Goal: Communication & Community: Answer question/provide support

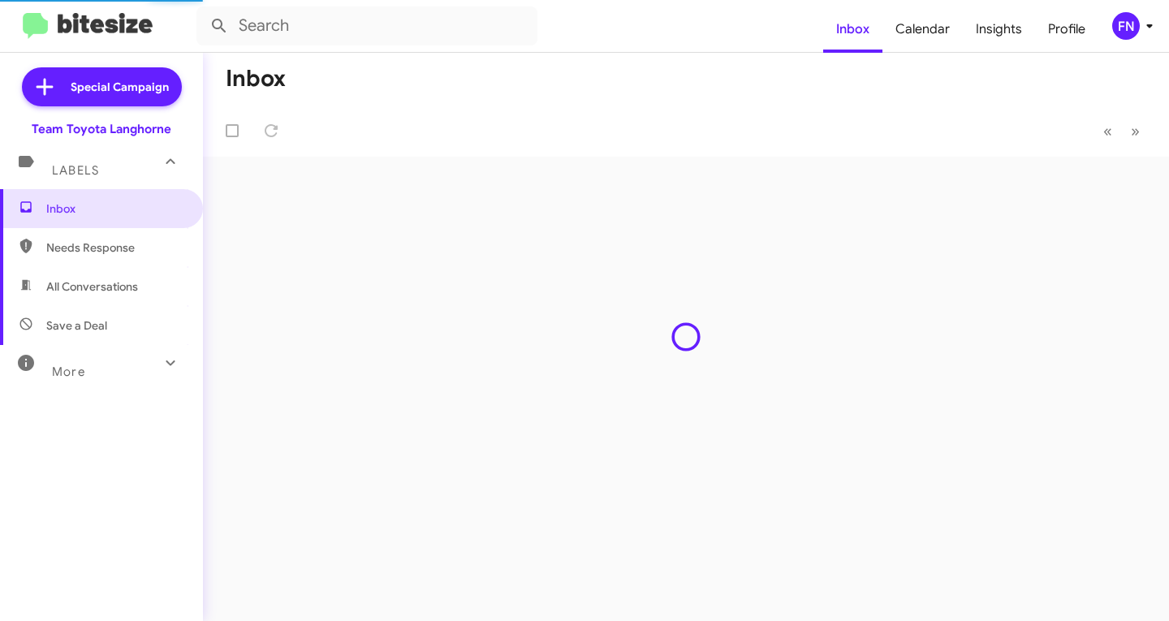
click at [96, 272] on span "All Conversations" at bounding box center [101, 286] width 203 height 39
type input "in:all-conversations"
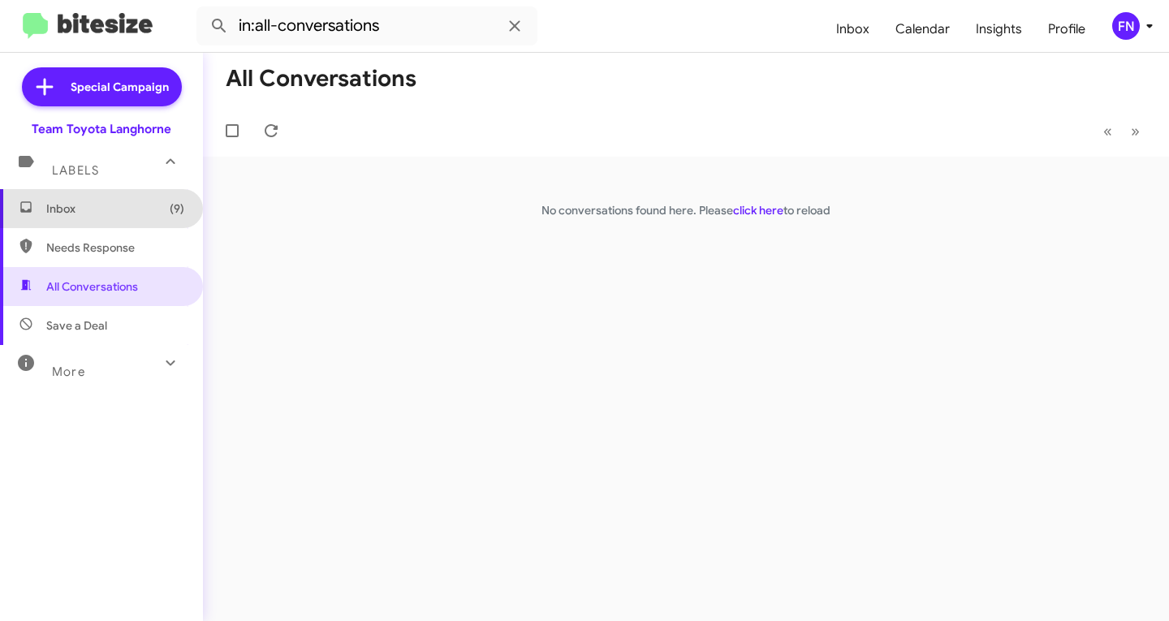
click at [153, 197] on span "Inbox (9)" at bounding box center [101, 208] width 203 height 39
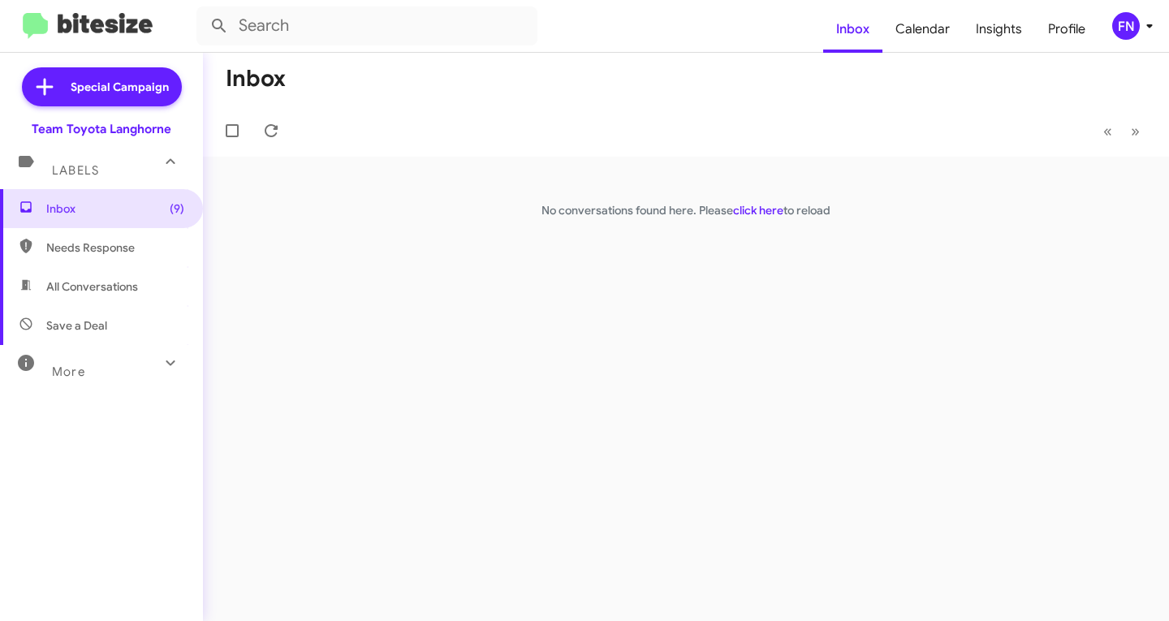
click at [1138, 42] on mat-toolbar "Inbox Calendar Insights Profile FN" at bounding box center [584, 26] width 1169 height 52
click at [1141, 16] on icon at bounding box center [1148, 25] width 19 height 19
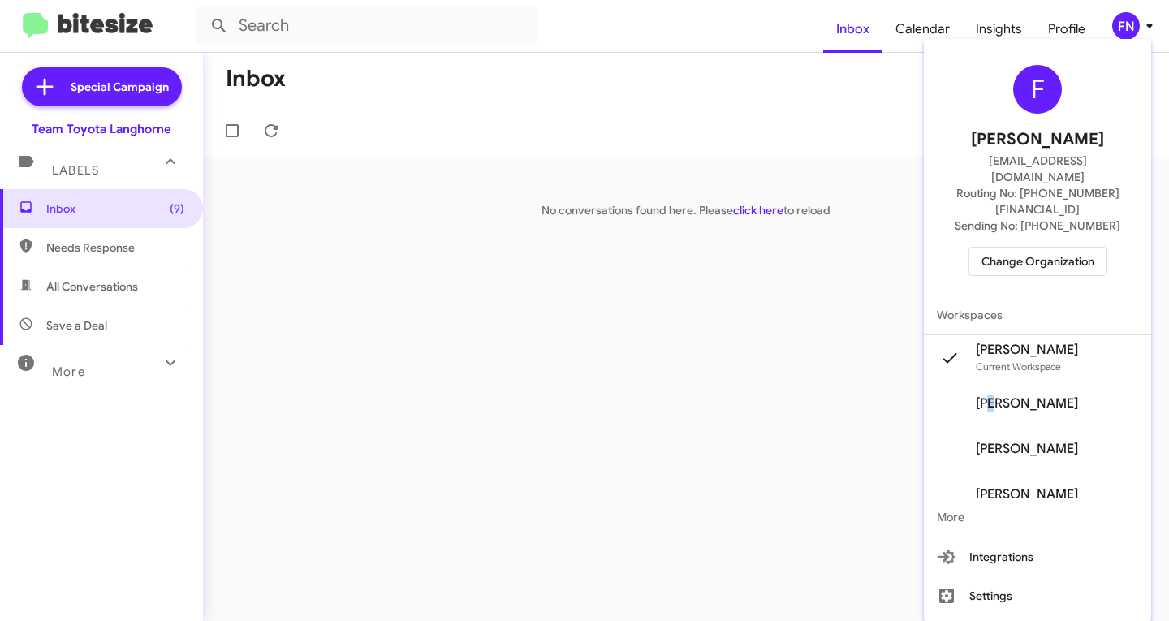
click at [1009, 395] on span "[PERSON_NAME]" at bounding box center [1026, 403] width 102 height 16
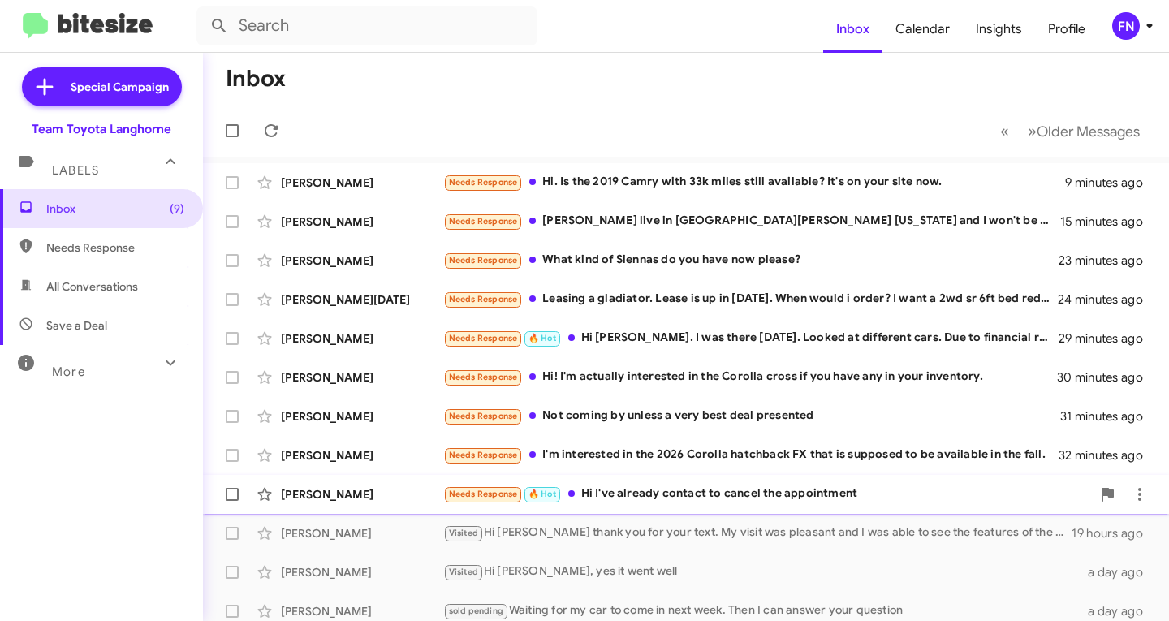
click at [406, 503] on div "[PERSON_NAME] Needs Response 🔥 Hot Hi I've already contact to cancel the appoin…" at bounding box center [686, 494] width 940 height 32
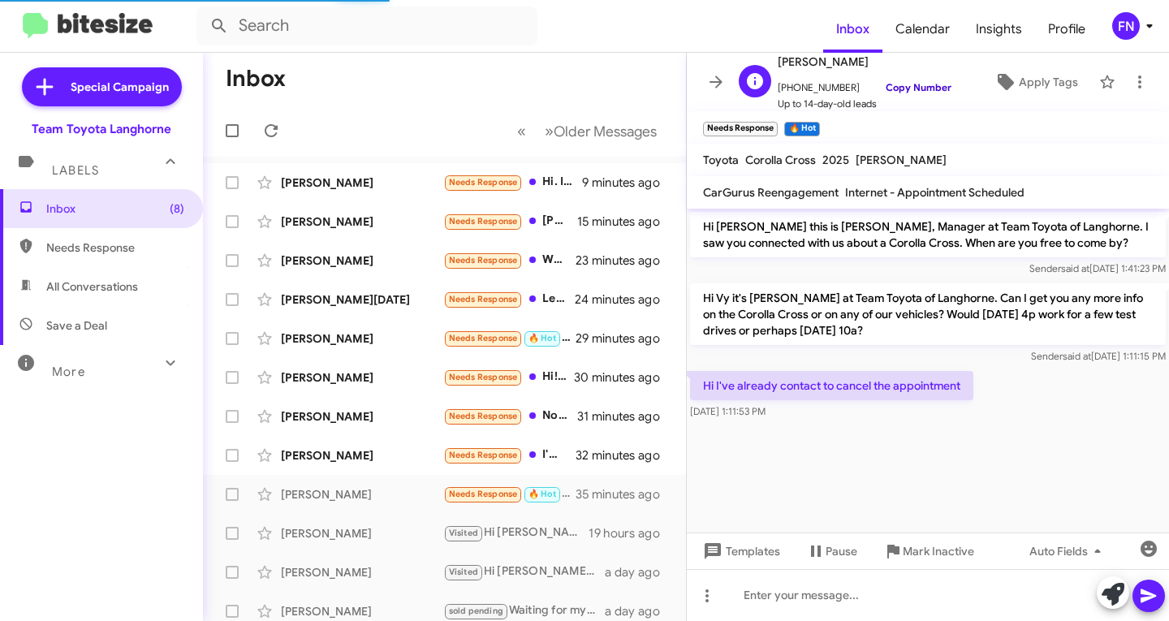
click at [914, 84] on link "Copy Number" at bounding box center [908, 87] width 85 height 12
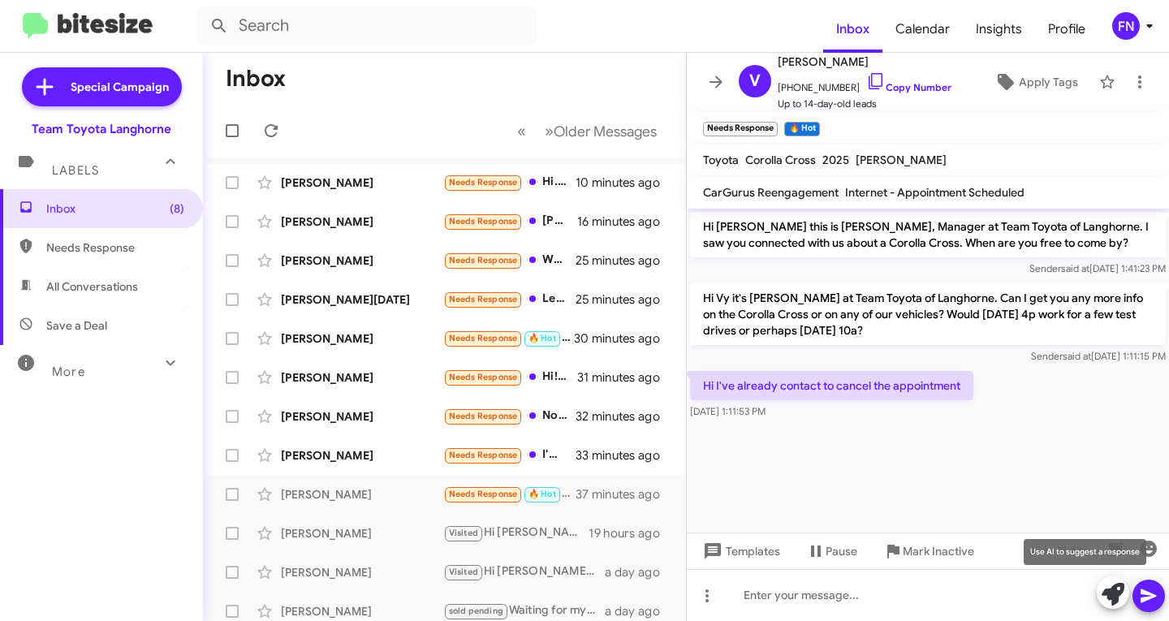
click at [1118, 594] on icon at bounding box center [1112, 594] width 23 height 23
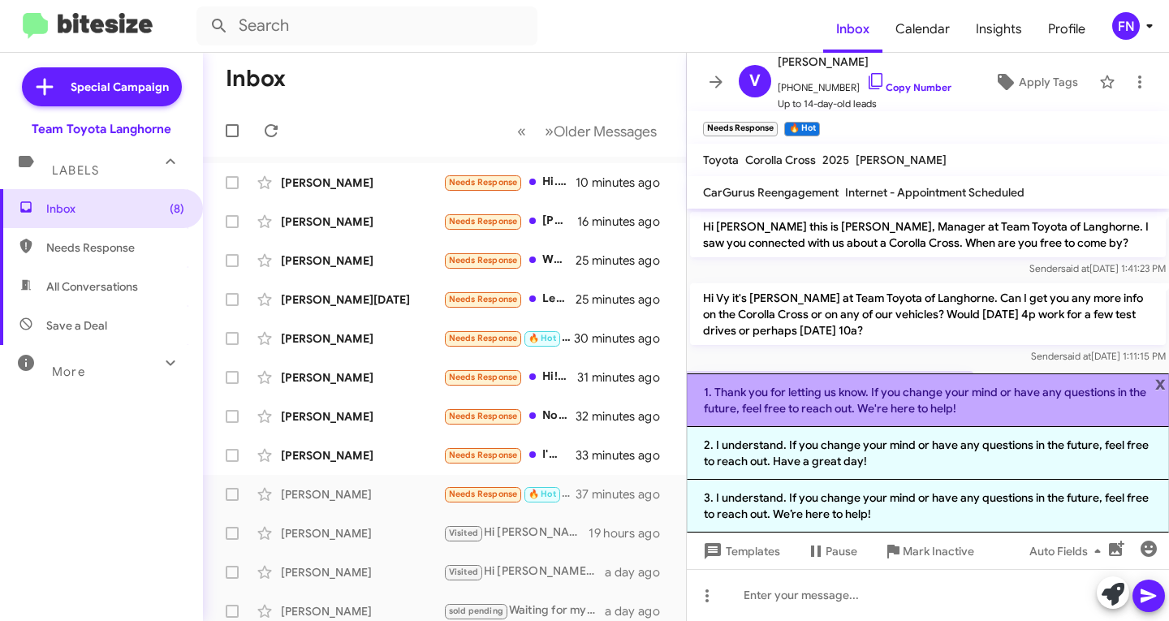
click at [756, 407] on li "1. Thank you for letting us know. If you change your mind or have any questions…" at bounding box center [928, 400] width 482 height 54
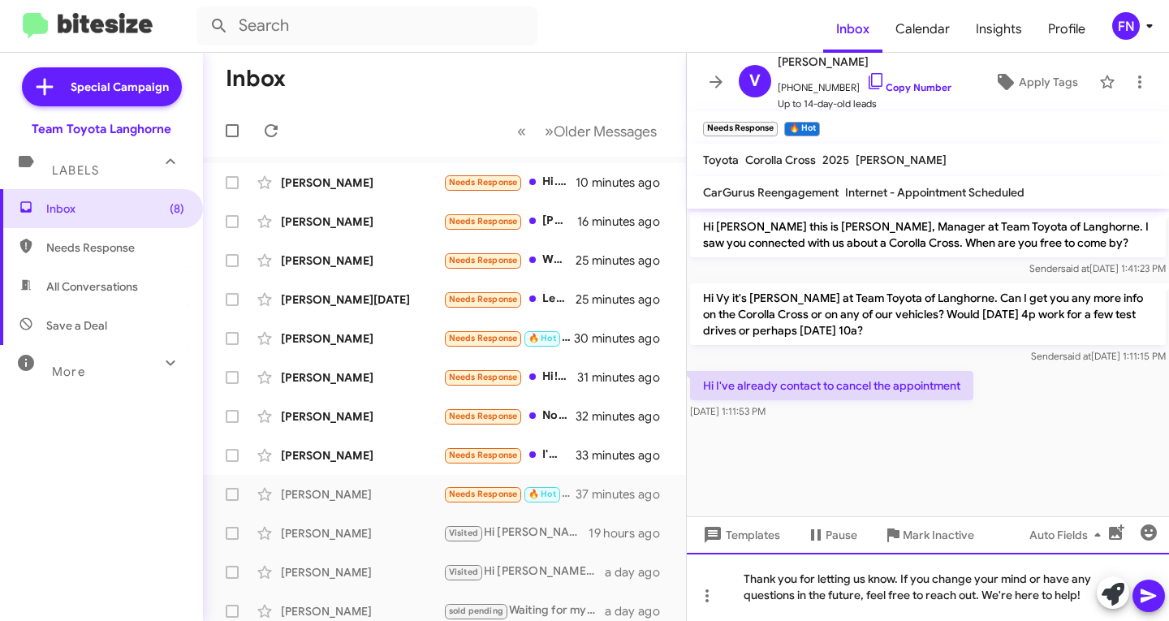
click at [860, 577] on div "Thank you for letting us know. If you change your mind or have any questions in…" at bounding box center [928, 587] width 482 height 68
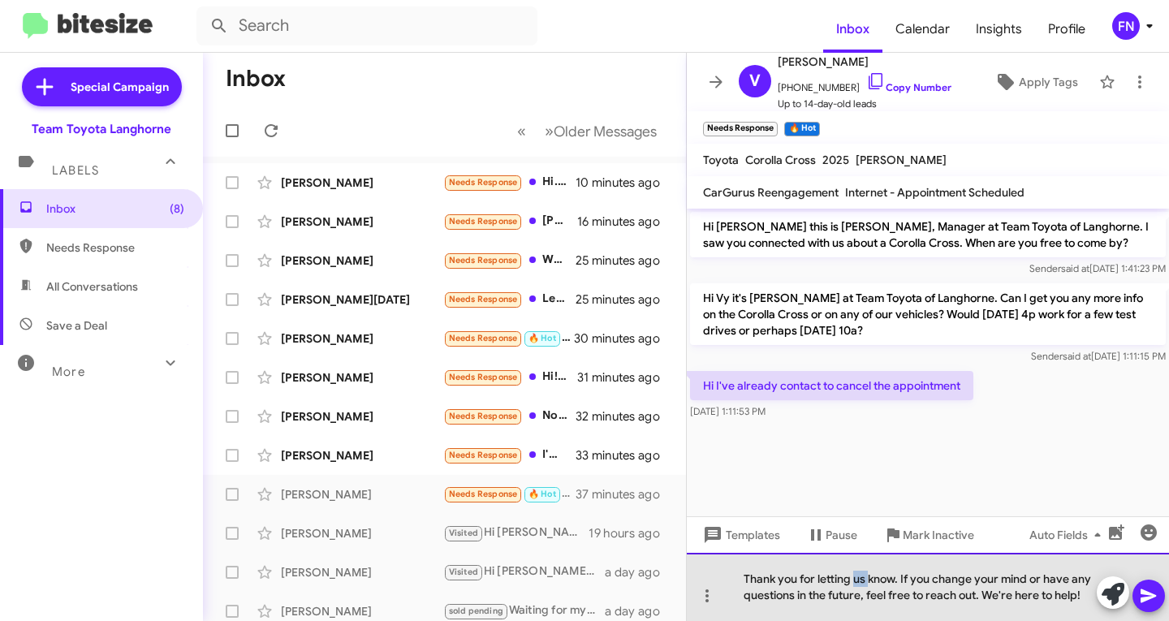
click at [860, 577] on div "Thank you for letting us know. If you change your mind or have any questions in…" at bounding box center [928, 587] width 482 height 68
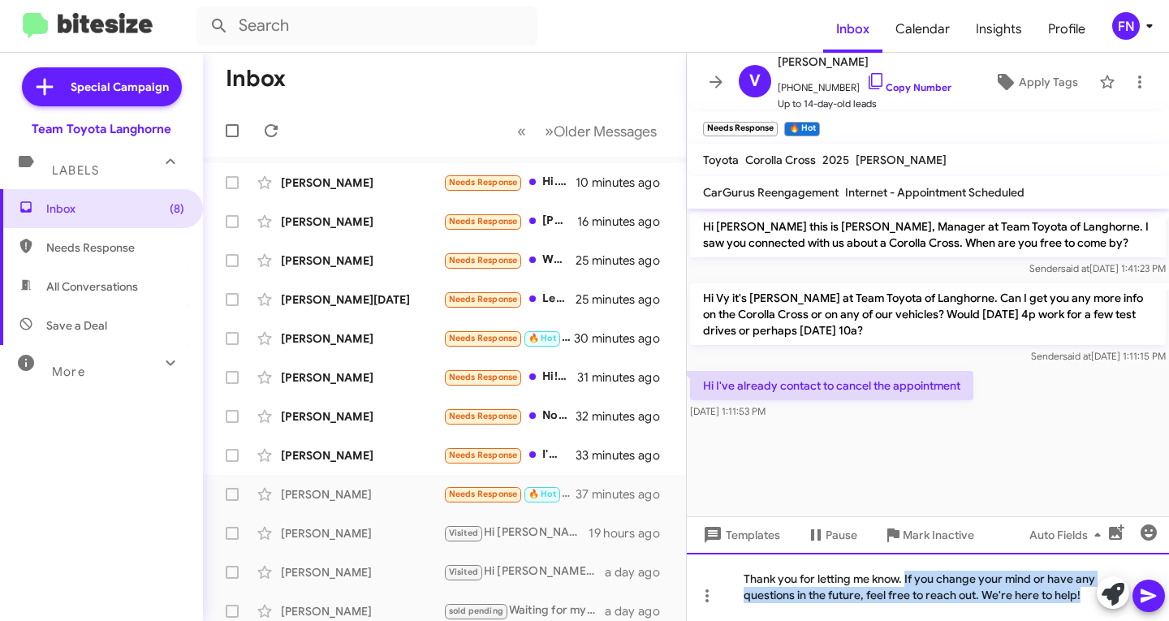
drag, startPoint x: 769, startPoint y: 603, endPoint x: 907, endPoint y: 559, distance: 145.5
click at [907, 559] on div "Thank you for letting me know. If you change your mind or have any questions in…" at bounding box center [928, 587] width 482 height 68
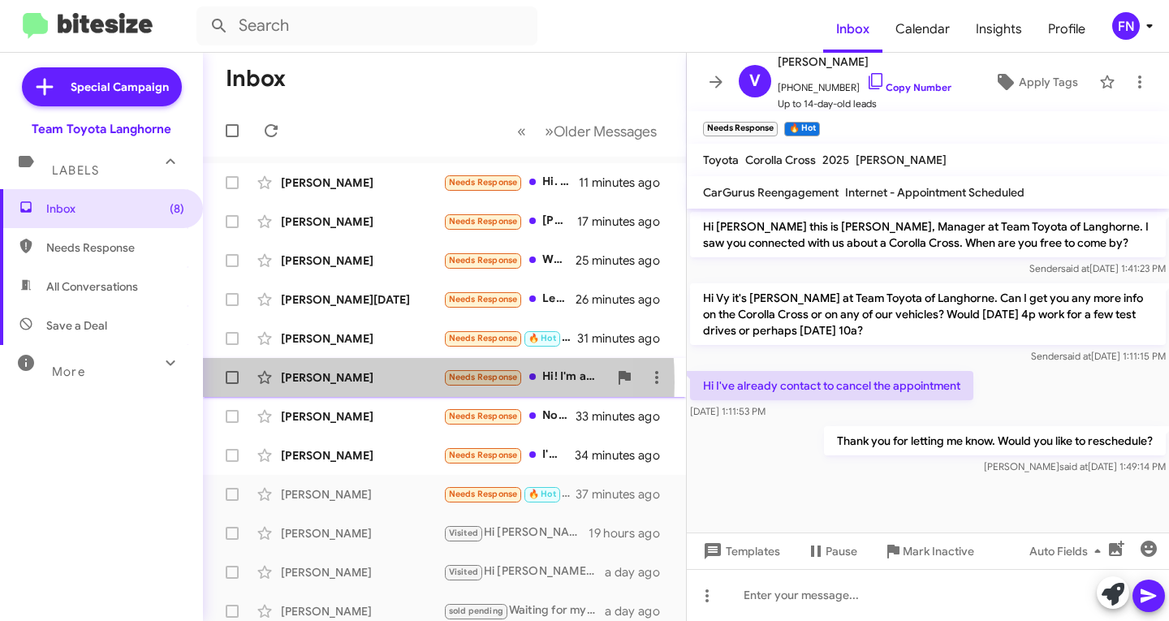
click at [344, 382] on div "[PERSON_NAME]" at bounding box center [362, 377] width 162 height 16
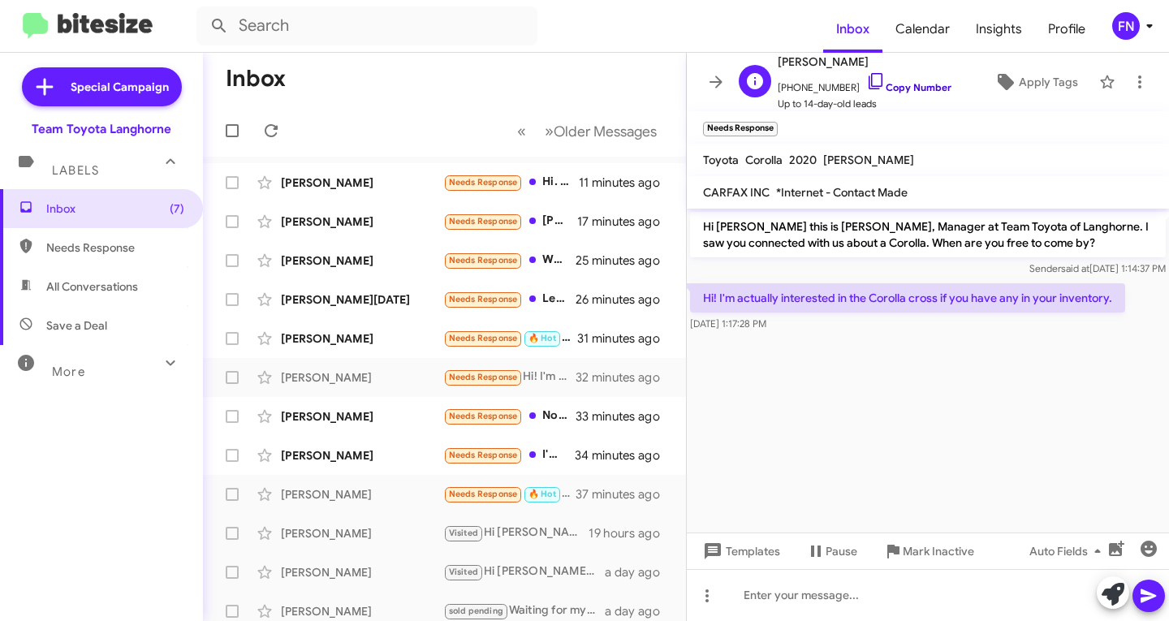
click at [908, 92] on link "Copy Number" at bounding box center [908, 87] width 85 height 12
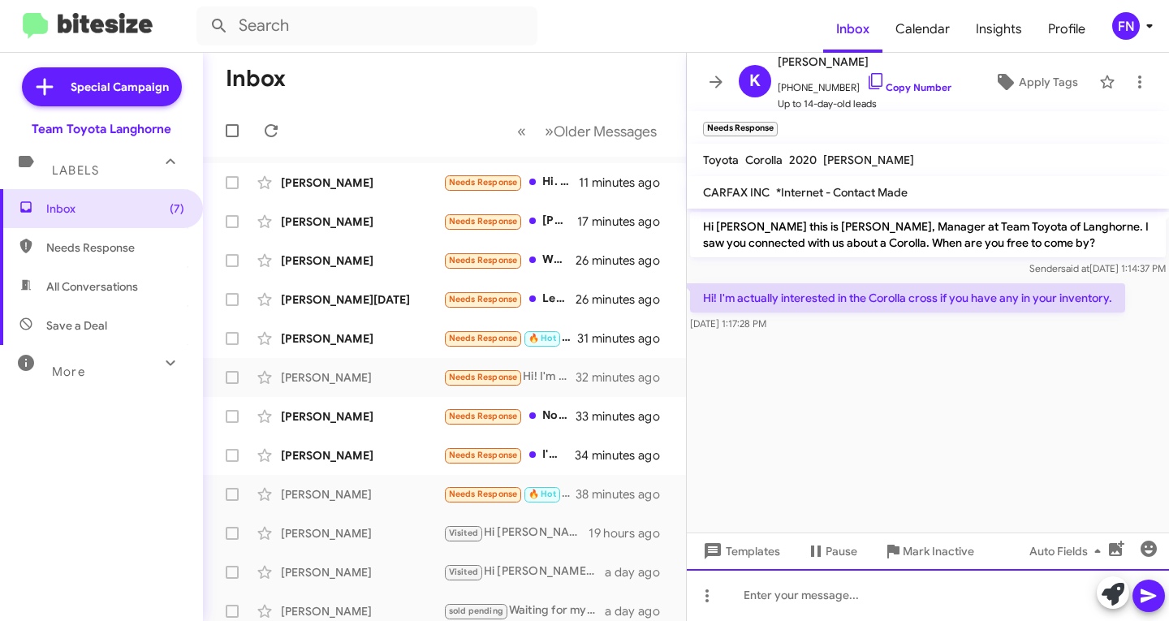
click at [930, 587] on div at bounding box center [928, 595] width 482 height 52
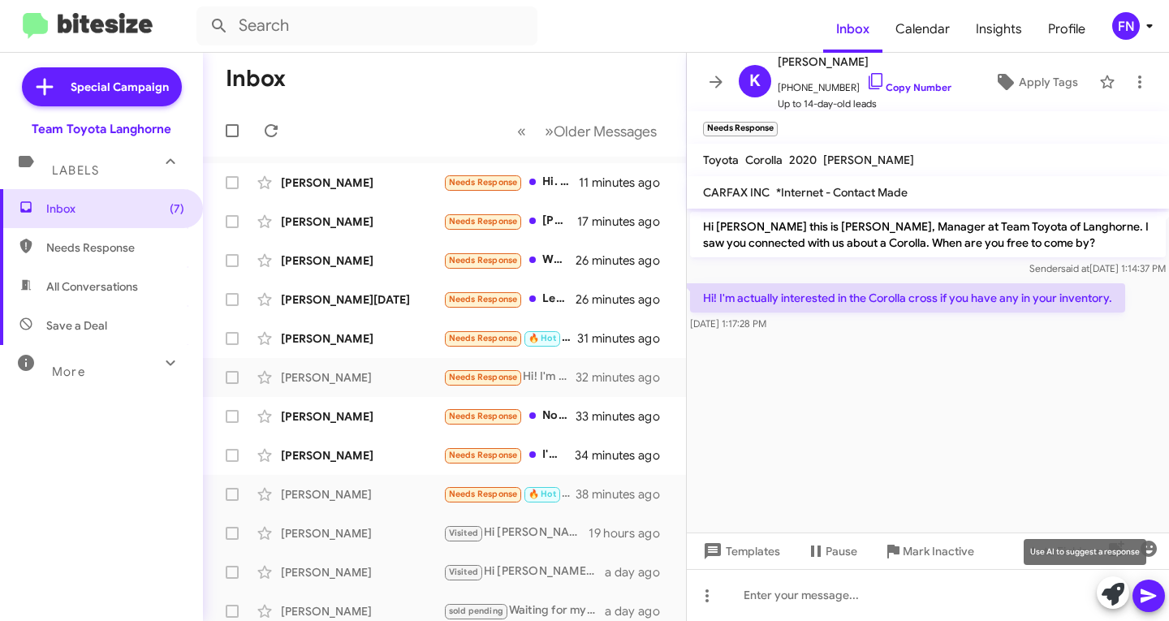
click at [1106, 591] on icon at bounding box center [1112, 594] width 23 height 23
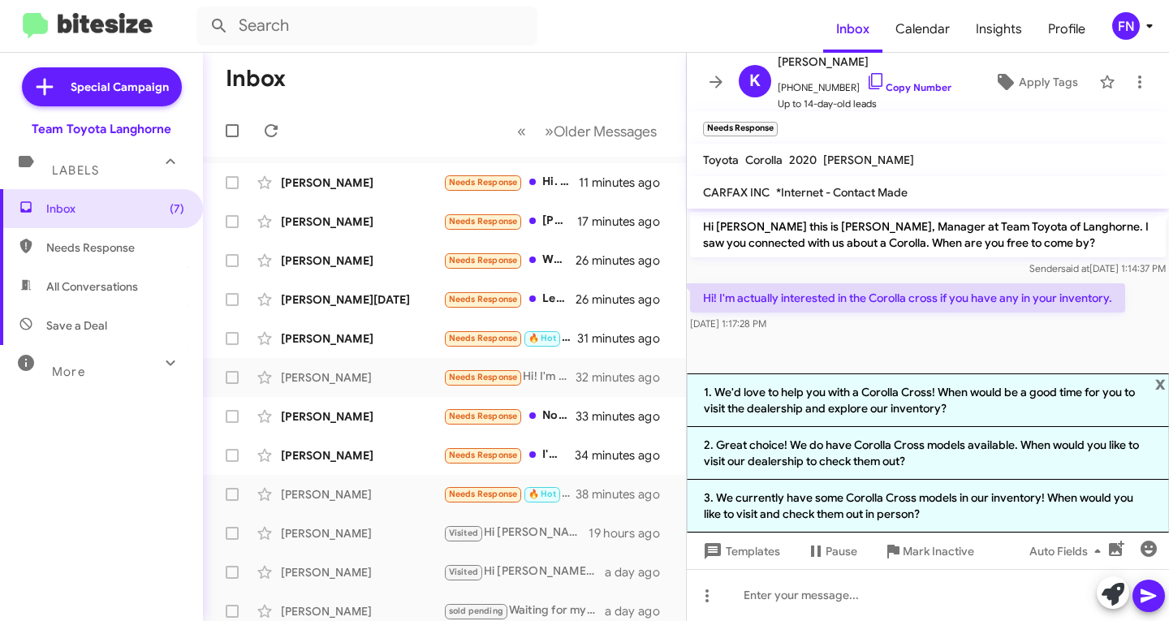
click at [899, 457] on li "2. Great choice! We do have Corolla Cross models available. When would you like…" at bounding box center [928, 453] width 482 height 53
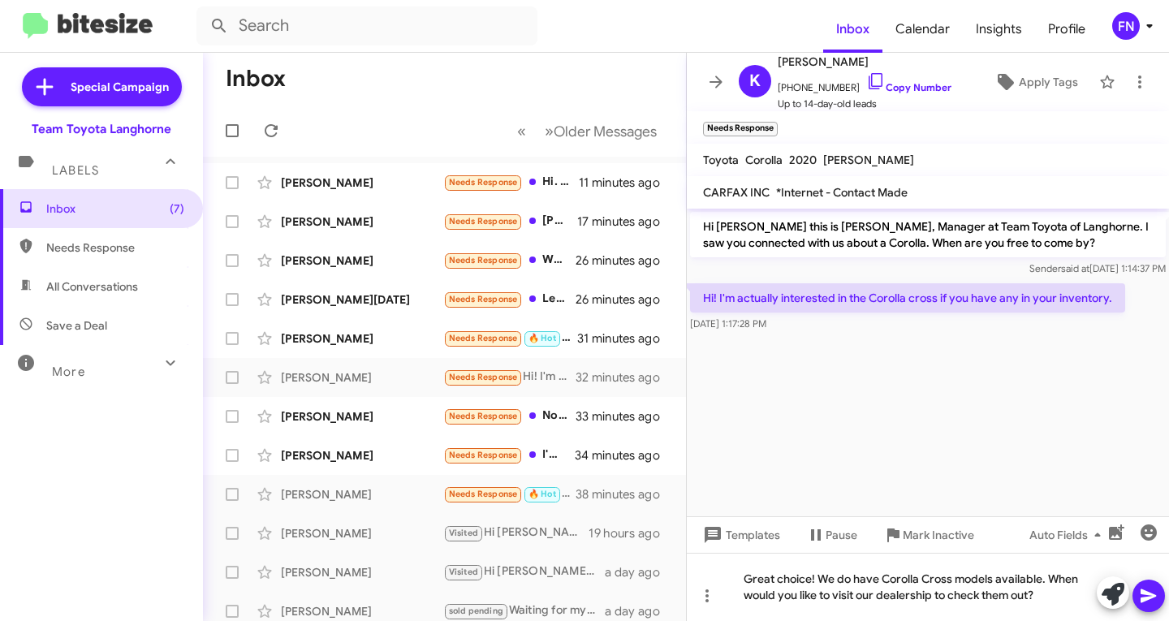
click at [1139, 596] on icon at bounding box center [1148, 595] width 19 height 19
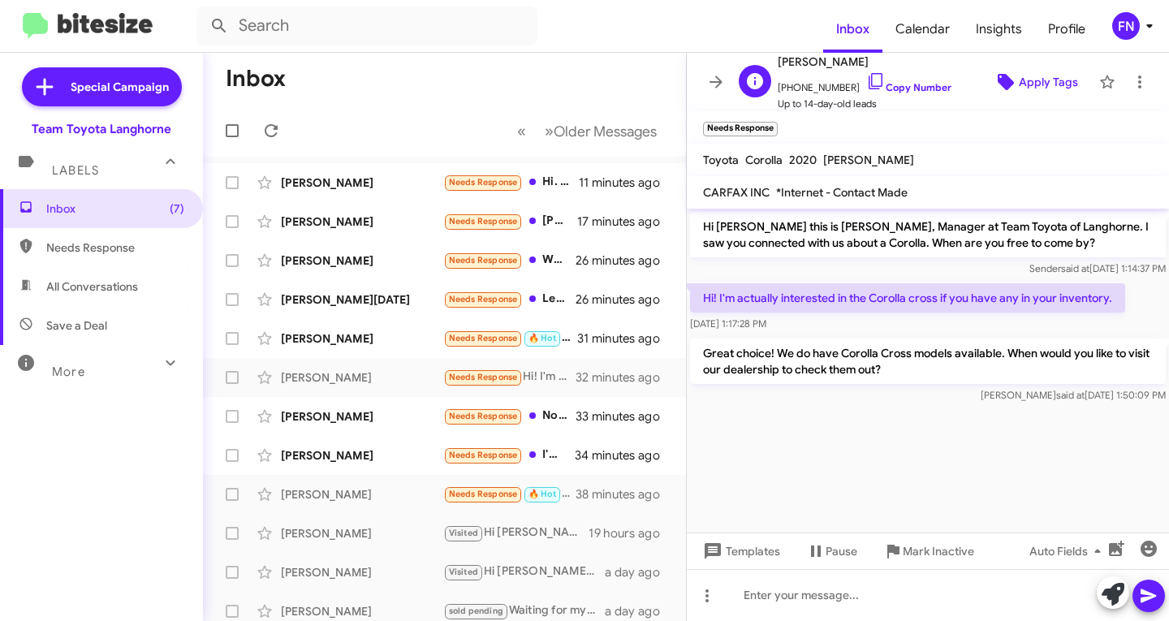
click at [1000, 83] on icon at bounding box center [1005, 82] width 16 height 16
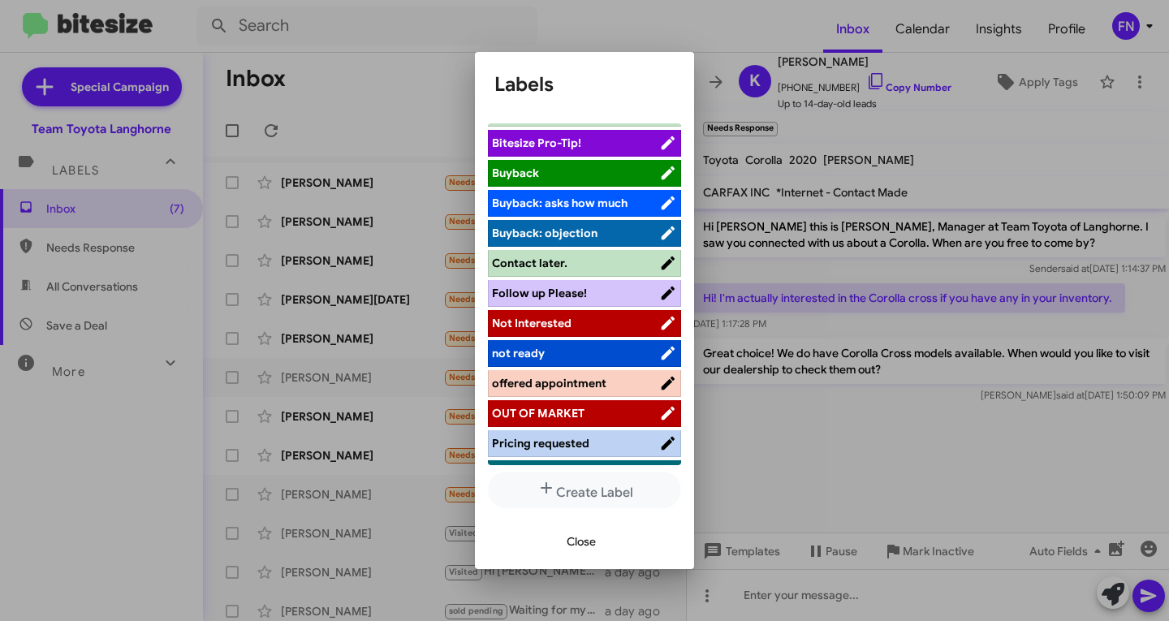
scroll to position [230, 0]
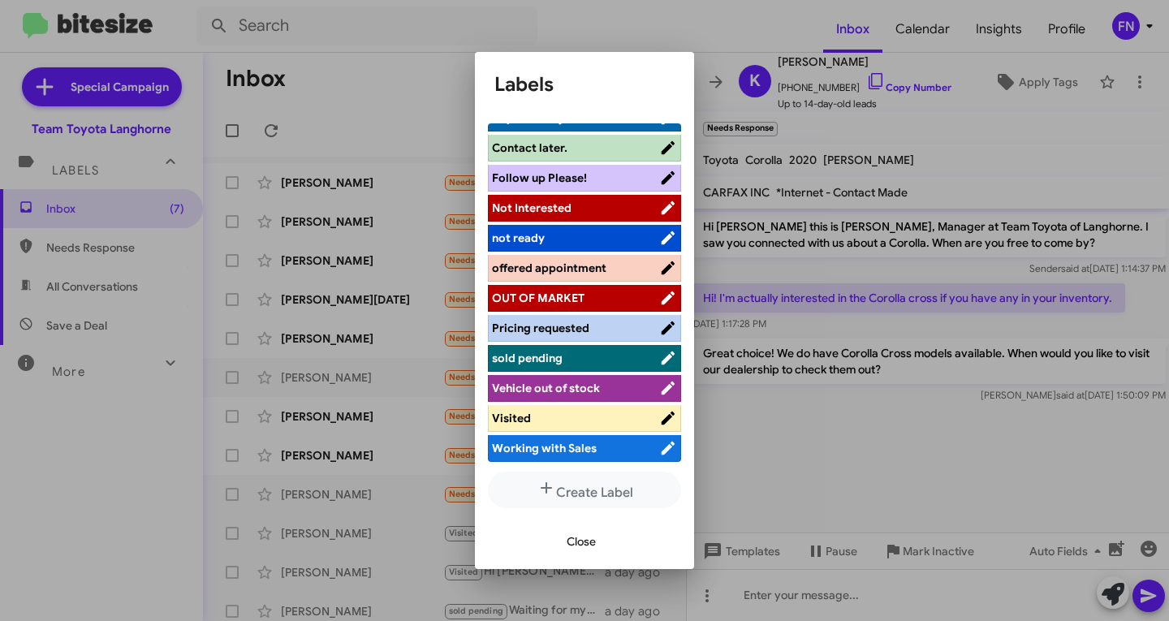
click at [610, 268] on span "offered appointment" at bounding box center [575, 268] width 167 height 16
click at [586, 535] on span "Close" at bounding box center [580, 541] width 29 height 29
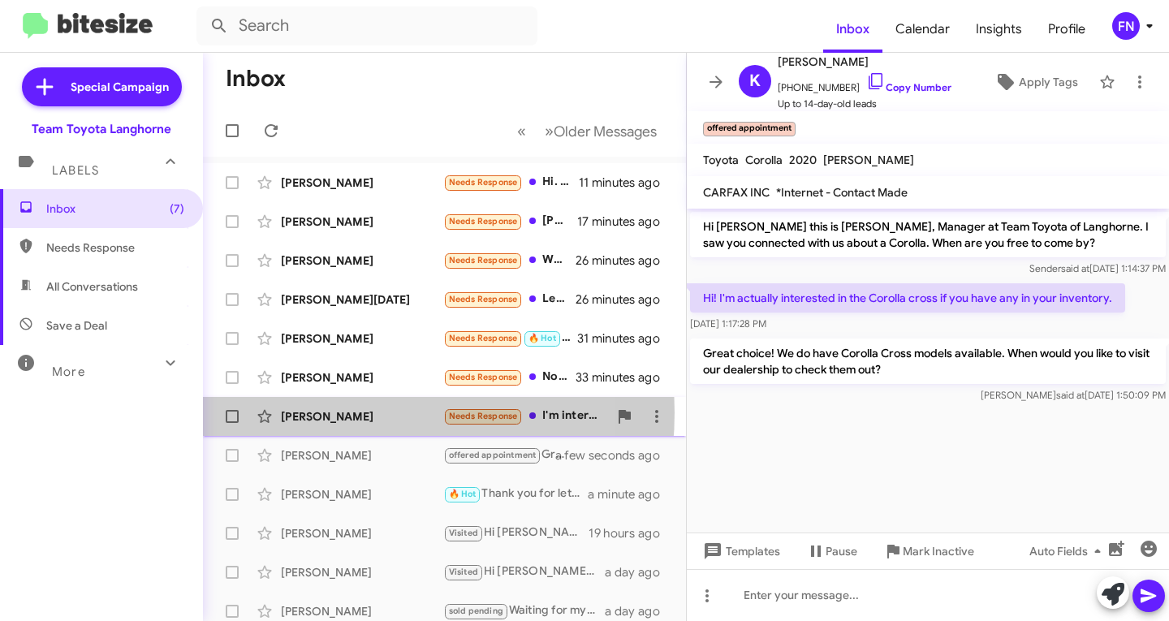
click at [335, 412] on div "[PERSON_NAME]" at bounding box center [362, 416] width 162 height 16
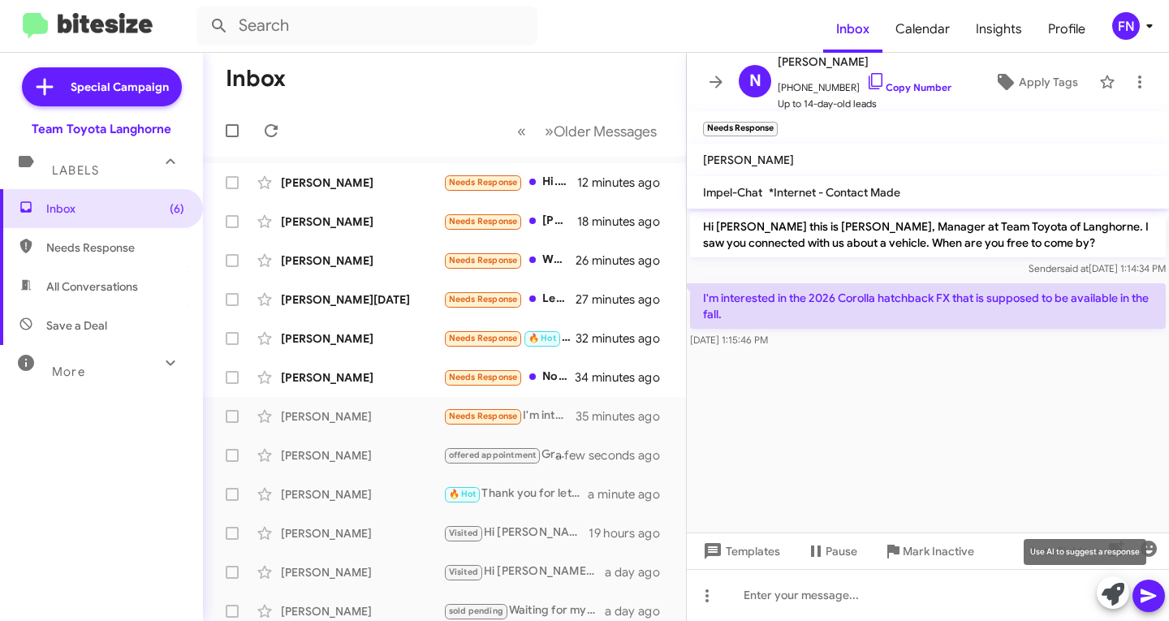
click at [1109, 588] on icon at bounding box center [1112, 594] width 23 height 23
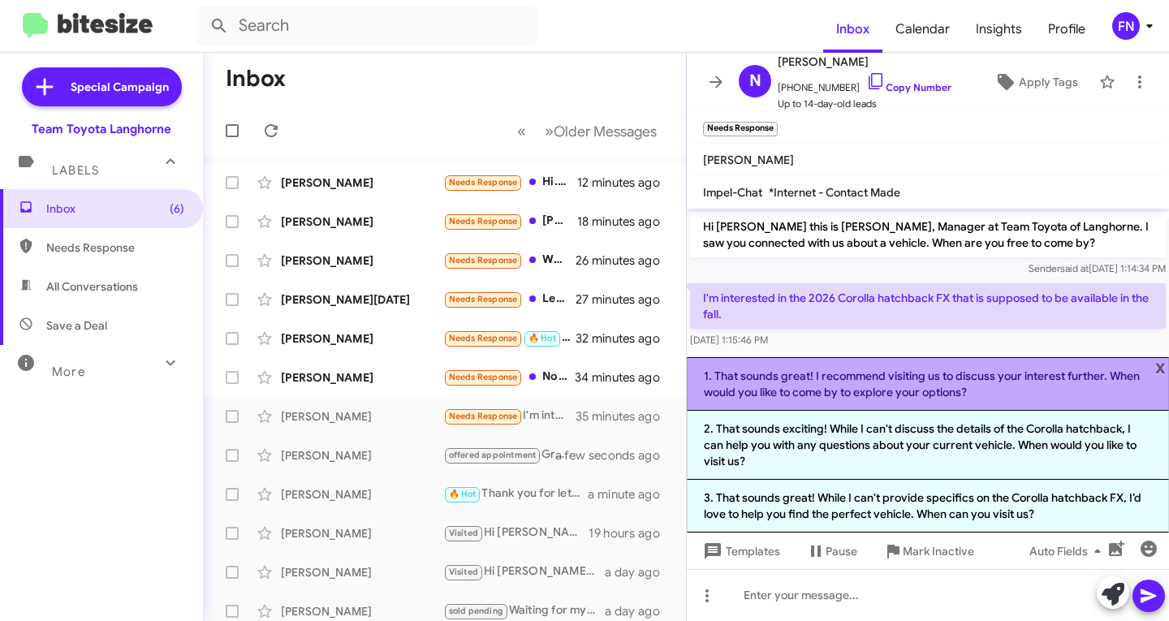
click at [816, 363] on li "1. That sounds great! I recommend visiting us to discuss your interest further.…" at bounding box center [928, 384] width 482 height 54
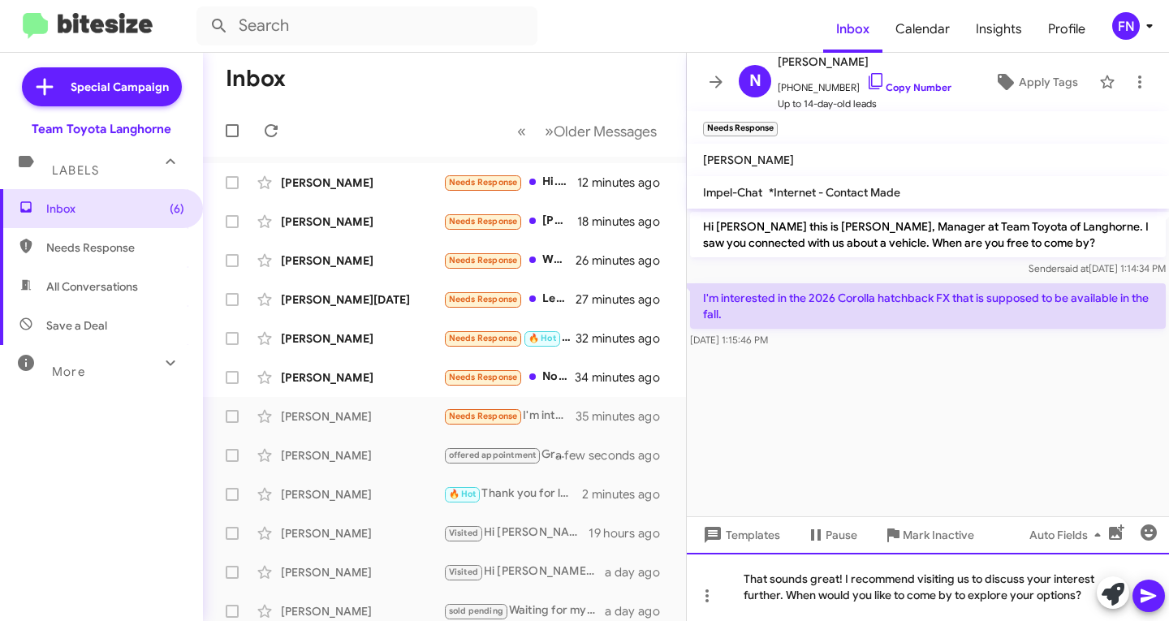
click at [779, 597] on div "That sounds great! I recommend visiting us to discuss your interest further. Wh…" at bounding box center [928, 587] width 482 height 68
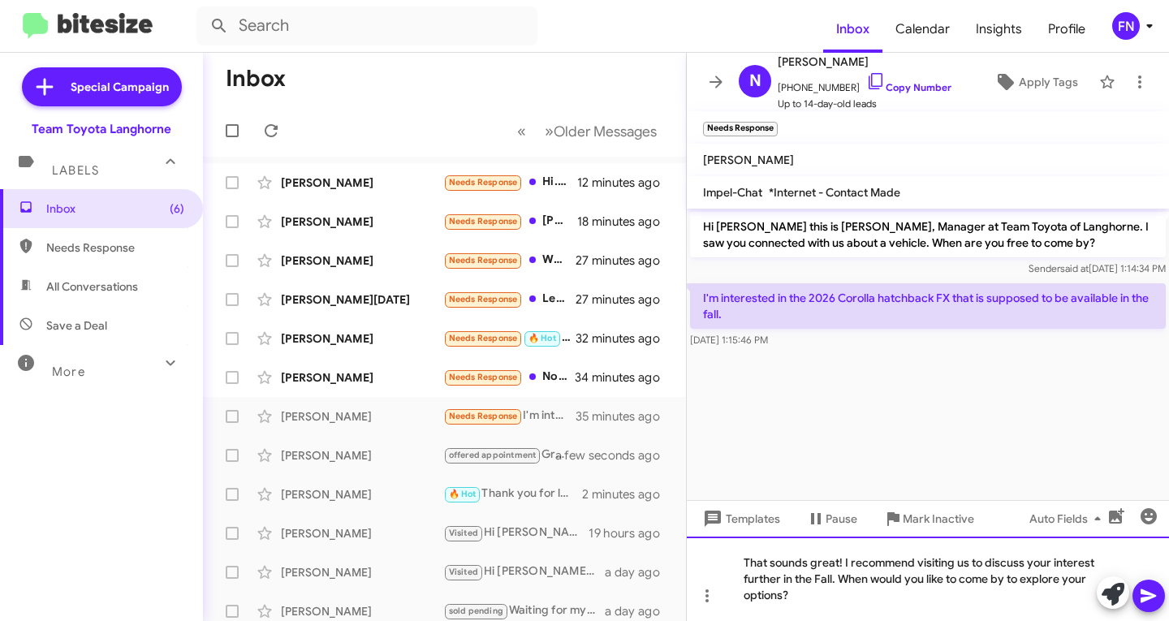
click at [845, 601] on div "That sounds great! I recommend visiting us to discuss your interest further in …" at bounding box center [928, 578] width 482 height 84
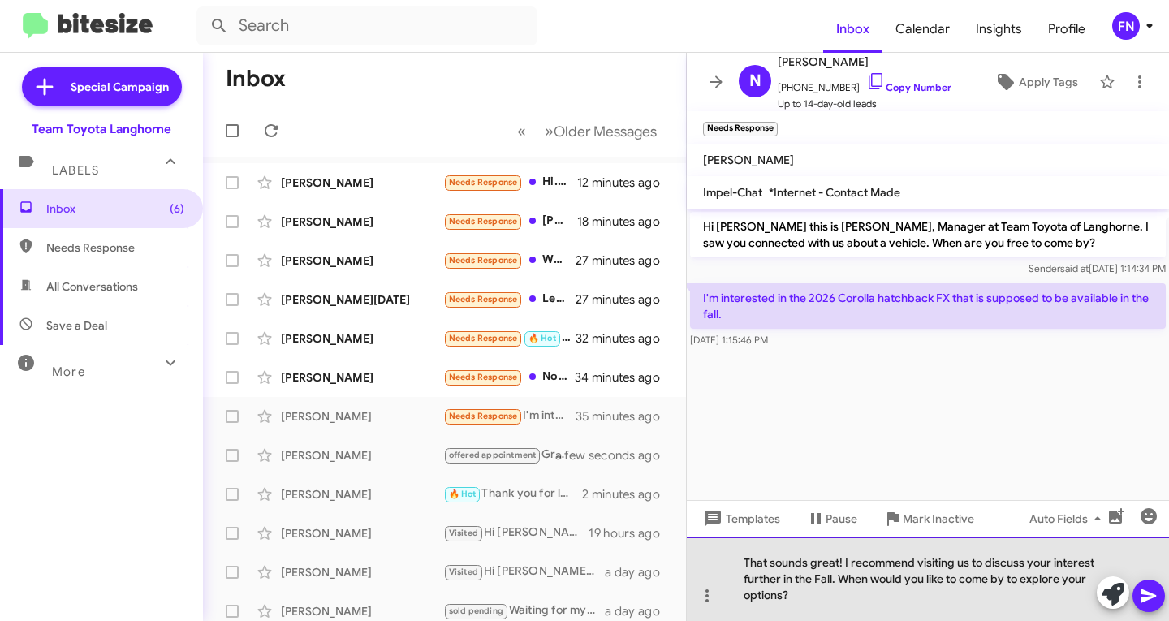
drag, startPoint x: 810, startPoint y: 605, endPoint x: 840, endPoint y: 576, distance: 41.9
click at [840, 576] on div "That sounds great! I recommend visiting us to discuss your interest further in …" at bounding box center [928, 578] width 482 height 84
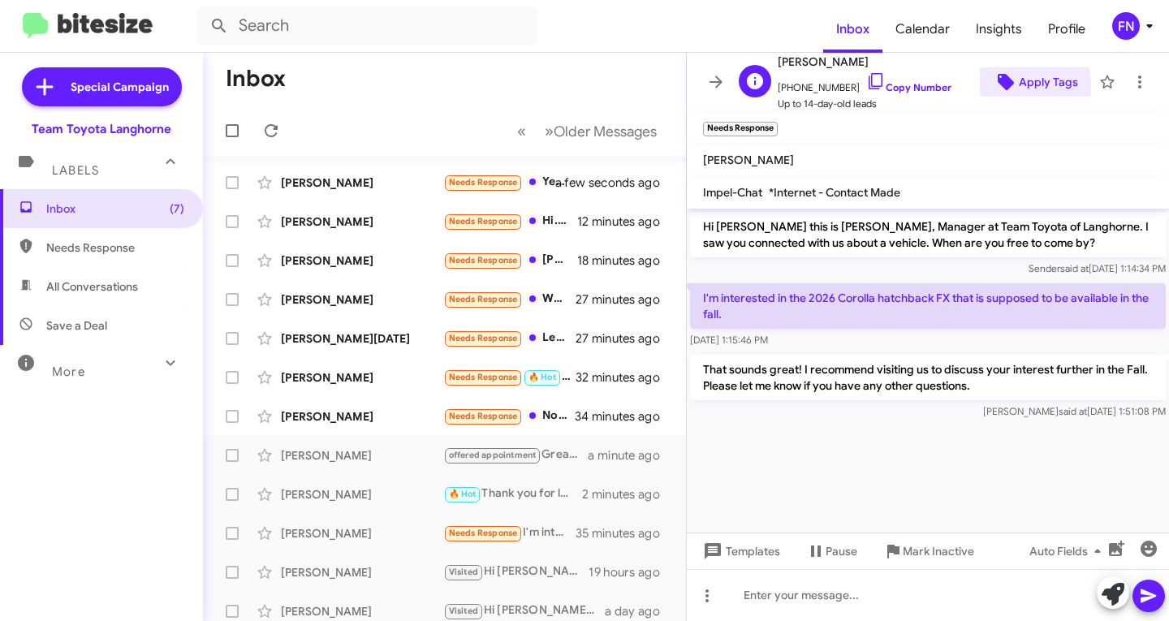
click at [979, 87] on button "Apply Tags" at bounding box center [1034, 81] width 111 height 29
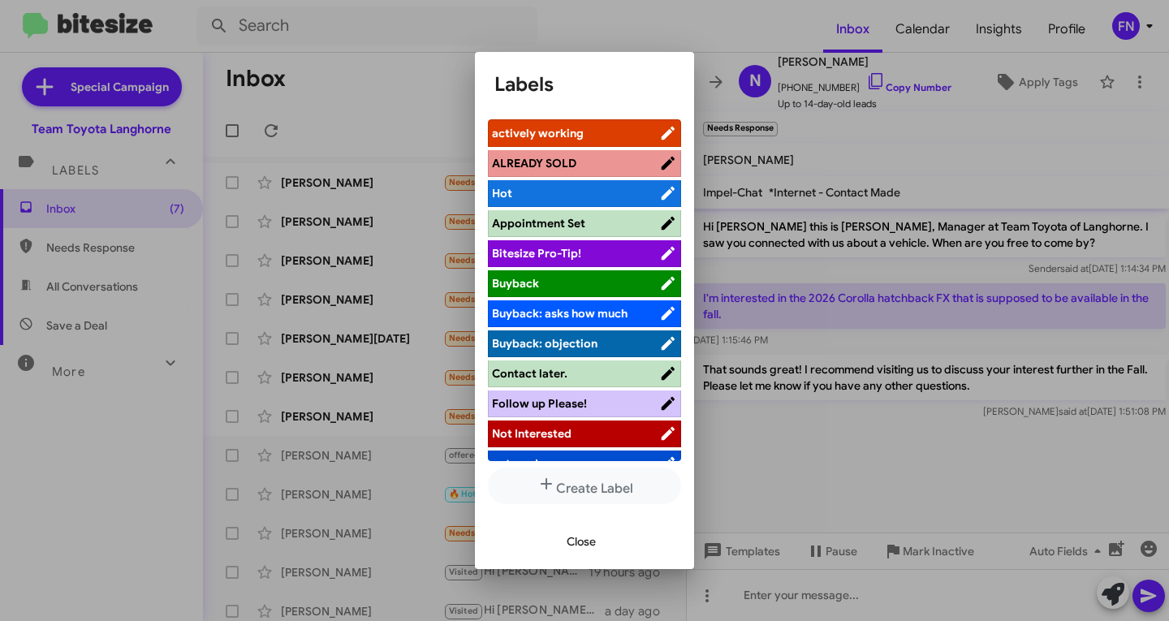
scroll to position [7, 0]
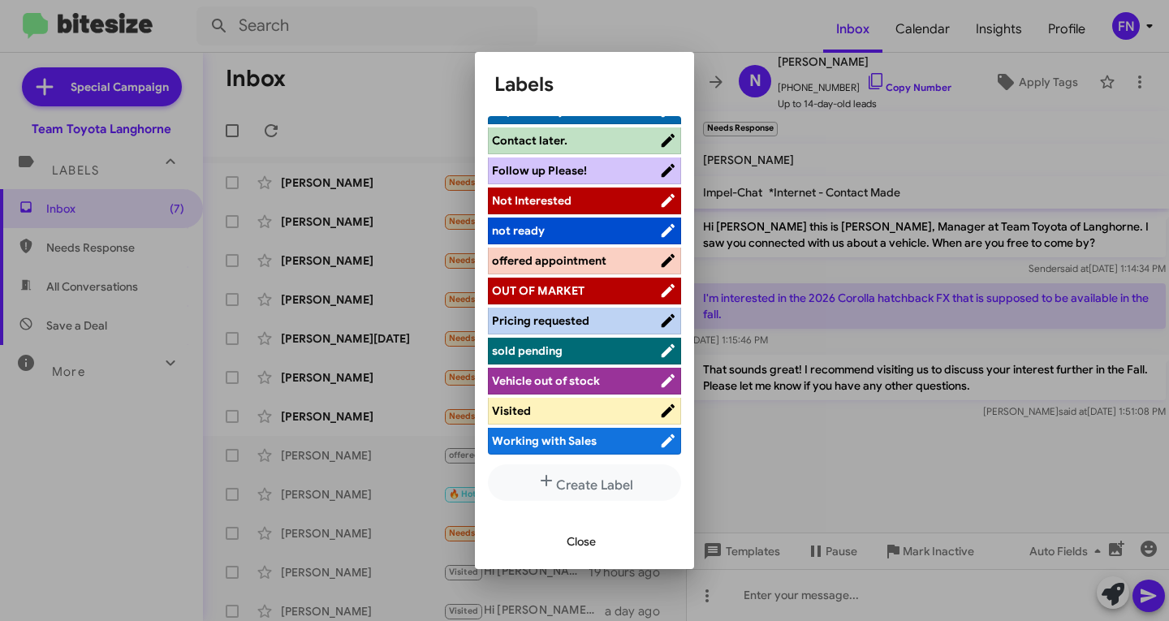
click at [596, 256] on span "offered appointment" at bounding box center [549, 260] width 114 height 15
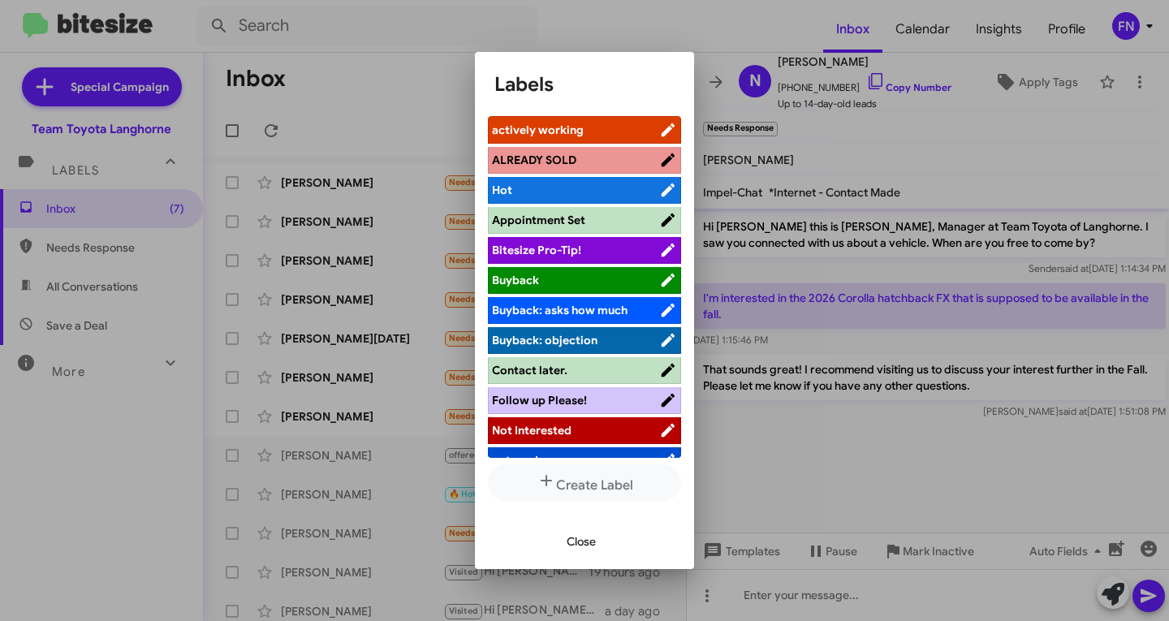
scroll to position [230, 0]
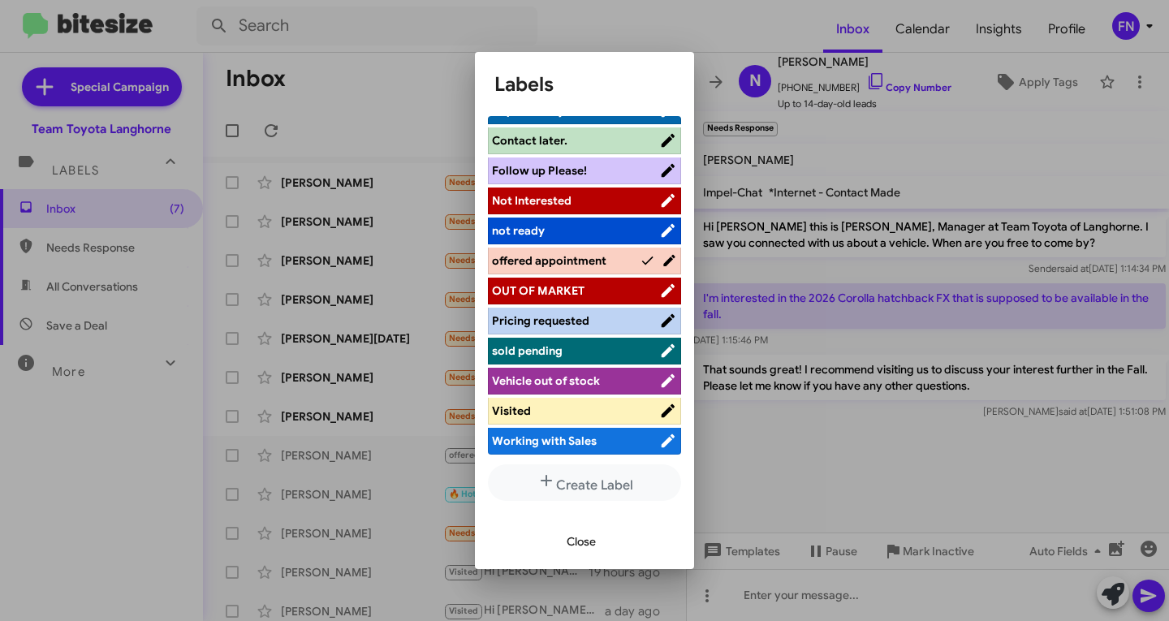
click at [562, 516] on div "Close" at bounding box center [584, 541] width 180 height 55
click at [566, 531] on button "Close" at bounding box center [580, 541] width 55 height 29
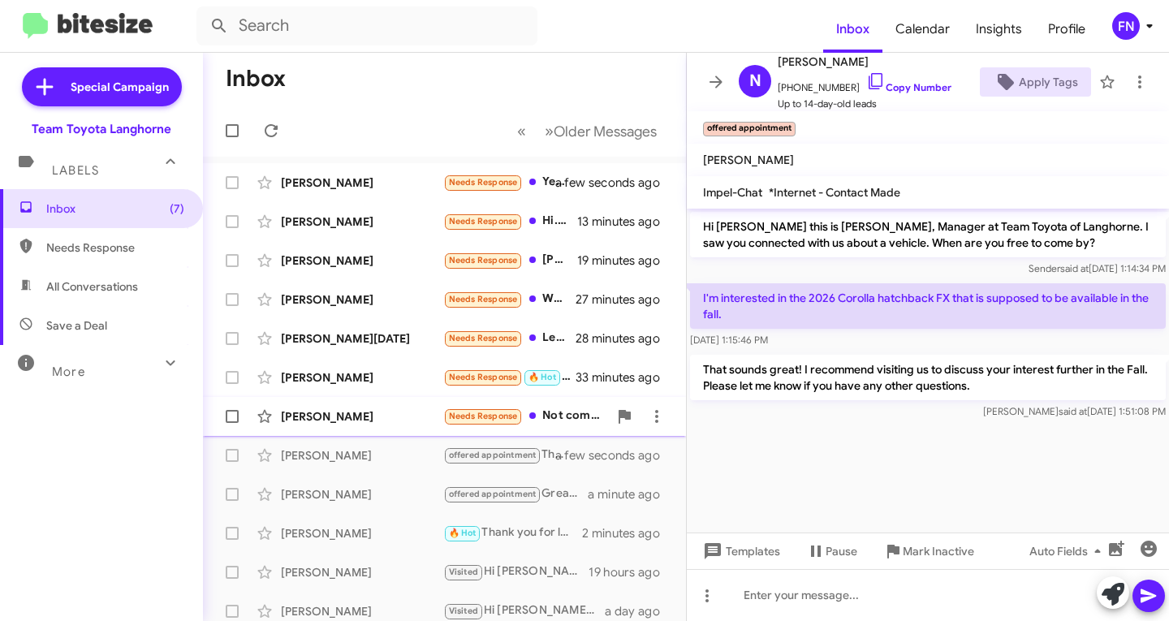
click at [311, 405] on div "[PERSON_NAME] Needs Response Not coming by unless a very best deal presented 35…" at bounding box center [444, 416] width 457 height 32
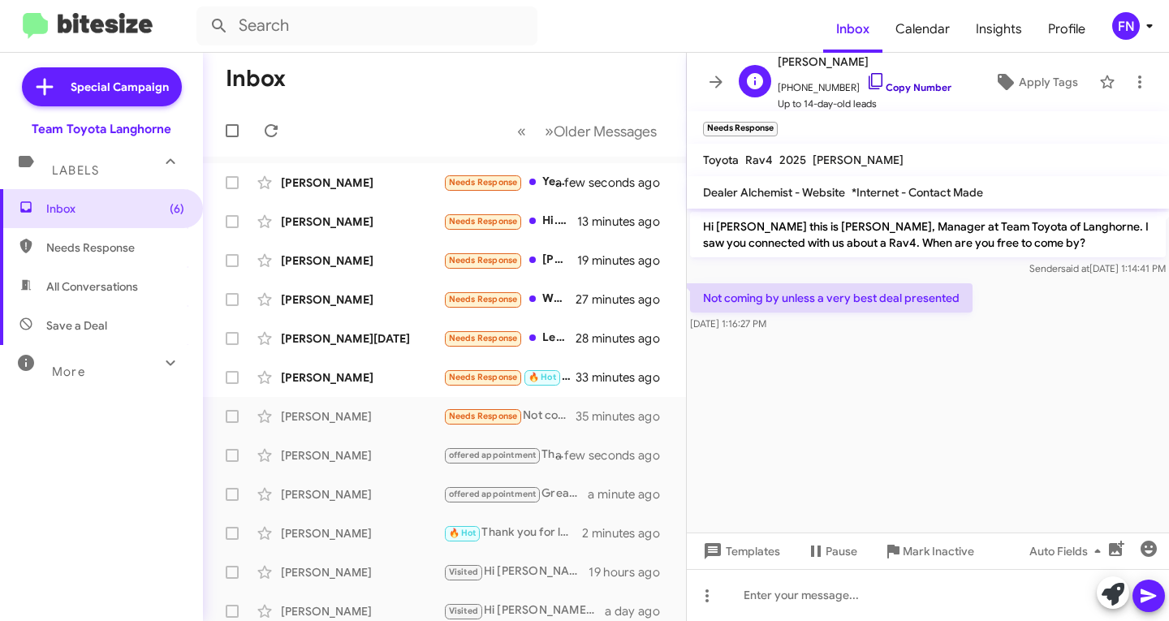
click at [893, 84] on link "Copy Number" at bounding box center [908, 87] width 85 height 12
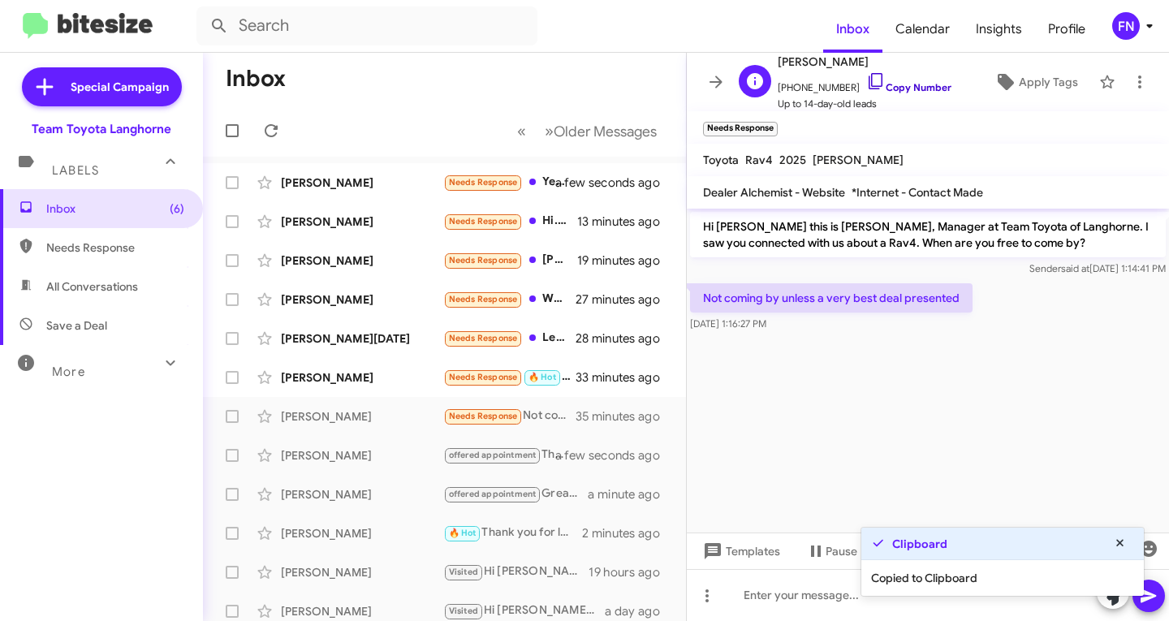
click at [893, 84] on link "Copy Number" at bounding box center [908, 87] width 85 height 12
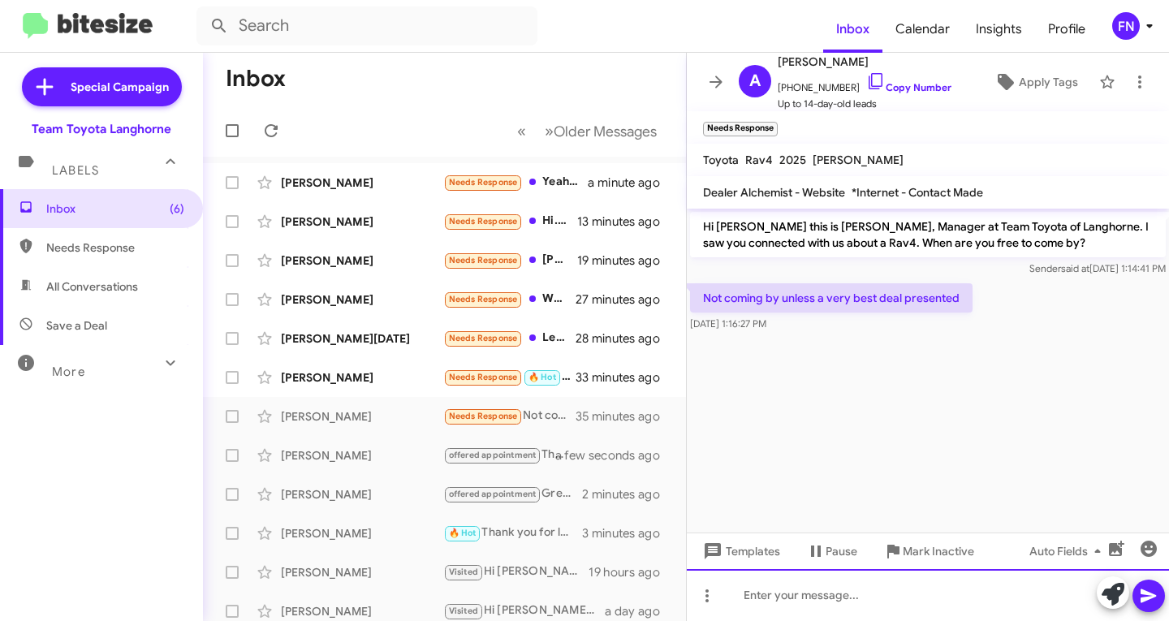
click at [902, 597] on div at bounding box center [928, 595] width 482 height 52
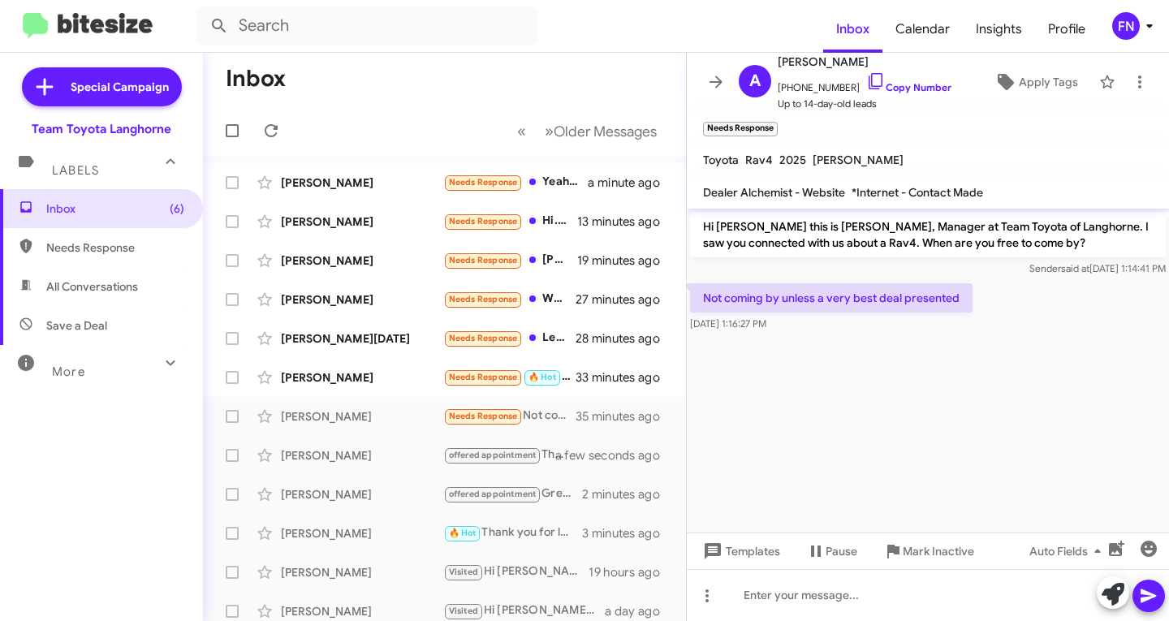
click at [1100, 588] on button at bounding box center [1112, 592] width 32 height 32
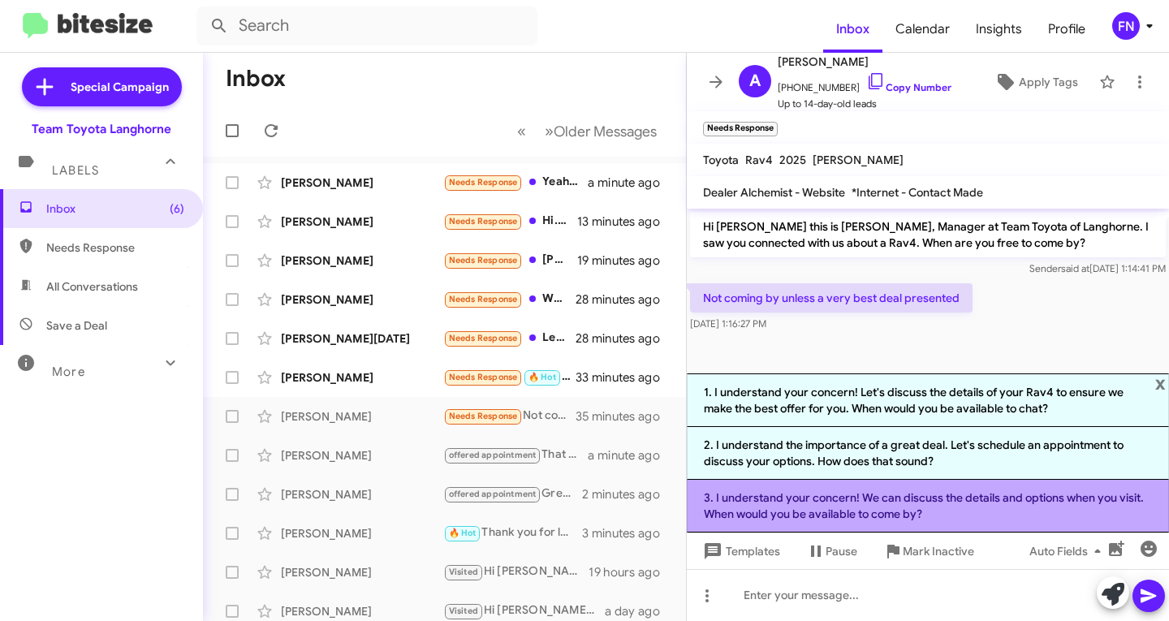
click at [786, 498] on li "3. I understand your concern! We can discuss the details and options when you v…" at bounding box center [928, 506] width 482 height 53
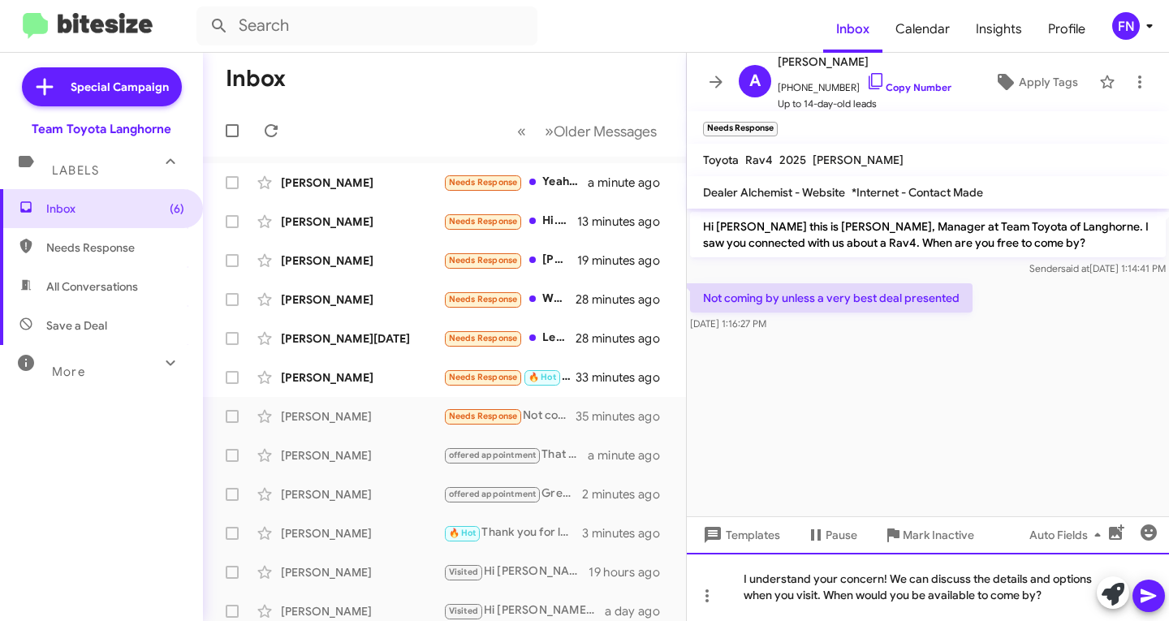
click at [1050, 579] on div "I understand your concern! We can discuss the details and options when you visi…" at bounding box center [928, 587] width 482 height 68
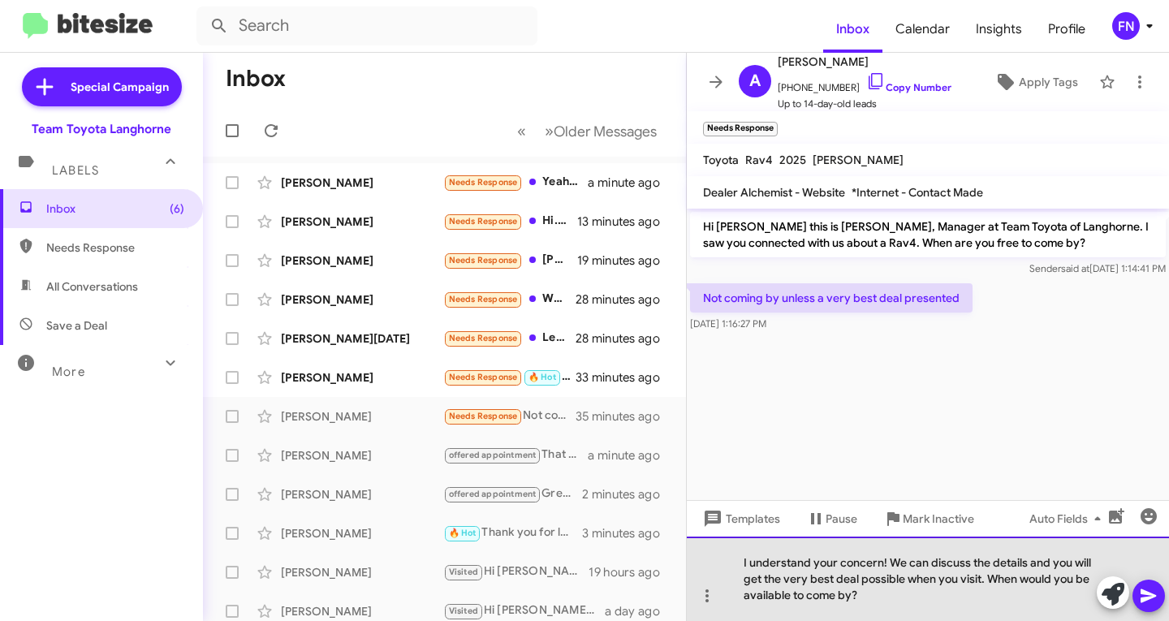
click at [887, 611] on div "I understand your concern! We can discuss the details and you will get the very…" at bounding box center [928, 578] width 482 height 84
click at [895, 593] on div "I understand your concern! We can discuss the details and you will get the very…" at bounding box center [928, 578] width 482 height 84
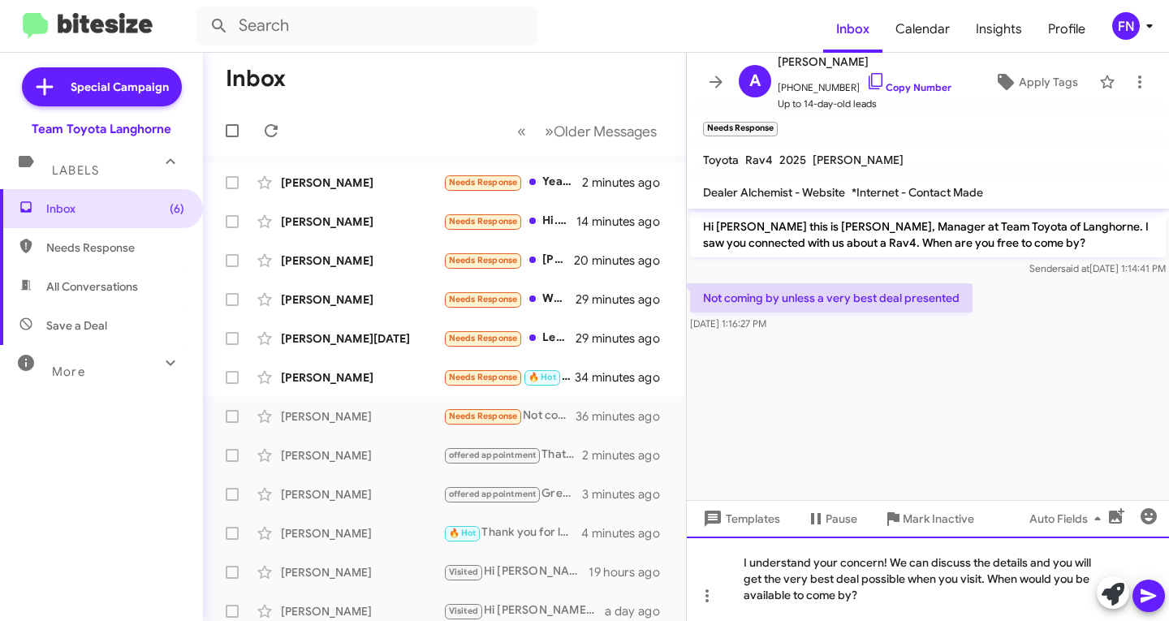
click at [930, 609] on div "I understand your concern! We can discuss the details and you will get the very…" at bounding box center [928, 578] width 482 height 84
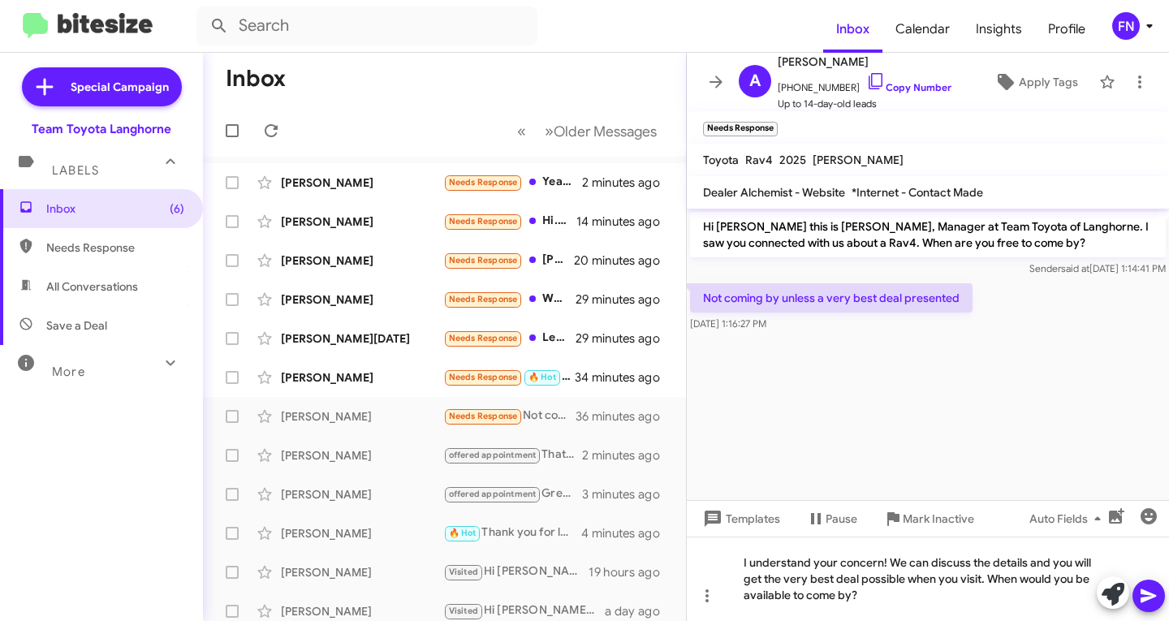
click at [1147, 590] on icon at bounding box center [1148, 595] width 19 height 19
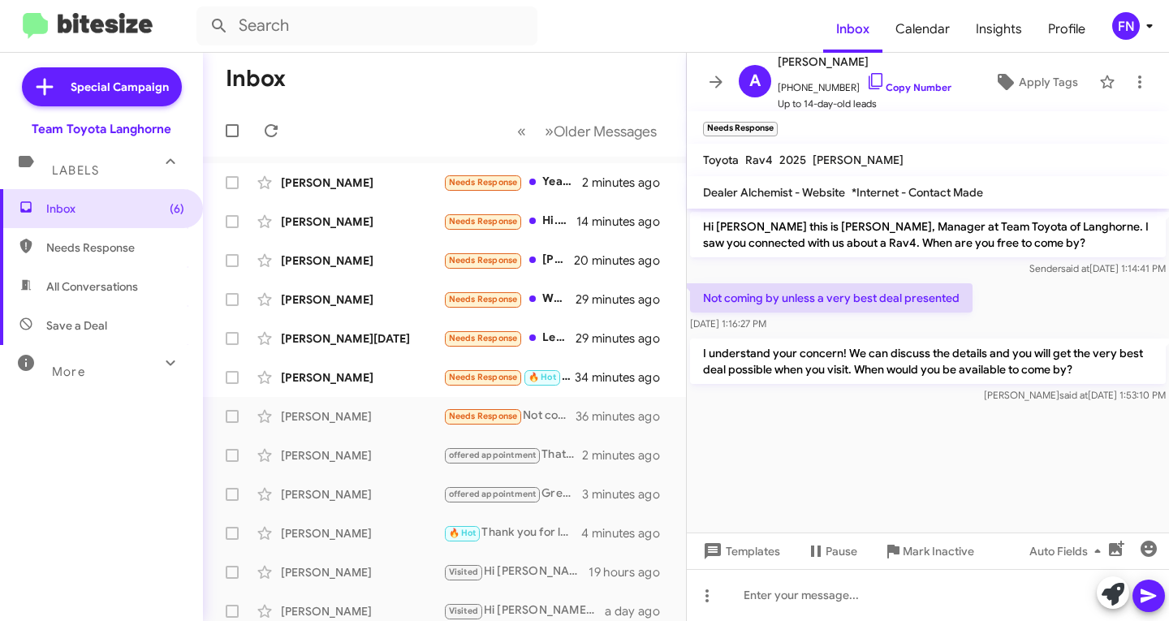
drag, startPoint x: 958, startPoint y: 298, endPoint x: 687, endPoint y: 290, distance: 271.2
click at [690, 290] on p "Not coming by unless a very best deal presented" at bounding box center [831, 297] width 282 height 29
click at [944, 380] on p "I understand your concern! We can discuss the details and you will get the very…" at bounding box center [928, 360] width 476 height 45
drag, startPoint x: 1084, startPoint y: 368, endPoint x: 926, endPoint y: 362, distance: 158.3
click at [958, 355] on p "I understand your concern! We can discuss the details and you will get the very…" at bounding box center [928, 360] width 476 height 45
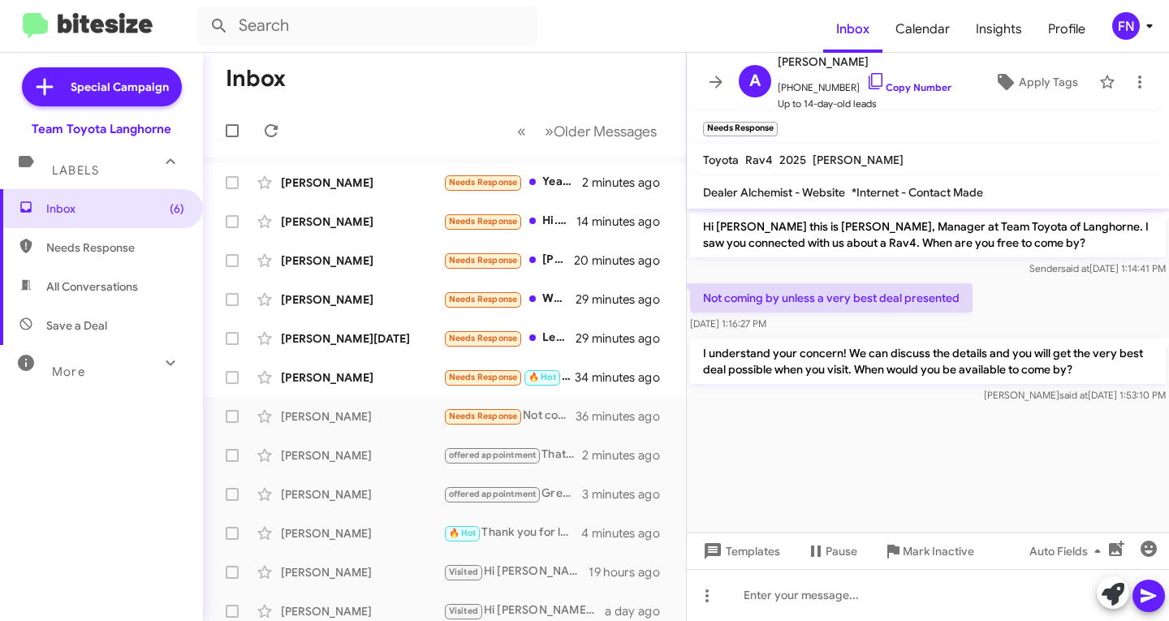
drag, startPoint x: 1060, startPoint y: 373, endPoint x: 697, endPoint y: 229, distance: 390.4
click at [697, 229] on div "Hi [PERSON_NAME] this is [PERSON_NAME], Manager at Team Toyota of Langhorne. I …" at bounding box center [928, 308] width 482 height 198
copy div "Hi [PERSON_NAME] this is [PERSON_NAME], Manager at Team Toyota of Langhorne. I …"
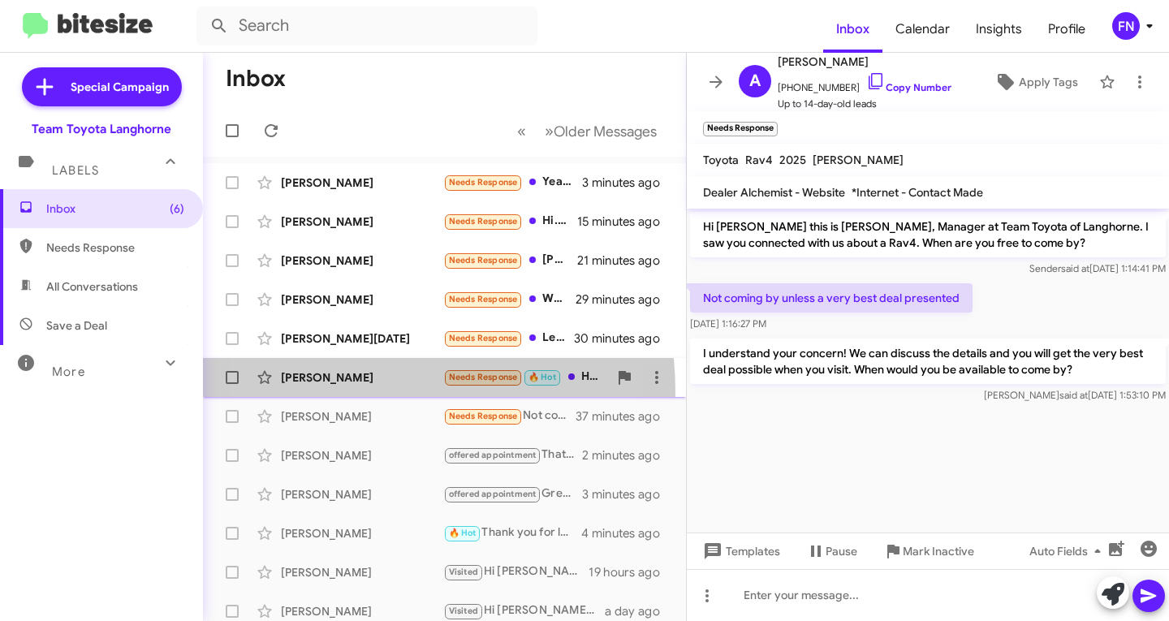
click at [350, 391] on div "[PERSON_NAME] Needs Response 🔥 Hot Hi [PERSON_NAME]. I was there [DATE]. Looked…" at bounding box center [444, 377] width 457 height 32
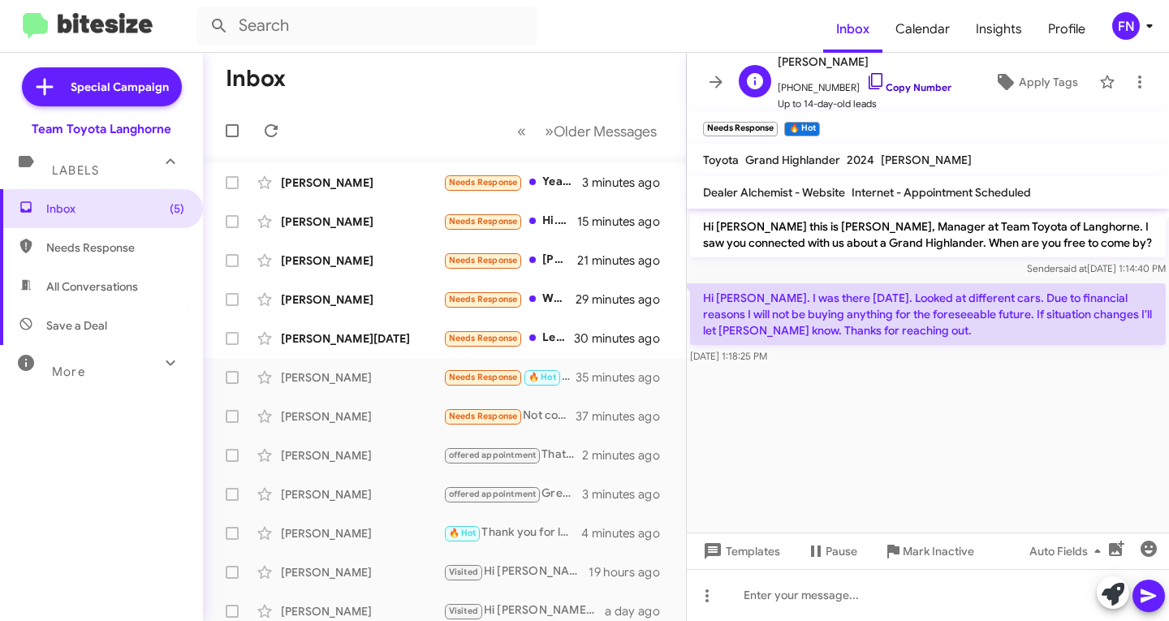
click at [924, 87] on link "Copy Number" at bounding box center [908, 87] width 85 height 12
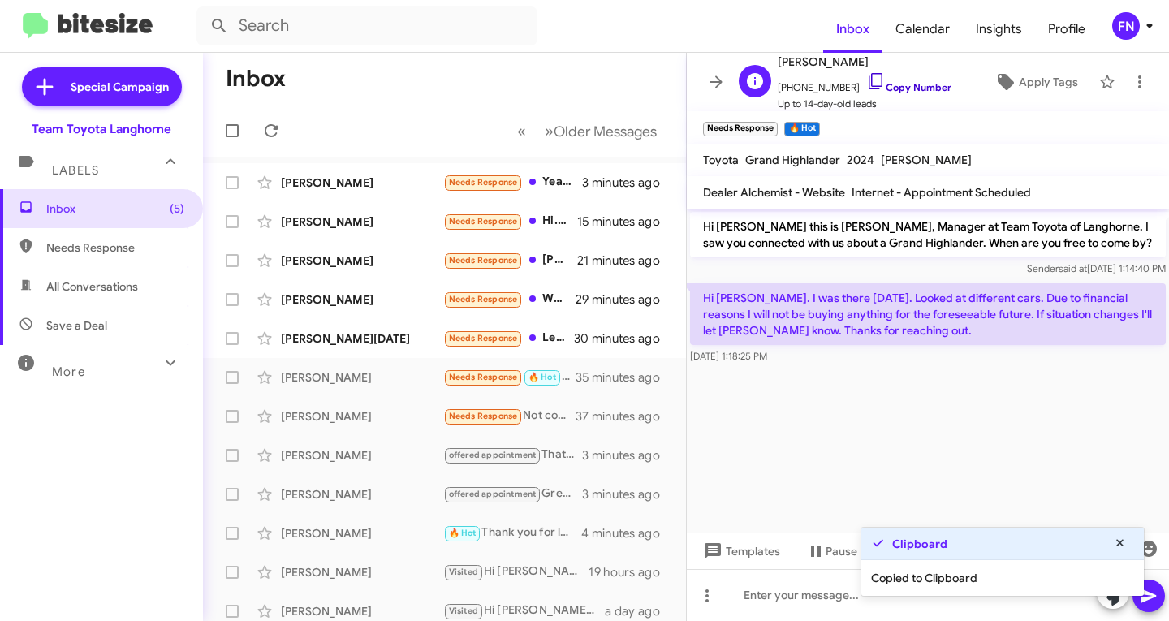
click at [924, 87] on link "Copy Number" at bounding box center [908, 87] width 85 height 12
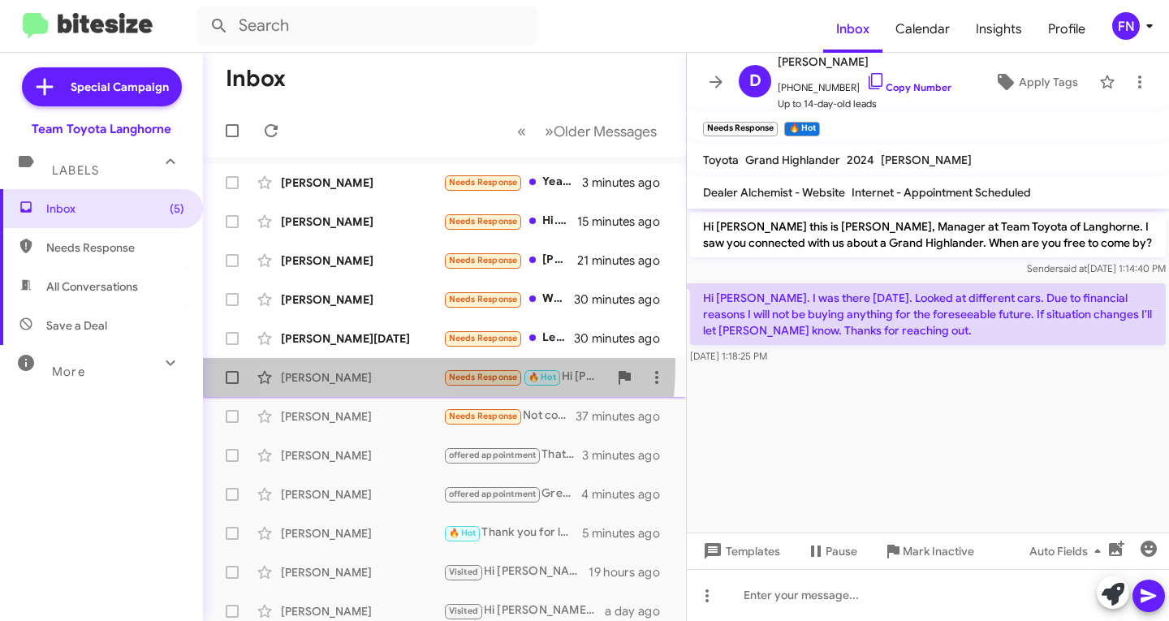
click at [361, 365] on div "[PERSON_NAME] Needs Response 🔥 Hot Hi [PERSON_NAME]. I was there [DATE]. Looked…" at bounding box center [444, 377] width 457 height 32
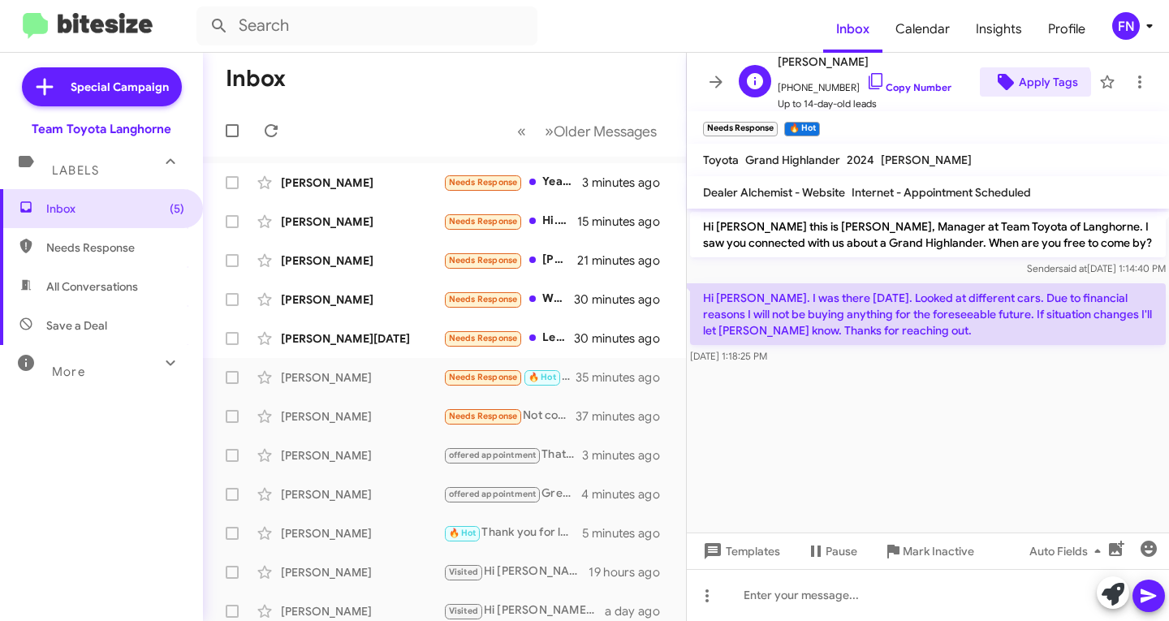
click at [1018, 91] on span "Apply Tags" at bounding box center [1047, 81] width 59 height 29
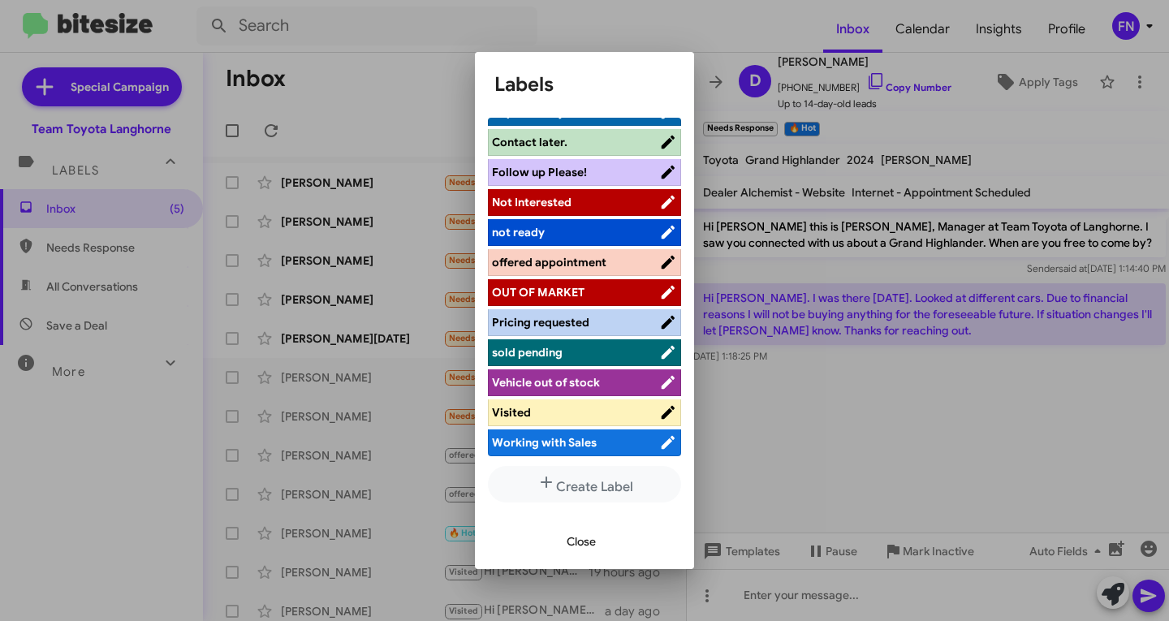
scroll to position [7, 0]
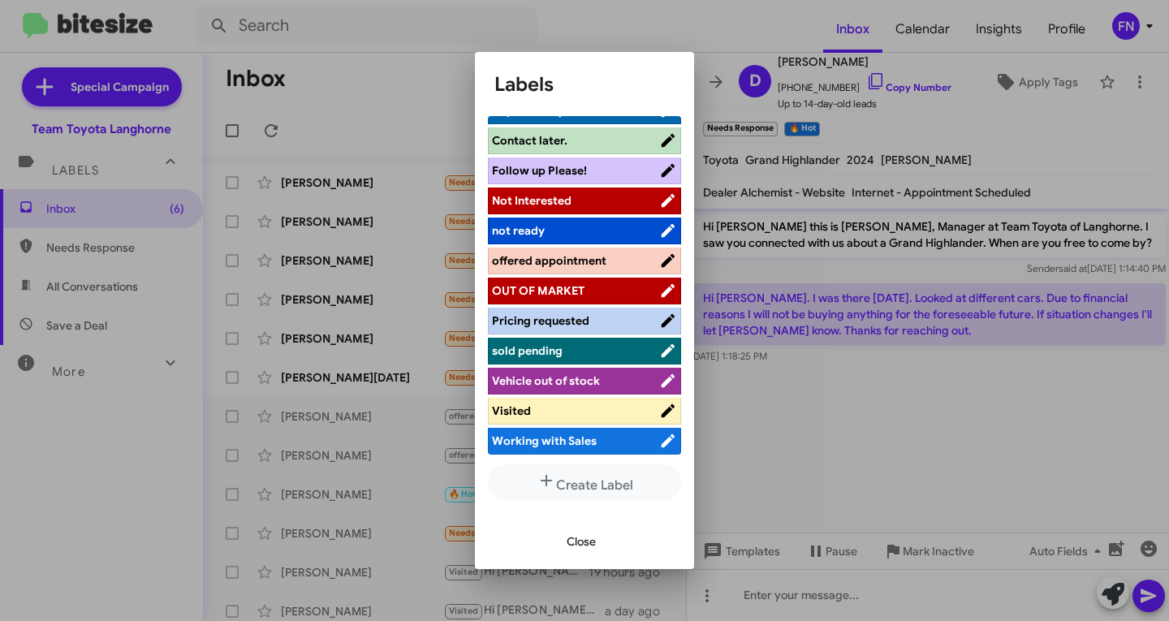
click at [553, 403] on span "Visited" at bounding box center [575, 411] width 167 height 16
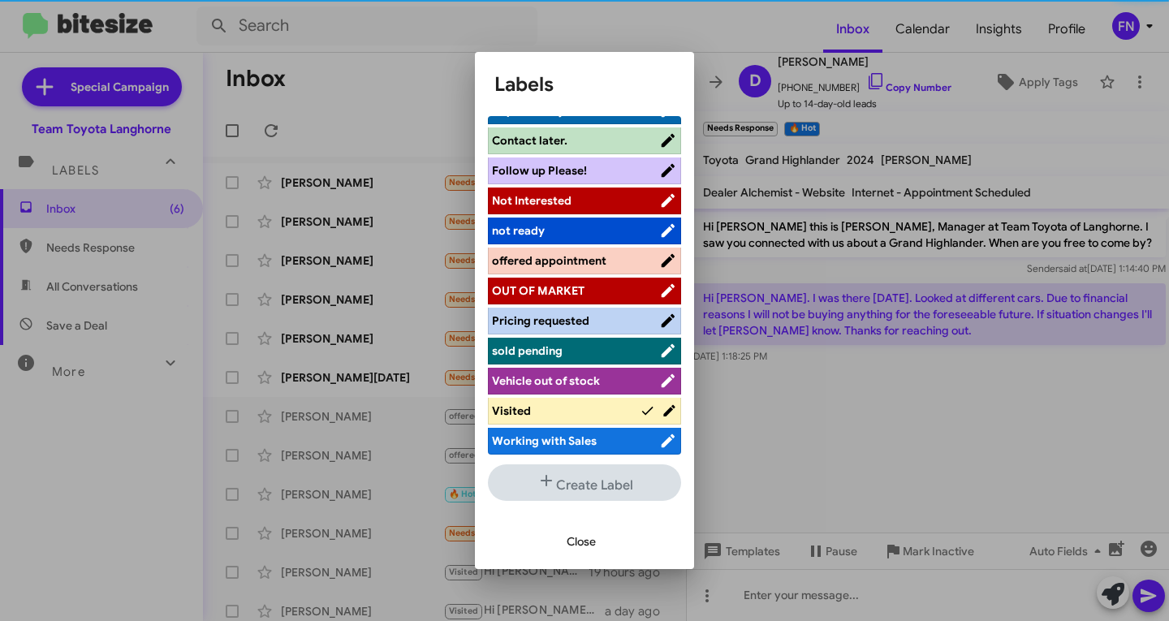
scroll to position [230, 0]
click at [566, 524] on div "Close" at bounding box center [584, 541] width 180 height 55
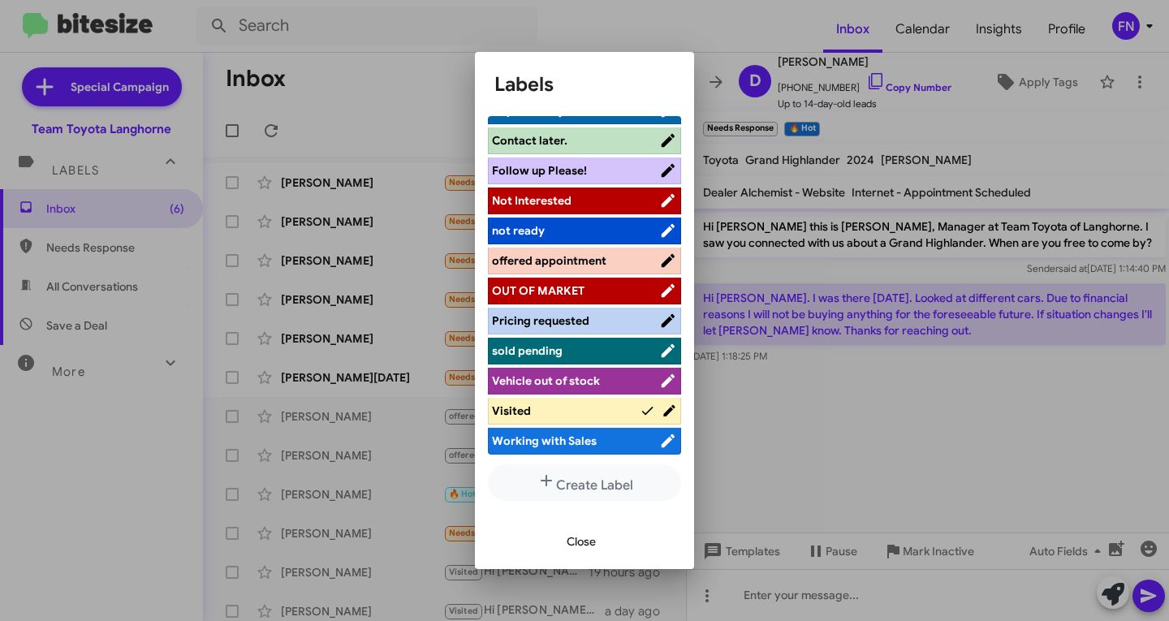
click at [570, 534] on span "Close" at bounding box center [580, 541] width 29 height 29
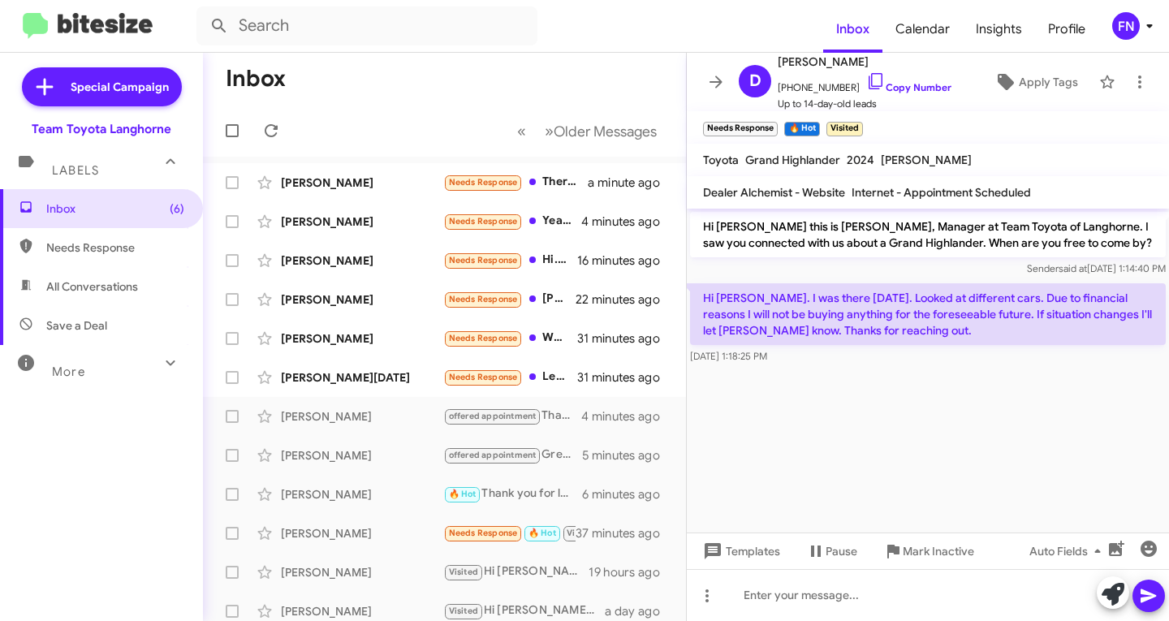
drag, startPoint x: 855, startPoint y: 329, endPoint x: 692, endPoint y: 223, distance: 193.6
click at [693, 223] on div "Hi [PERSON_NAME] this is [PERSON_NAME], Manager at Team Toyota of Langhorne. I …" at bounding box center [928, 288] width 482 height 159
copy div "Hi [PERSON_NAME] this is [PERSON_NAME], Manager at Team Toyota of Langhorne. I …"
click at [958, 140] on mat-toolbar "Needs Response × 🔥 Hot × Visited ×" at bounding box center [928, 127] width 482 height 32
click at [773, 119] on span "×" at bounding box center [775, 120] width 13 height 19
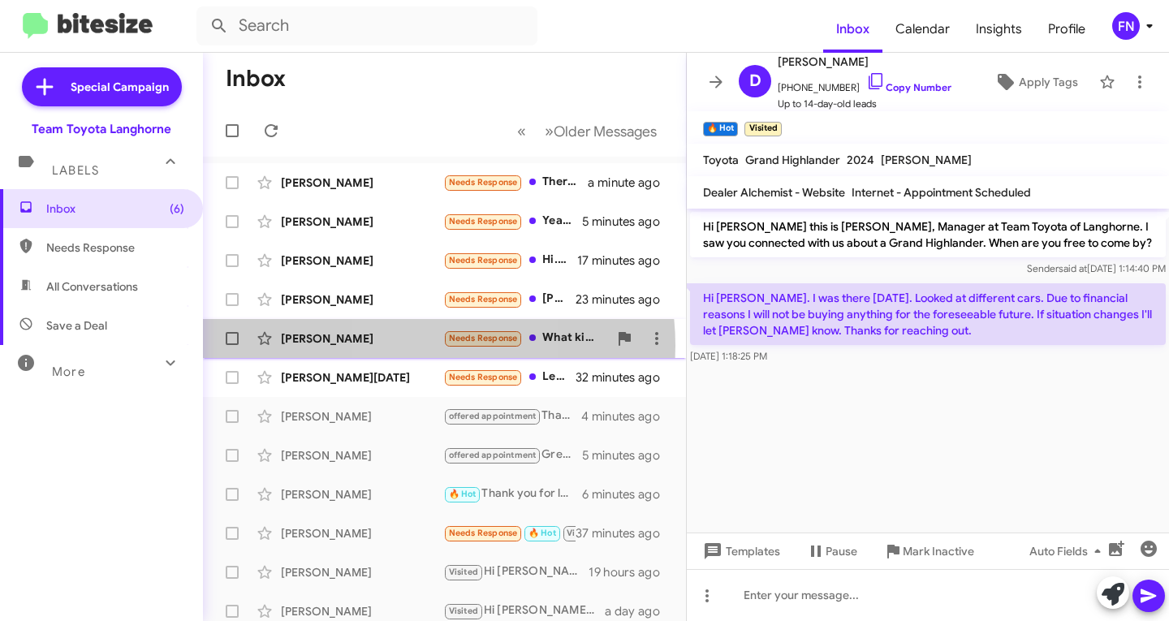
click at [410, 345] on div "[PERSON_NAME]" at bounding box center [362, 338] width 162 height 16
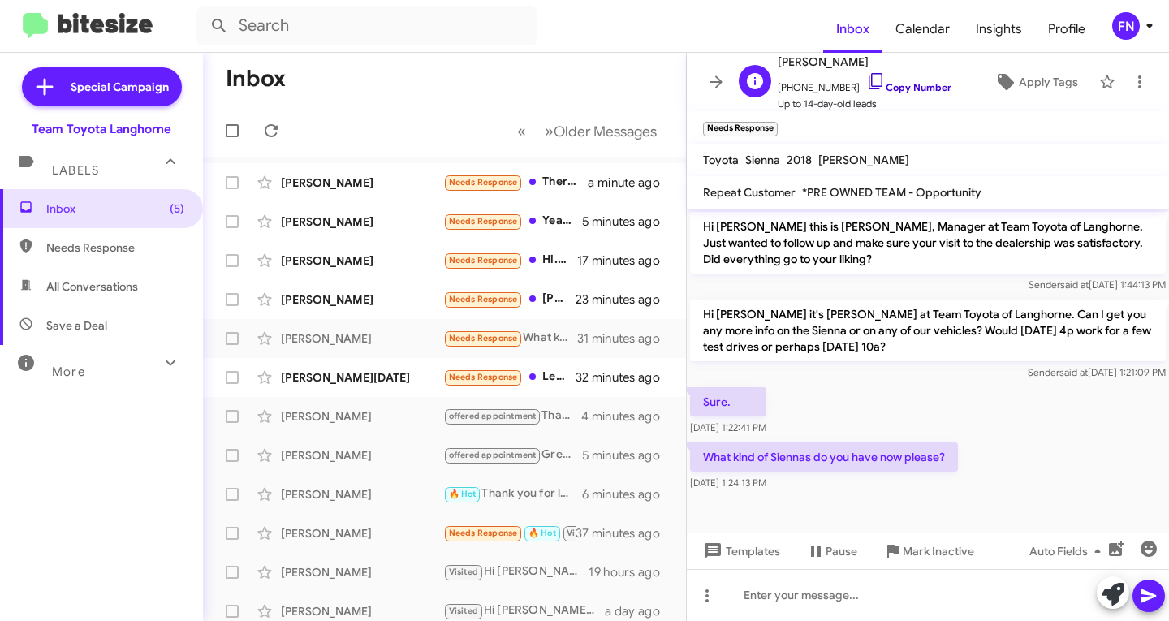
click at [887, 88] on link "Copy Number" at bounding box center [908, 87] width 85 height 12
click at [1113, 592] on icon at bounding box center [1112, 594] width 23 height 23
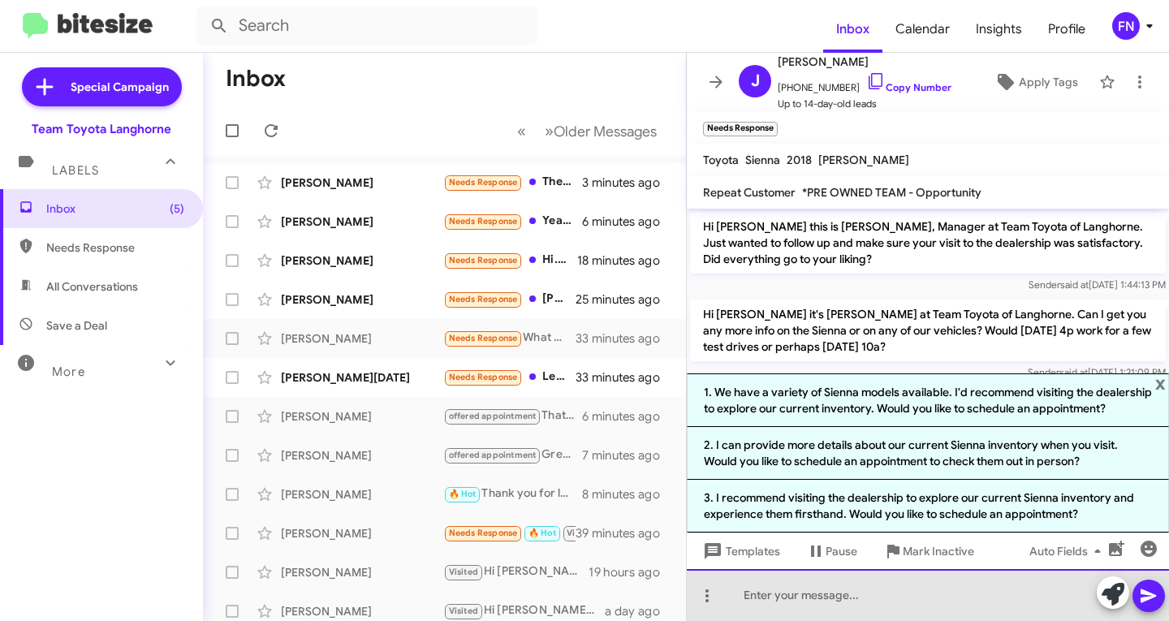
click at [831, 604] on div at bounding box center [928, 595] width 482 height 52
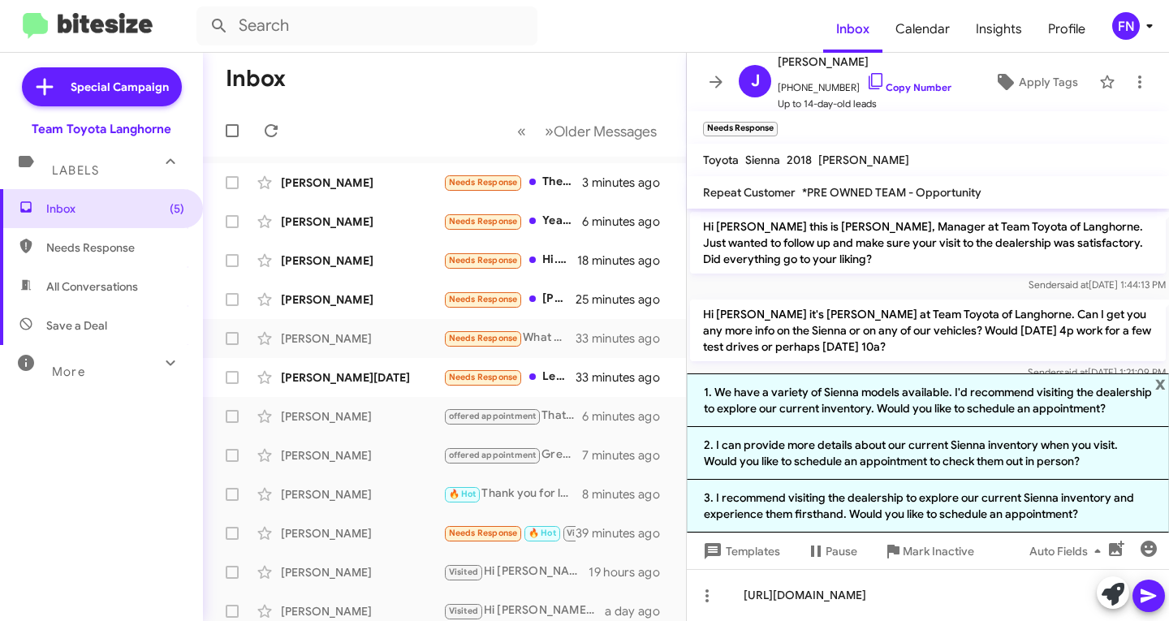
click at [1156, 601] on icon at bounding box center [1148, 595] width 19 height 19
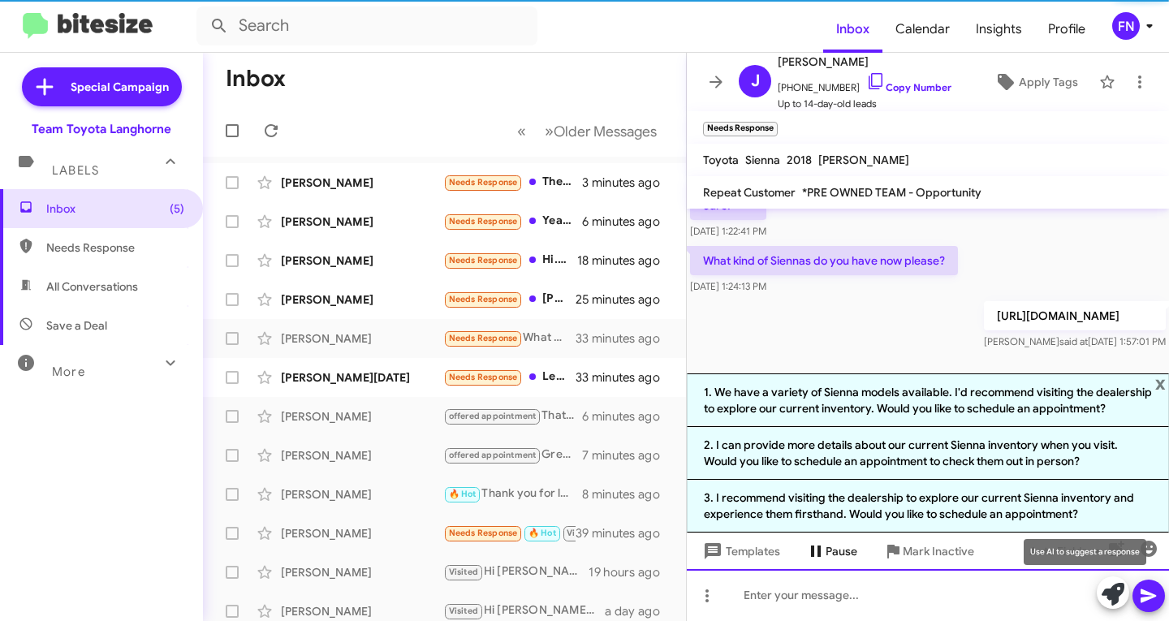
scroll to position [213, 0]
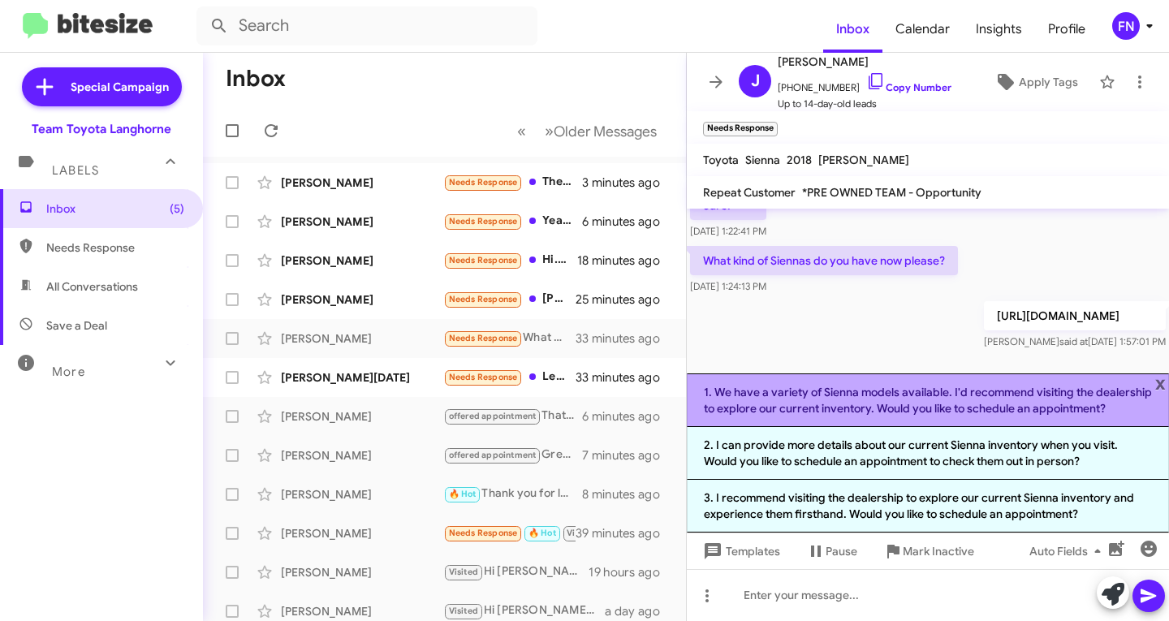
click at [824, 399] on li "1. We have a variety of Sienna models available. I'd recommend visiting the dea…" at bounding box center [928, 400] width 482 height 54
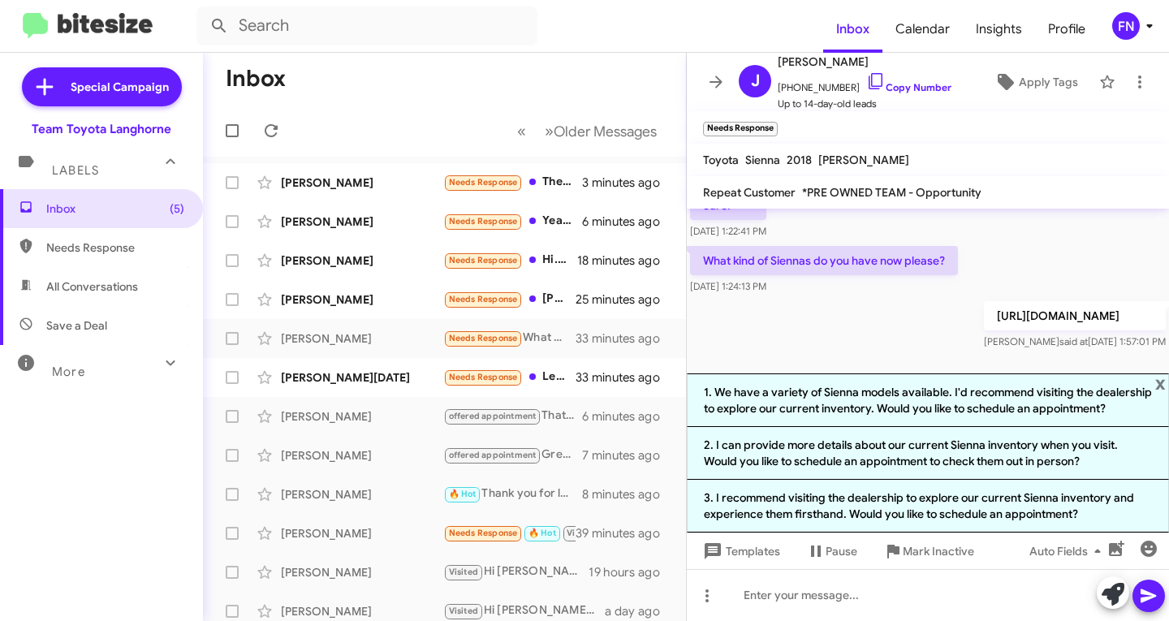
scroll to position [86, 0]
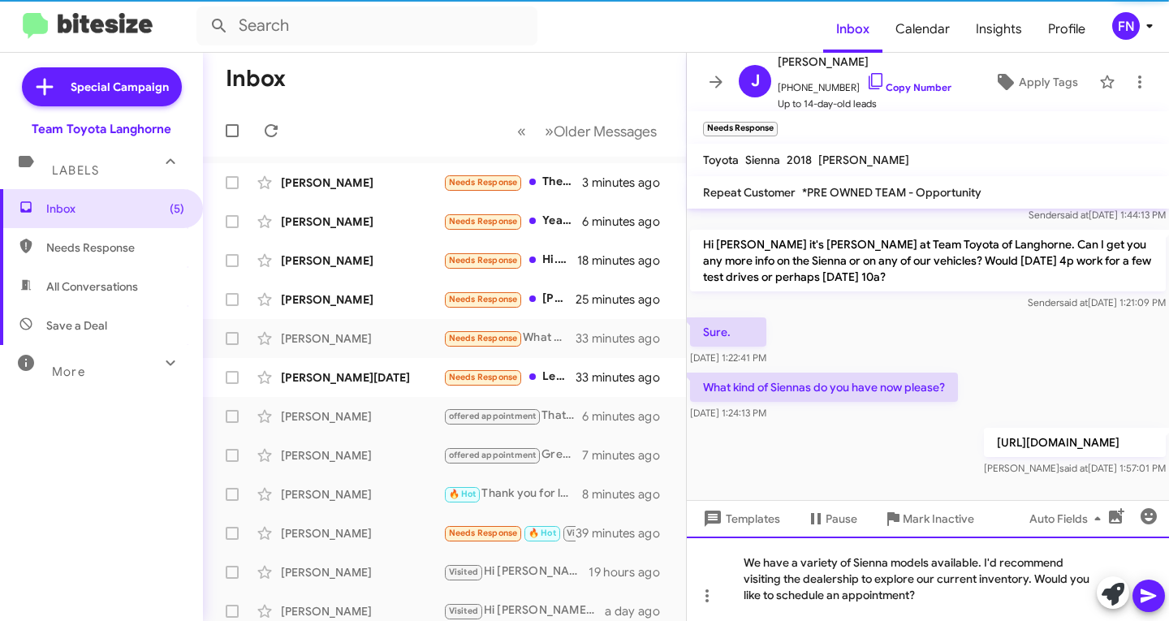
click at [822, 568] on div "We have a variety of Sienna models available. I'd recommend visiting the dealer…" at bounding box center [928, 578] width 482 height 84
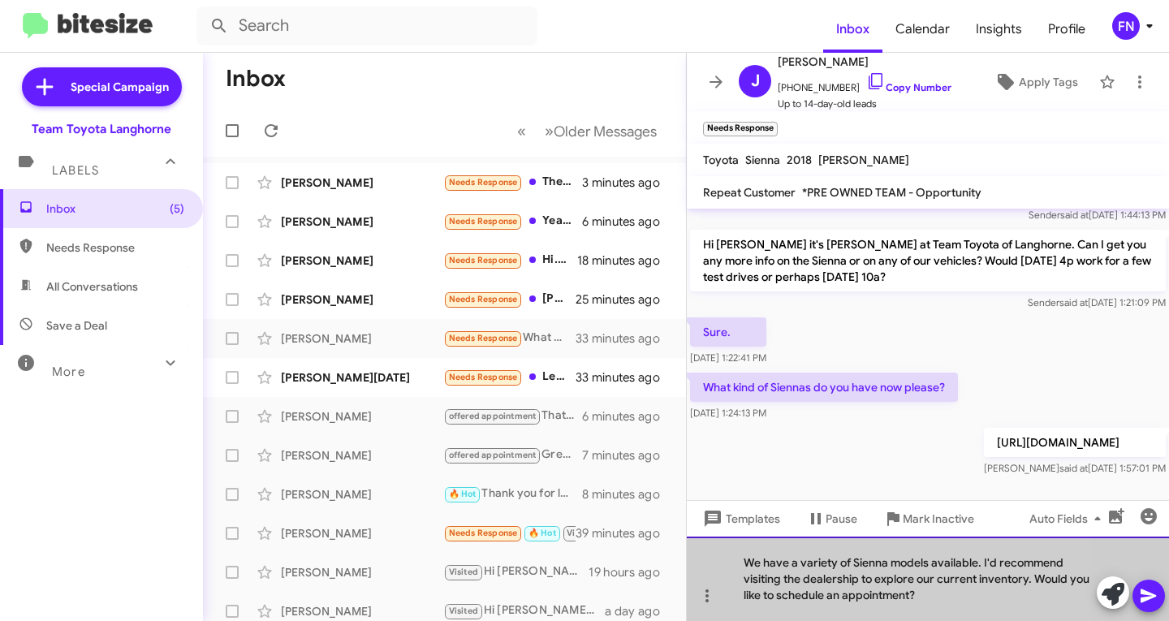
click at [822, 568] on div "We have a variety of Sienna models available. I'd recommend visiting the dealer…" at bounding box center [928, 578] width 482 height 84
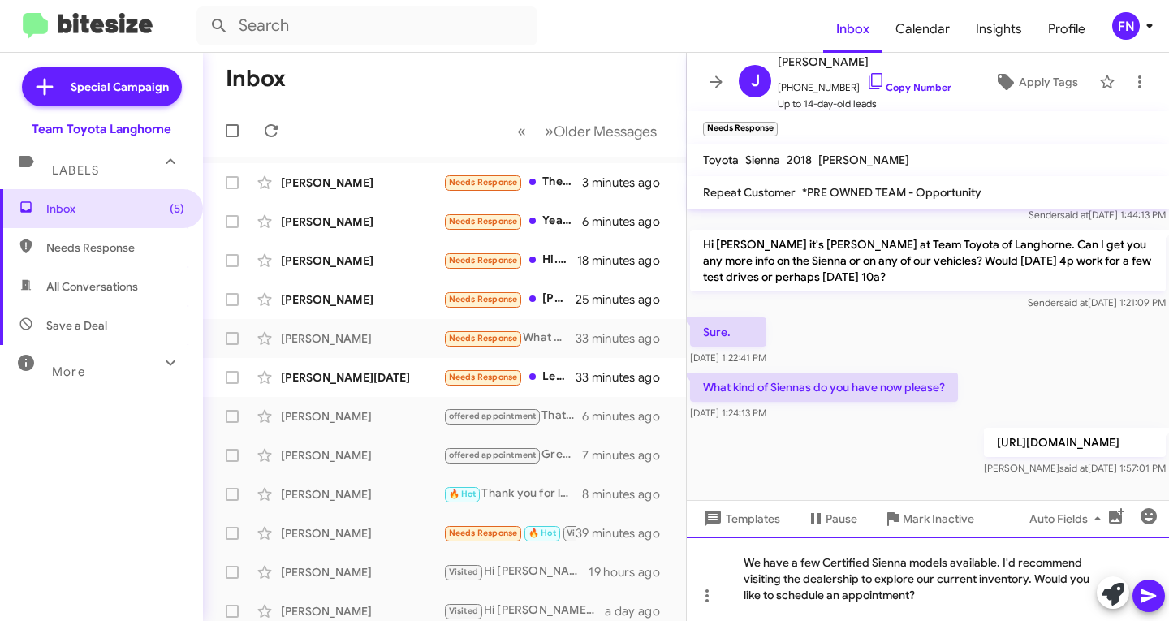
click at [950, 607] on div "We have a few Certified Sienna models available. I'd recommend visiting the dea…" at bounding box center [928, 578] width 482 height 84
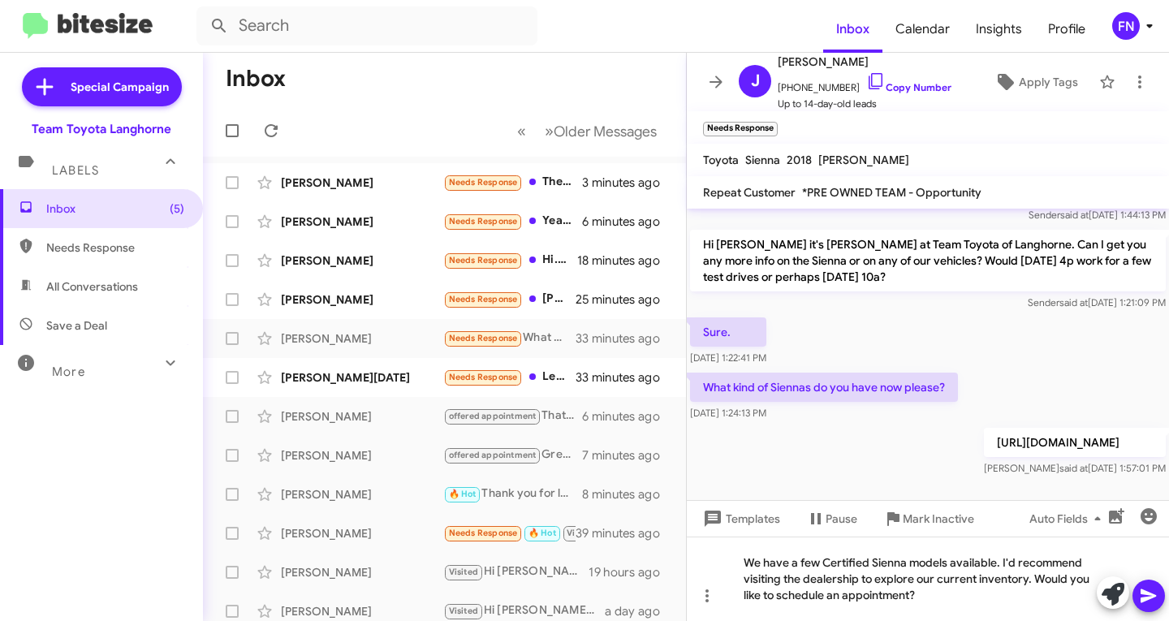
click at [1130, 605] on div at bounding box center [1130, 594] width 68 height 36
click at [1150, 605] on span at bounding box center [1148, 595] width 19 height 32
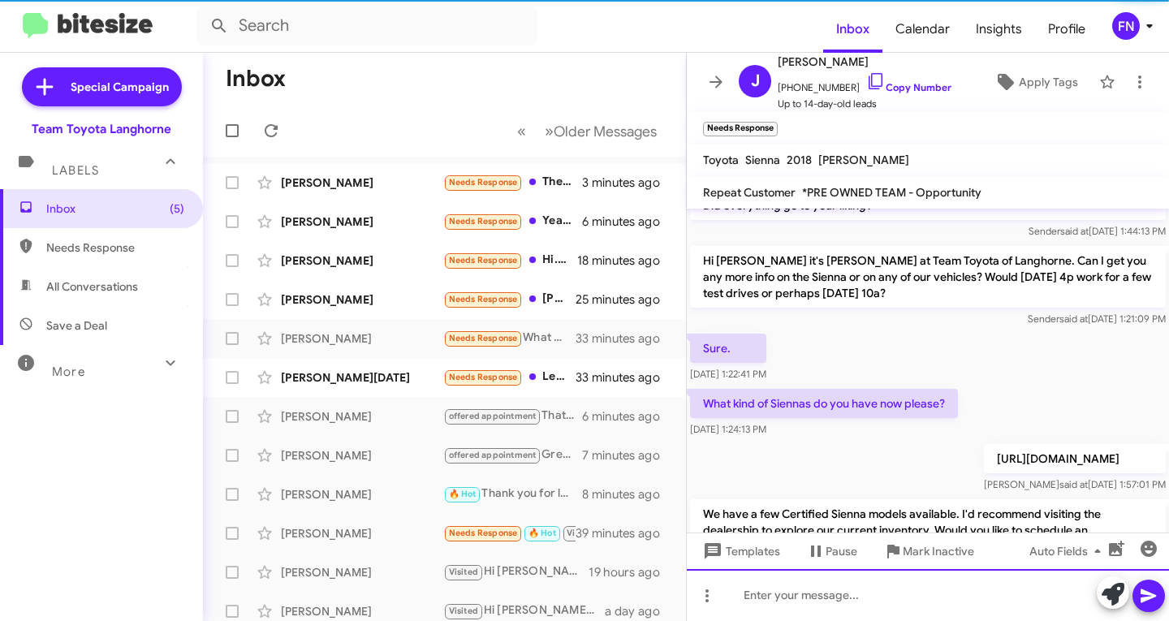
scroll to position [145, 0]
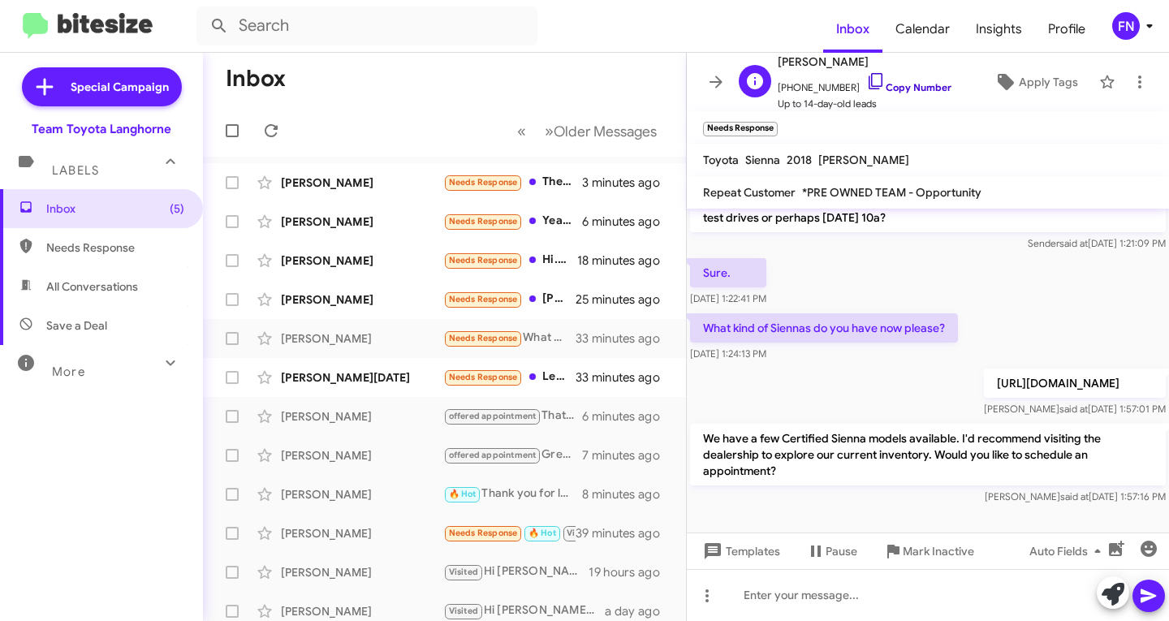
click at [915, 93] on link "Copy Number" at bounding box center [908, 87] width 85 height 12
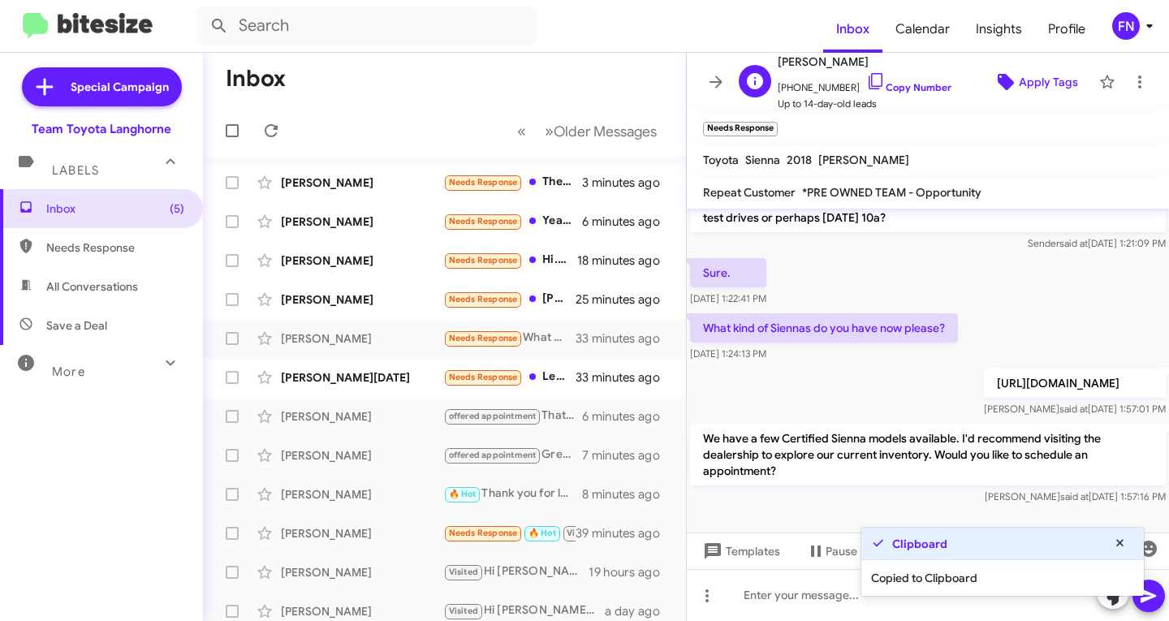
click at [995, 70] on span "Apply Tags" at bounding box center [1034, 81] width 85 height 29
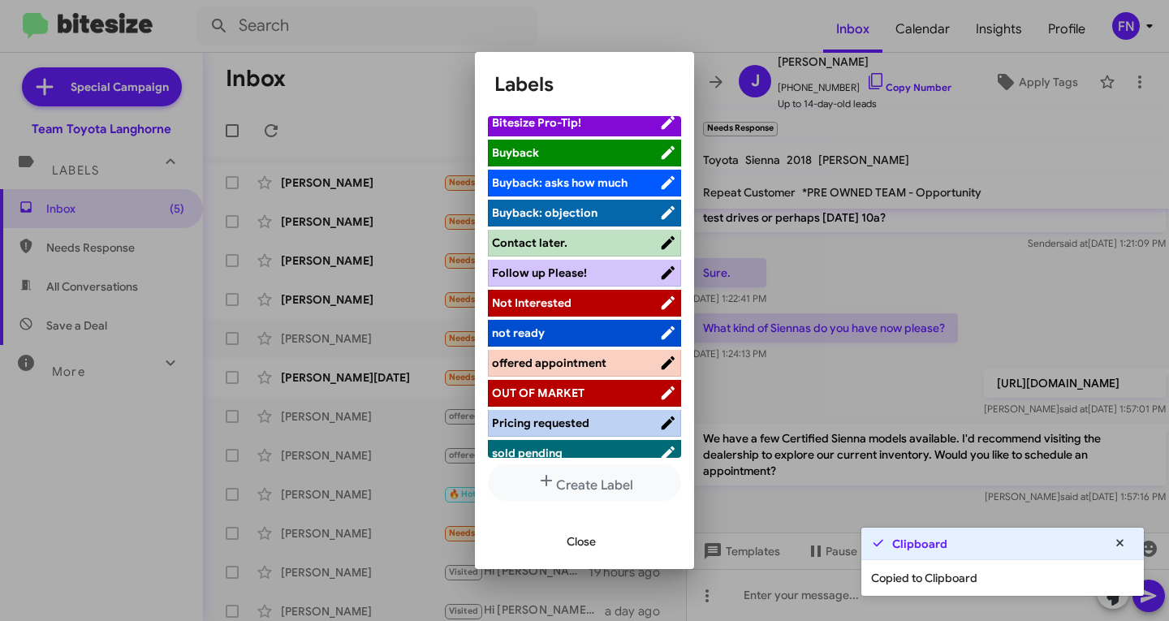
scroll to position [230, 0]
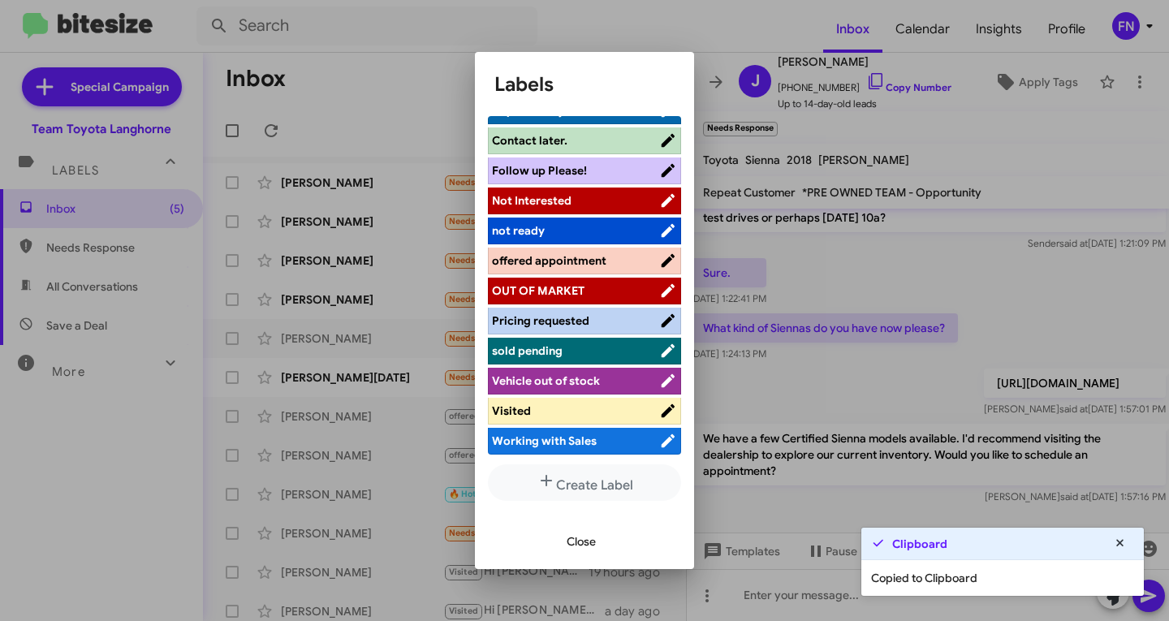
drag, startPoint x: 595, startPoint y: 251, endPoint x: 595, endPoint y: 275, distance: 24.3
click at [595, 255] on li "offered appointment" at bounding box center [584, 261] width 193 height 27
click at [594, 265] on span "offered appointment" at bounding box center [549, 260] width 114 height 15
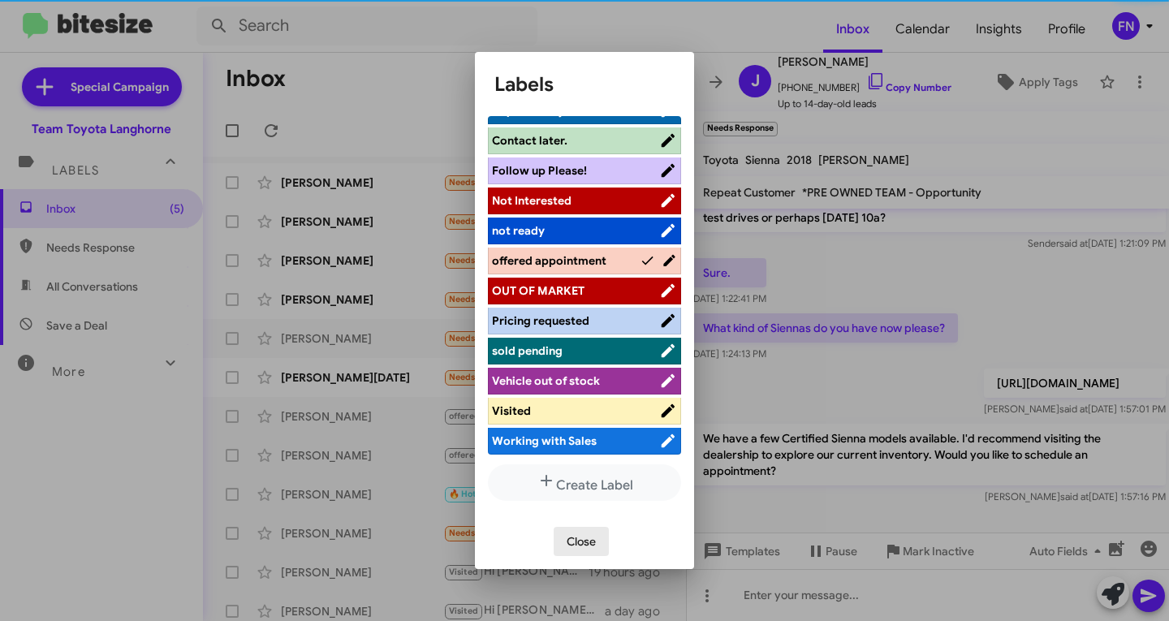
drag, startPoint x: 582, startPoint y: 542, endPoint x: 570, endPoint y: 541, distance: 12.2
click at [582, 543] on span "Close" at bounding box center [580, 541] width 29 height 29
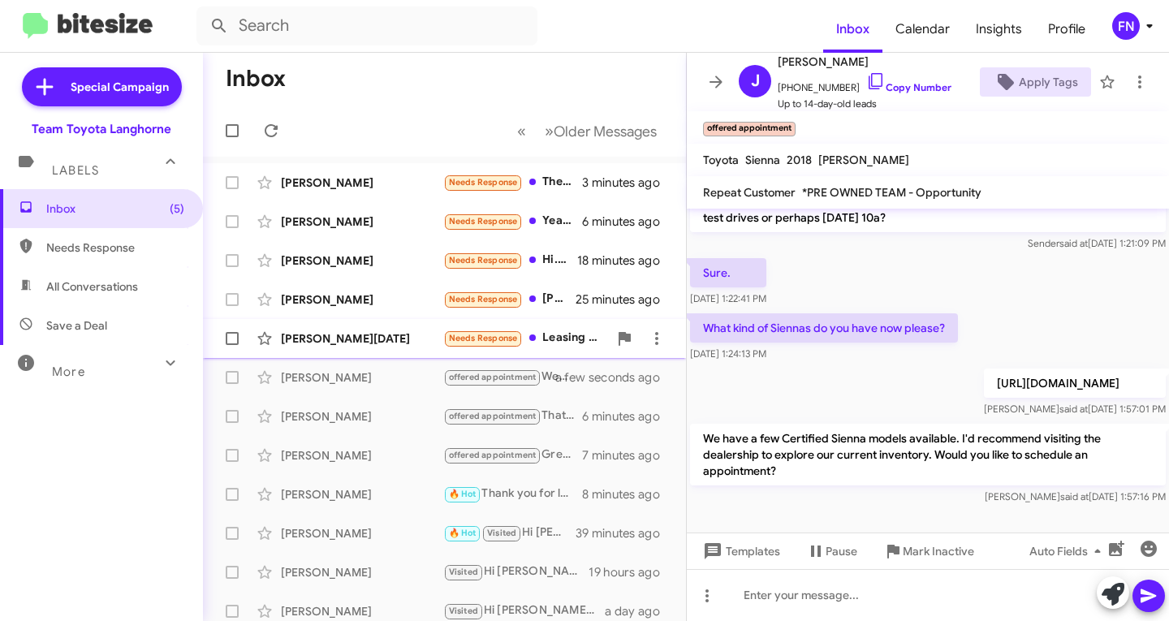
click at [338, 339] on div "[PERSON_NAME][DATE]" at bounding box center [362, 338] width 162 height 16
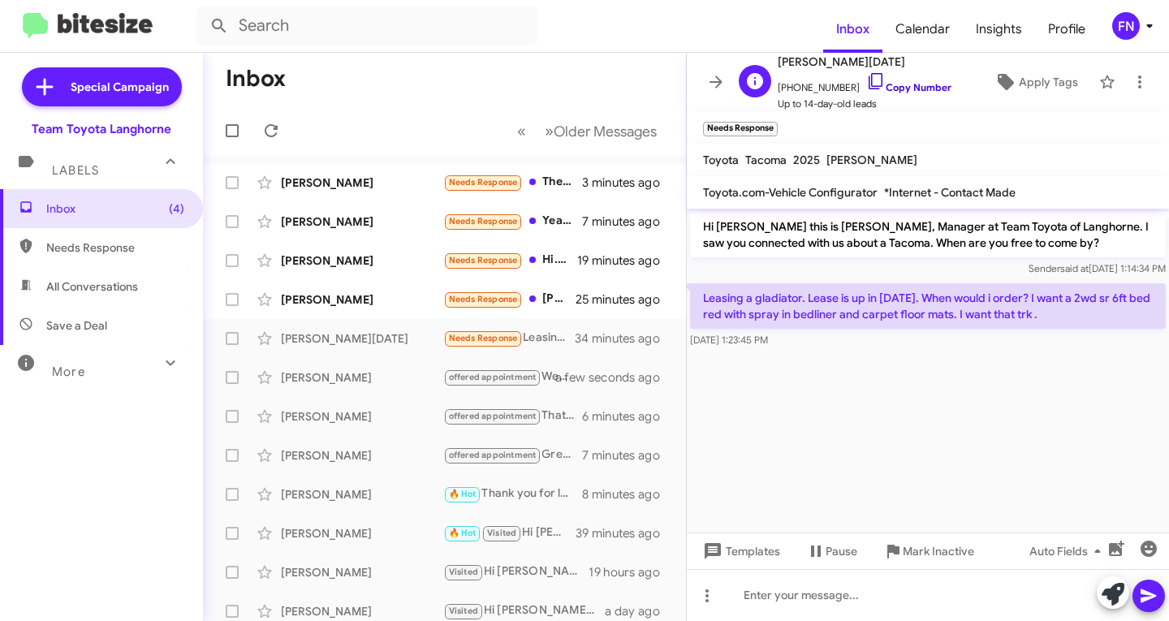
click at [890, 88] on link "Copy Number" at bounding box center [908, 87] width 85 height 12
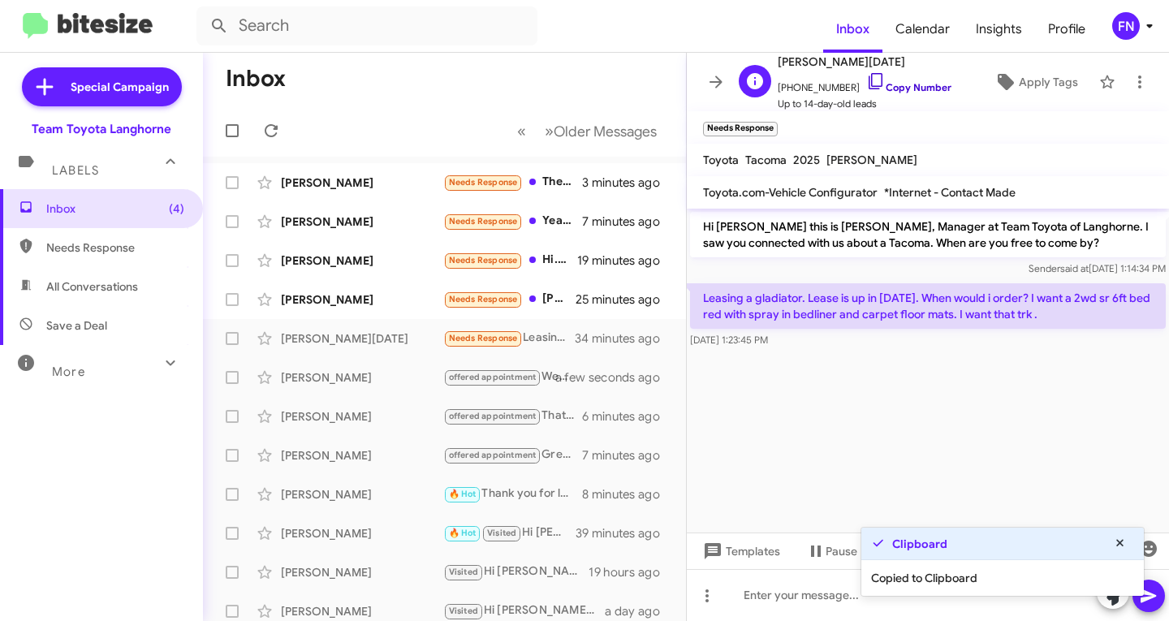
click at [889, 89] on link "Copy Number" at bounding box center [908, 87] width 85 height 12
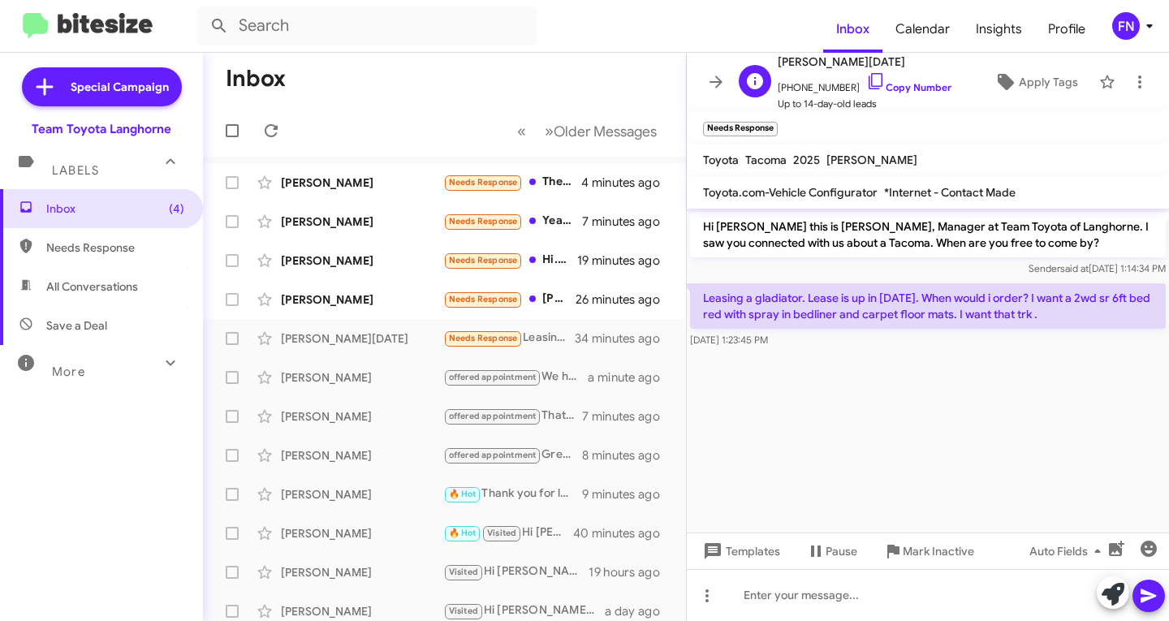
click at [906, 80] on span "[PHONE_NUMBER] Copy Number" at bounding box center [864, 83] width 174 height 24
click at [906, 88] on link "Copy Number" at bounding box center [908, 87] width 85 height 12
click at [780, 566] on div "Templates Pause Mark Inactive Auto Fields" at bounding box center [928, 550] width 482 height 37
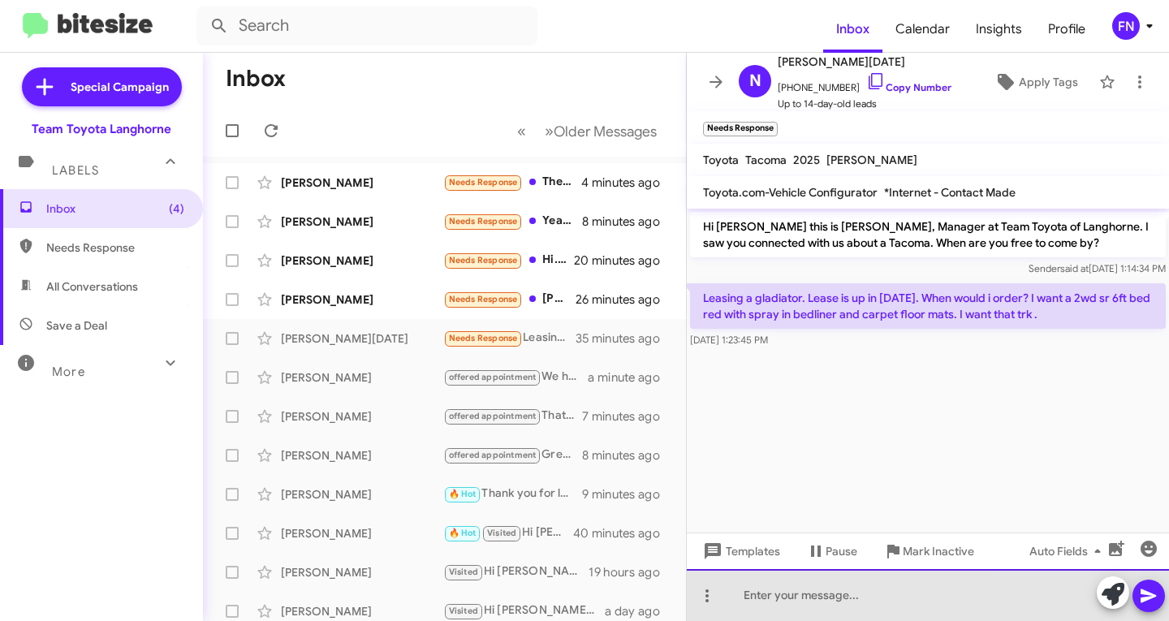
click at [771, 588] on div at bounding box center [928, 595] width 482 height 52
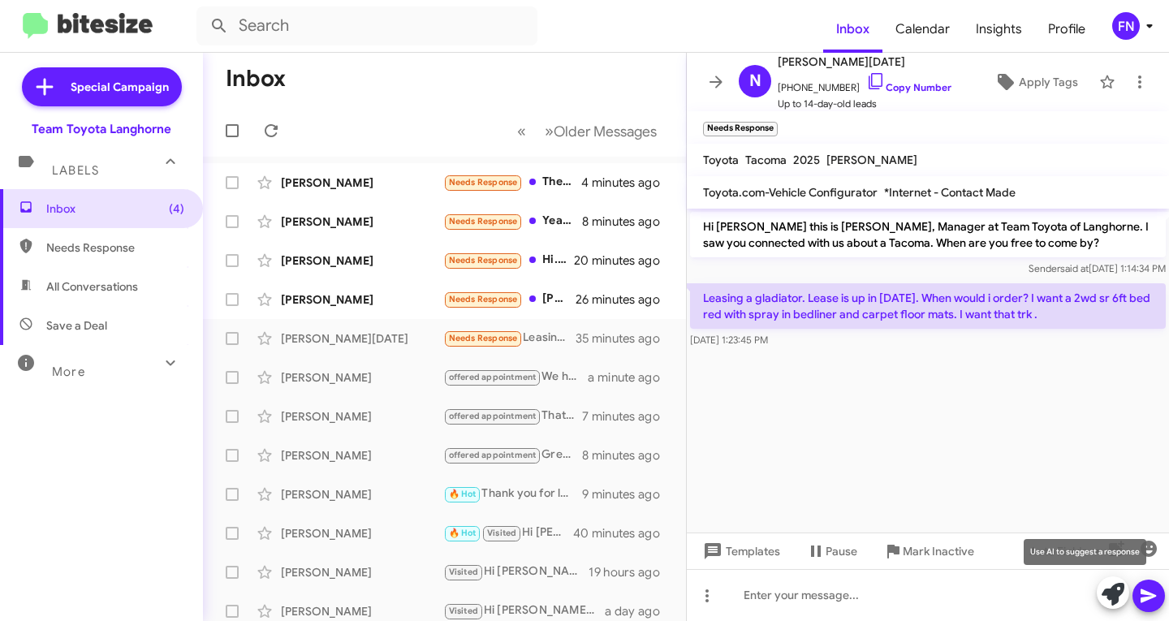
click at [1117, 594] on icon at bounding box center [1112, 594] width 23 height 23
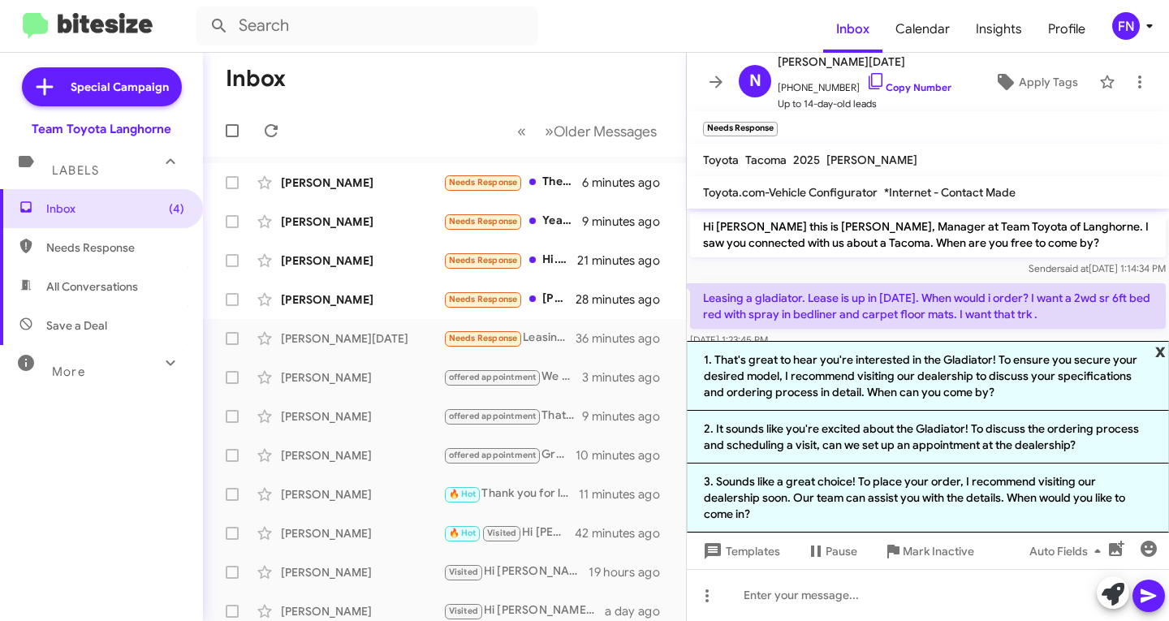
click at [1160, 352] on span "x" at bounding box center [1160, 350] width 11 height 19
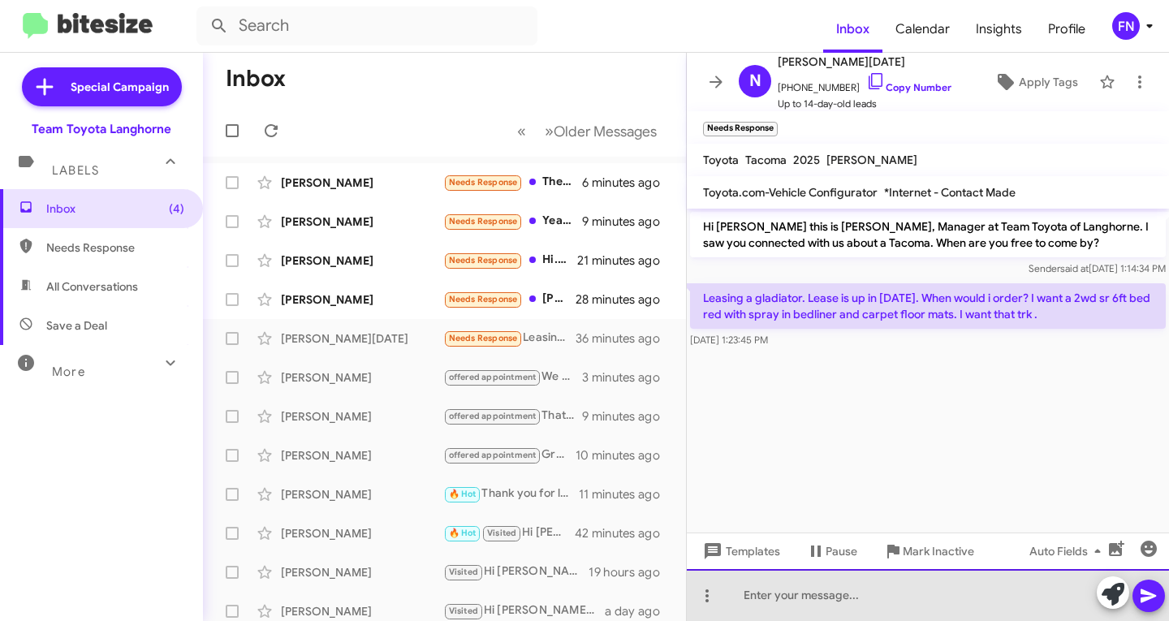
click at [863, 604] on div at bounding box center [928, 595] width 482 height 52
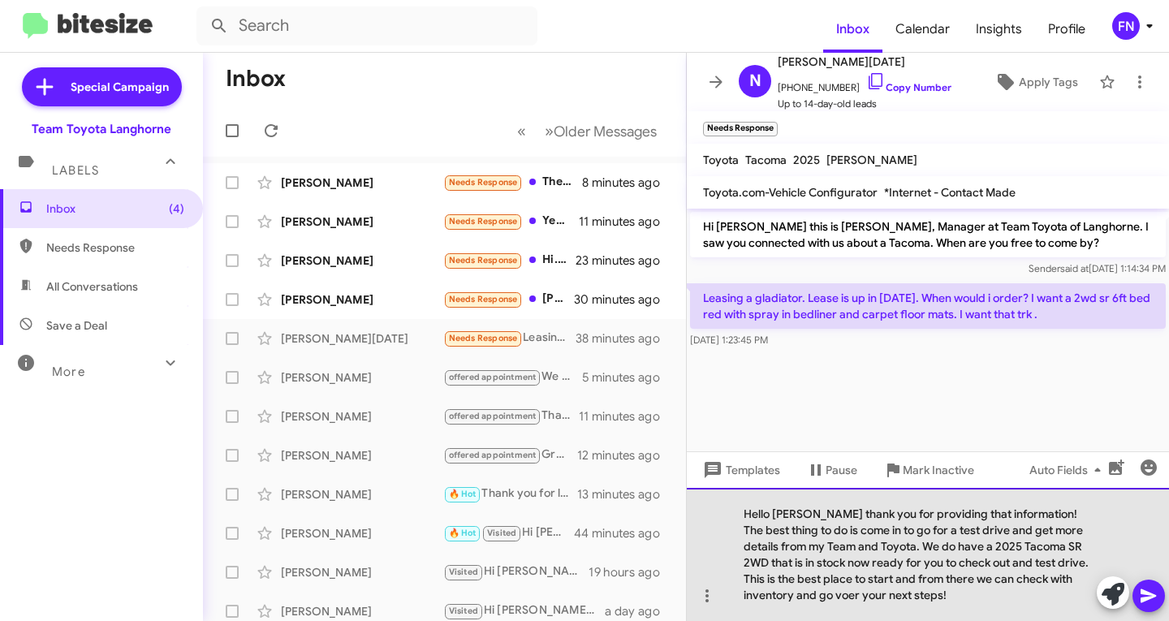
click at [760, 595] on div "Hello [PERSON_NAME] thank you for providing that information! The best thing to…" at bounding box center [928, 554] width 482 height 133
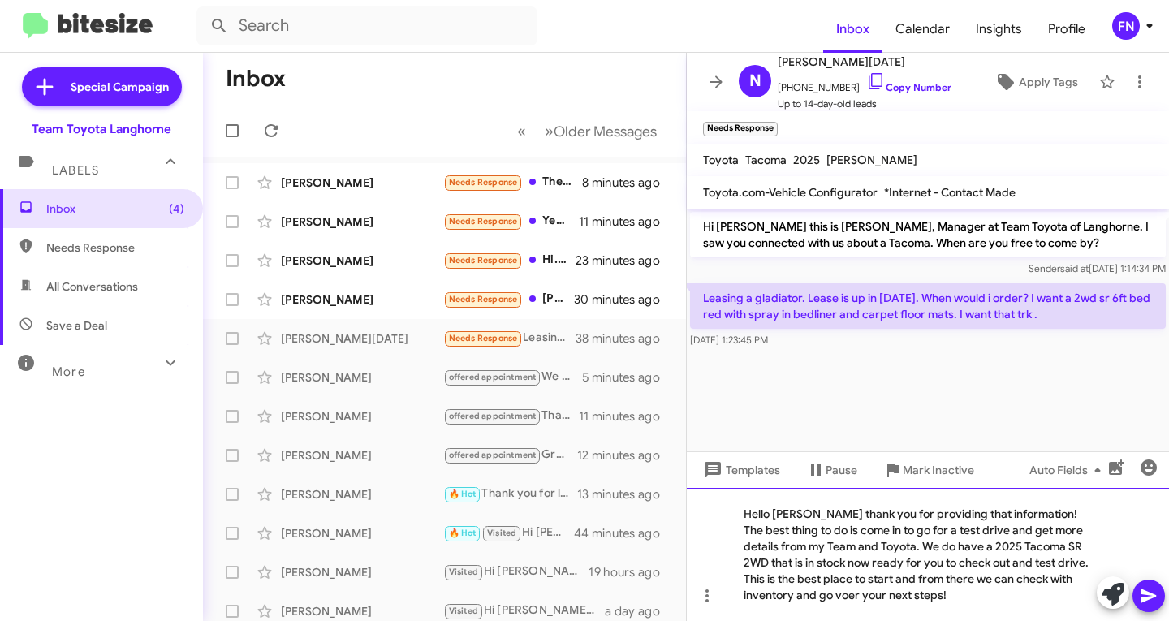
click at [760, 595] on div "Hello [PERSON_NAME] thank you for providing that information! The best thing to…" at bounding box center [928, 554] width 482 height 133
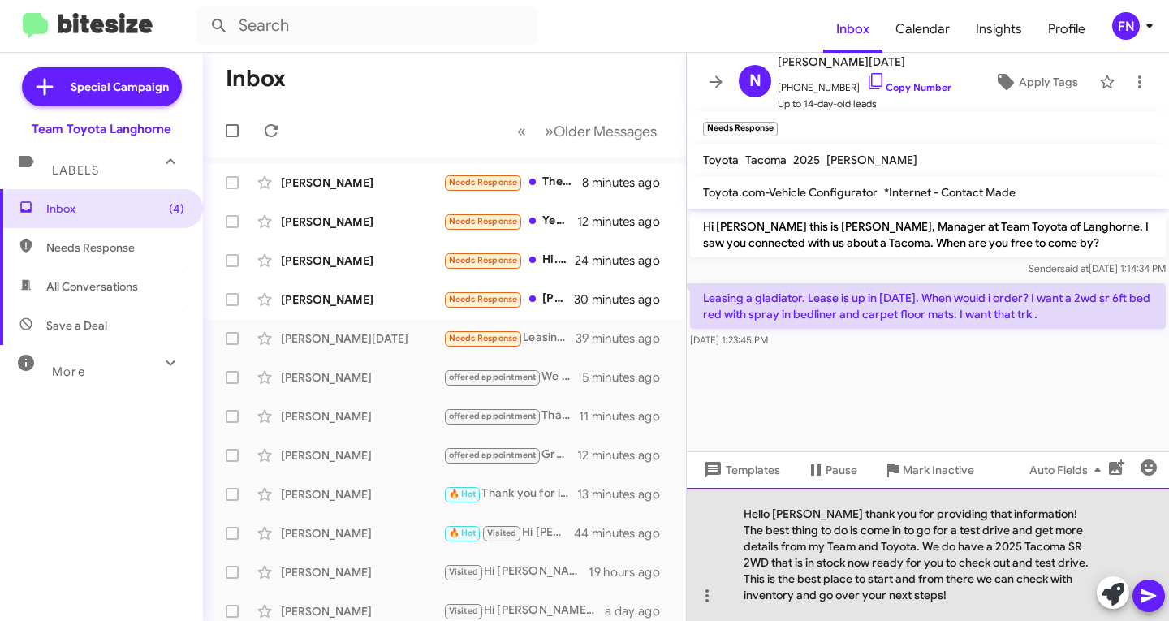
drag, startPoint x: 835, startPoint y: 548, endPoint x: 1013, endPoint y: 501, distance: 183.8
click at [1013, 501] on div "Hello [PERSON_NAME] thank you for providing that information! The best thing to…" at bounding box center [928, 554] width 482 height 133
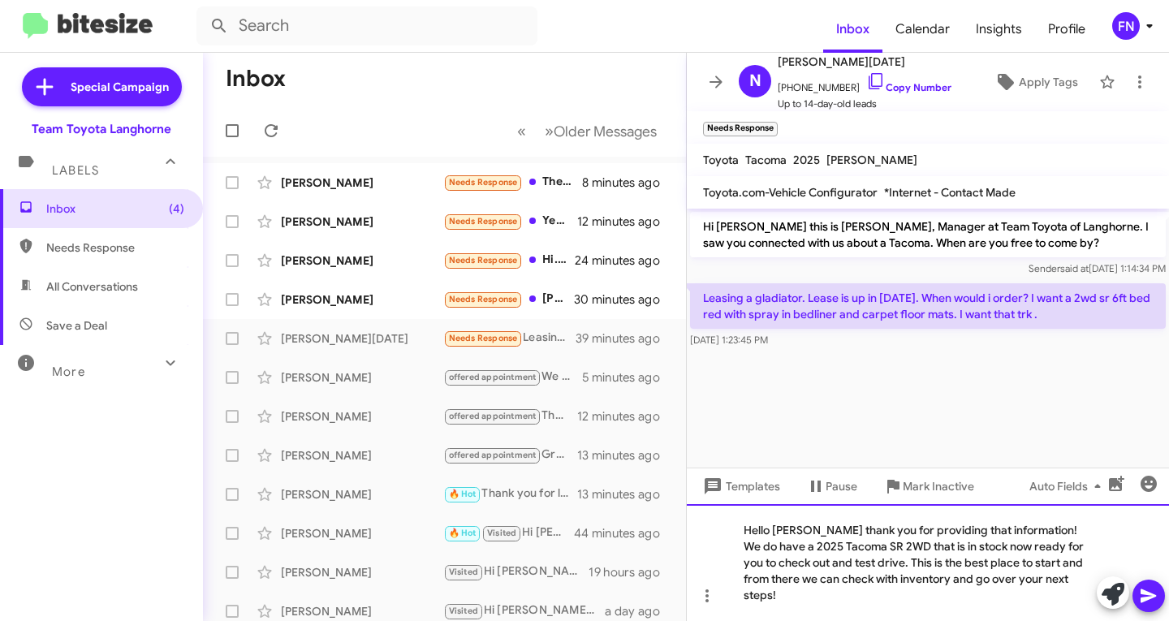
click at [874, 579] on div "Hello [PERSON_NAME] thank you for providing that information! We do have a 2025…" at bounding box center [928, 562] width 482 height 117
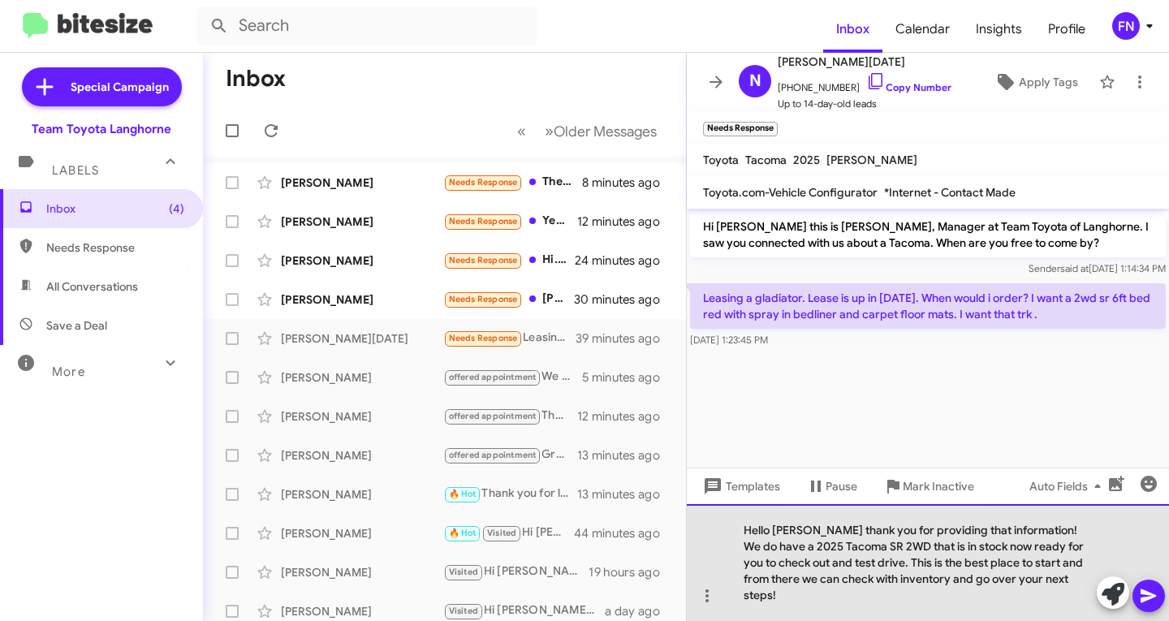
click at [874, 579] on div "Hello [PERSON_NAME] thank you for providing that information! We do have a 2025…" at bounding box center [928, 562] width 482 height 117
drag, startPoint x: 1075, startPoint y: 600, endPoint x: 1089, endPoint y: 601, distance: 13.9
click at [1075, 600] on div "Hello [PERSON_NAME] thank you for providing that information! We do have a 2025…" at bounding box center [928, 562] width 482 height 117
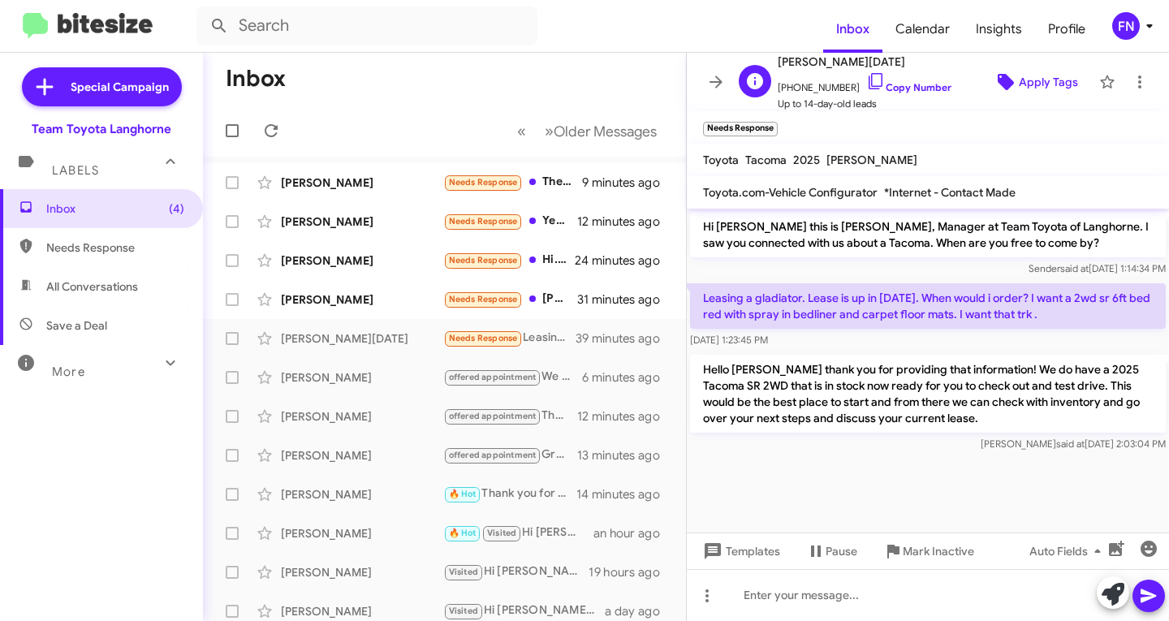
click at [1058, 86] on span "Apply Tags" at bounding box center [1047, 81] width 59 height 29
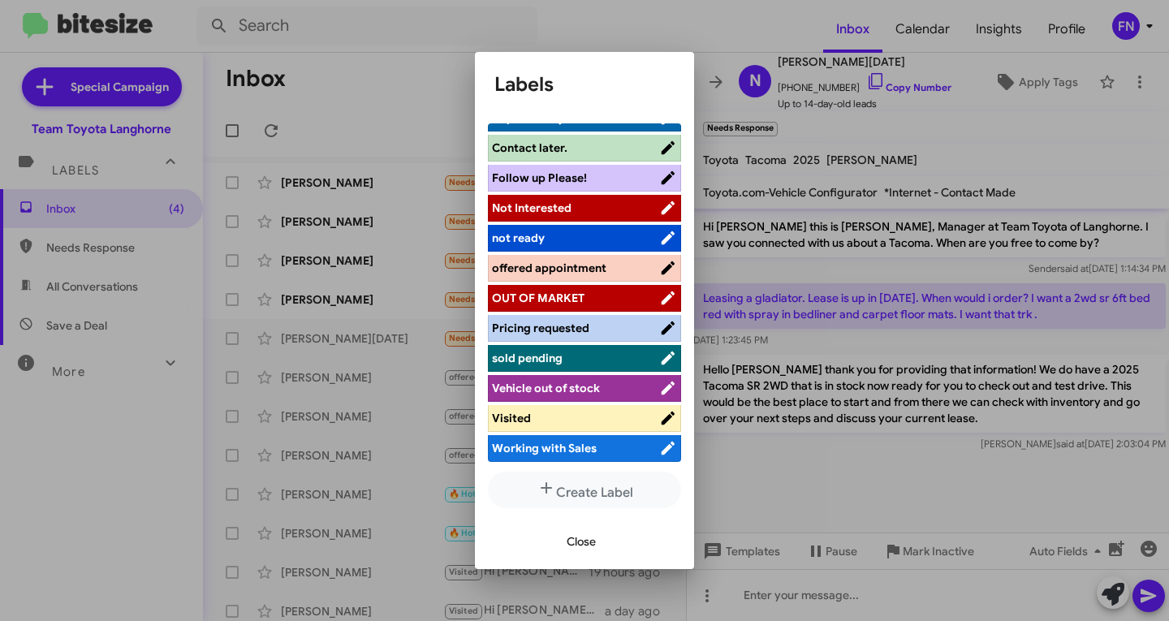
click at [534, 273] on span "offered appointment" at bounding box center [549, 267] width 114 height 15
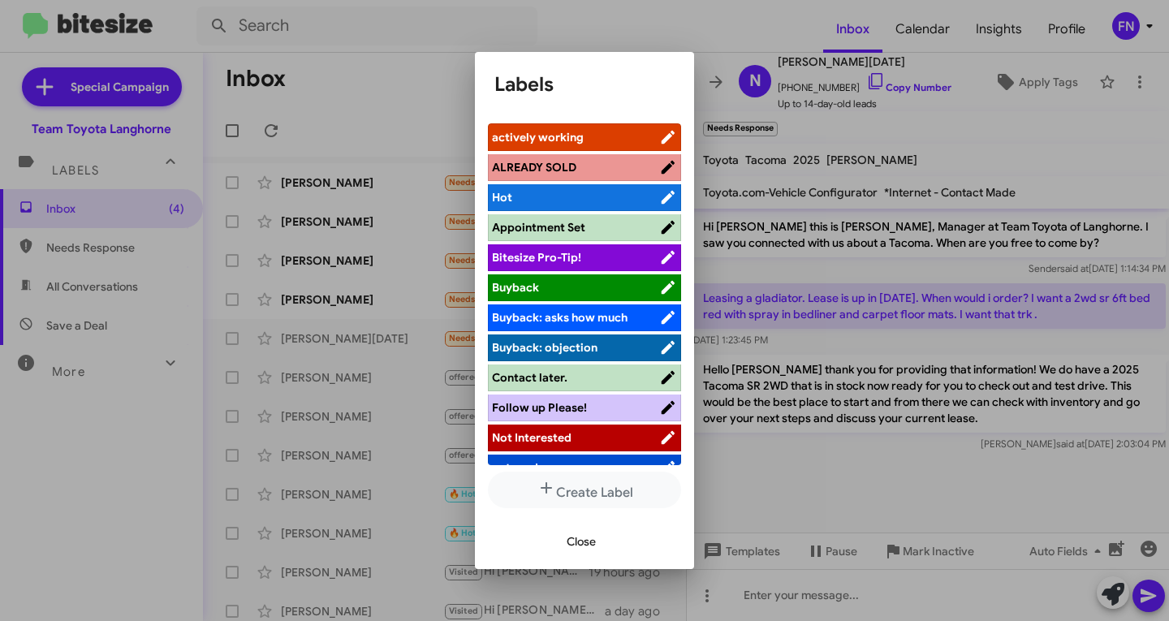
click at [578, 127] on li "actively working" at bounding box center [584, 137] width 193 height 28
click at [577, 130] on span "actively working" at bounding box center [538, 137] width 92 height 15
click at [579, 539] on span "Close" at bounding box center [580, 541] width 29 height 29
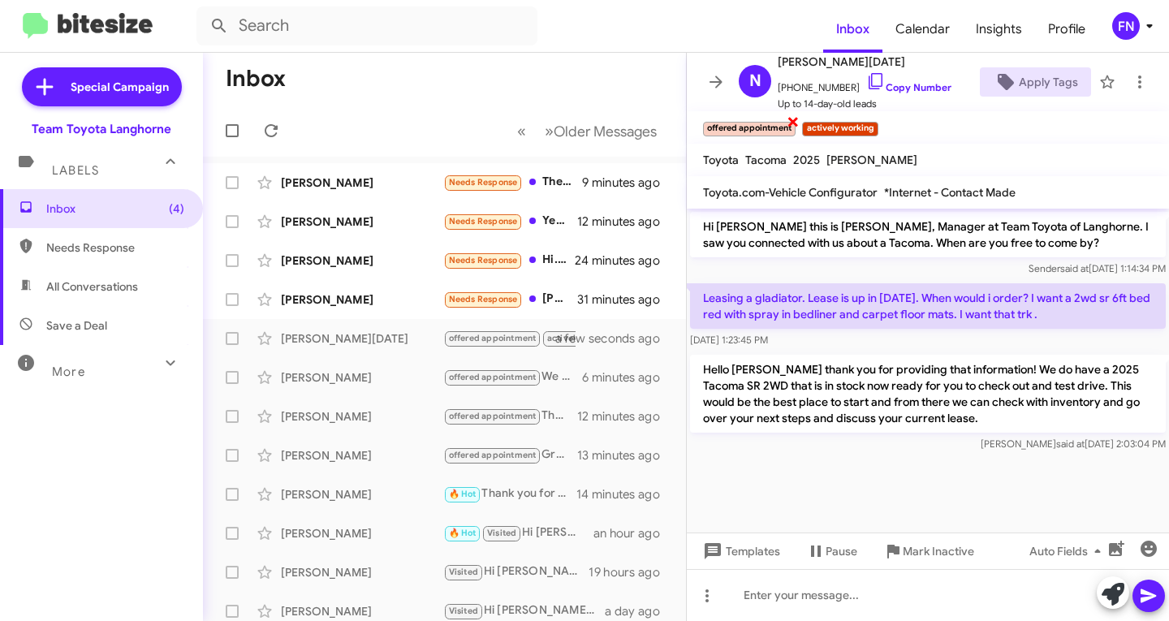
click at [788, 128] on span "×" at bounding box center [792, 120] width 13 height 19
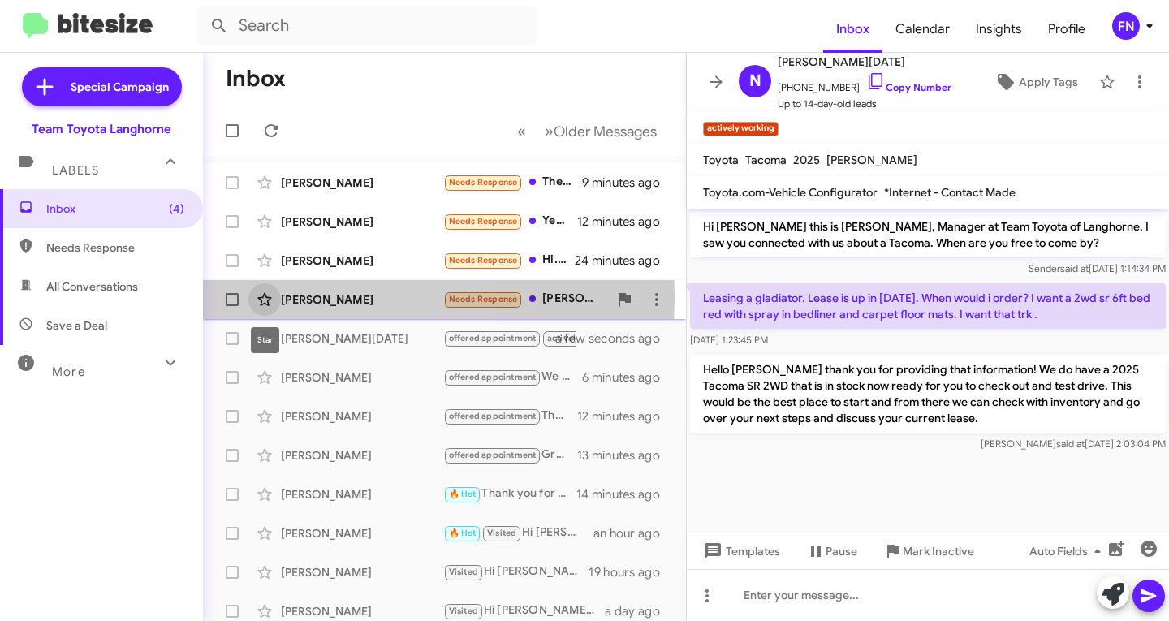
click at [275, 295] on span at bounding box center [264, 299] width 32 height 19
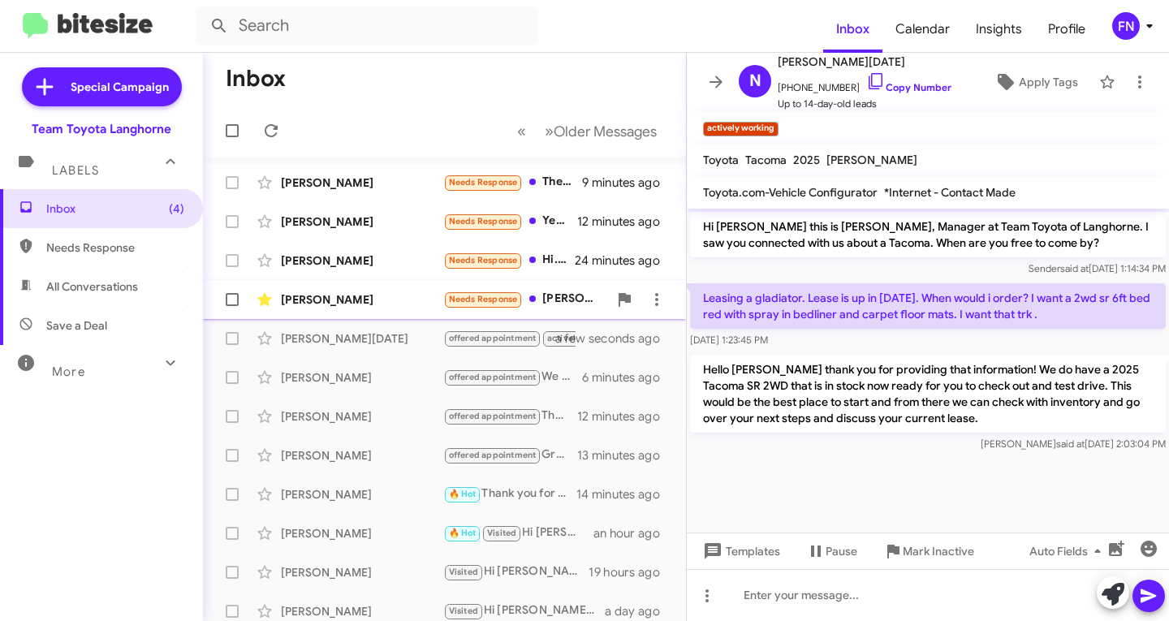
click at [275, 297] on span at bounding box center [264, 299] width 32 height 19
click at [327, 299] on div "[PERSON_NAME]" at bounding box center [362, 299] width 162 height 16
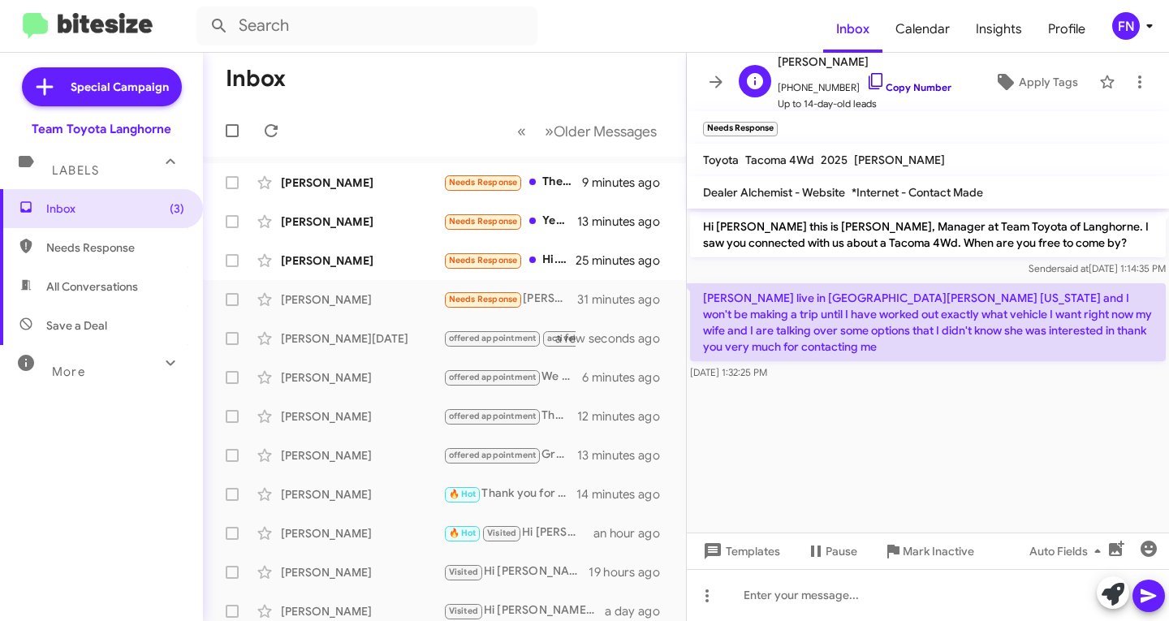
click at [903, 88] on link "Copy Number" at bounding box center [908, 87] width 85 height 12
drag, startPoint x: 736, startPoint y: 342, endPoint x: 688, endPoint y: 307, distance: 59.2
click at [688, 307] on body "Inbox Calendar Insights Profile FN Special Campaign Team Toyota Langhorne Label…" at bounding box center [584, 310] width 1169 height 621
click at [738, 320] on p "[PERSON_NAME] live in [GEOGRAPHIC_DATA][PERSON_NAME] [US_STATE] and I won't be …" at bounding box center [928, 322] width 476 height 78
drag, startPoint x: 730, startPoint y: 299, endPoint x: 1087, endPoint y: 354, distance: 360.4
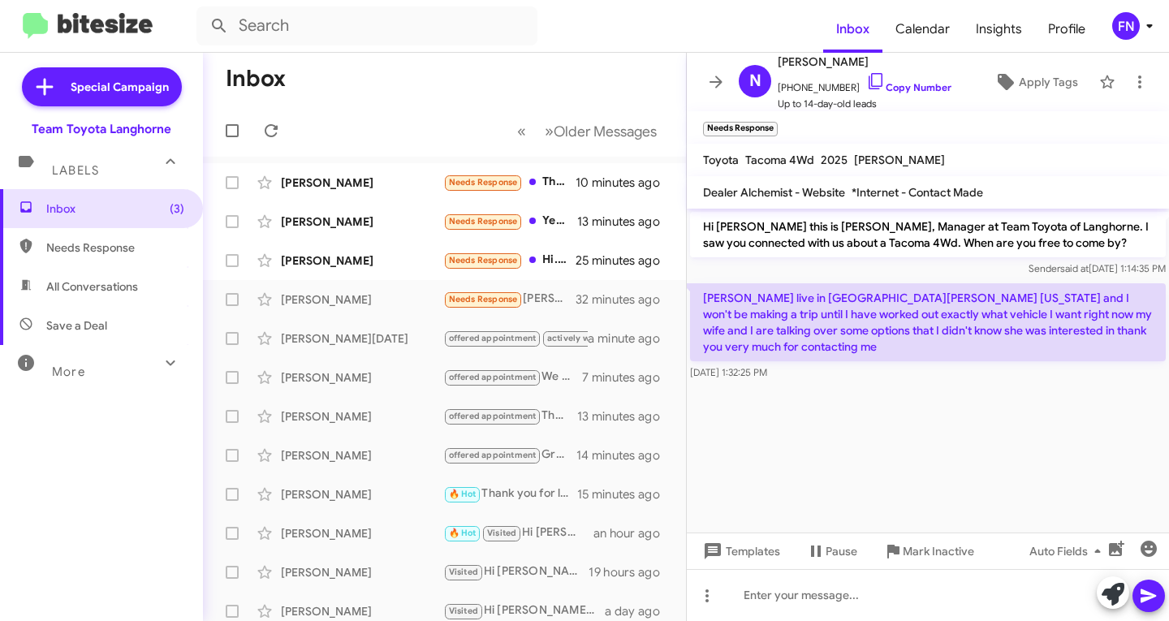
click at [1087, 354] on p "[PERSON_NAME] live in [GEOGRAPHIC_DATA][PERSON_NAME] [US_STATE] and I won't be …" at bounding box center [928, 322] width 476 height 78
copy p "I live in [GEOGRAPHIC_DATA][PERSON_NAME] [US_STATE] and I won't be making a tri…"
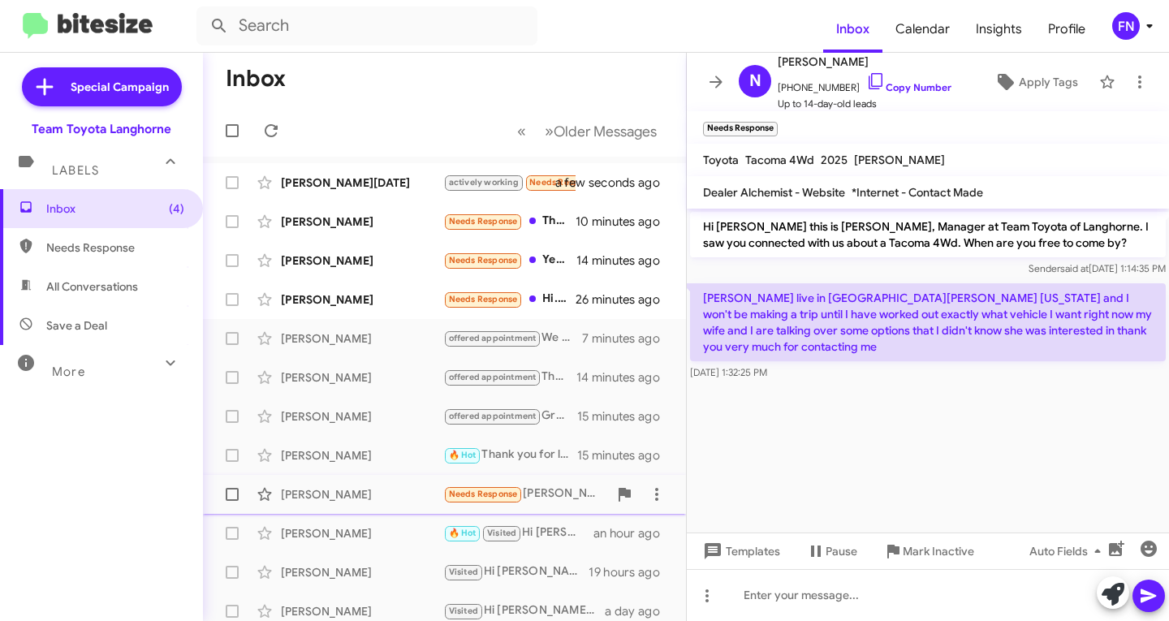
click at [366, 492] on div "[PERSON_NAME]" at bounding box center [362, 494] width 162 height 16
click at [1059, 82] on span "Apply Tags" at bounding box center [1047, 81] width 59 height 29
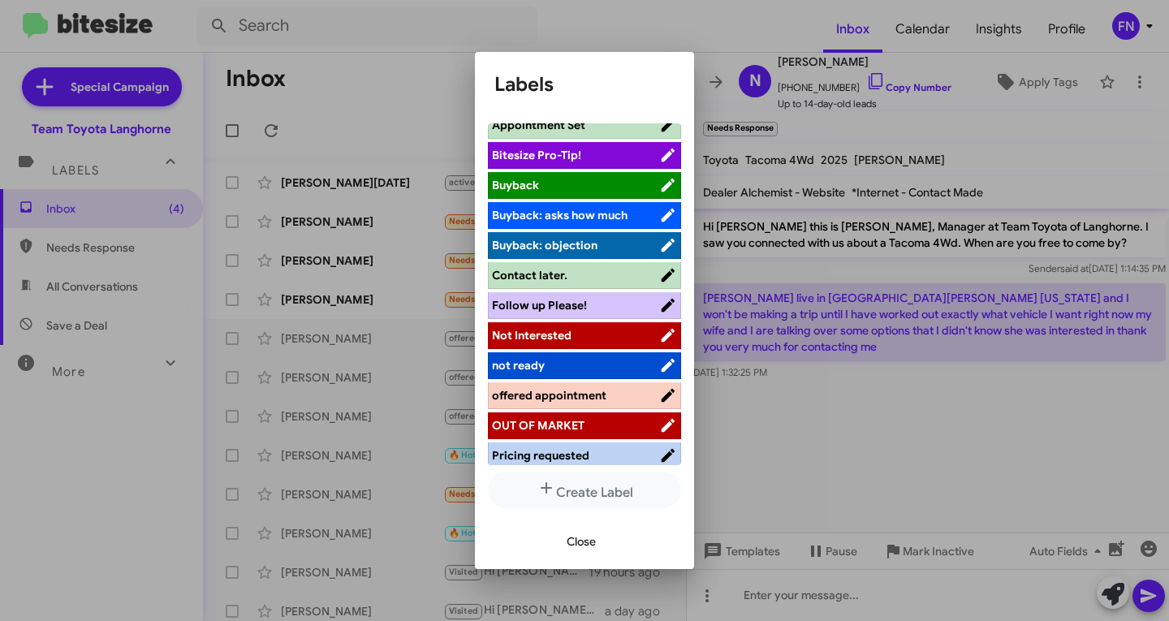
scroll to position [230, 0]
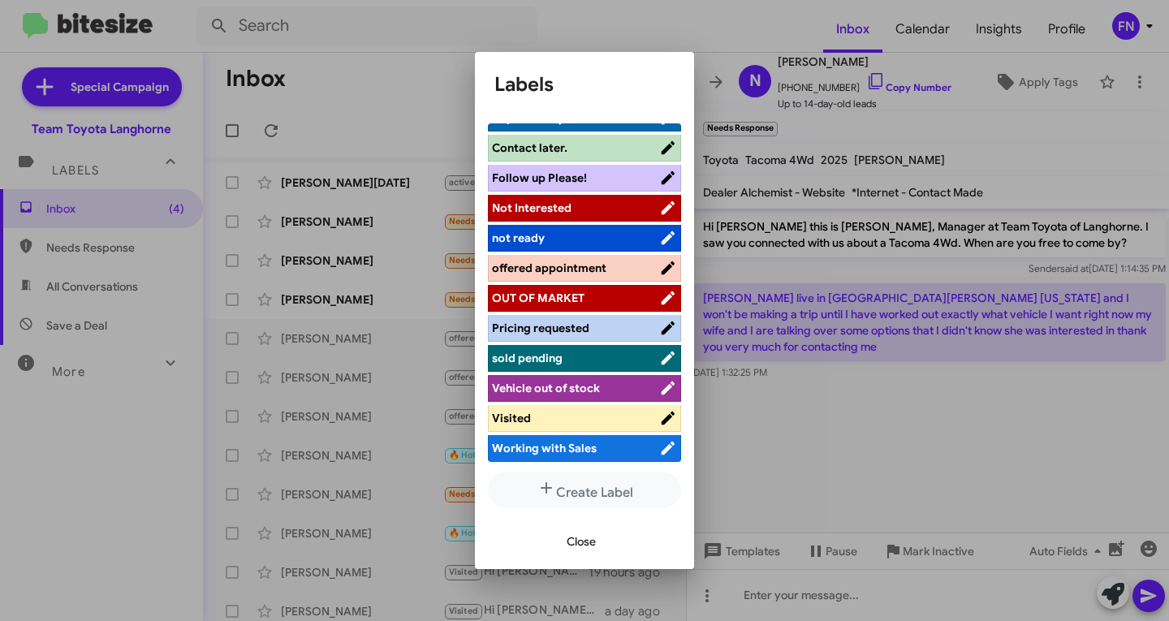
click at [562, 243] on span "not ready" at bounding box center [575, 238] width 167 height 16
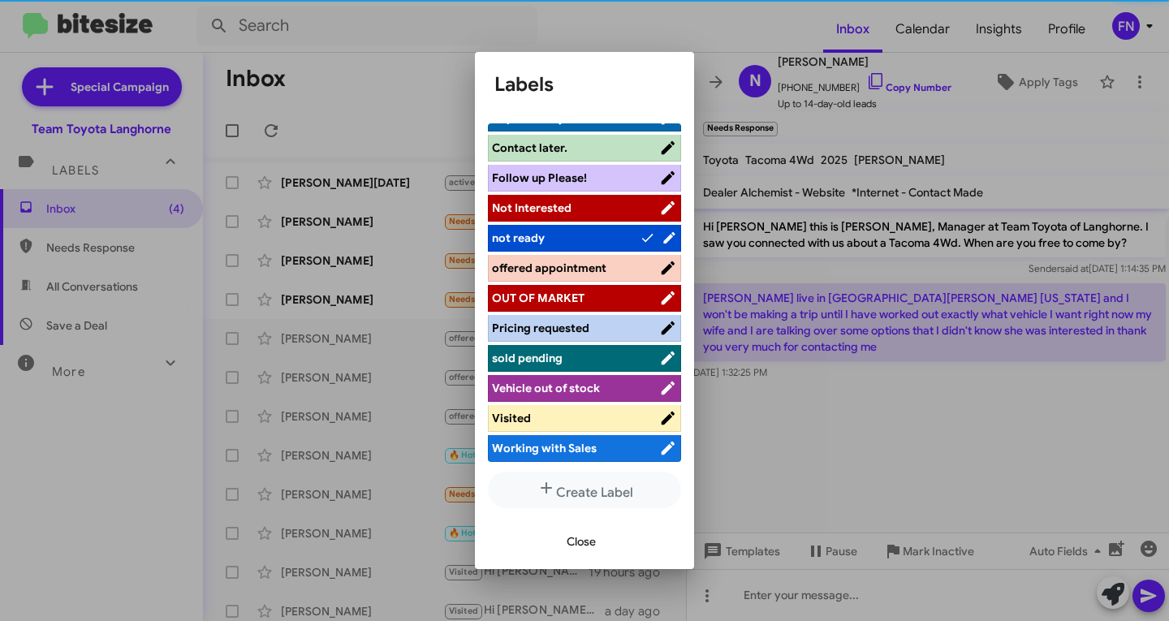
click at [567, 532] on span "Close" at bounding box center [580, 541] width 29 height 29
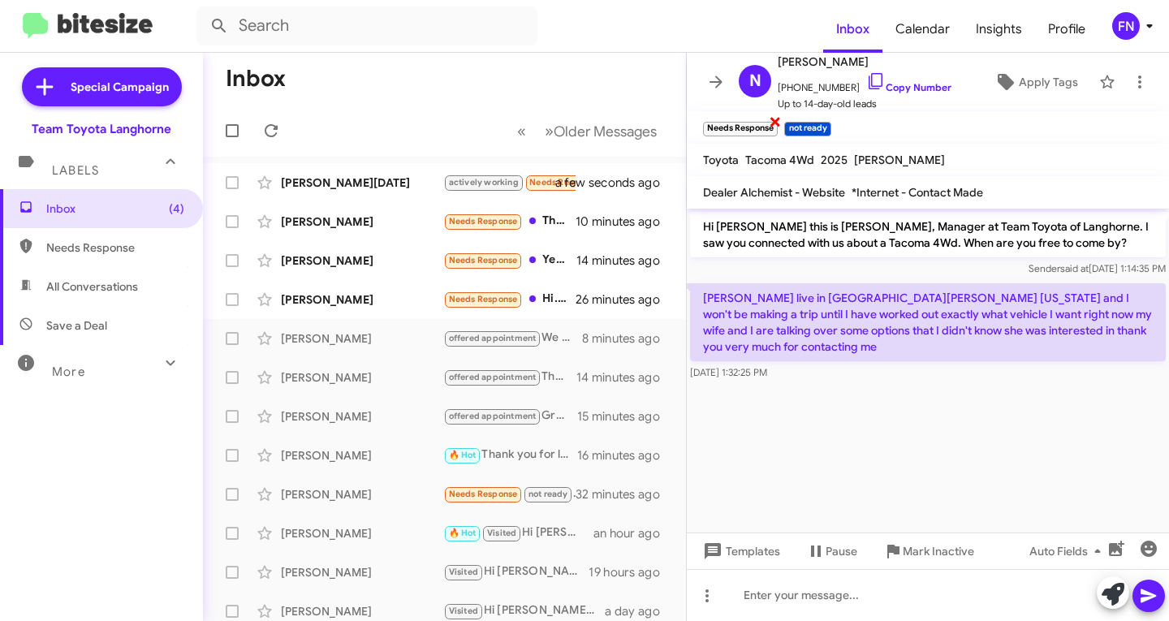
click at [779, 124] on span "×" at bounding box center [775, 120] width 13 height 19
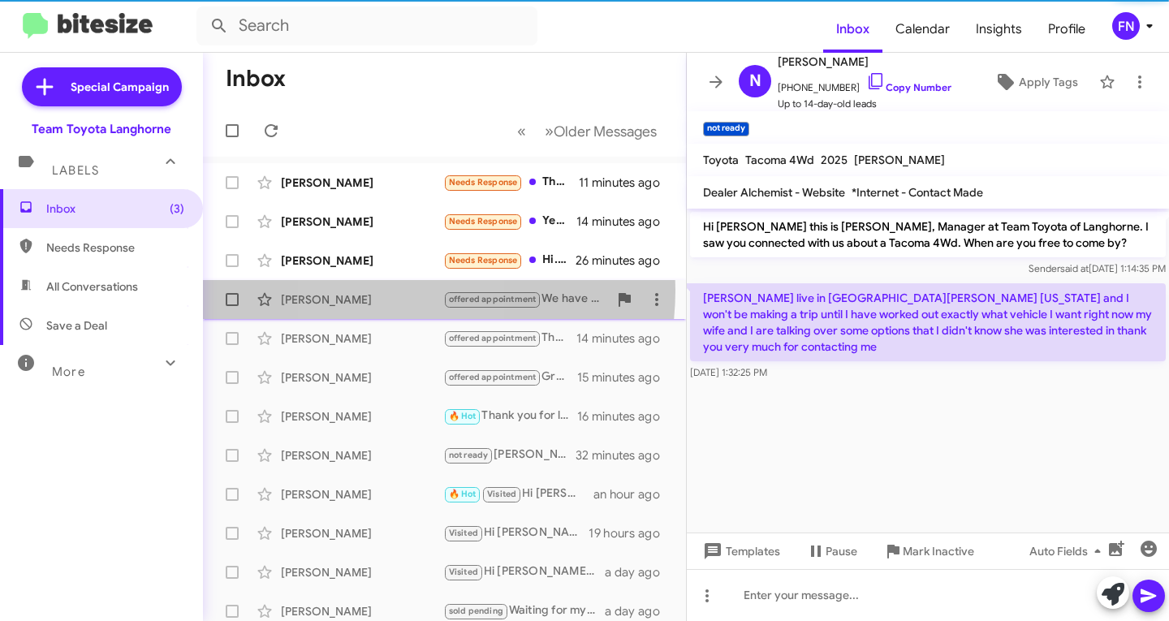
click at [385, 289] on div "[PERSON_NAME] offered appointment We have a few Certified Sienna models availab…" at bounding box center [444, 299] width 457 height 32
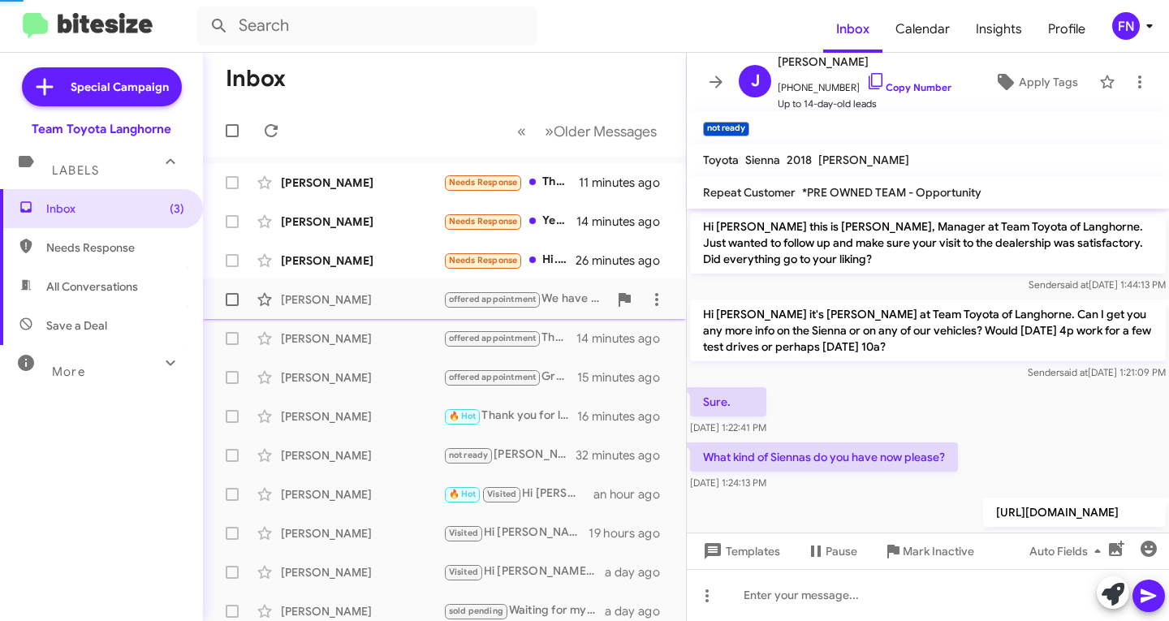
scroll to position [179, 0]
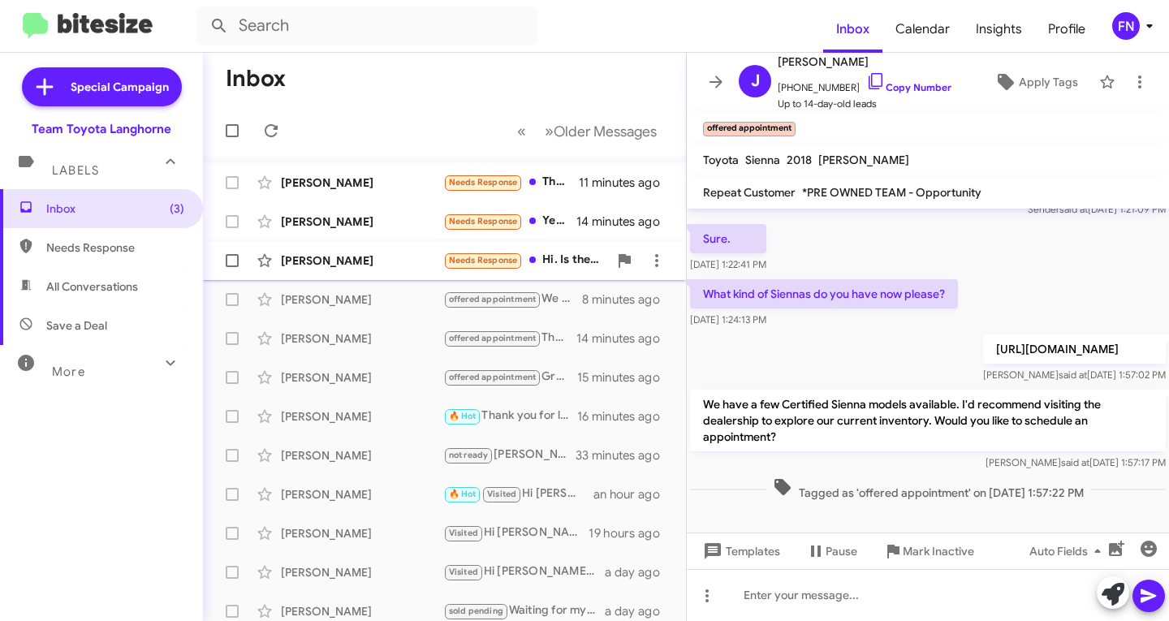
click at [409, 254] on div "[PERSON_NAME]" at bounding box center [362, 260] width 162 height 16
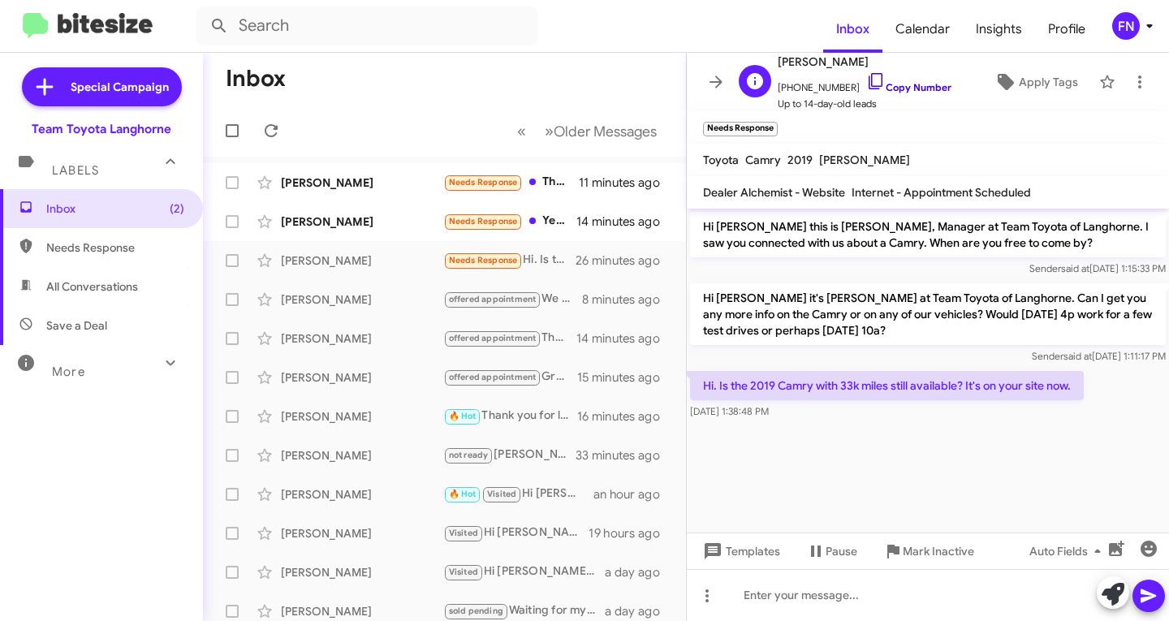
click at [918, 85] on link "Copy Number" at bounding box center [908, 87] width 85 height 12
click at [1108, 595] on icon at bounding box center [1112, 594] width 23 height 23
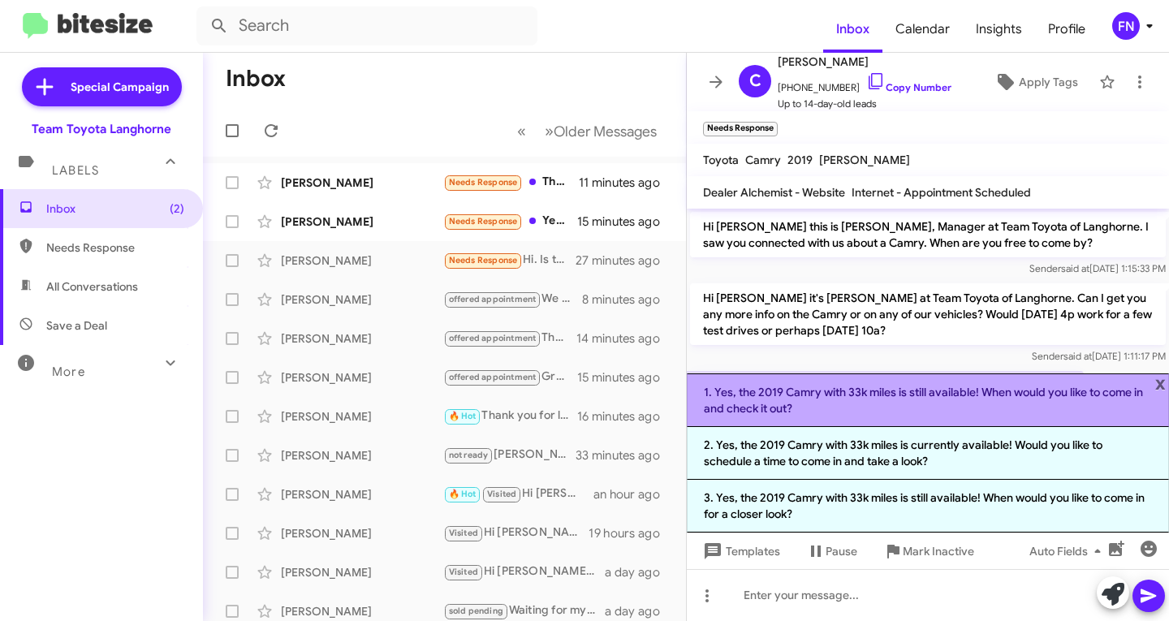
click at [812, 385] on li "1. Yes, the 2019 Camry with 33k miles is still available! When would you like t…" at bounding box center [928, 400] width 482 height 54
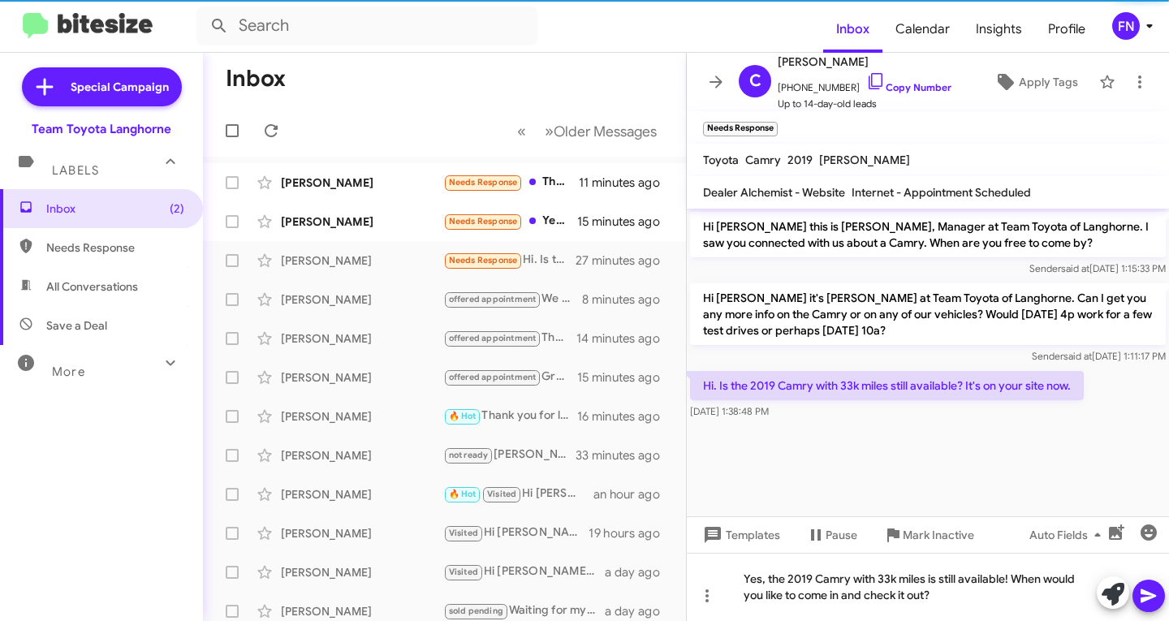
click at [1147, 598] on icon at bounding box center [1147, 596] width 15 height 14
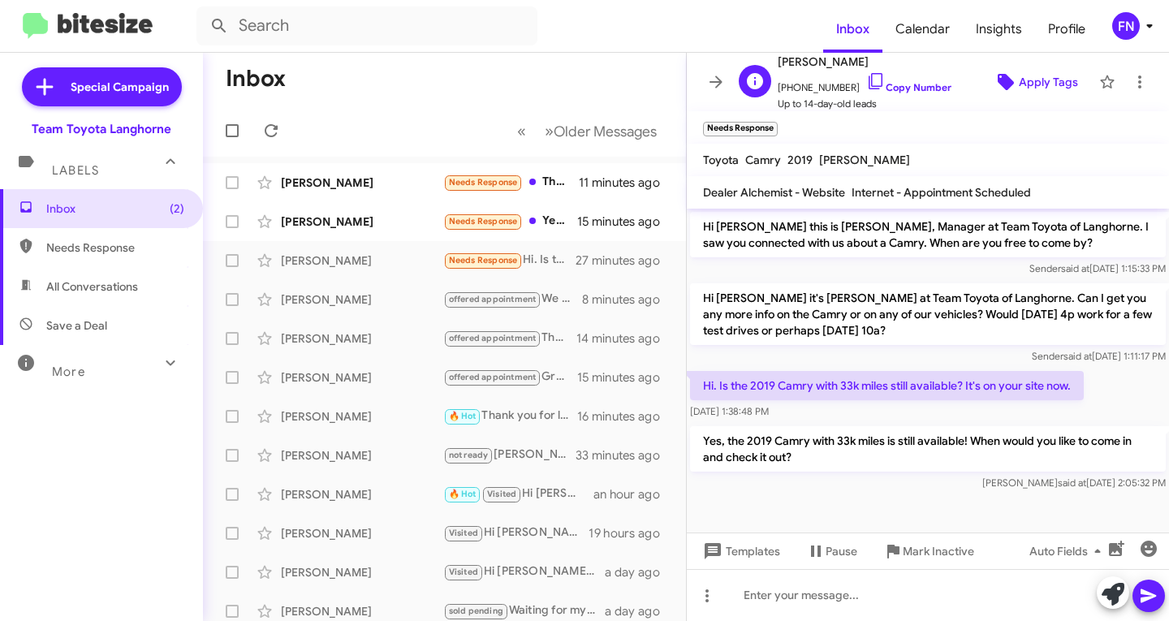
click at [1031, 93] on span "Apply Tags" at bounding box center [1047, 81] width 59 height 29
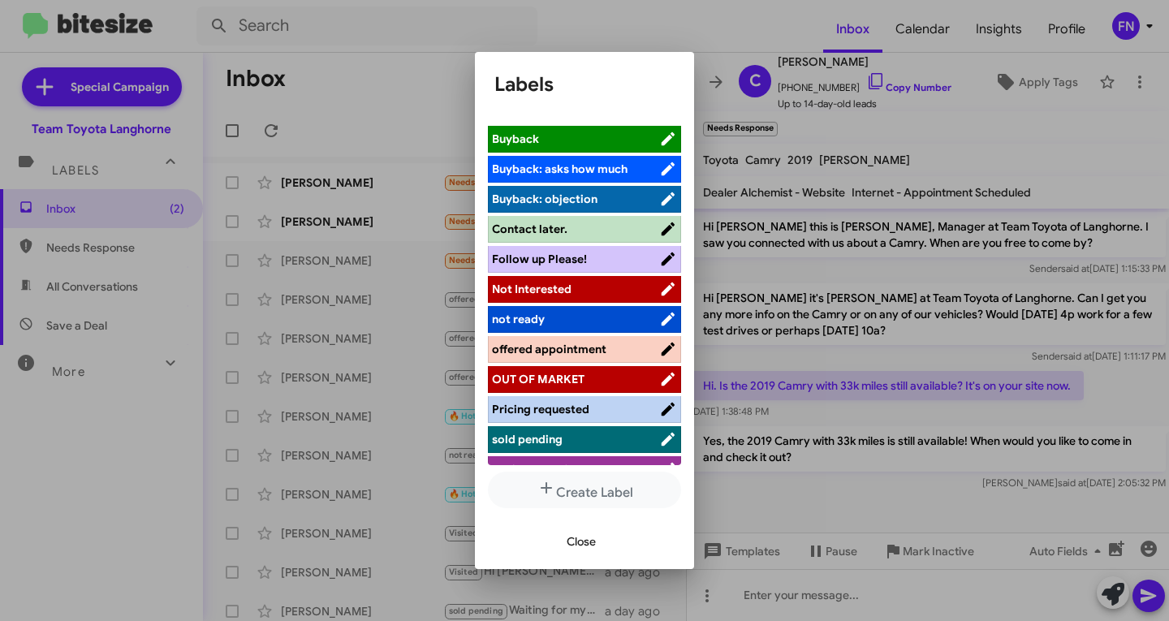
scroll to position [230, 0]
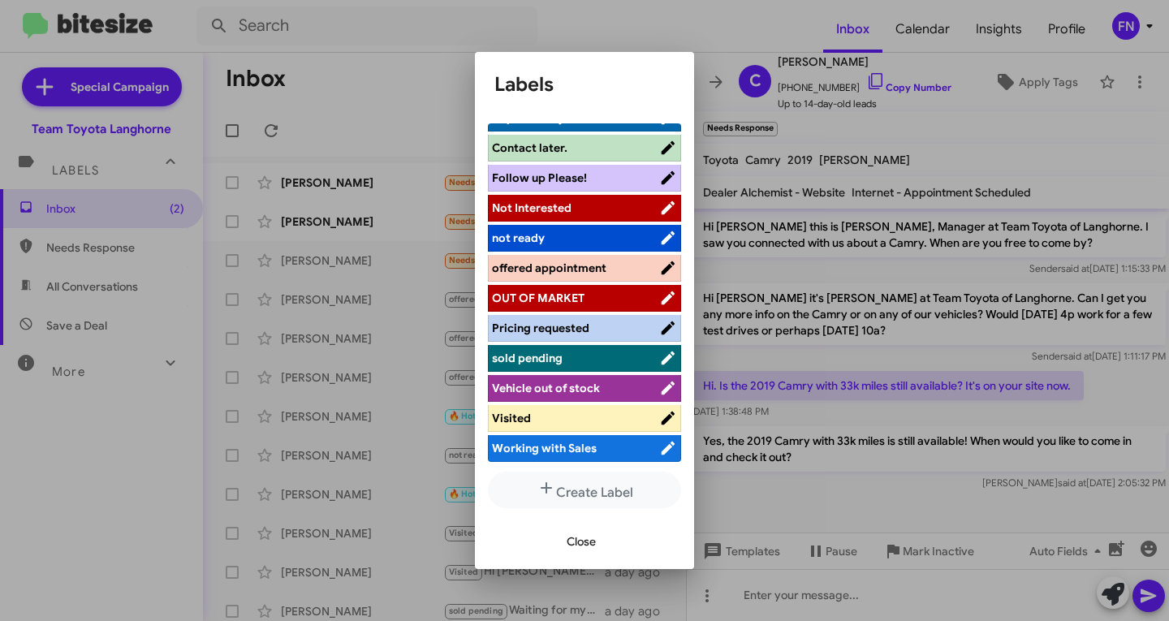
click at [601, 257] on li "offered appointment" at bounding box center [584, 268] width 193 height 27
click at [584, 256] on li "offered appointment" at bounding box center [584, 268] width 193 height 27
click at [575, 255] on li "offered appointment" at bounding box center [584, 268] width 193 height 27
click at [573, 264] on span "offered appointment" at bounding box center [549, 267] width 114 height 15
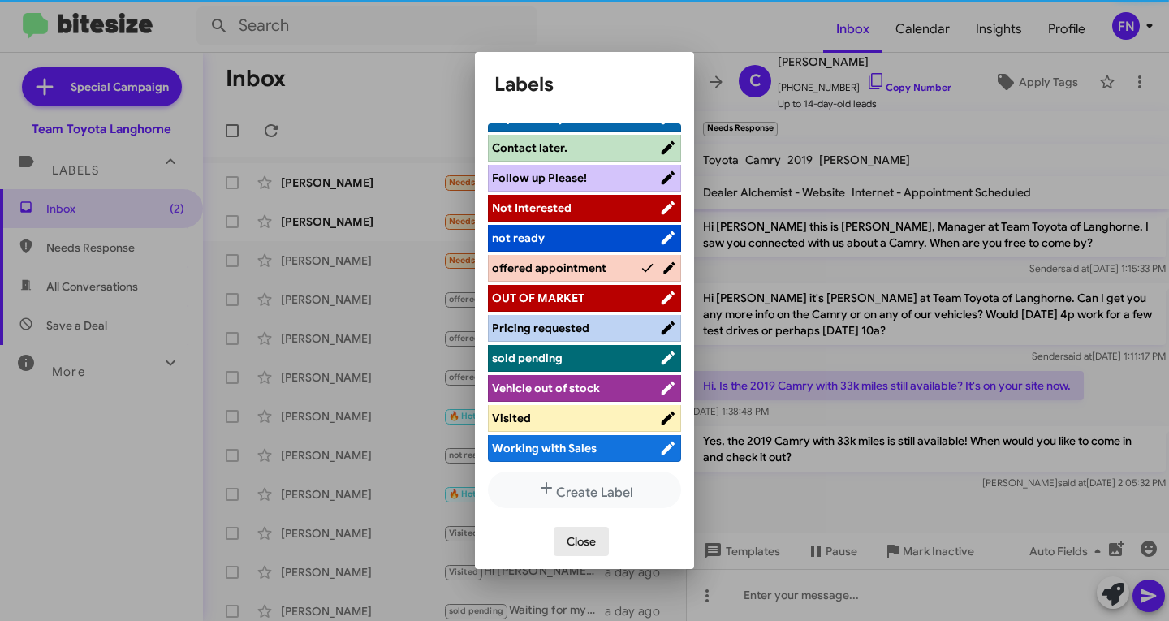
click at [590, 536] on span "Close" at bounding box center [580, 541] width 29 height 29
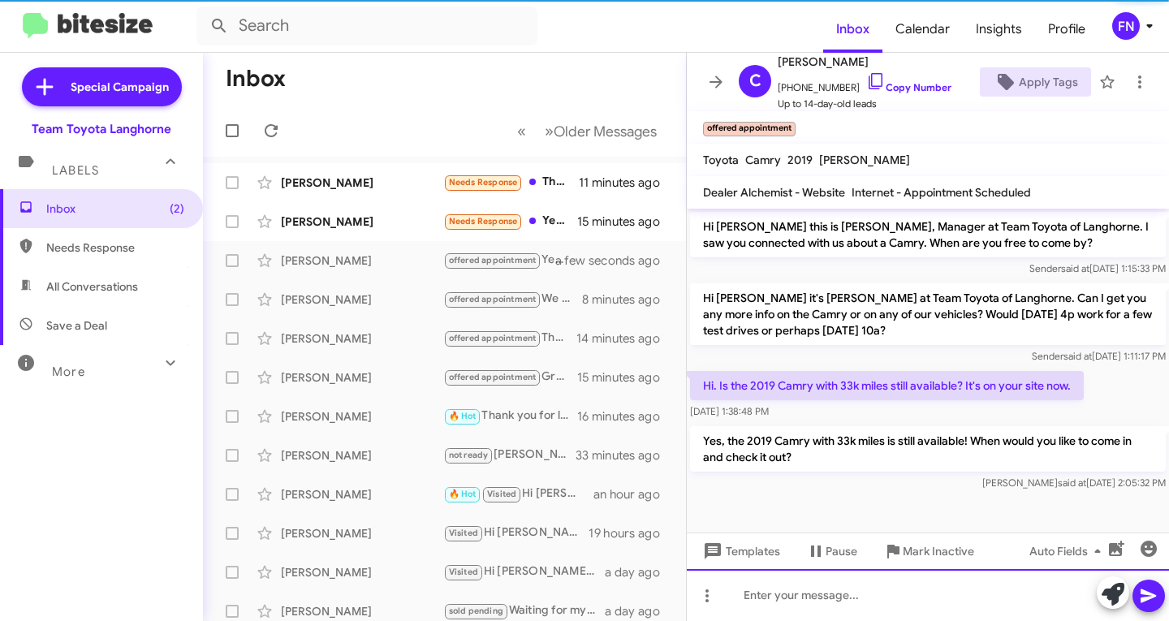
click at [926, 608] on div at bounding box center [928, 595] width 482 height 52
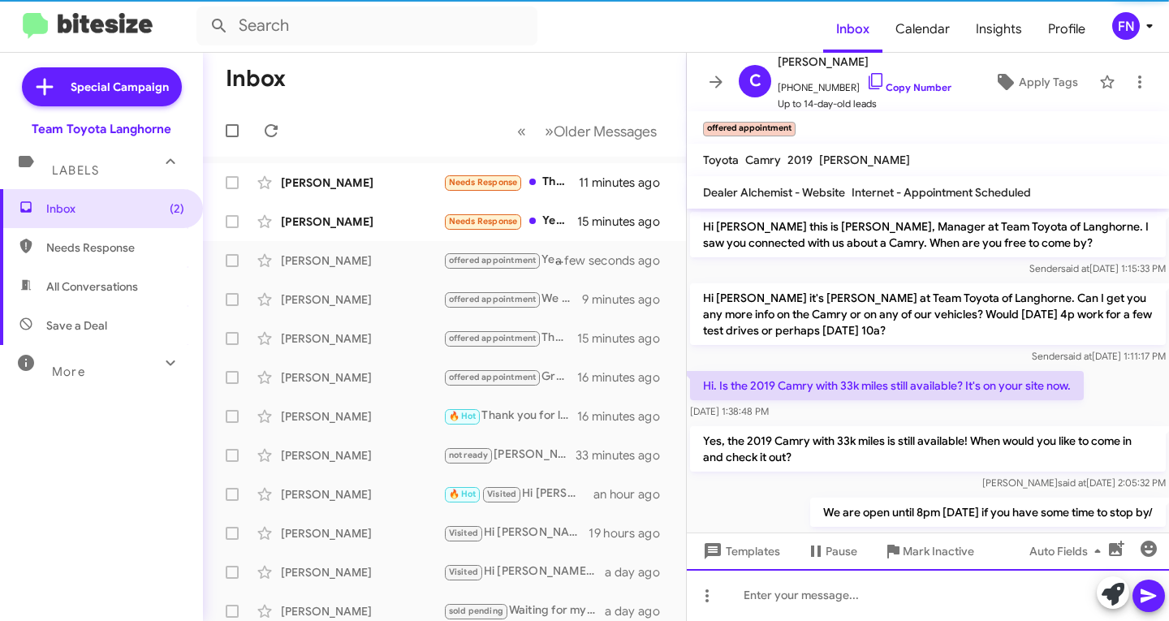
scroll to position [37, 0]
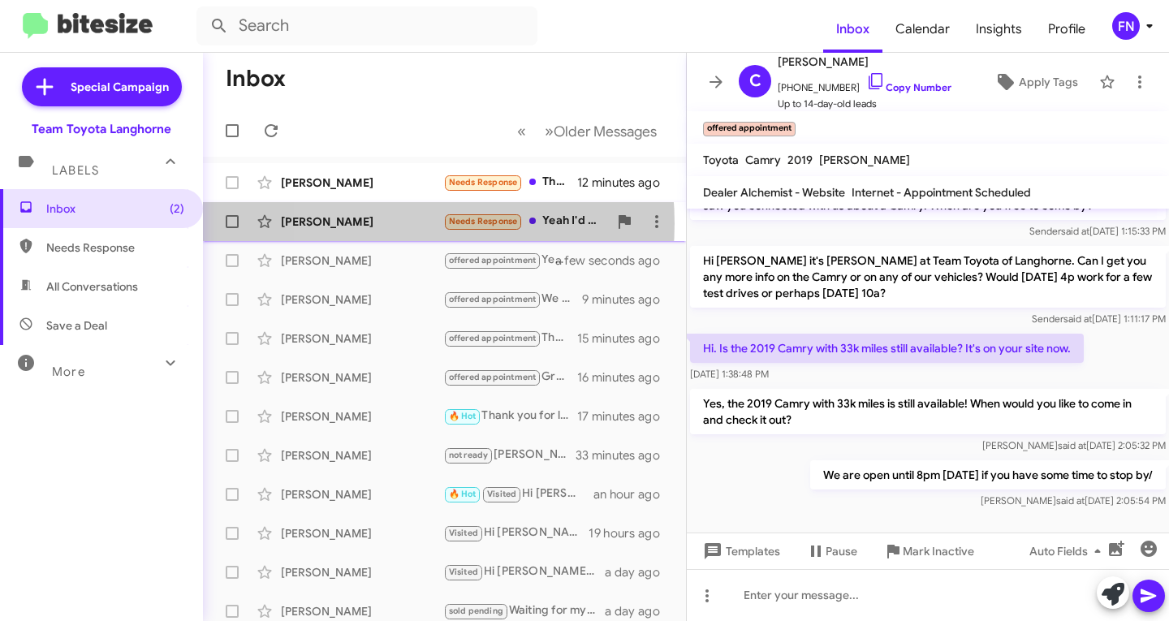
click at [381, 223] on div "[PERSON_NAME]" at bounding box center [362, 221] width 162 height 16
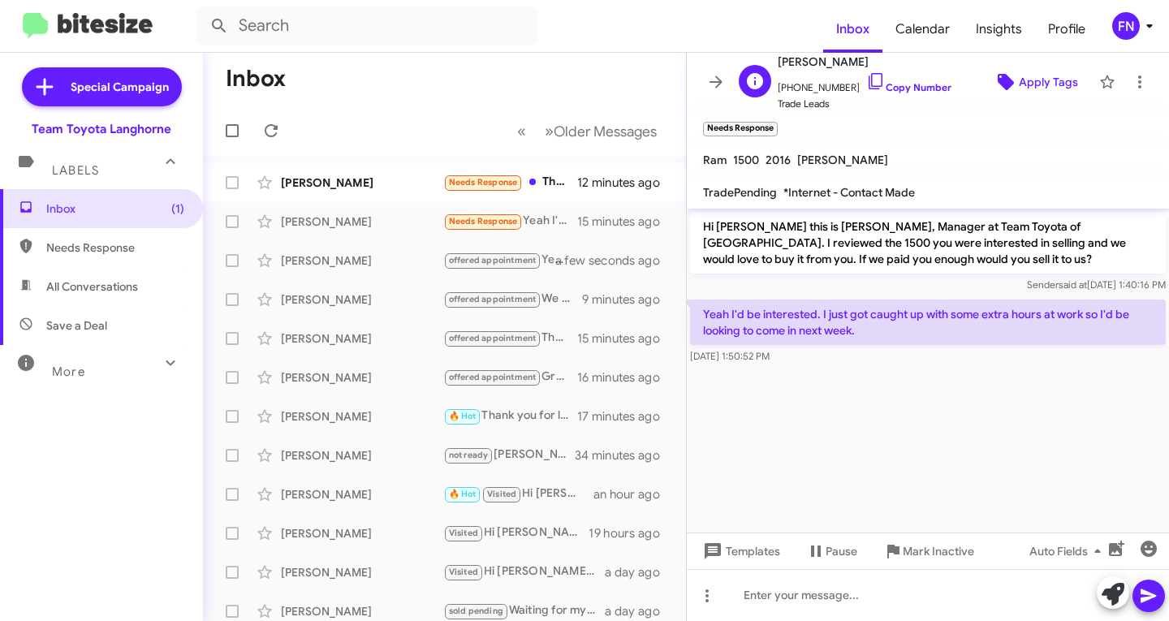
click at [1023, 84] on span "Apply Tags" at bounding box center [1047, 81] width 59 height 29
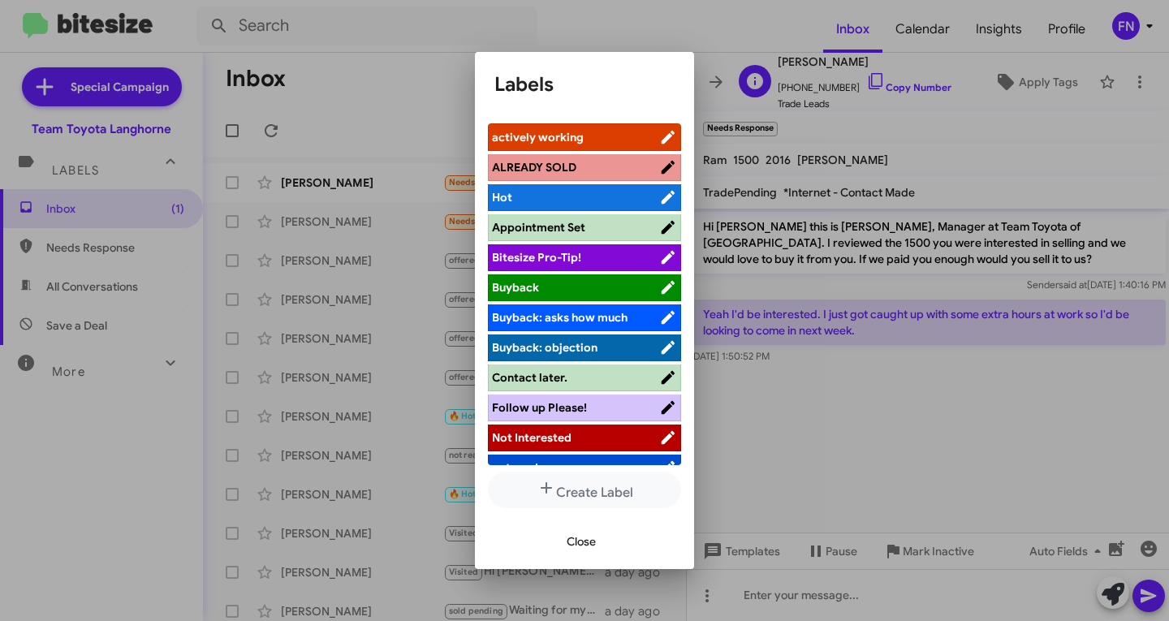
drag, startPoint x: 812, startPoint y: 123, endPoint x: 854, endPoint y: 109, distance: 43.9
click at [814, 125] on div at bounding box center [584, 310] width 1169 height 621
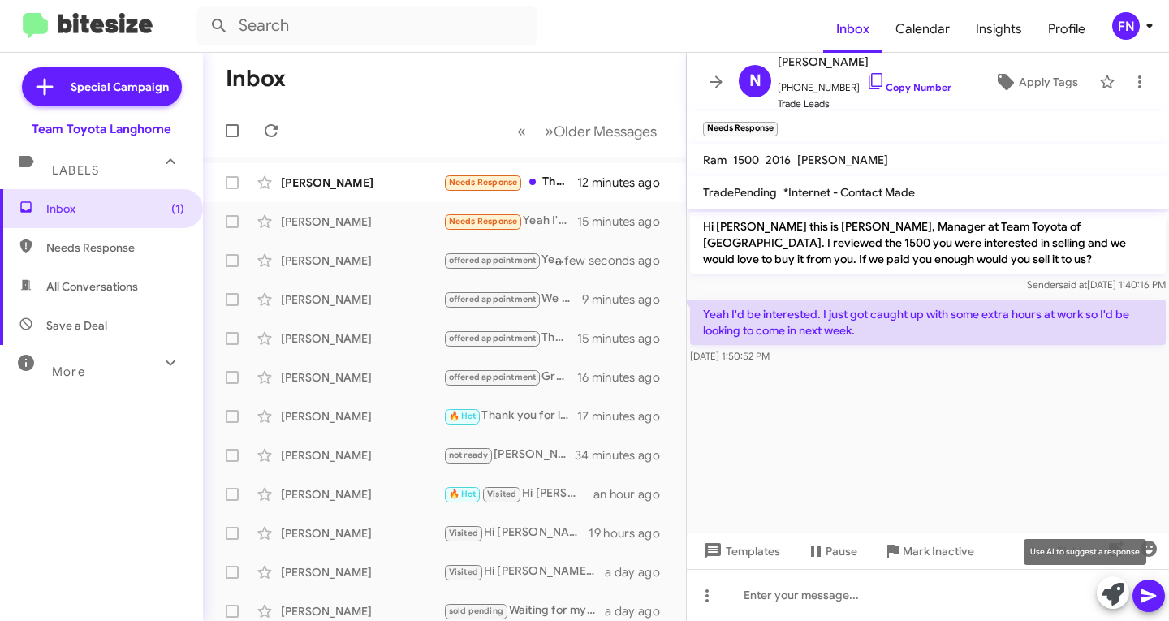
click at [1109, 597] on icon at bounding box center [1112, 594] width 23 height 23
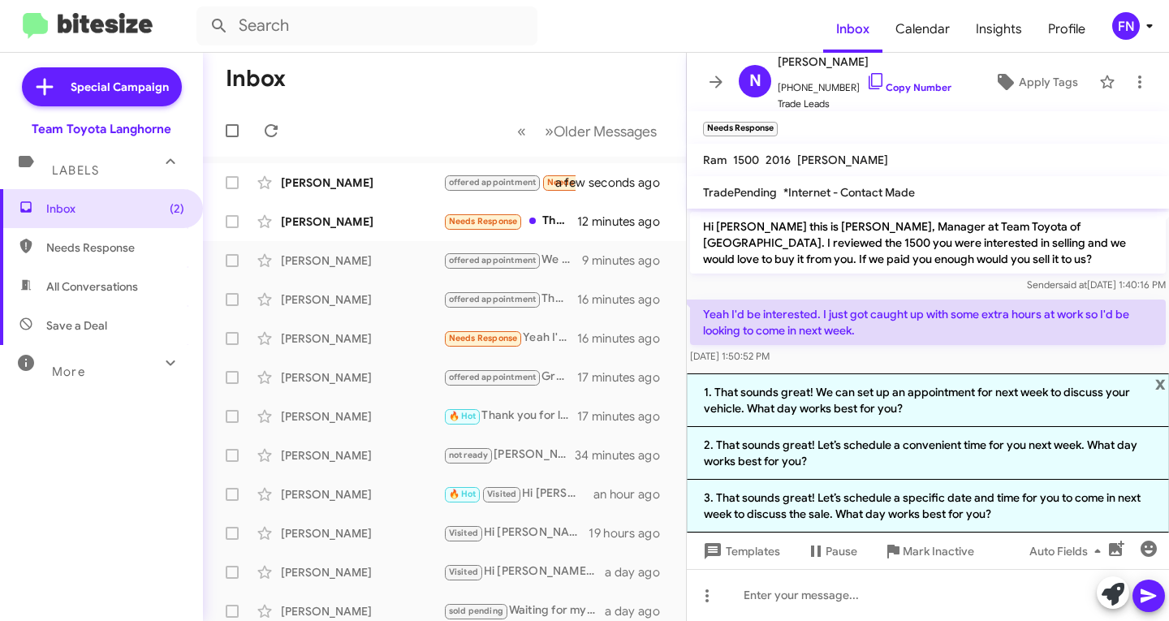
scroll to position [2, 0]
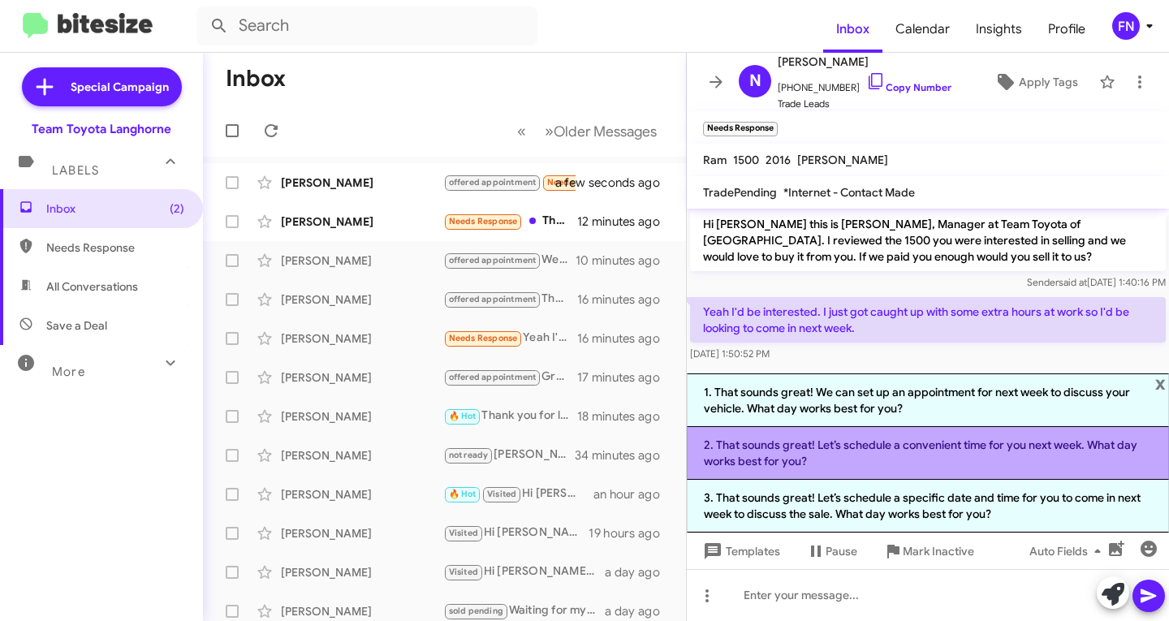
click at [1018, 458] on li "2. That sounds great! Let’s schedule a convenient time for you next week. What …" at bounding box center [928, 453] width 482 height 53
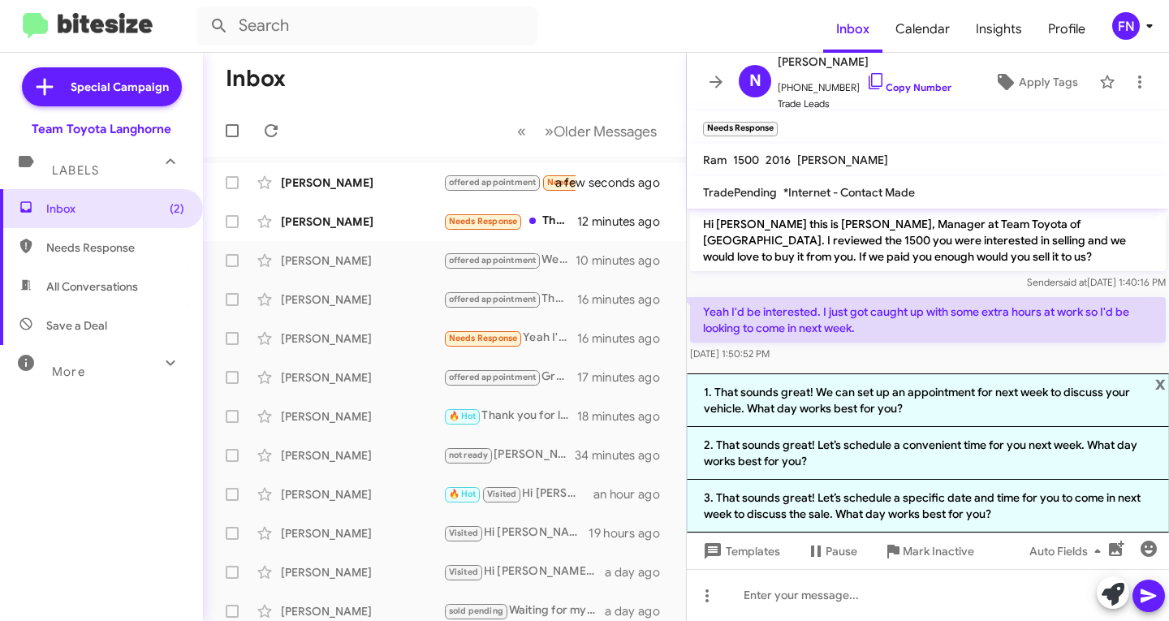
scroll to position [0, 0]
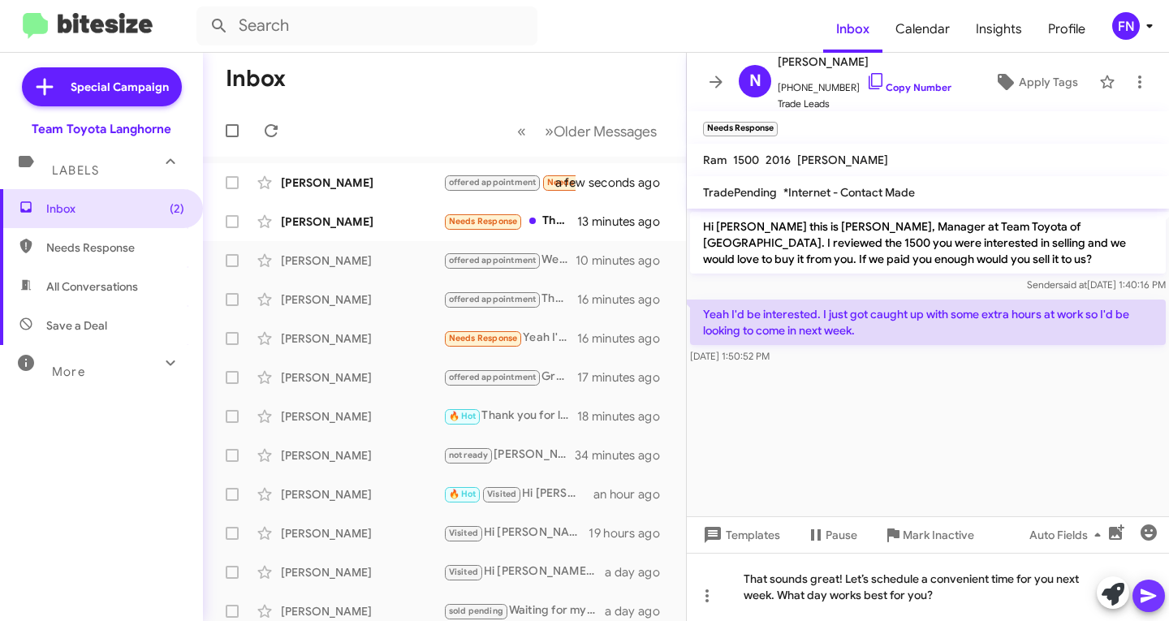
click at [1143, 599] on icon at bounding box center [1147, 596] width 15 height 14
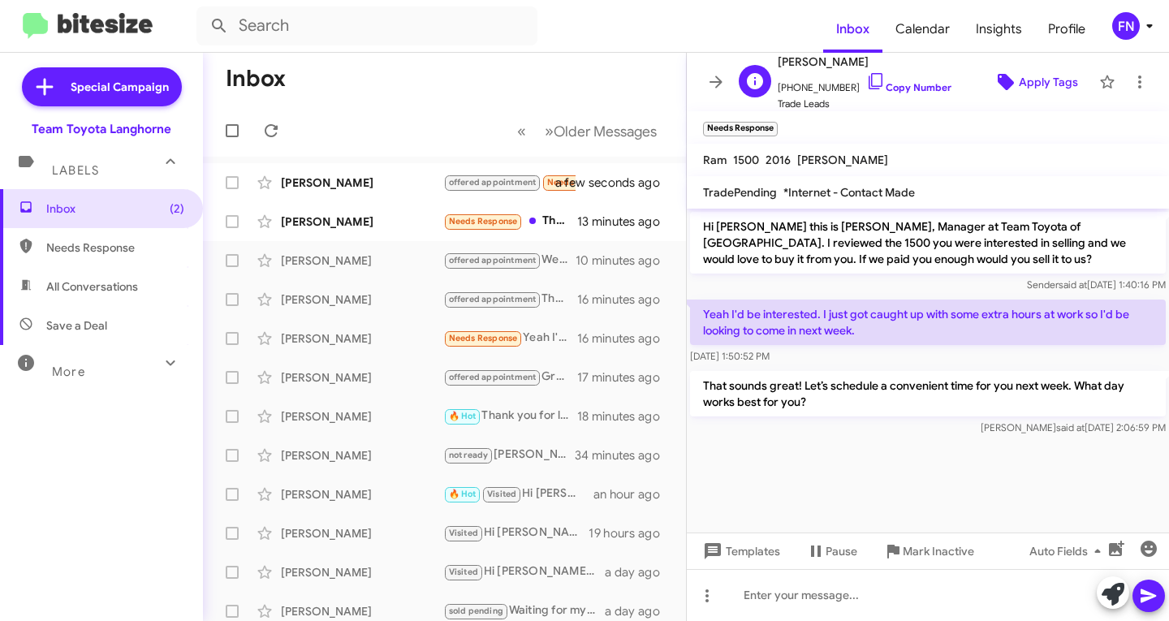
click at [992, 92] on span "Apply Tags" at bounding box center [1034, 81] width 85 height 29
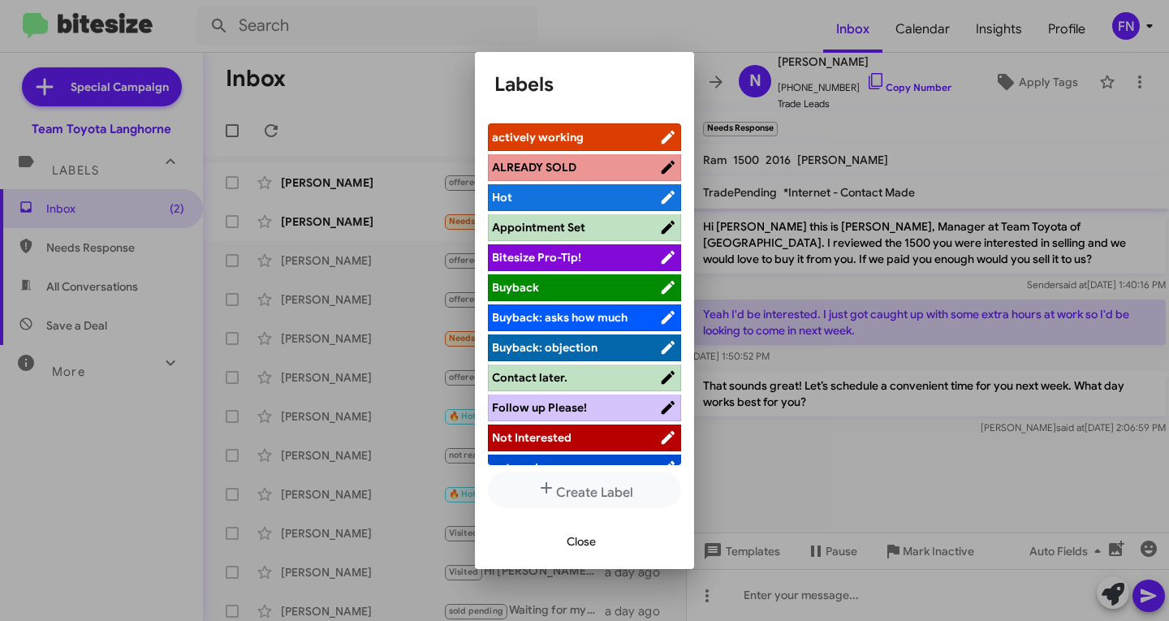
scroll to position [230, 0]
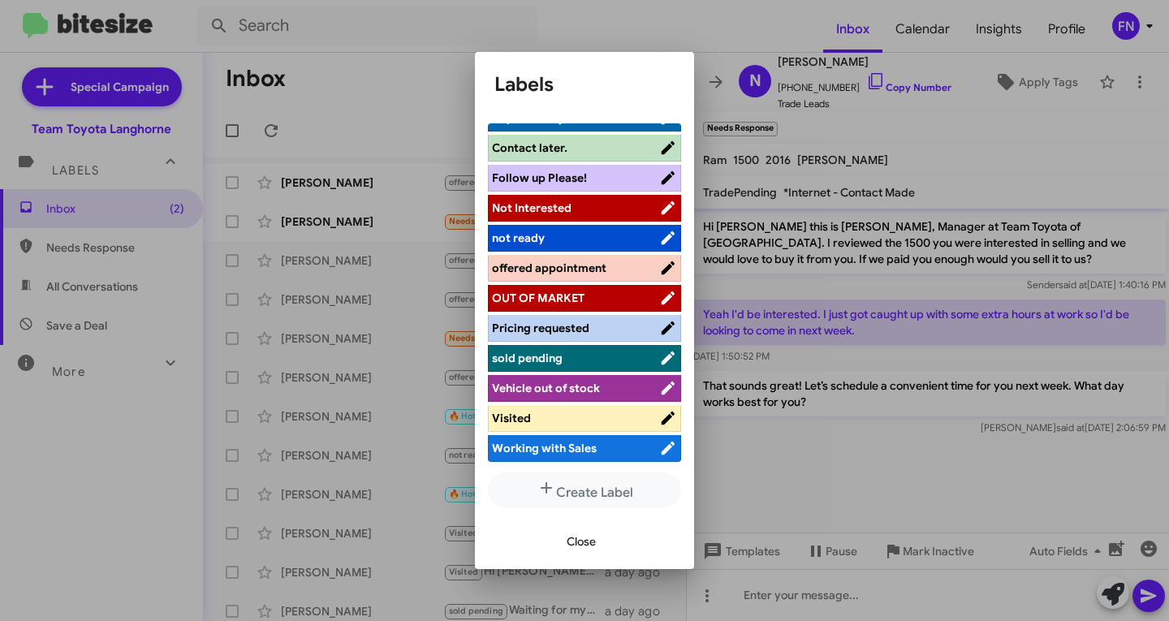
click at [582, 275] on span "offered appointment" at bounding box center [575, 268] width 167 height 16
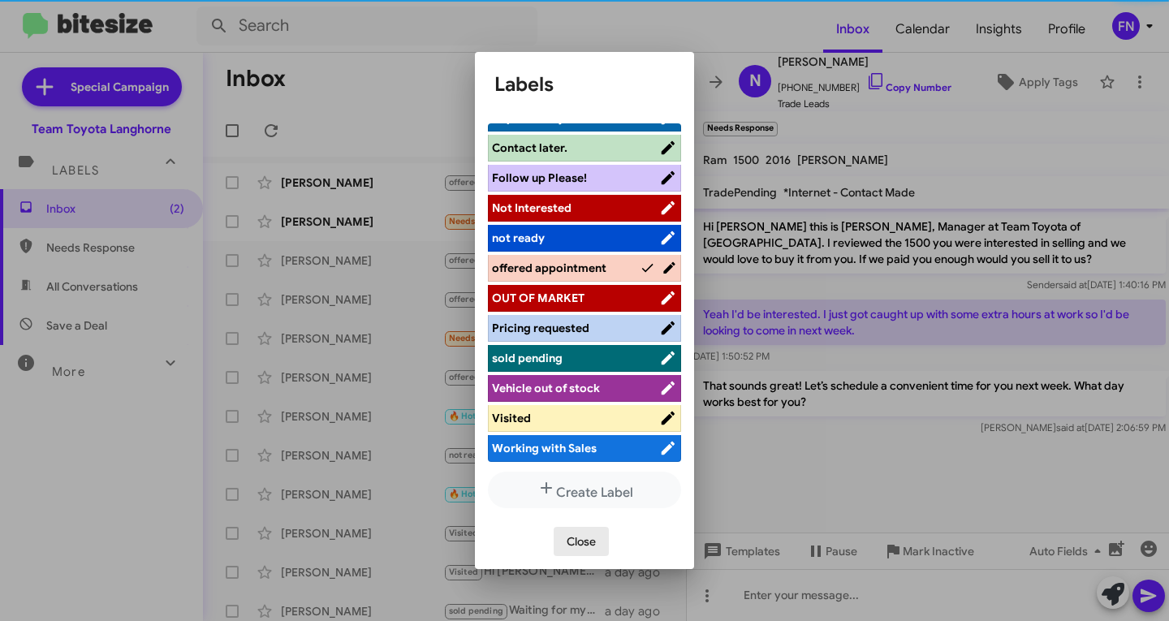
click at [591, 538] on span "Close" at bounding box center [580, 541] width 29 height 29
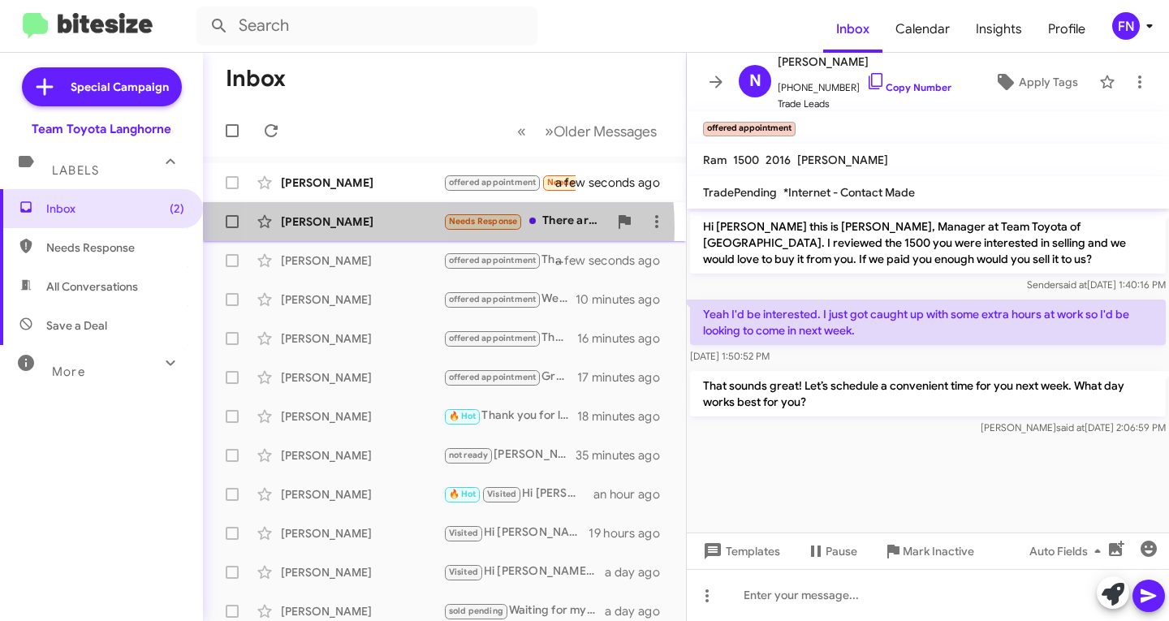
click at [355, 229] on div "[PERSON_NAME]" at bounding box center [362, 221] width 162 height 16
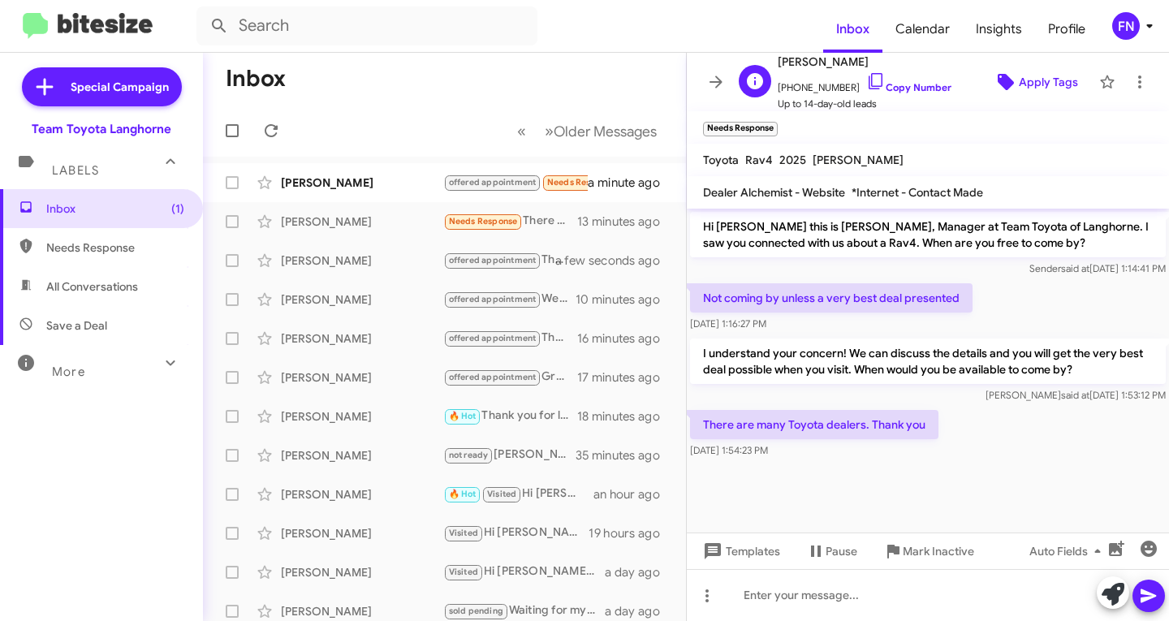
click at [996, 86] on icon at bounding box center [1005, 81] width 19 height 19
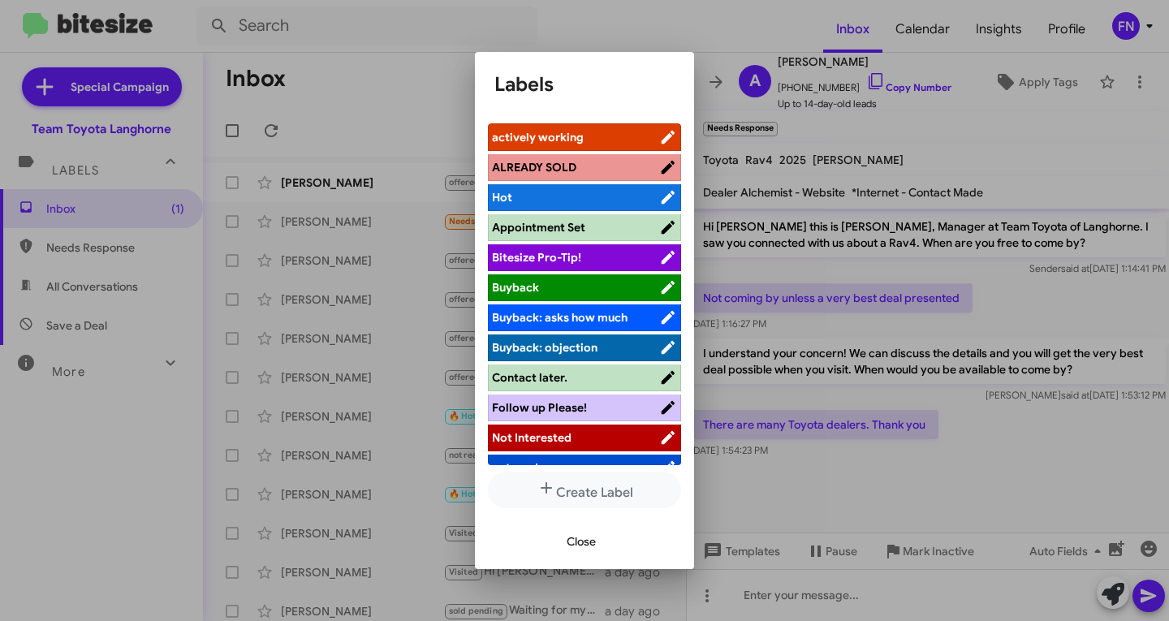
click at [572, 435] on span "Not Interested" at bounding box center [575, 437] width 167 height 16
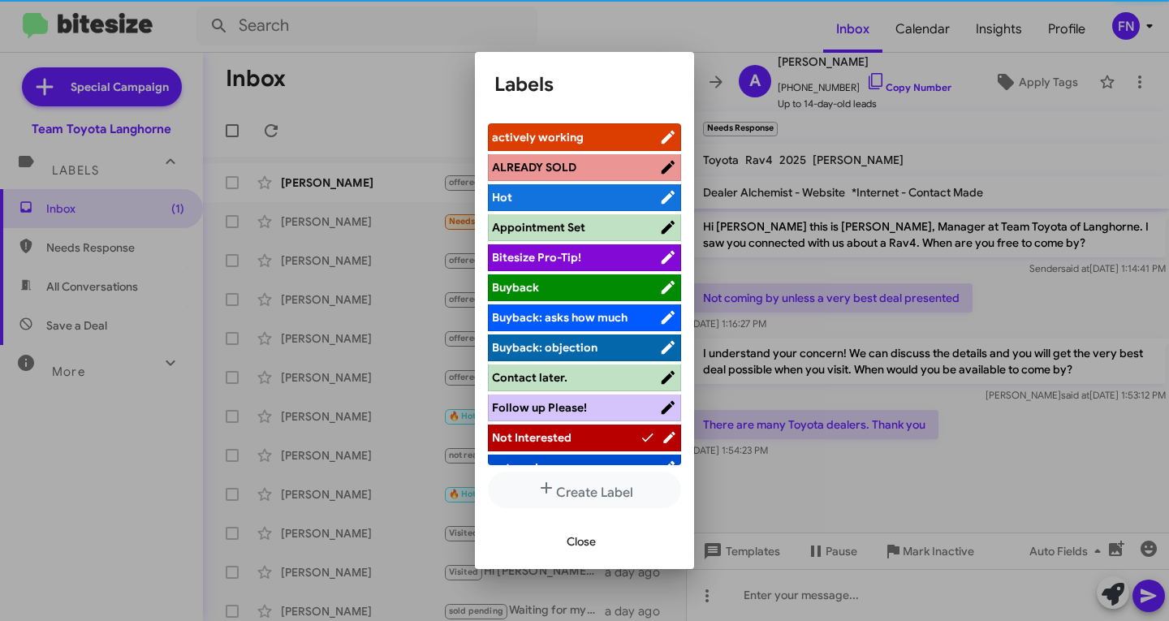
click at [575, 541] on span "Close" at bounding box center [580, 541] width 29 height 29
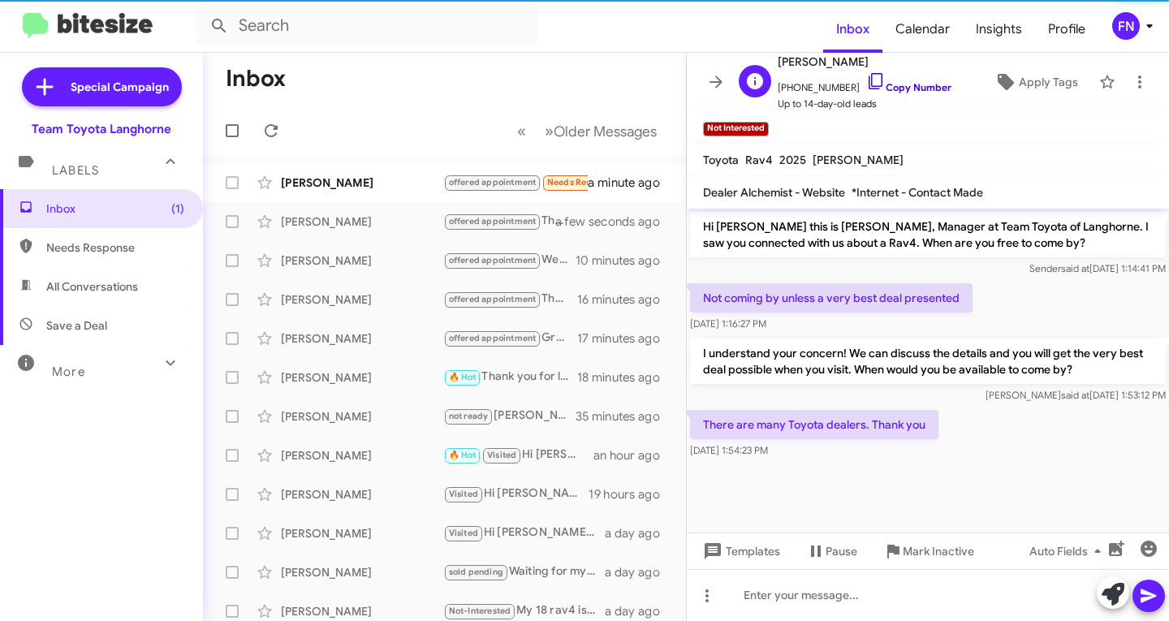
click at [881, 89] on link "Copy Number" at bounding box center [908, 87] width 85 height 12
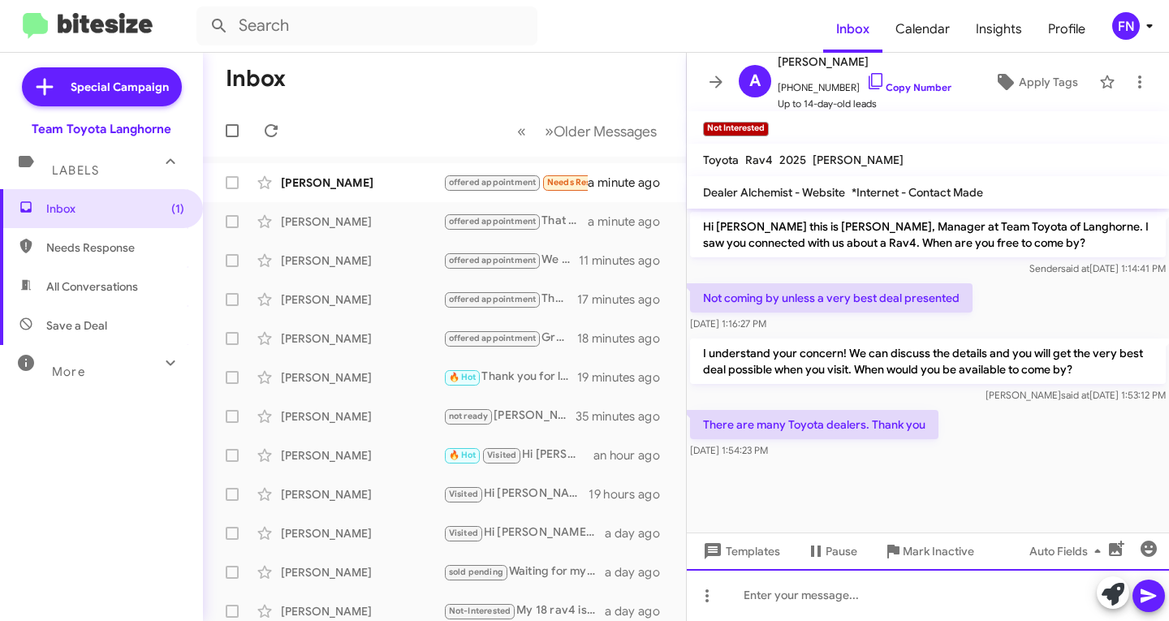
click at [837, 604] on div at bounding box center [928, 595] width 482 height 52
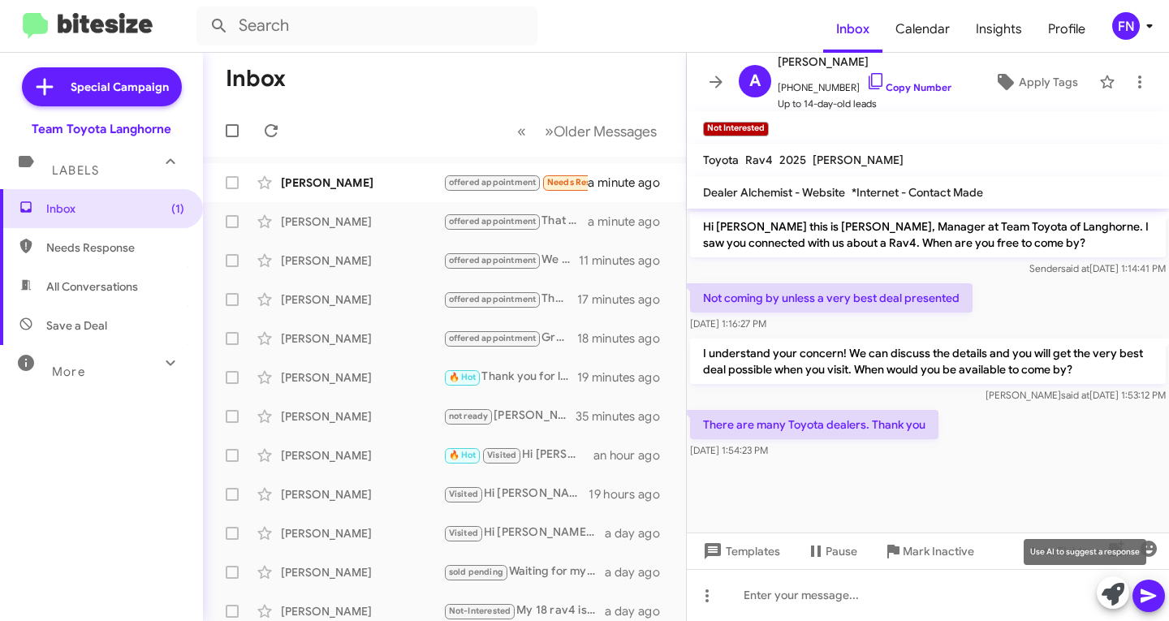
click at [1114, 598] on icon at bounding box center [1112, 594] width 23 height 23
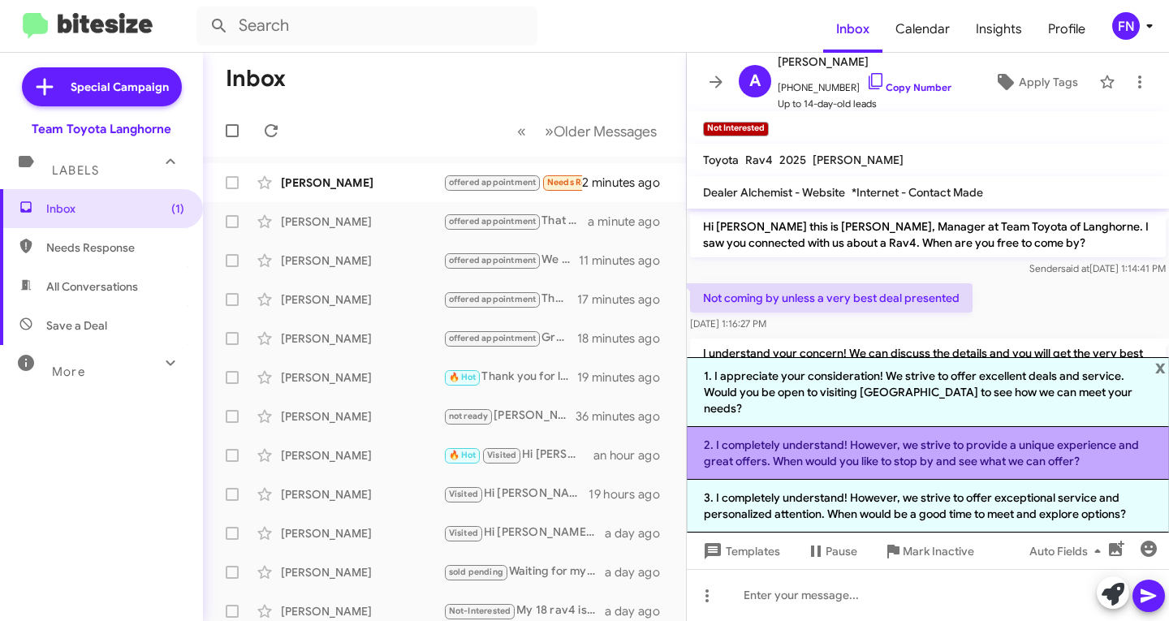
click at [816, 451] on li "2. I completely understand! However, we strive to provide a unique experience a…" at bounding box center [928, 453] width 482 height 53
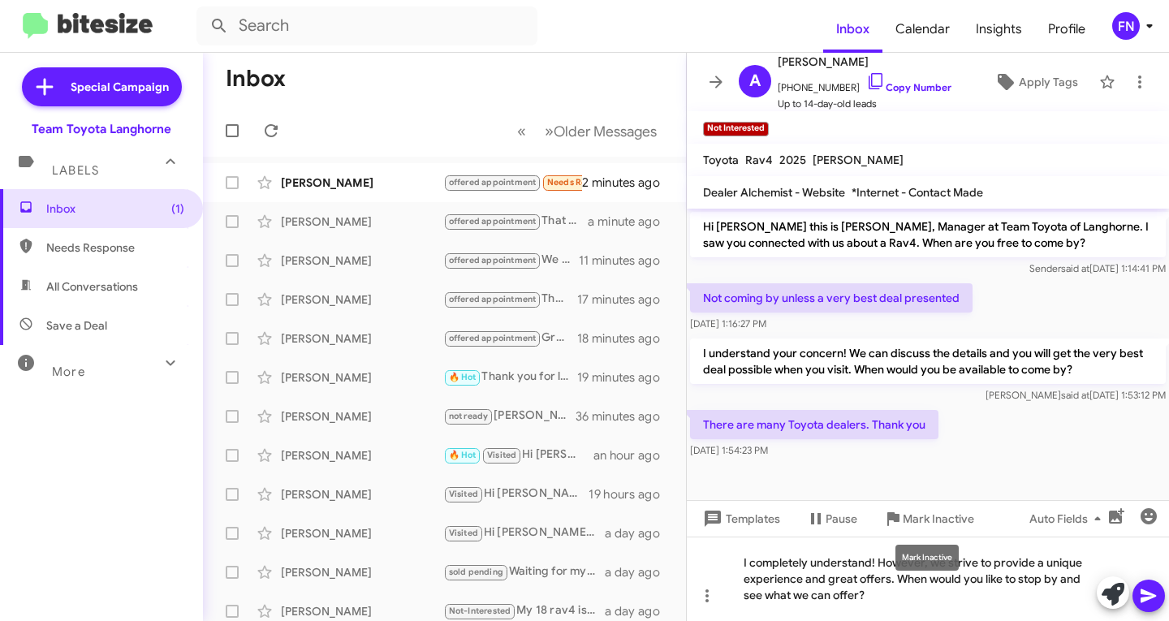
click at [924, 579] on mat-tooltip-component "Mark Inactive" at bounding box center [927, 557] width 86 height 49
click at [924, 558] on div "Mark Inactive" at bounding box center [926, 558] width 63 height 26
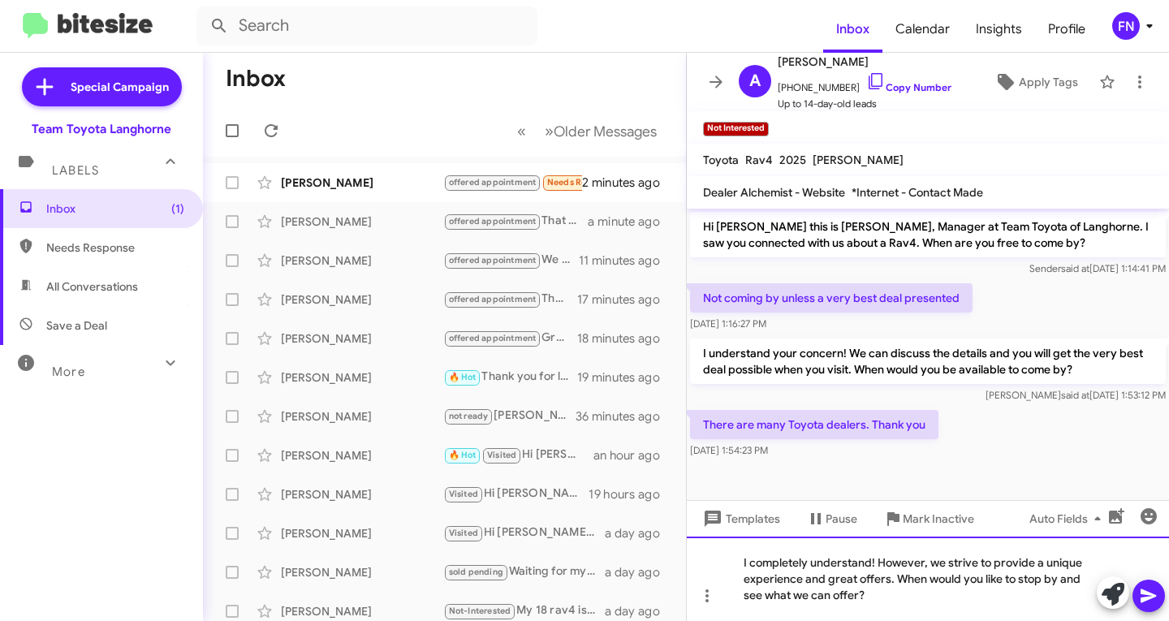
click at [1018, 573] on div "I completely understand! However, we strive to provide a unique experience and …" at bounding box center [928, 578] width 482 height 84
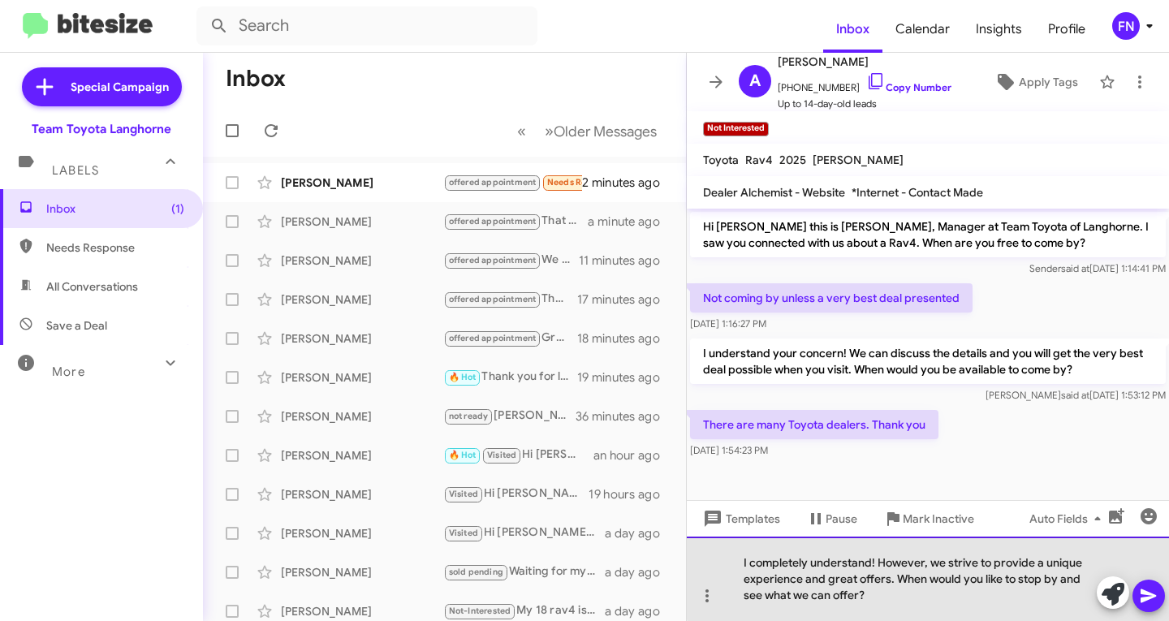
drag, startPoint x: 940, startPoint y: 558, endPoint x: 922, endPoint y: 558, distance: 17.9
click at [922, 558] on div "I completely understand! However, we strive to provide a unique experience and …" at bounding box center [928, 578] width 482 height 84
click at [937, 559] on div "I completely understand! However, we strive to provide a unique experience and …" at bounding box center [928, 578] width 482 height 84
drag, startPoint x: 954, startPoint y: 565, endPoint x: 878, endPoint y: 564, distance: 75.5
click at [878, 564] on div "I completely understand! However, we strive to provide a unique experience and …" at bounding box center [928, 578] width 482 height 84
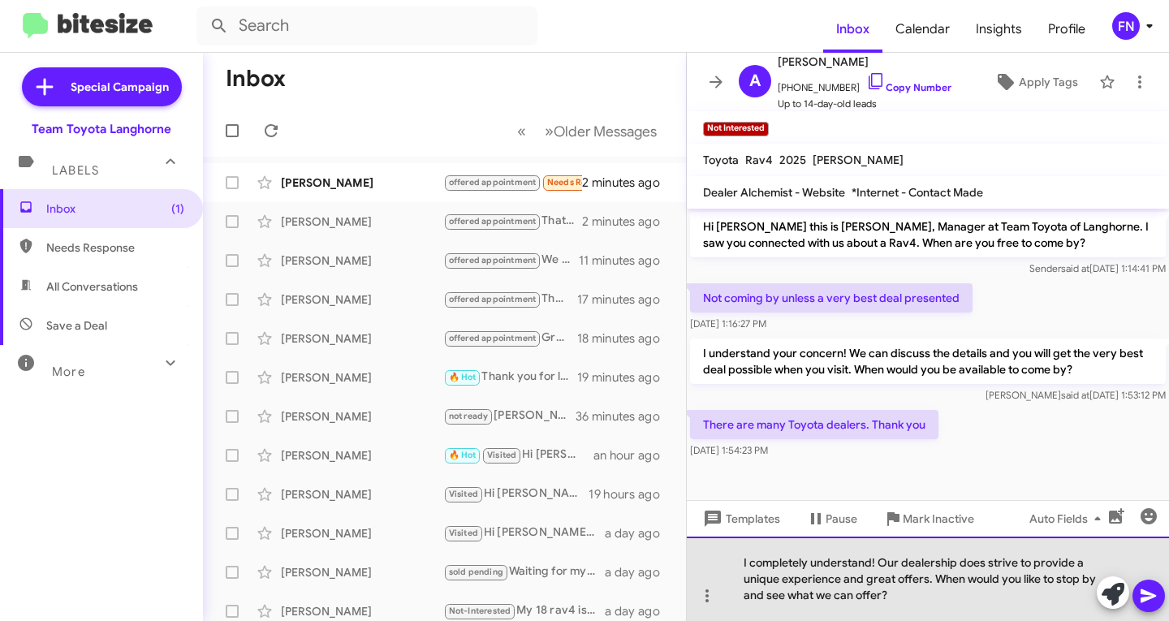
click at [954, 615] on div "I completely understand! Our dealership does strive to provide a unique experie…" at bounding box center [928, 578] width 482 height 84
drag, startPoint x: 911, startPoint y: 612, endPoint x: 934, endPoint y: 579, distance: 40.1
click at [934, 579] on div "I completely understand! Our dealership does strive to provide a unique experie…" at bounding box center [928, 578] width 482 height 84
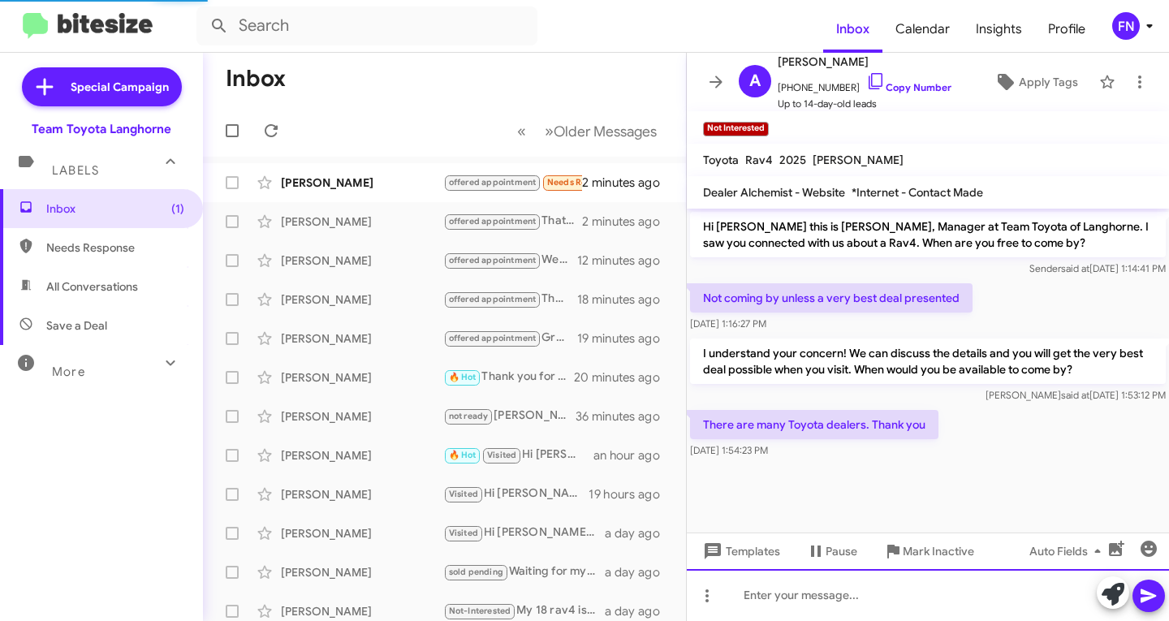
scroll to position [21, 0]
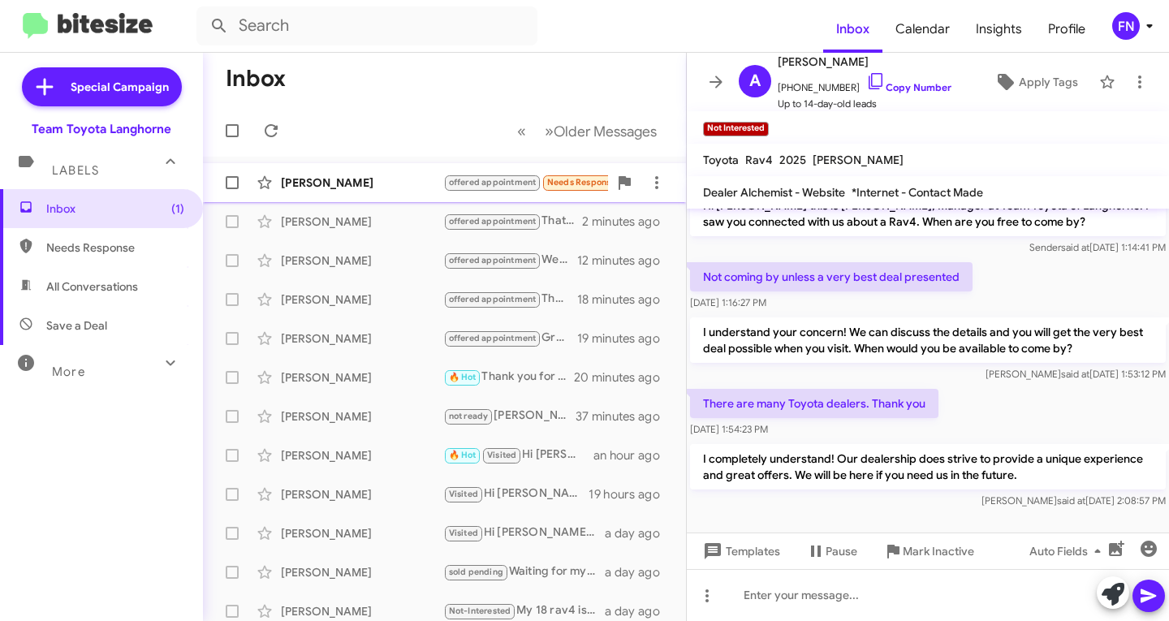
click at [334, 166] on span "[PERSON_NAME] offered appointment Needs Response 🔥 Hot Ugh. They had told me it…" at bounding box center [444, 182] width 483 height 39
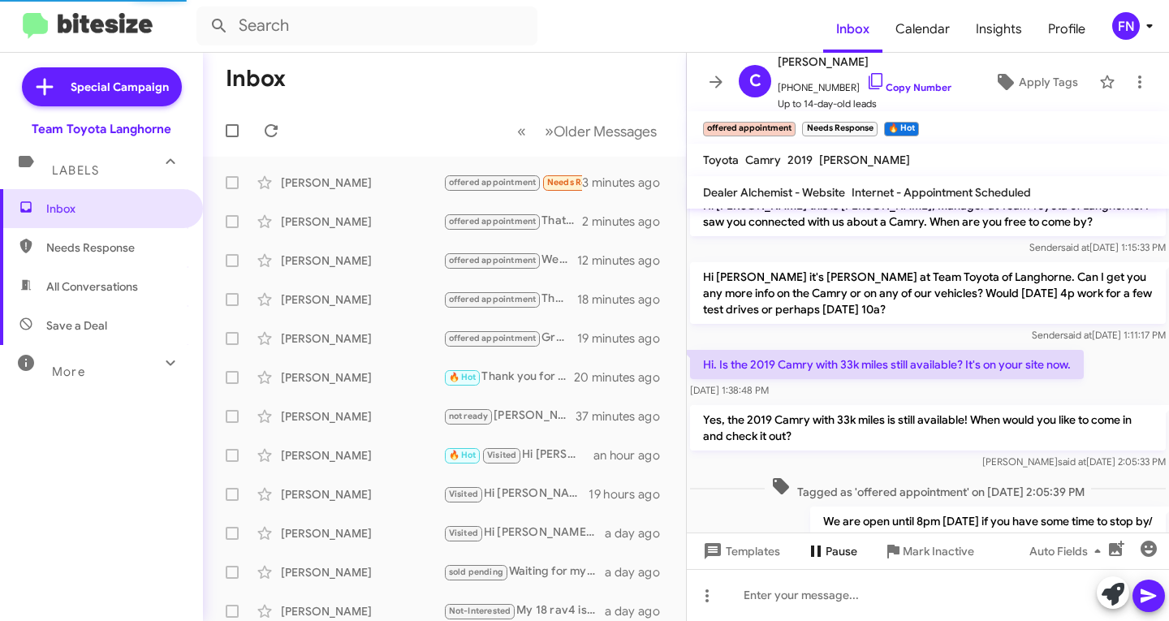
scroll to position [147, 0]
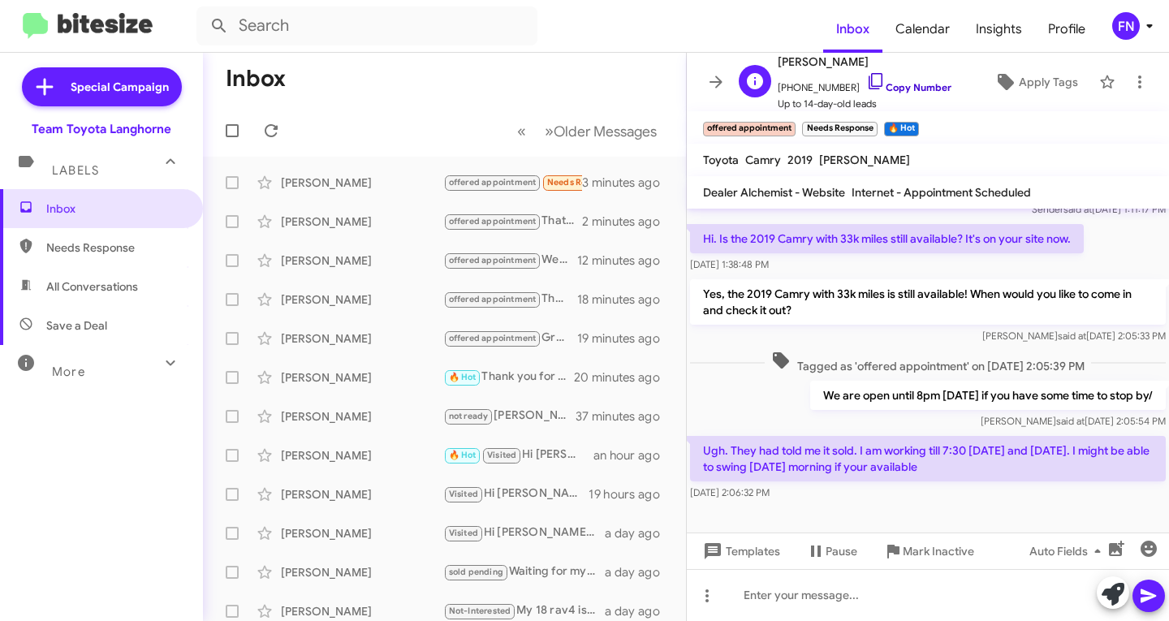
click at [924, 88] on link "Copy Number" at bounding box center [908, 87] width 85 height 12
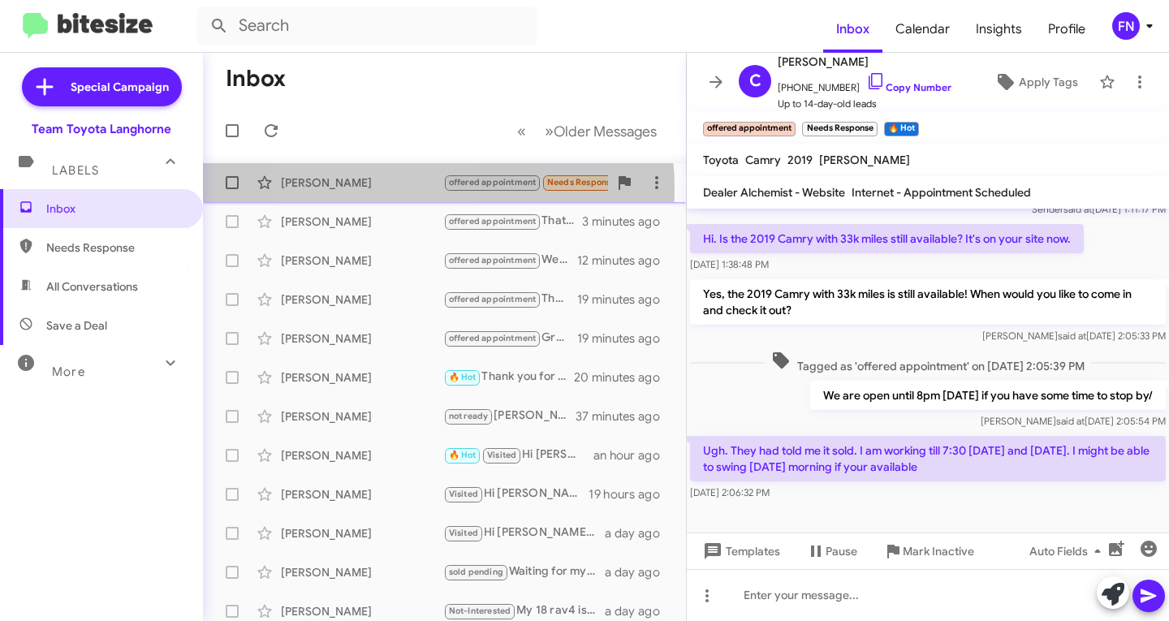
click at [370, 190] on div "[PERSON_NAME]" at bounding box center [362, 182] width 162 height 16
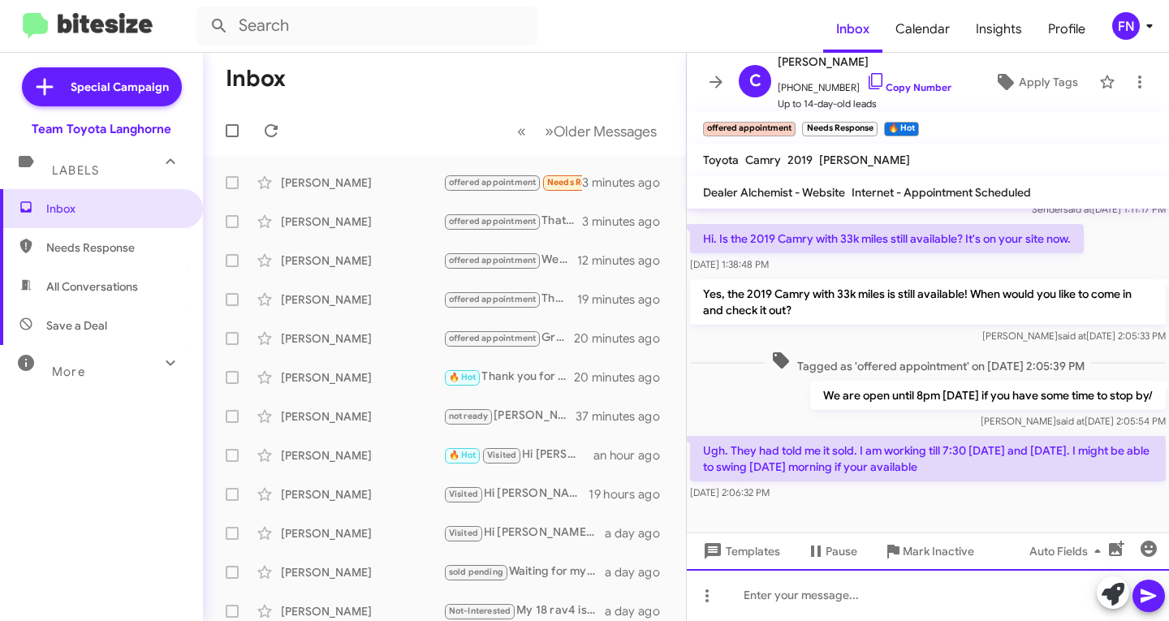
click at [945, 581] on div at bounding box center [928, 595] width 482 height 52
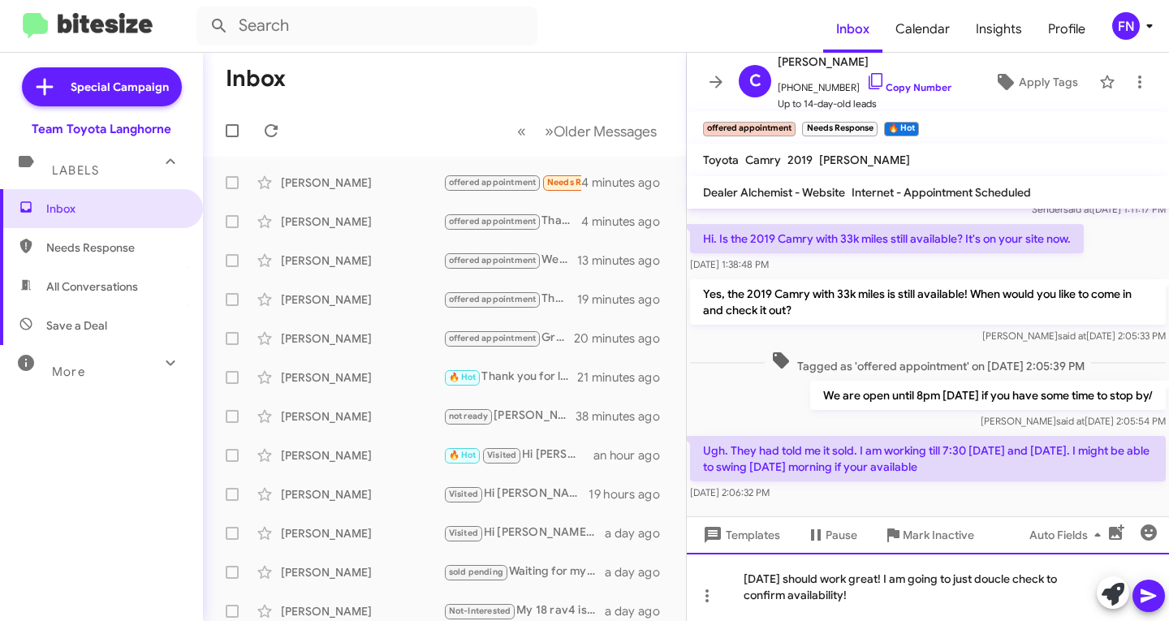
click at [1018, 579] on div "[DATE] should work great! I am going to just doucle check to confirm availabili…" at bounding box center [928, 587] width 482 height 68
click at [870, 607] on div "[DATE] should work great! I am going to just double check to confirm availabili…" at bounding box center [928, 587] width 482 height 68
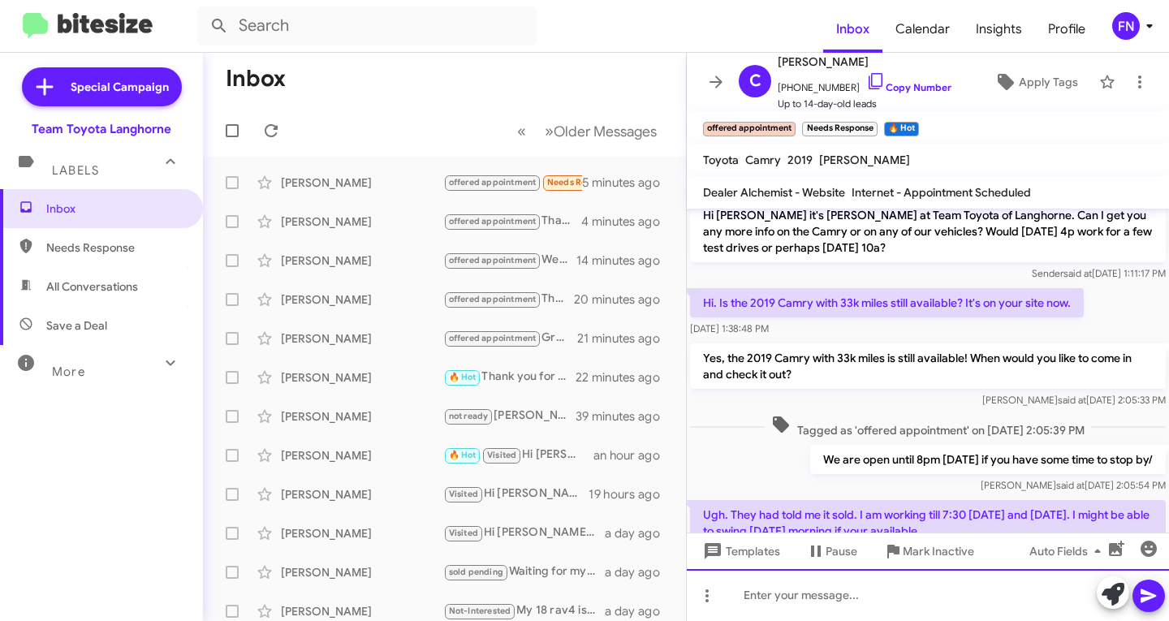
scroll to position [222, 0]
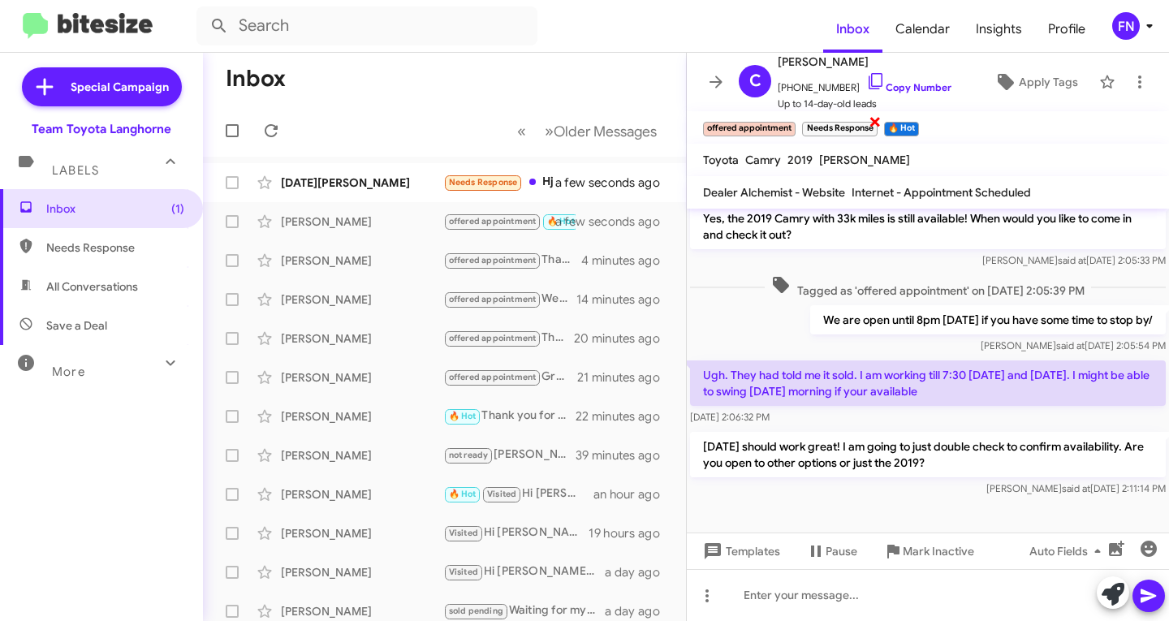
click at [876, 124] on span "×" at bounding box center [874, 120] width 13 height 19
click at [837, 126] on span "×" at bounding box center [835, 120] width 13 height 19
click at [420, 190] on div "[DATE][PERSON_NAME]" at bounding box center [362, 182] width 162 height 16
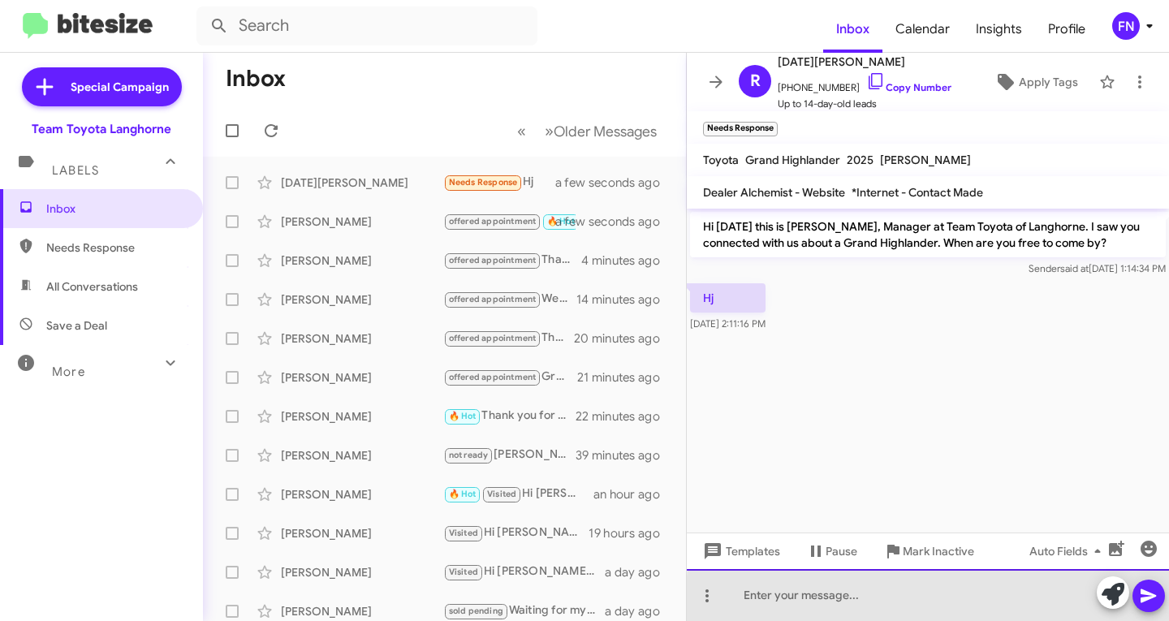
click at [1081, 600] on div at bounding box center [928, 595] width 482 height 52
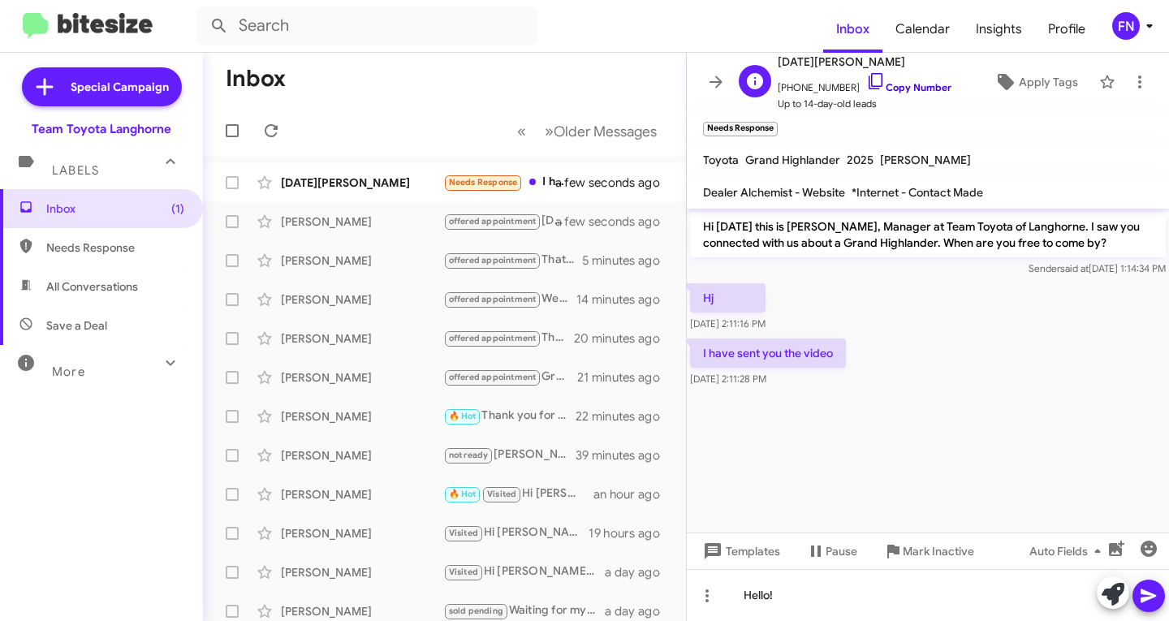
click at [872, 88] on link "Copy Number" at bounding box center [908, 87] width 85 height 12
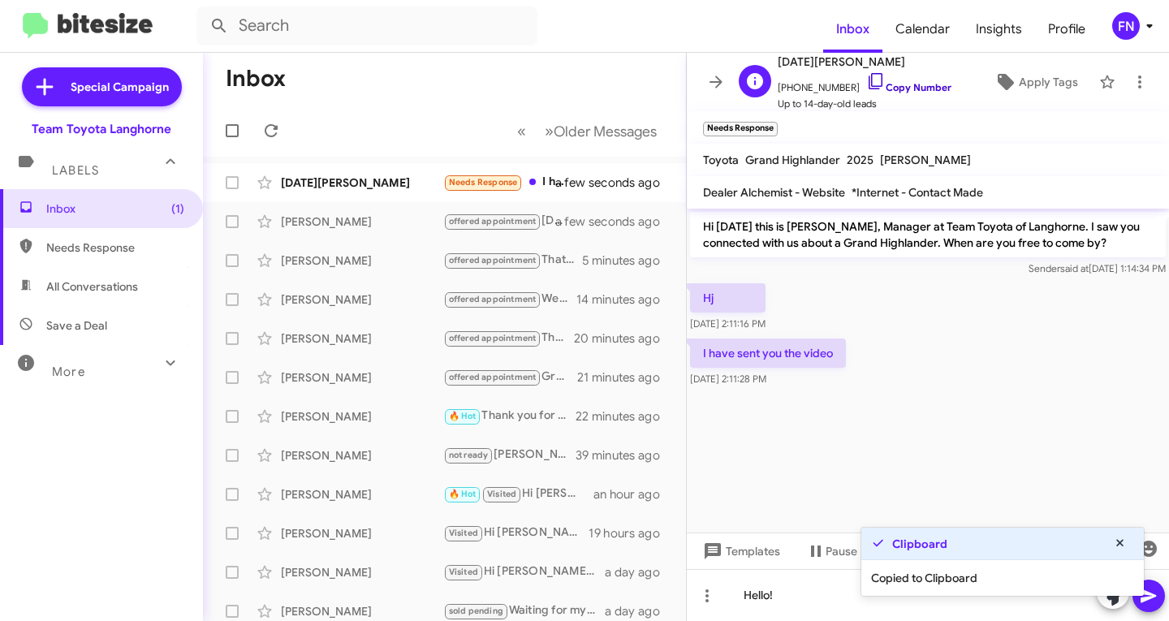
click at [878, 86] on link "Copy Number" at bounding box center [908, 87] width 85 height 12
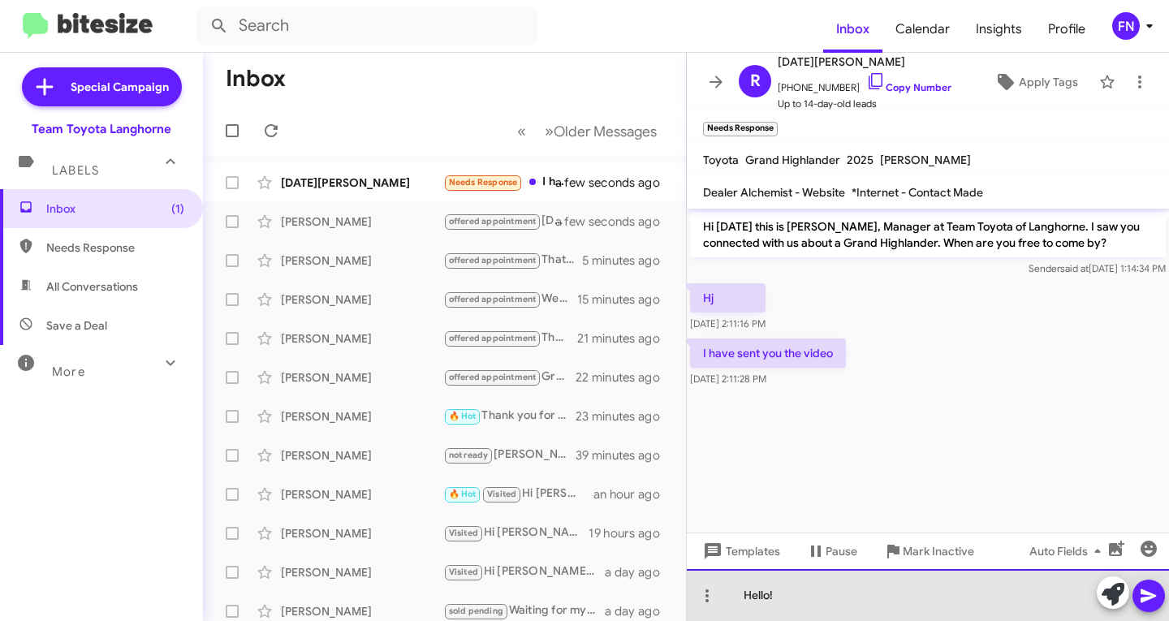
click at [890, 604] on div "Hello!" at bounding box center [928, 595] width 482 height 52
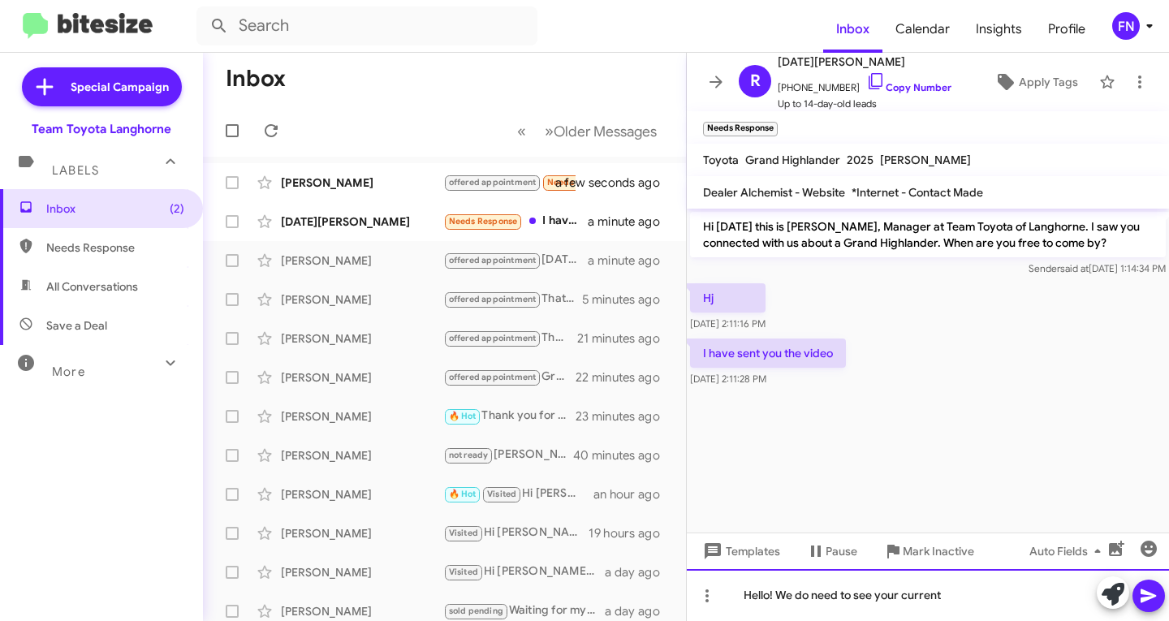
click at [1015, 609] on div "Hello! We do need to see your current" at bounding box center [928, 595] width 482 height 52
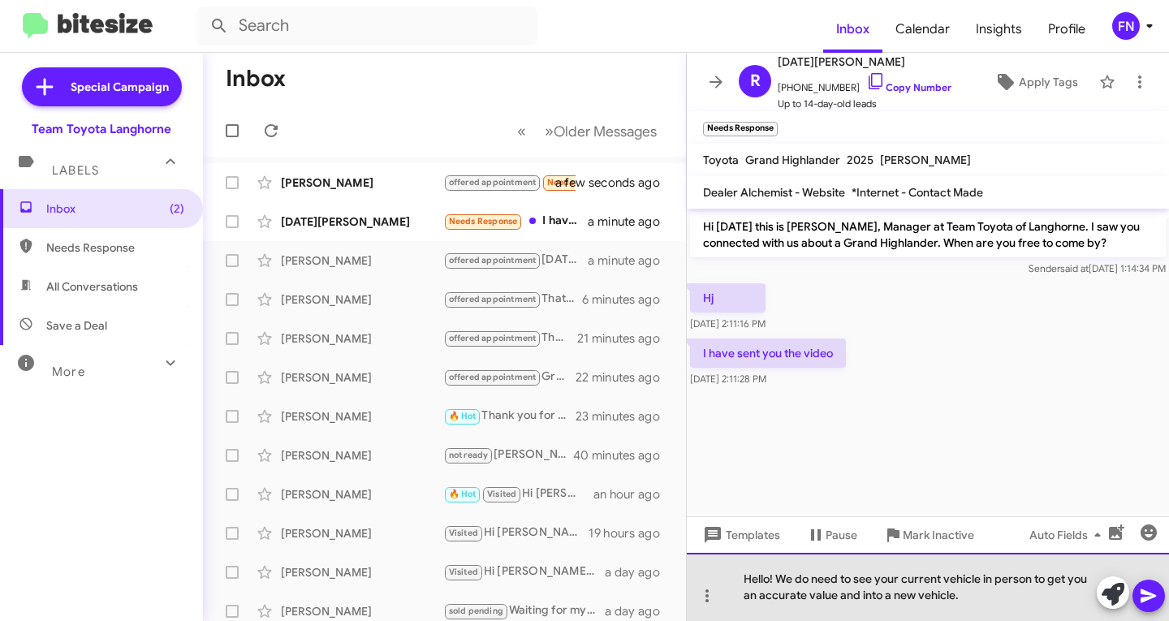
click at [1005, 605] on div "Hello! We do need to see your current vehicle in person to get you an accurate …" at bounding box center [928, 587] width 482 height 68
drag, startPoint x: 1003, startPoint y: 604, endPoint x: 774, endPoint y: 582, distance: 229.9
click at [774, 582] on div "Hello! We do need to see your current vehicle in person to get you an accurate …" at bounding box center [928, 587] width 482 height 68
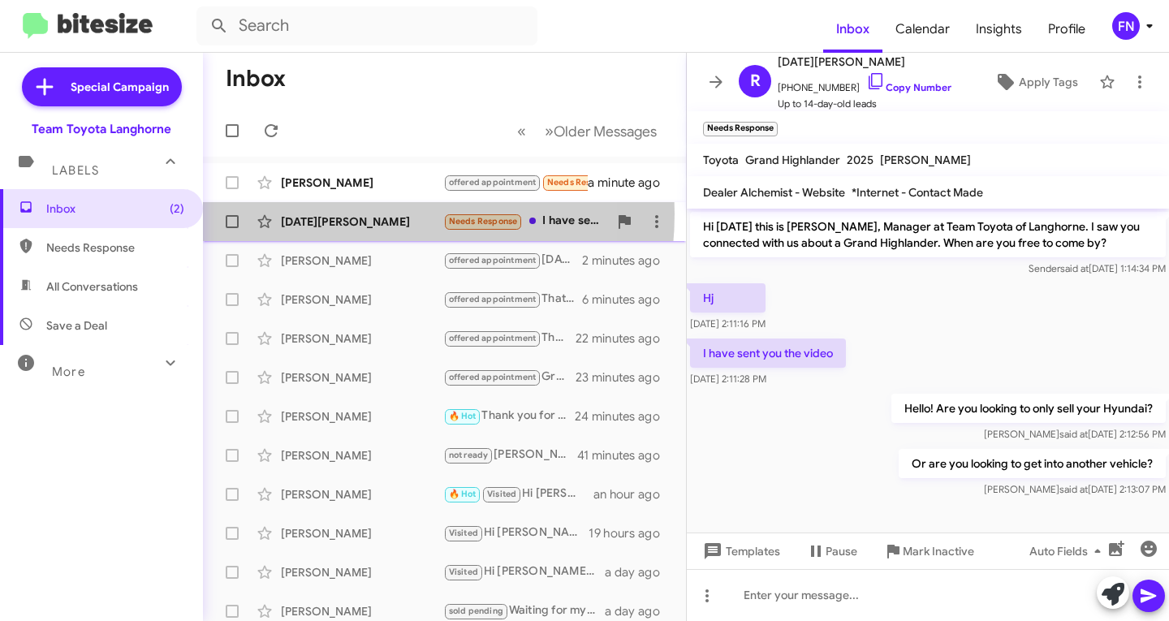
click at [338, 214] on div "[DATE][PERSON_NAME]" at bounding box center [362, 221] width 162 height 16
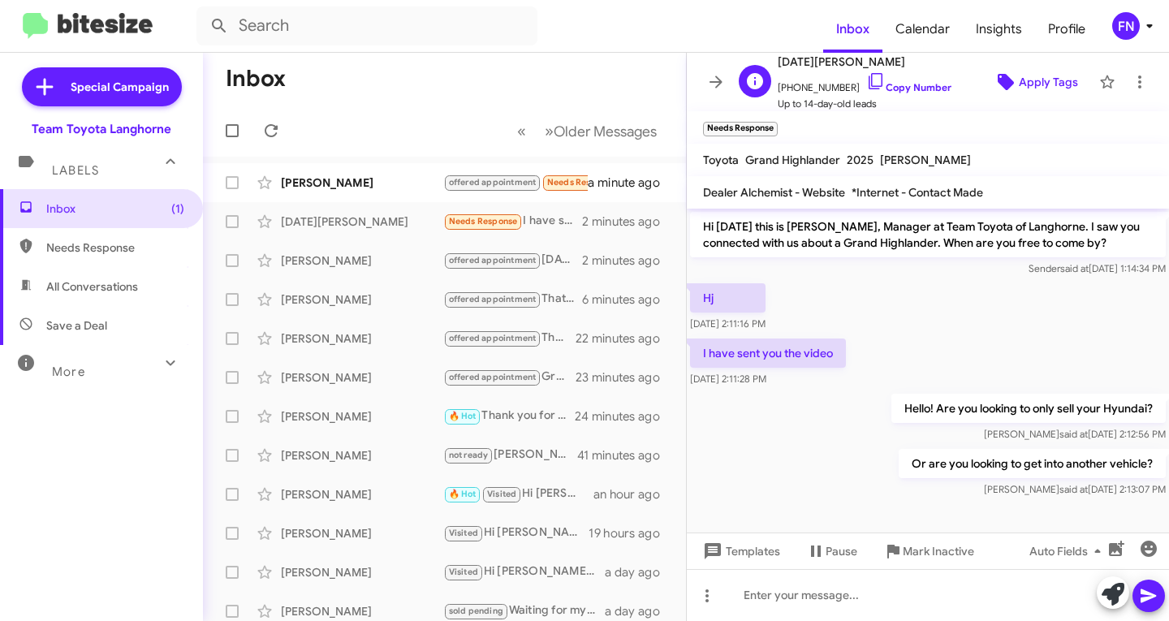
click at [1002, 93] on span "Apply Tags" at bounding box center [1034, 81] width 85 height 29
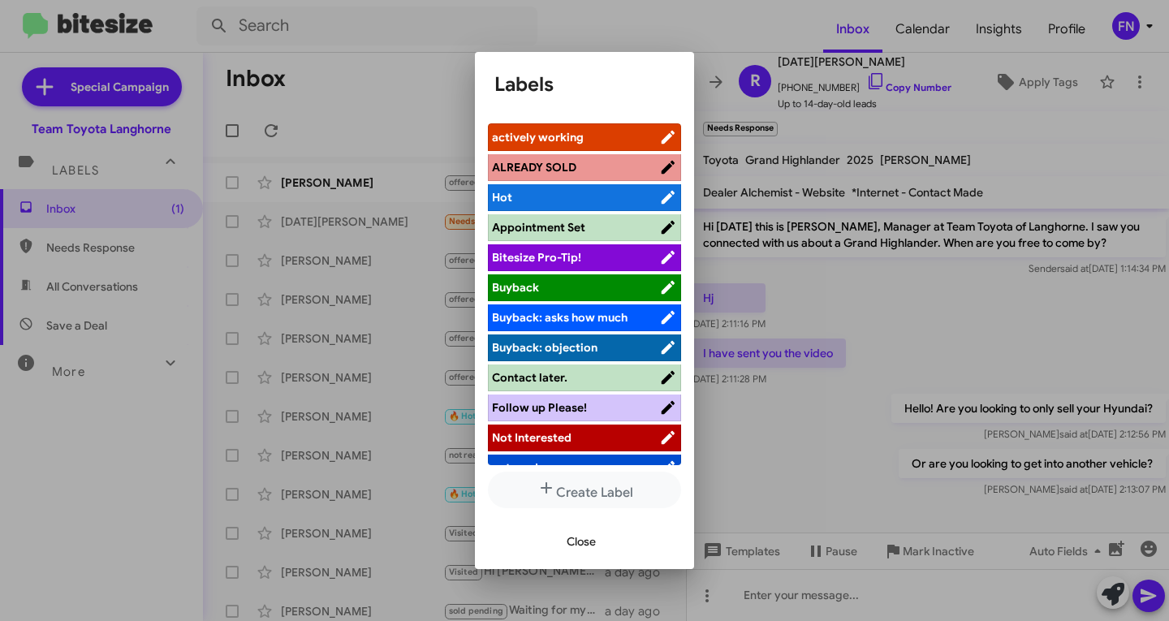
click at [568, 130] on span "actively working" at bounding box center [538, 137] width 92 height 15
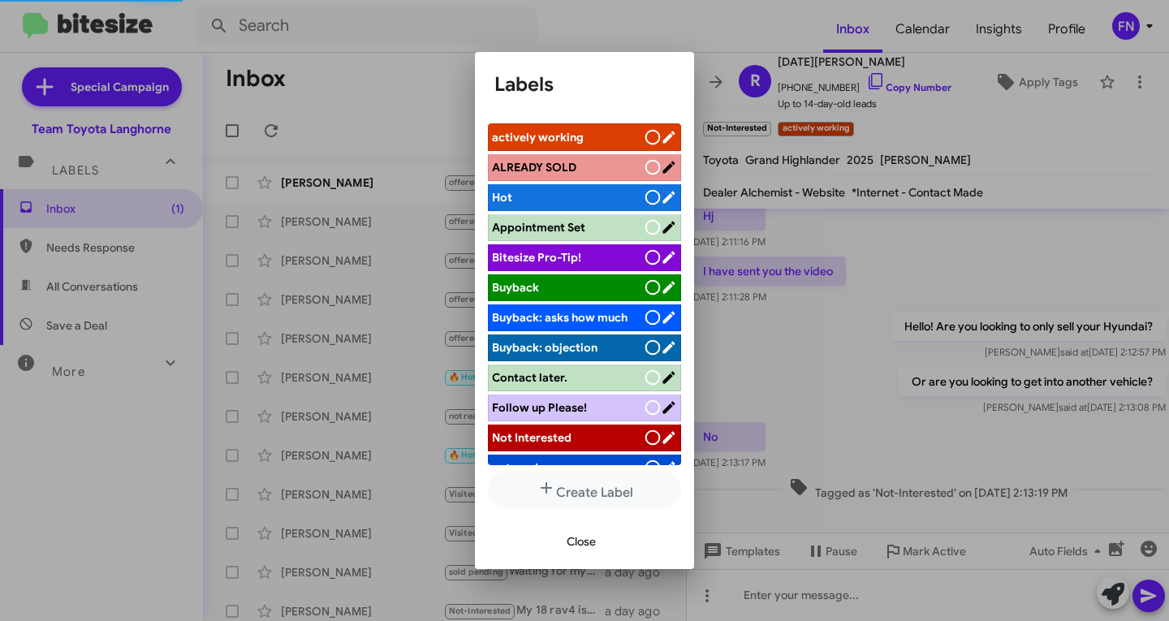
click at [587, 541] on span "Close" at bounding box center [580, 541] width 29 height 29
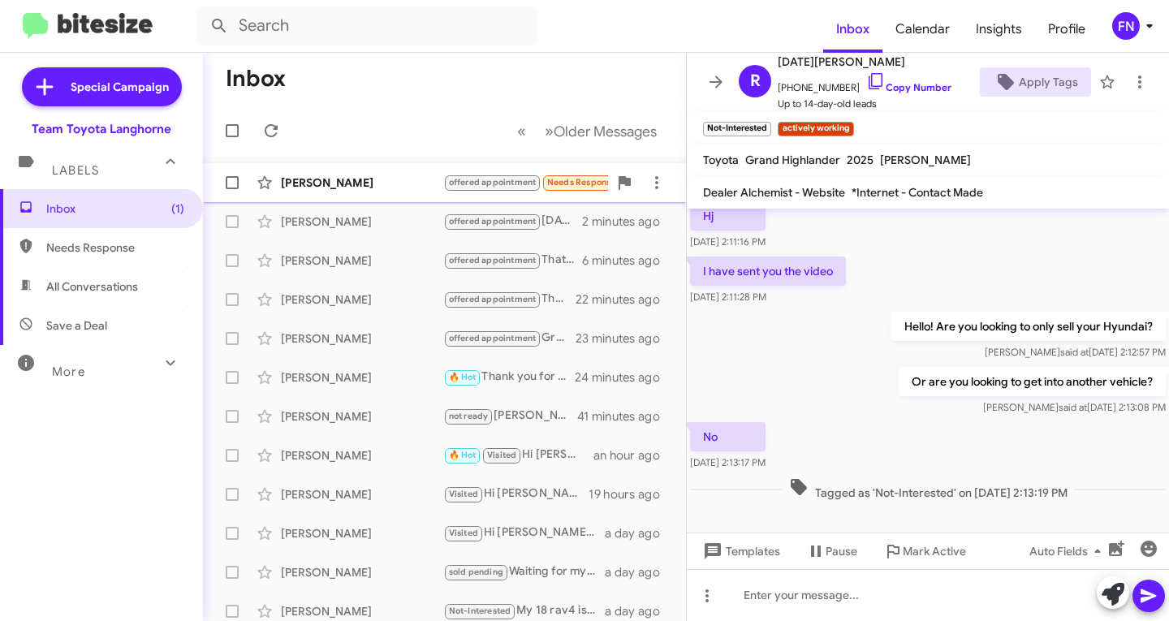
click at [382, 183] on div "[PERSON_NAME]" at bounding box center [362, 182] width 162 height 16
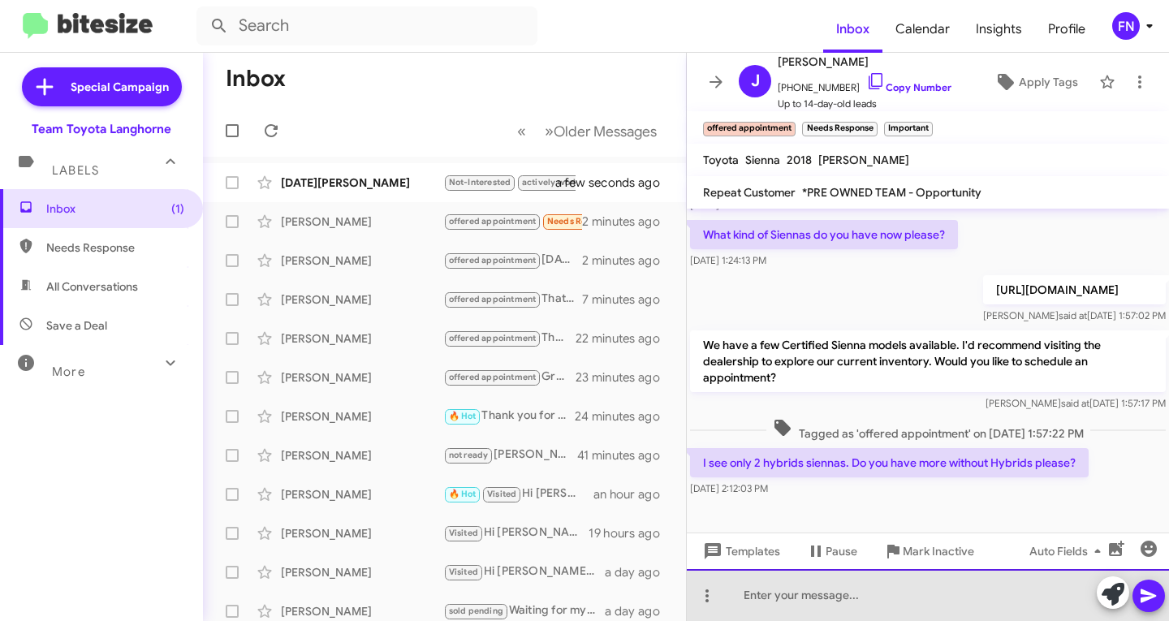
click at [898, 597] on div at bounding box center [928, 595] width 482 height 52
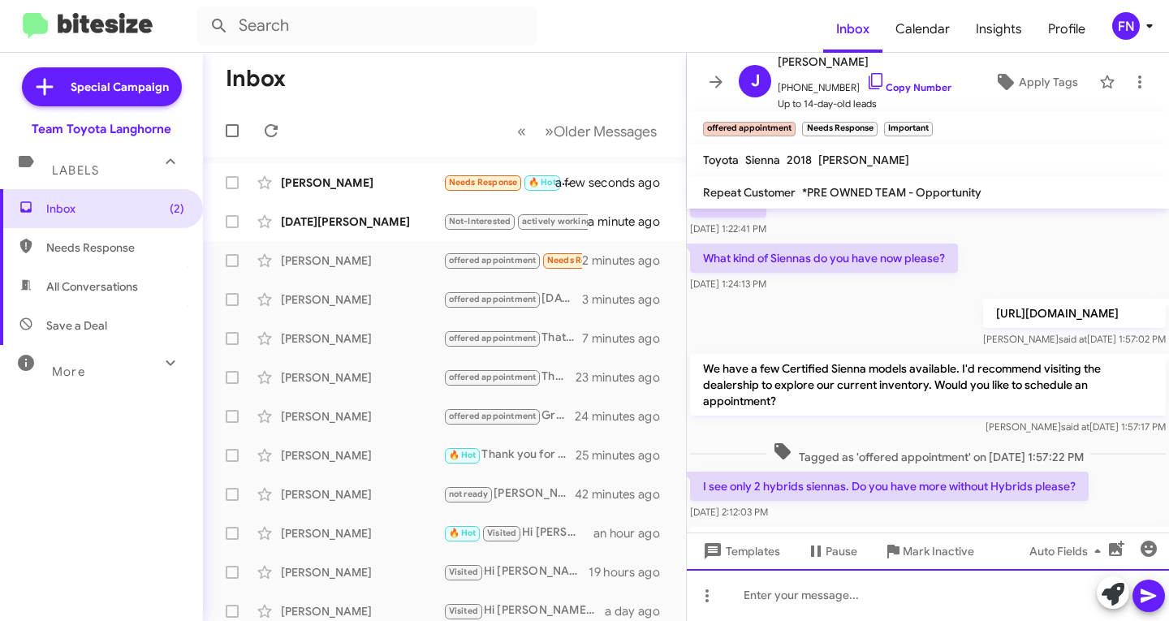
scroll to position [314, 0]
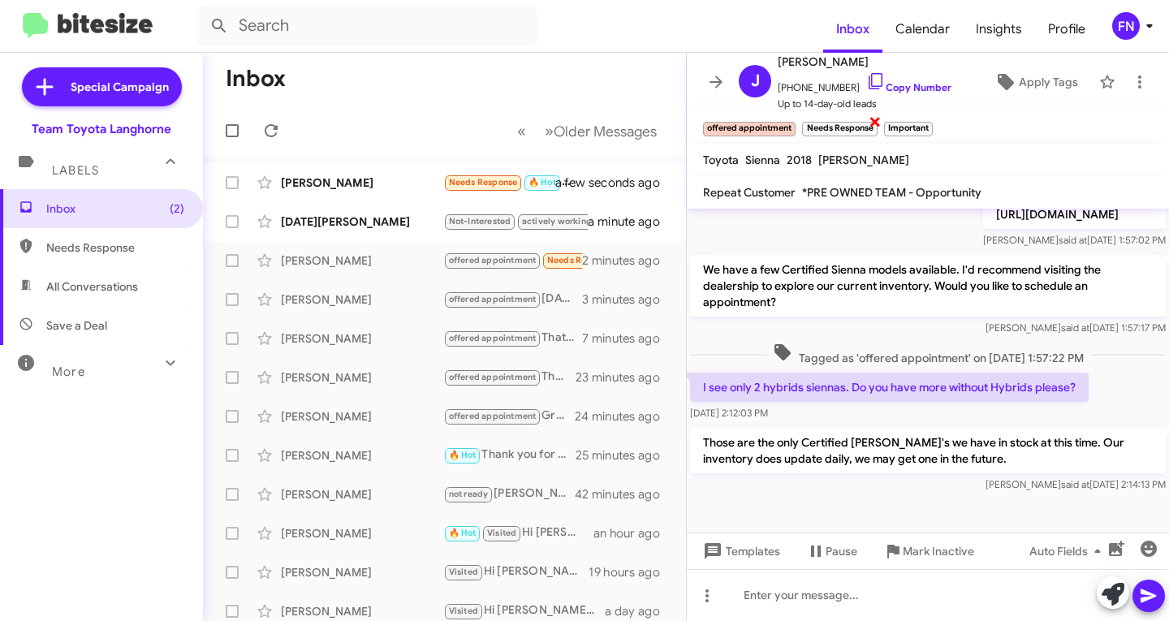
click at [872, 125] on span "×" at bounding box center [874, 120] width 13 height 19
click at [846, 125] on span "×" at bounding box center [848, 120] width 13 height 19
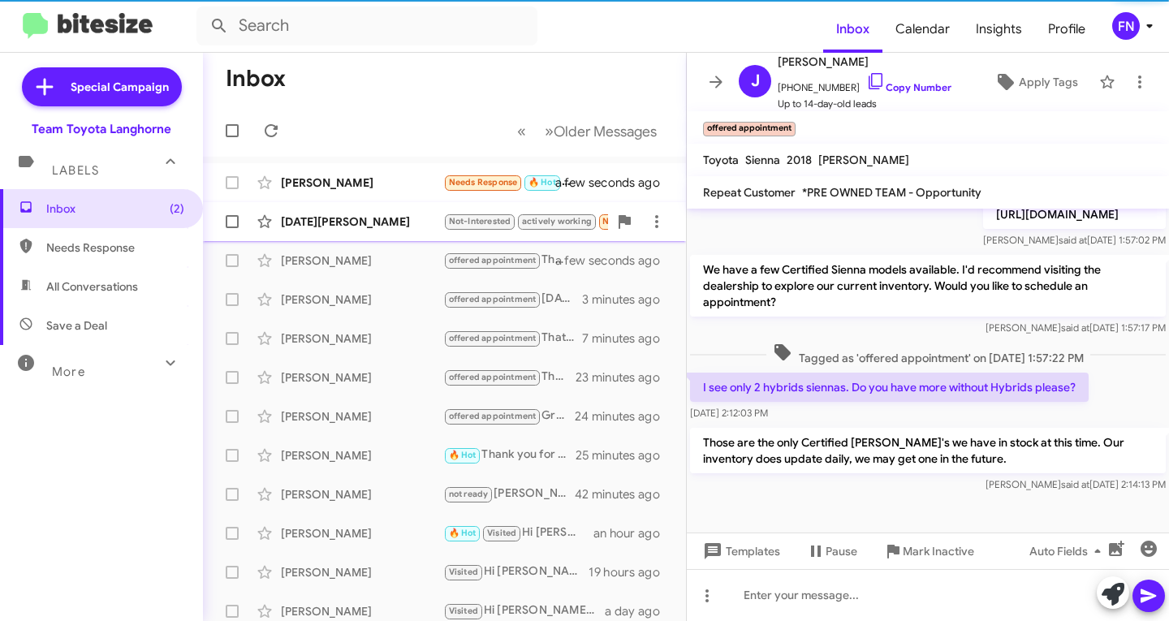
click at [312, 209] on div "[DATE][PERSON_NAME] Not-Interested actively working Needs Response I need grand…" at bounding box center [444, 221] width 457 height 32
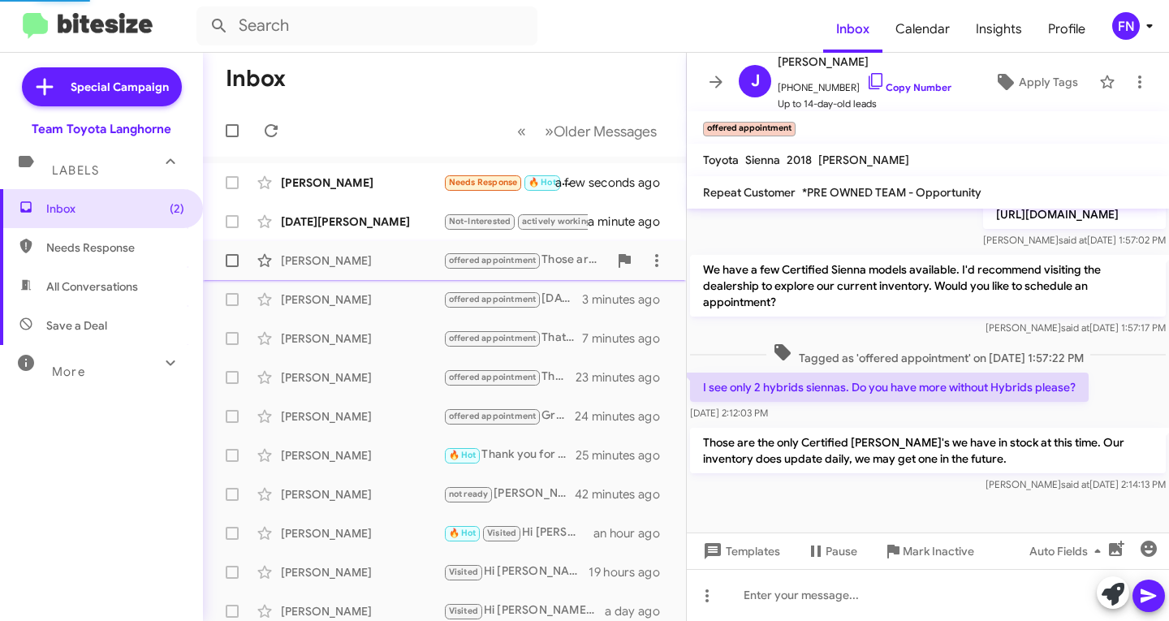
scroll to position [175, 0]
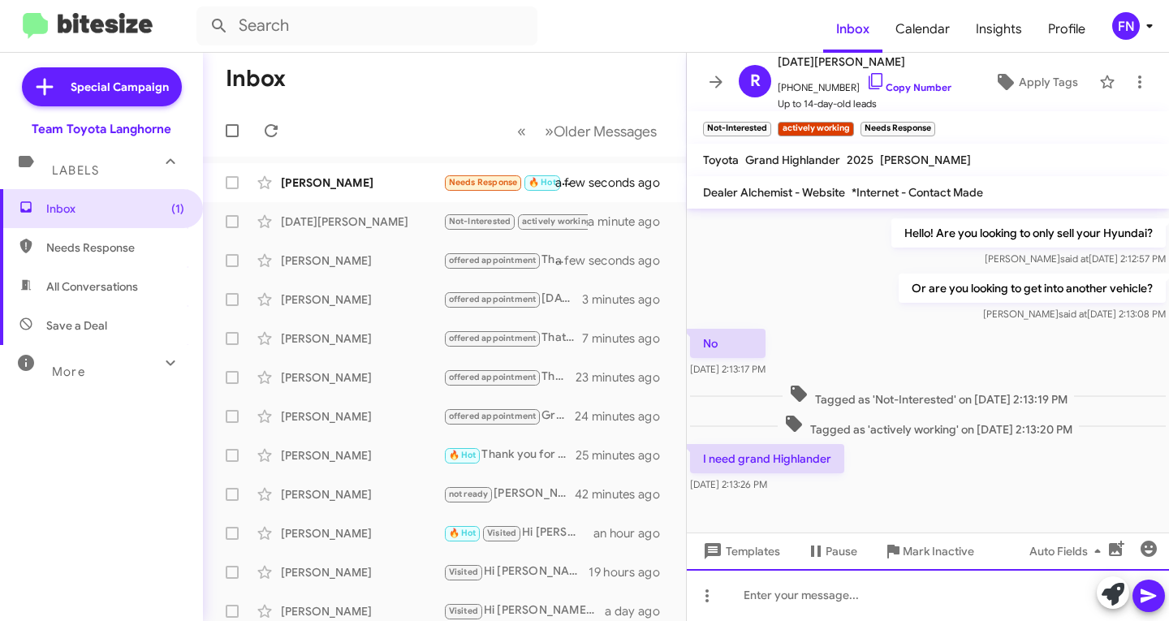
click at [890, 587] on div at bounding box center [928, 595] width 482 height 52
click at [890, 604] on div at bounding box center [928, 595] width 482 height 52
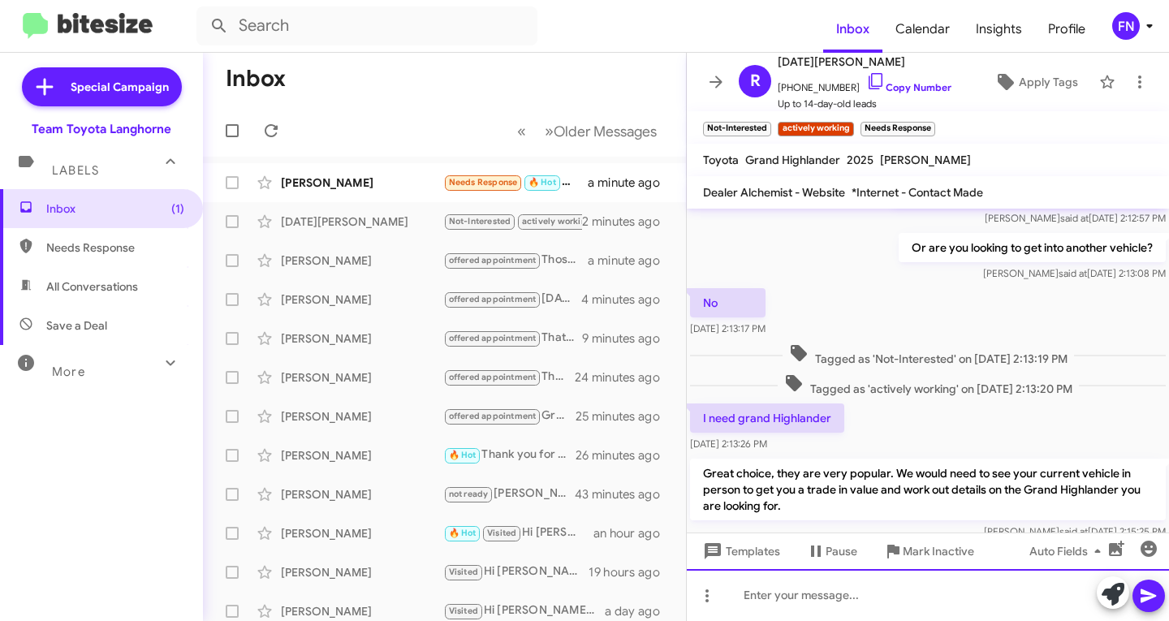
scroll to position [326, 0]
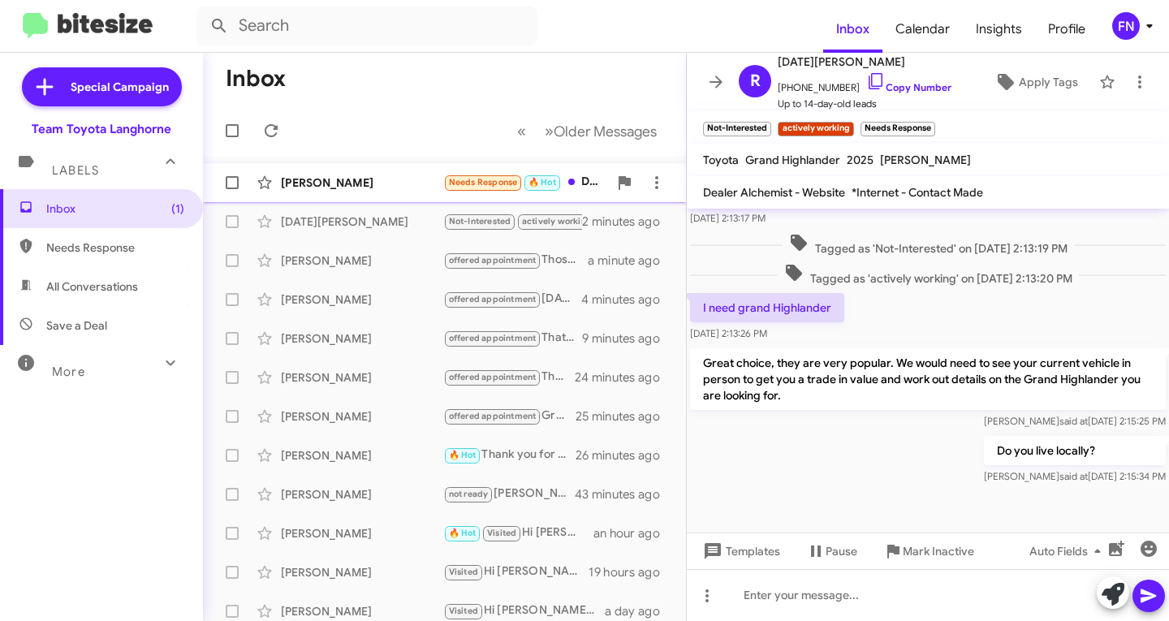
click at [299, 187] on div "[PERSON_NAME]" at bounding box center [362, 182] width 162 height 16
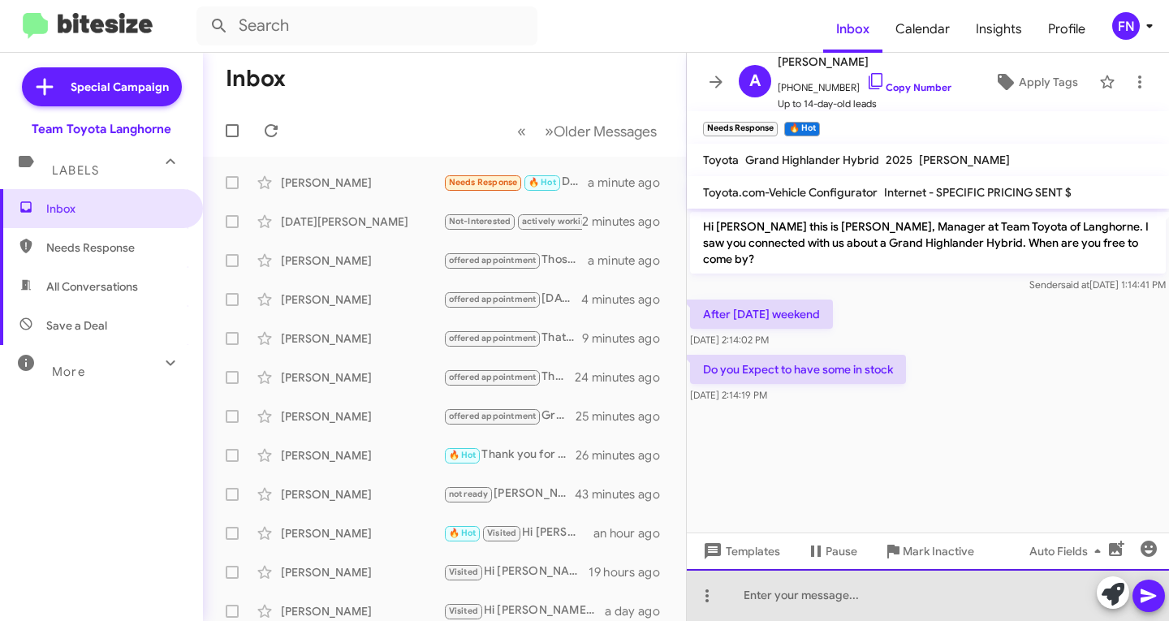
click at [881, 603] on div at bounding box center [928, 595] width 482 height 52
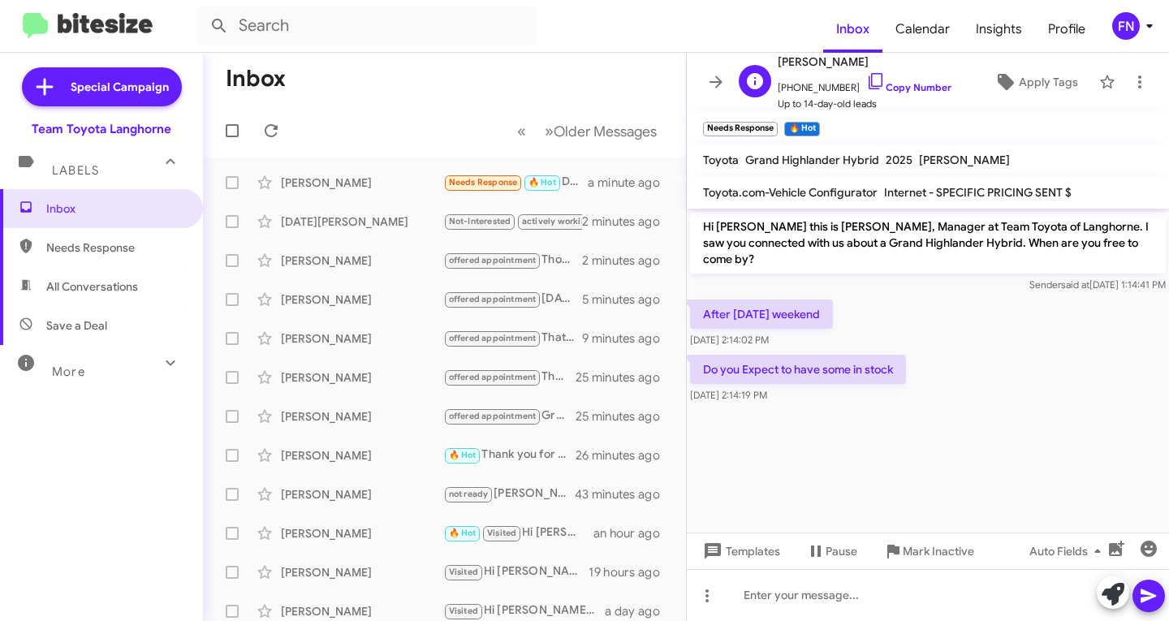
click at [894, 95] on span "[PHONE_NUMBER] Copy Number" at bounding box center [864, 83] width 174 height 24
click at [902, 88] on link "Copy Number" at bounding box center [908, 87] width 85 height 12
drag, startPoint x: 1108, startPoint y: 593, endPoint x: 1110, endPoint y: 605, distance: 12.4
click at [1109, 604] on icon at bounding box center [1112, 594] width 23 height 23
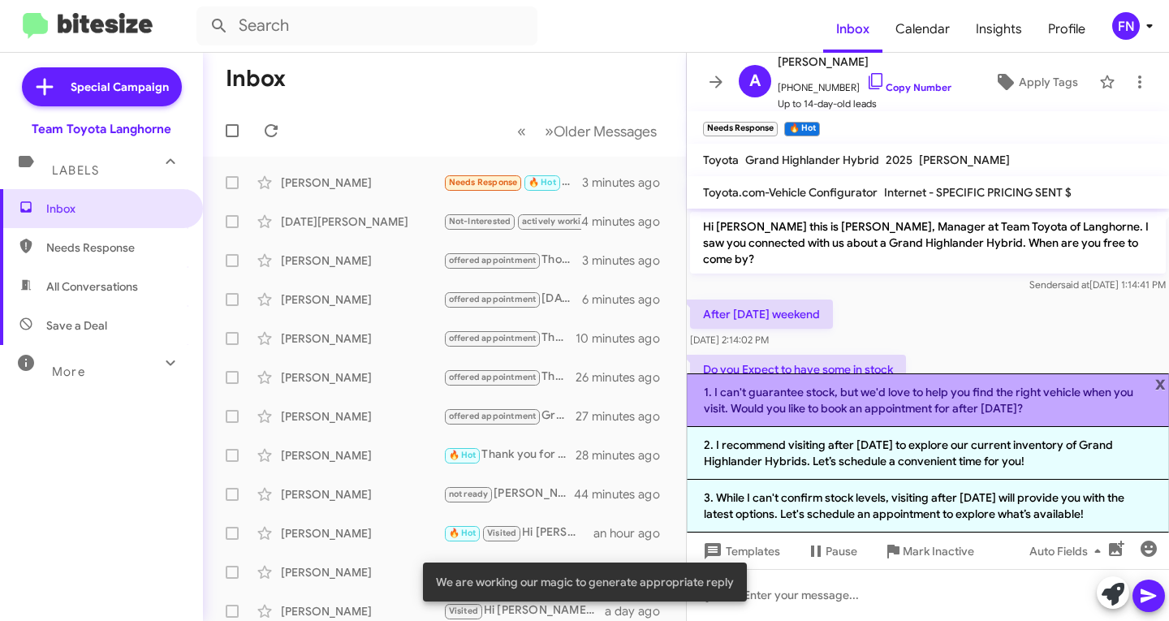
click at [780, 398] on li "1. I can't guarantee stock, but we'd love to help you find the right vehicle wh…" at bounding box center [928, 400] width 482 height 54
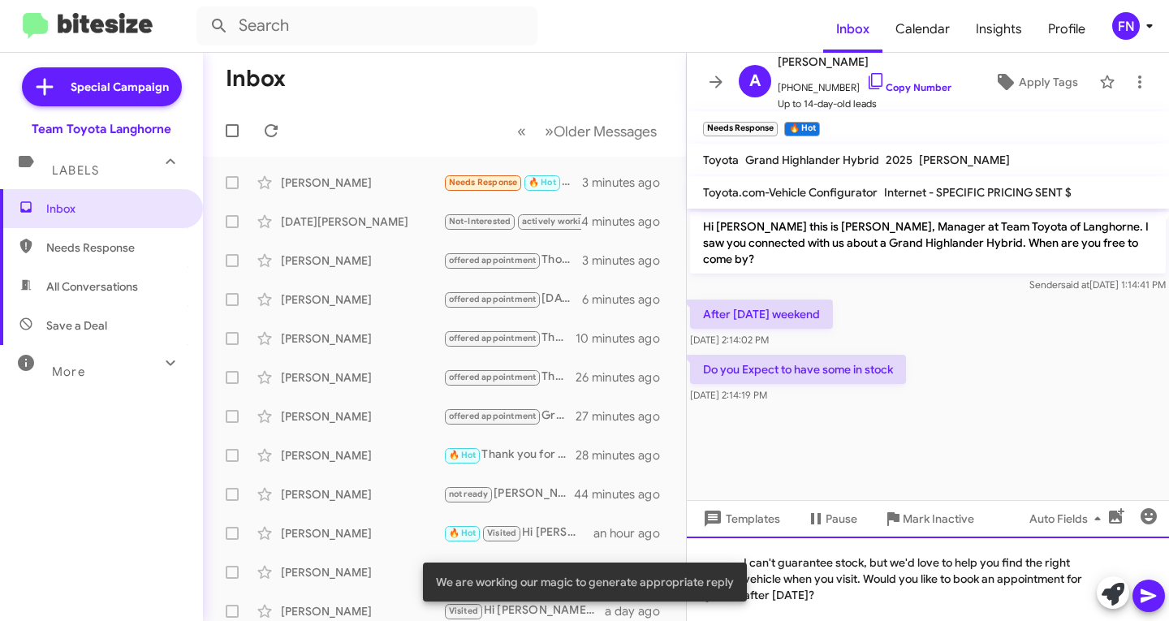
click at [867, 562] on div "I can't guarantee stock, but we'd love to help you find the right vehicle when …" at bounding box center [928, 578] width 482 height 84
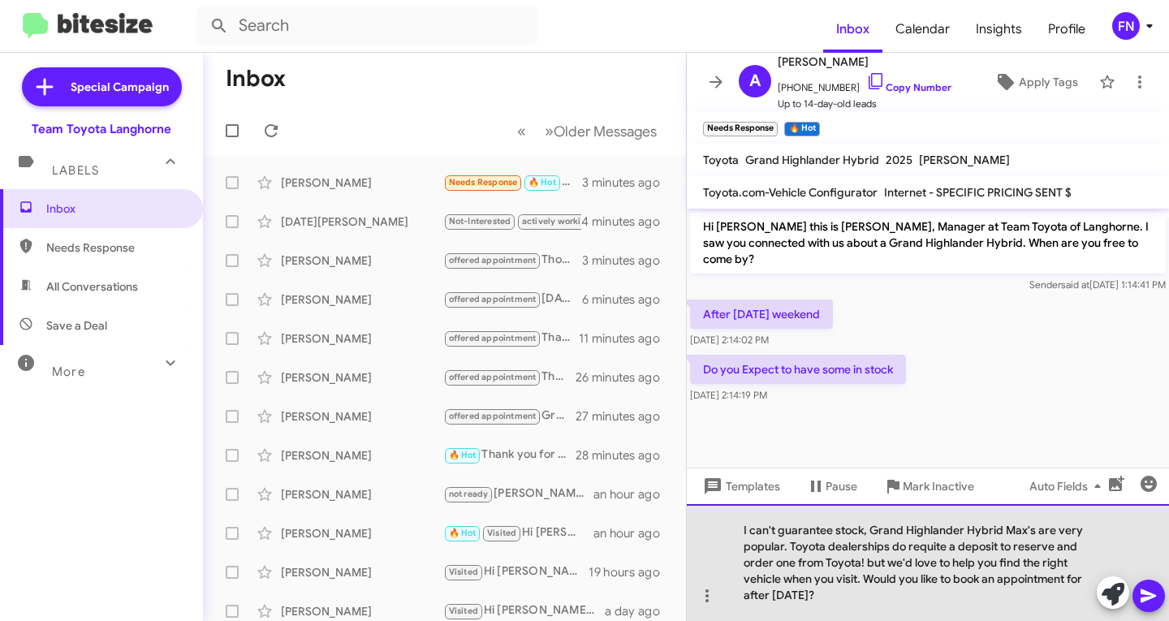
click at [794, 549] on div "I can't guarantee stock, Grand Highlander Hybrid Max's are very popular. Toyota…" at bounding box center [928, 562] width 482 height 117
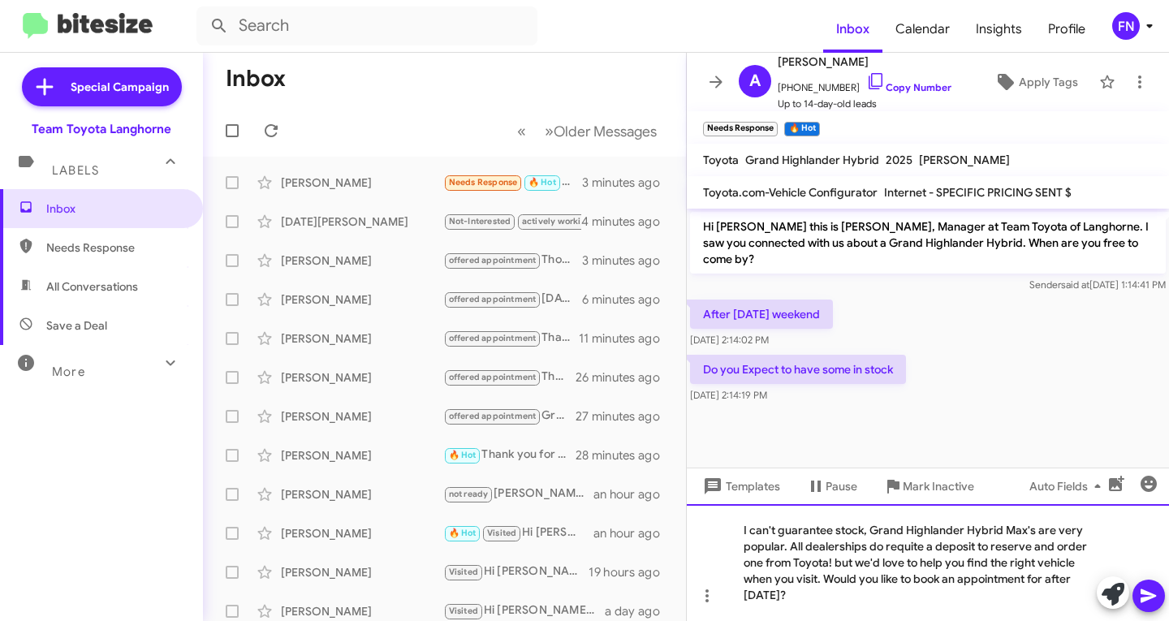
click at [915, 549] on div "I can't guarantee stock, Grand Highlander Hybrid Max's are very popular. All de…" at bounding box center [928, 562] width 482 height 117
drag, startPoint x: 776, startPoint y: 533, endPoint x: 682, endPoint y: 536, distance: 94.2
click at [682, 536] on div "Inbox « Previous » Next Older Messages [PERSON_NAME] Needs Response 🔥 Hot Do yo…" at bounding box center [686, 337] width 966 height 568
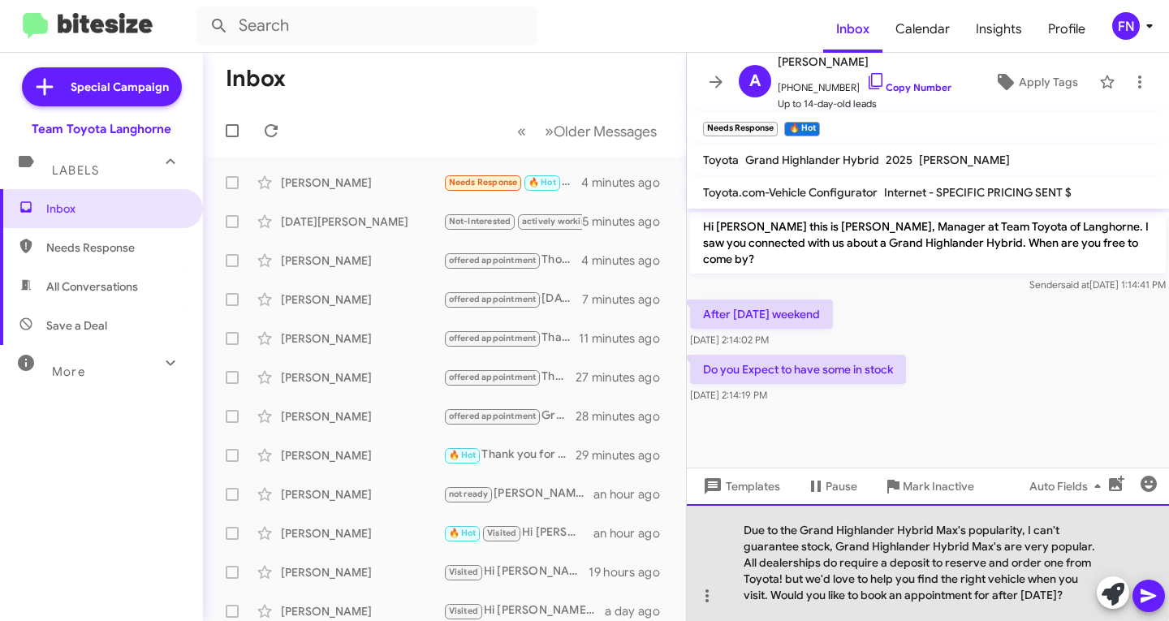
drag, startPoint x: 728, startPoint y: 525, endPoint x: 737, endPoint y: 545, distance: 22.2
click at [729, 526] on div "Due to the Grand Highlander Hybrid Max's popularity, I can't guarantee stock, G…" at bounding box center [928, 562] width 482 height 117
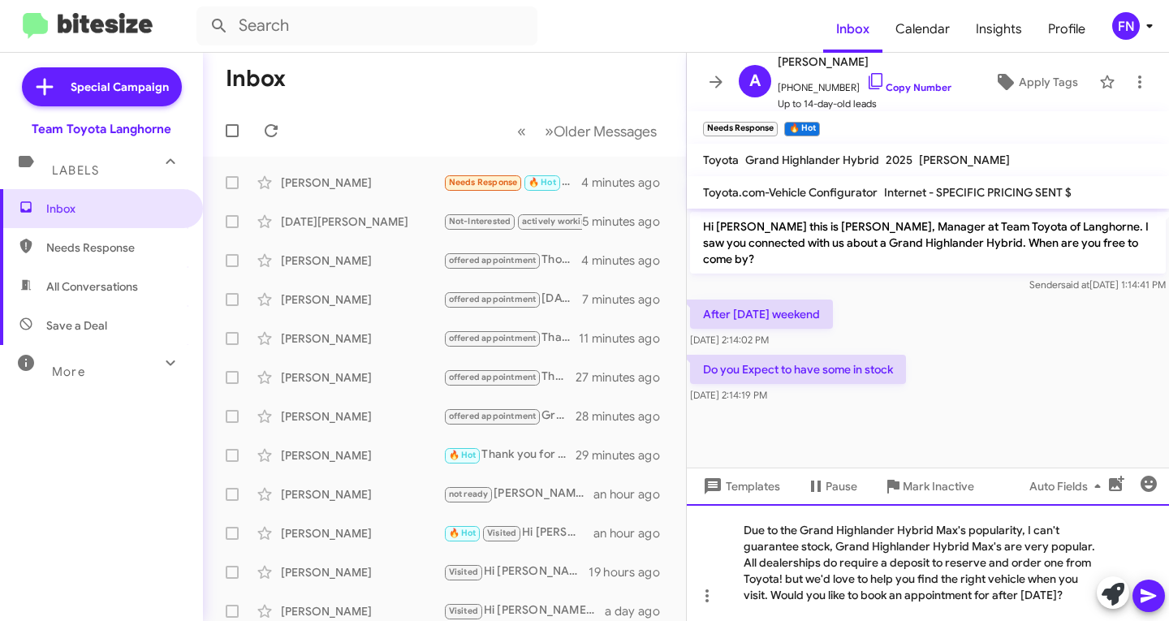
click at [737, 545] on div "Due to the Grand Highlander Hybrid Max's popularity, I can't guarantee stock, G…" at bounding box center [928, 562] width 482 height 117
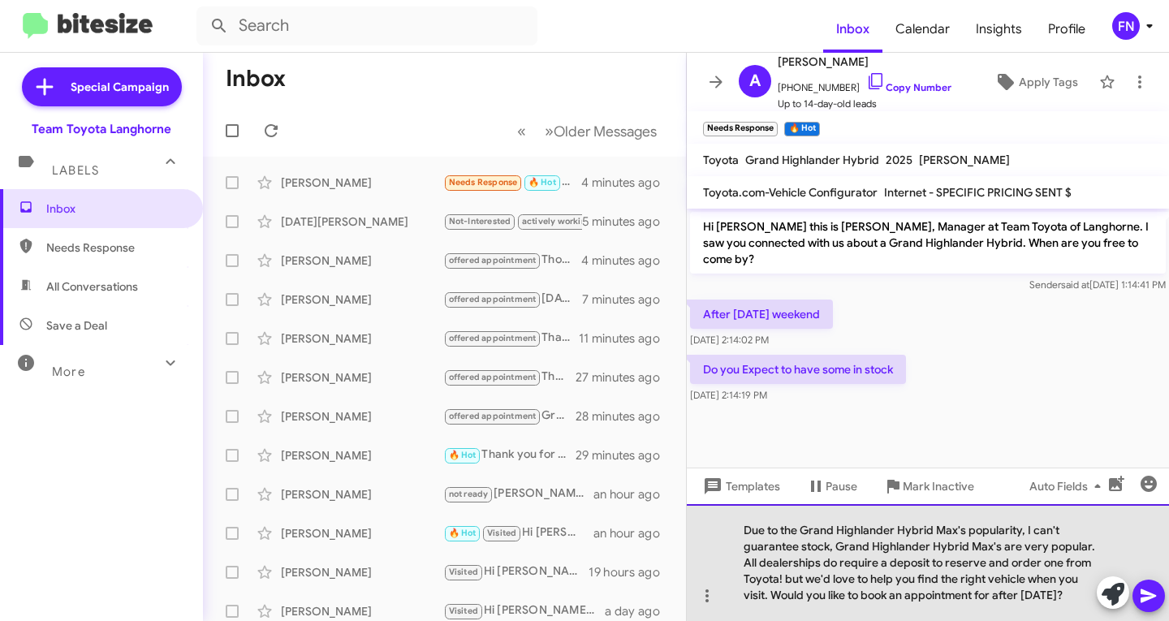
drag, startPoint x: 1104, startPoint y: 547, endPoint x: 840, endPoint y: 549, distance: 263.7
click at [840, 549] on div "Due to the Grand Highlander Hybrid Max's popularity, I can't guarantee stock, G…" at bounding box center [928, 562] width 482 height 117
drag, startPoint x: 915, startPoint y: 563, endPoint x: 885, endPoint y: 568, distance: 30.4
click at [885, 568] on div "Due to the Grand Highlander Hybrid [PERSON_NAME]'s popularity, I can't guarante…" at bounding box center [928, 562] width 482 height 117
click at [877, 592] on div "Due to the Grand Highlander Hybrid [PERSON_NAME]'s popularity, I can't guarante…" at bounding box center [928, 562] width 482 height 117
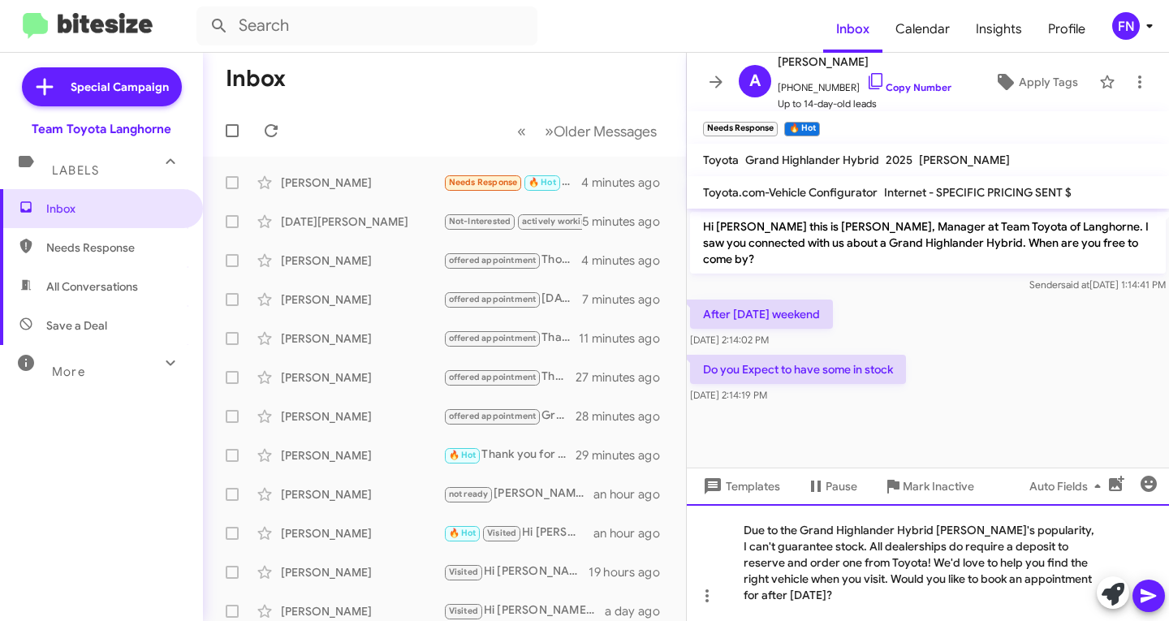
click at [829, 594] on div "Due to the Grand Highlander Hybrid [PERSON_NAME]'s popularity, I can't guarante…" at bounding box center [928, 562] width 482 height 117
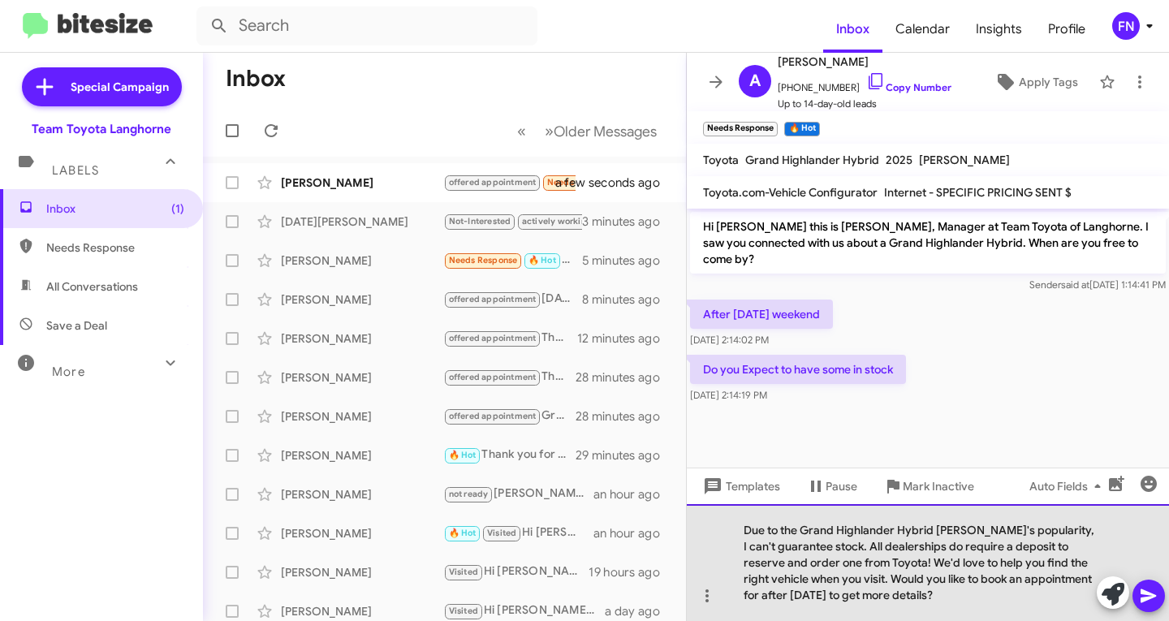
click at [828, 545] on div "Due to the Grand Highlander Hybrid [PERSON_NAME]'s popularity, I can't guarante…" at bounding box center [928, 562] width 482 height 117
click at [735, 533] on div "Due to the Grand Highlander Hybrid [PERSON_NAME]'s popularity, I can't guarante…" at bounding box center [928, 562] width 482 height 117
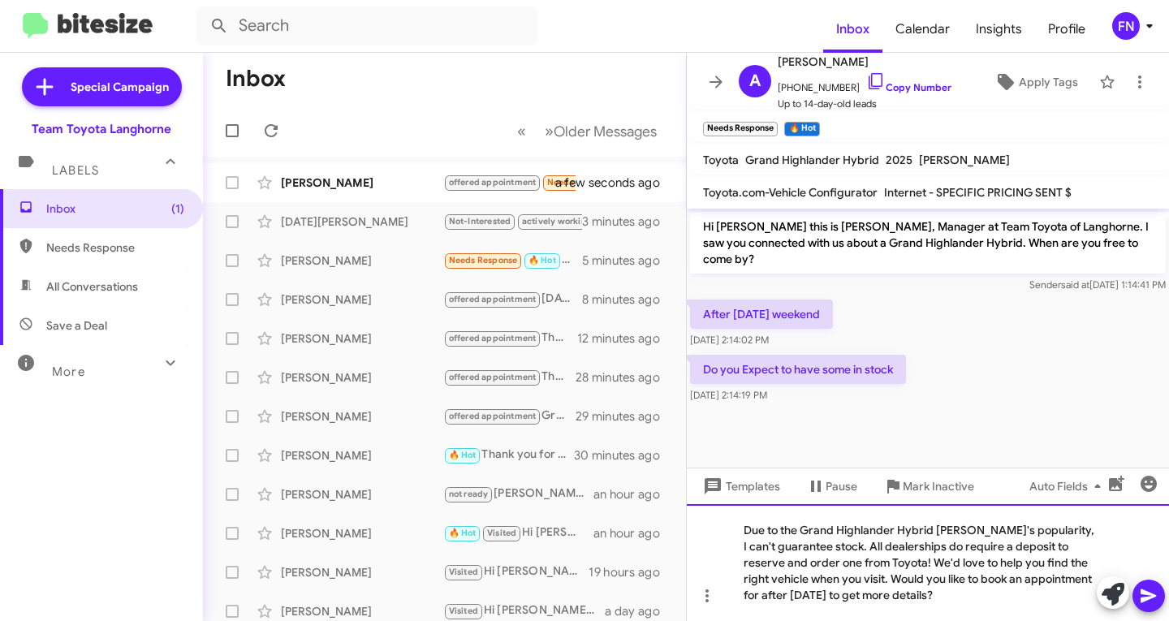
click at [831, 550] on div "Due to the Grand Highlander Hybrid [PERSON_NAME]'s popularity, I can't guarante…" at bounding box center [928, 562] width 482 height 117
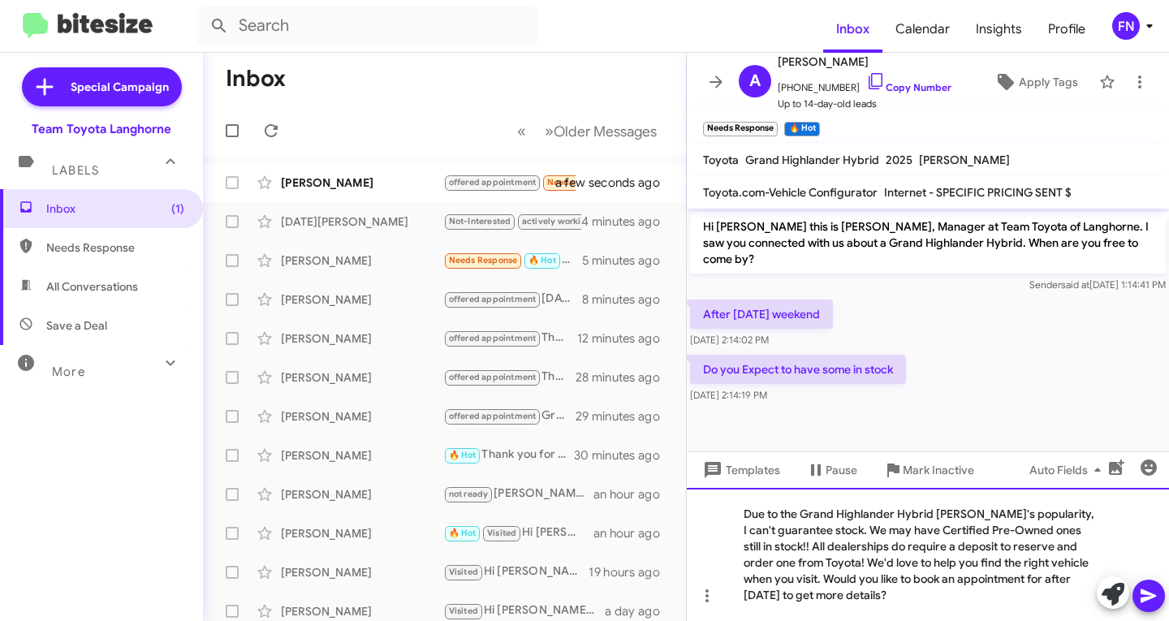
click at [1104, 546] on div "Due to the Grand Highlander Hybrid [PERSON_NAME]'s popularity, I can't guarante…" at bounding box center [928, 554] width 482 height 133
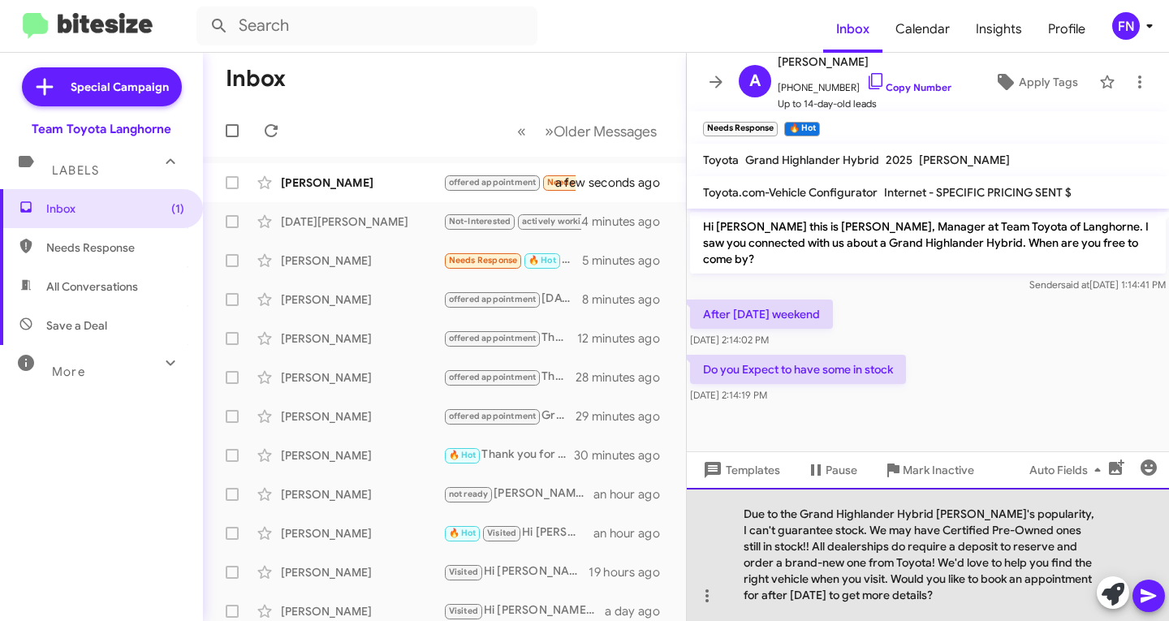
click at [971, 594] on div "Due to the Grand Highlander Hybrid [PERSON_NAME]'s popularity, I can't guarante…" at bounding box center [928, 554] width 482 height 133
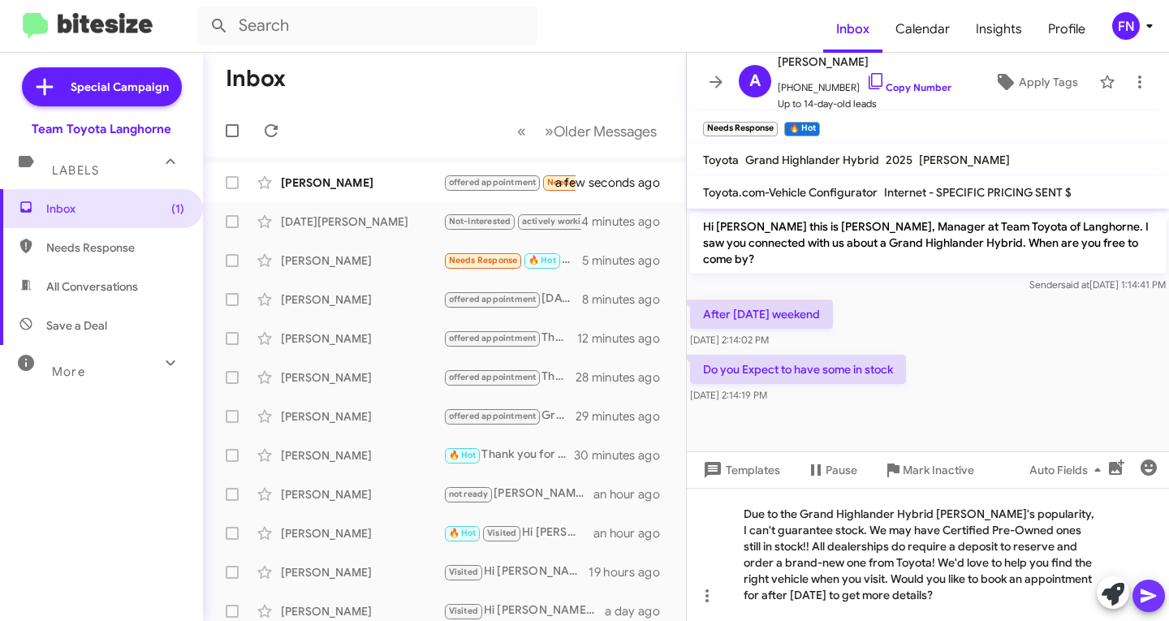
click at [1153, 605] on icon at bounding box center [1148, 595] width 19 height 19
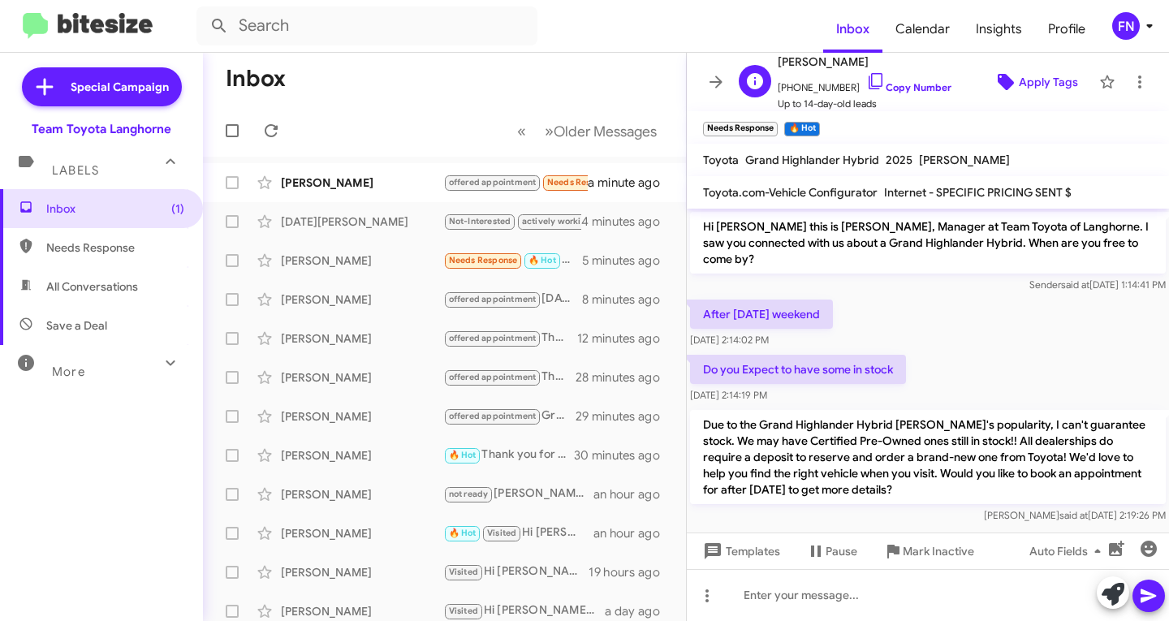
click at [1028, 75] on span "Apply Tags" at bounding box center [1047, 81] width 59 height 29
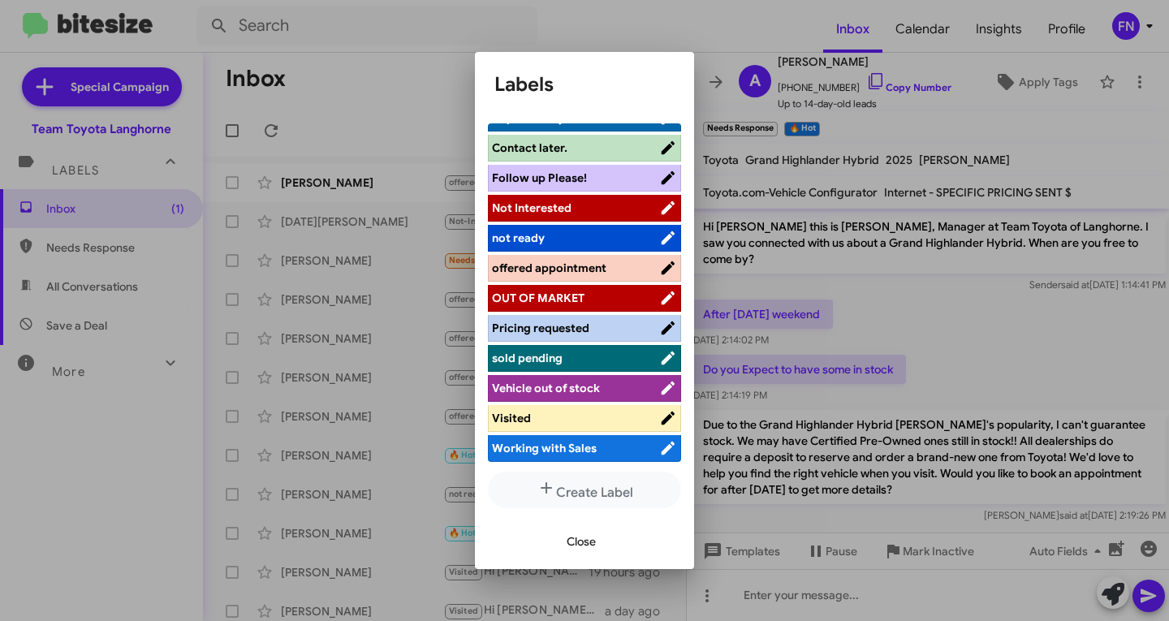
click at [588, 205] on span "Not Interested" at bounding box center [575, 208] width 167 height 16
click at [562, 273] on span "offered appointment" at bounding box center [549, 267] width 114 height 15
click at [639, 200] on icon at bounding box center [646, 207] width 15 height 19
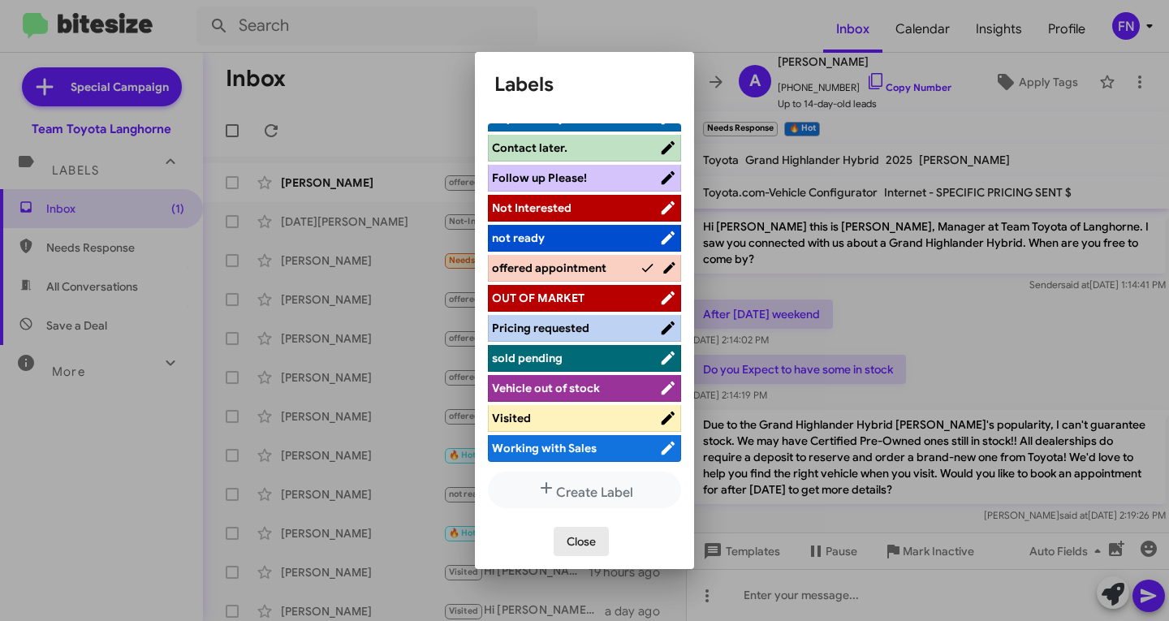
click at [596, 536] on span "Close" at bounding box center [580, 541] width 29 height 29
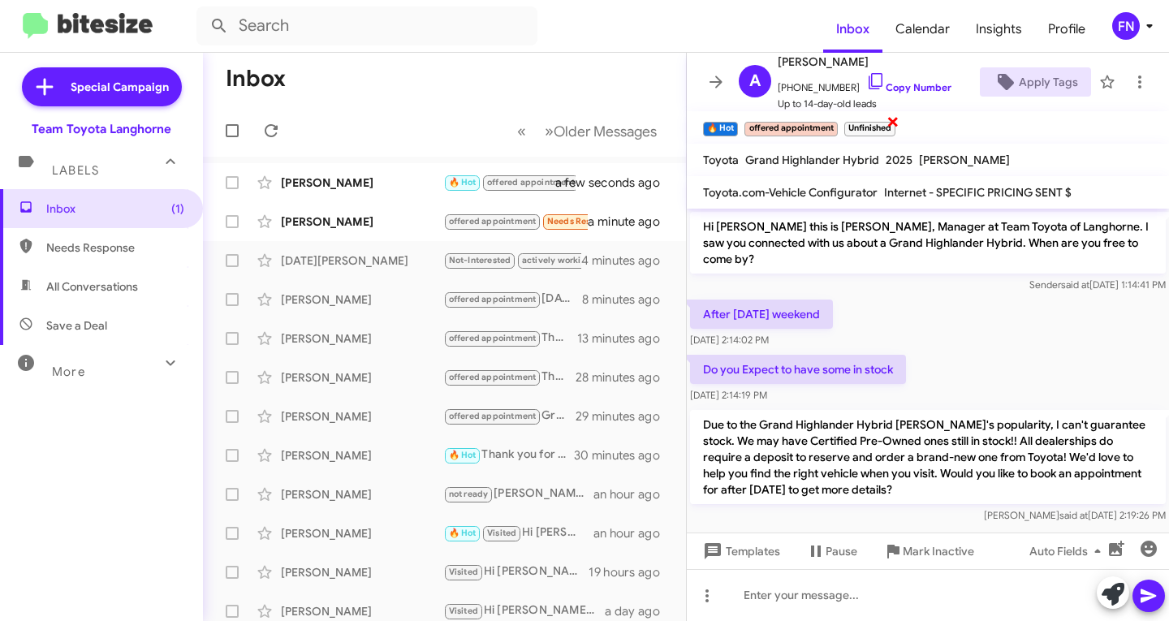
click at [894, 121] on span "×" at bounding box center [892, 120] width 13 height 19
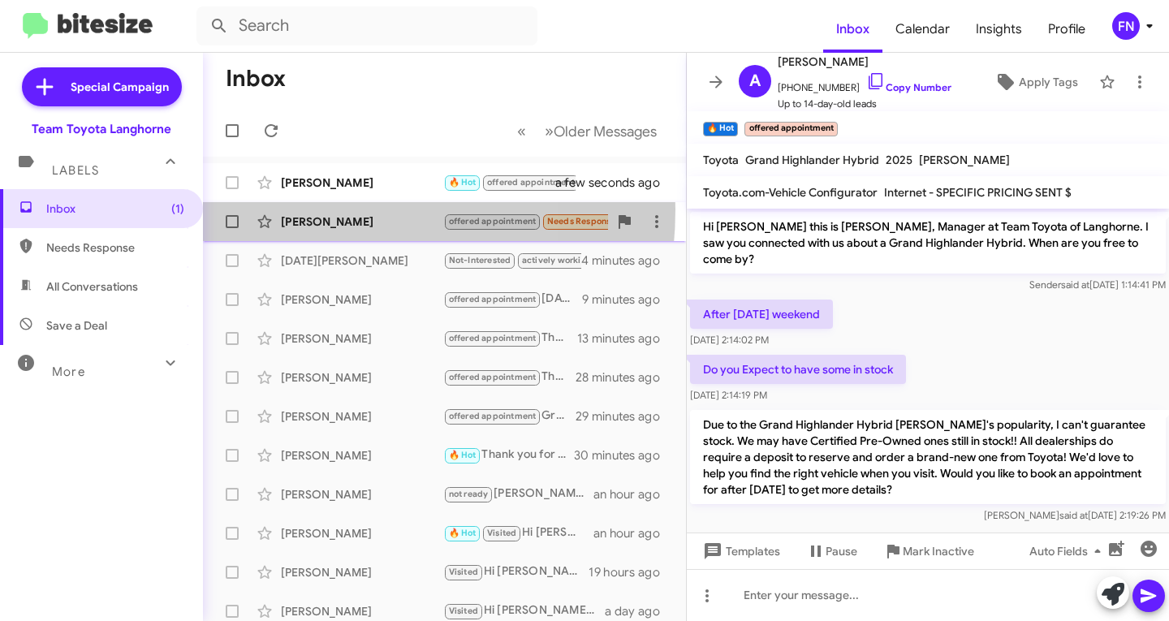
click at [307, 209] on div "[PERSON_NAME] offered appointment Needs Response Thank you. I'm waiting for mor…" at bounding box center [444, 221] width 457 height 32
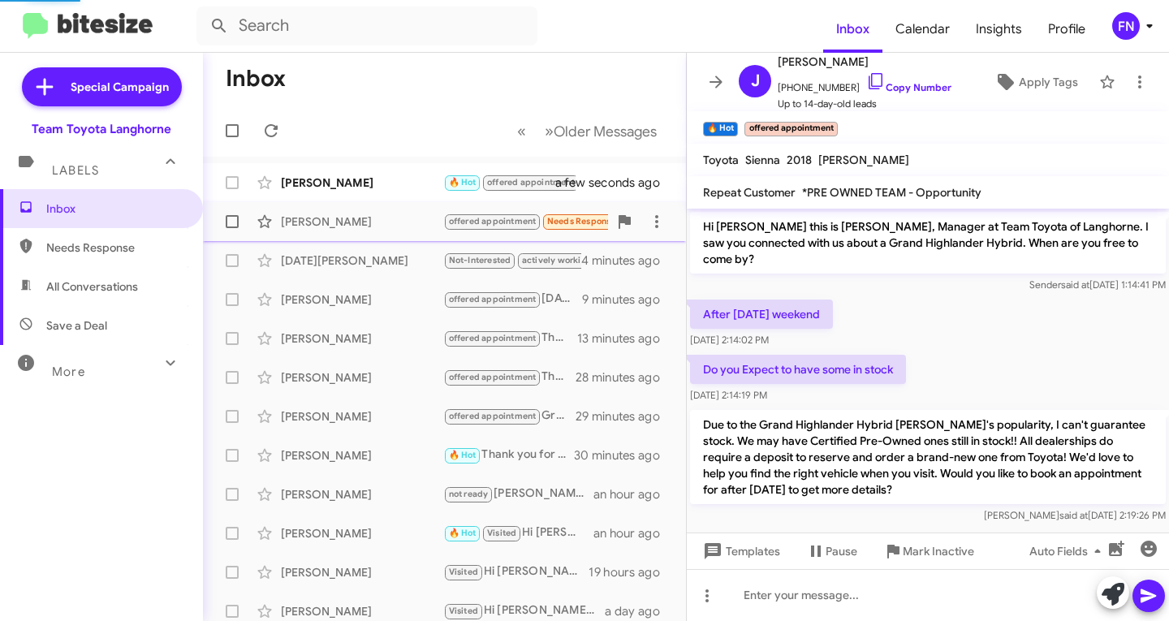
scroll to position [407, 0]
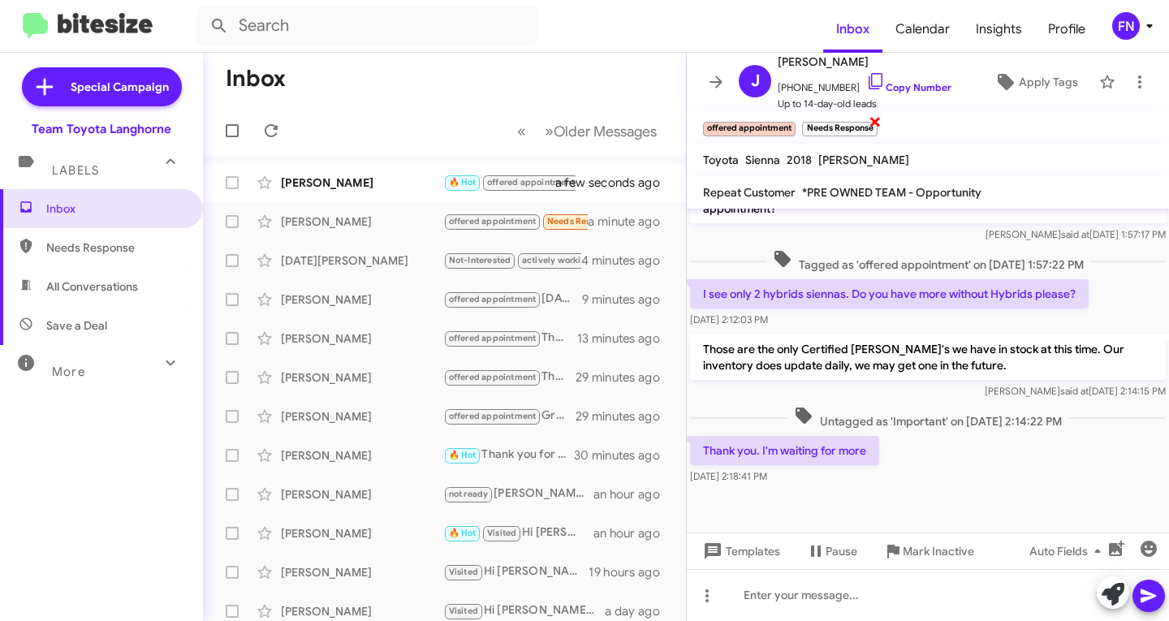
click at [868, 119] on span "×" at bounding box center [874, 120] width 13 height 19
click at [870, 88] on link "Copy Number" at bounding box center [908, 87] width 85 height 12
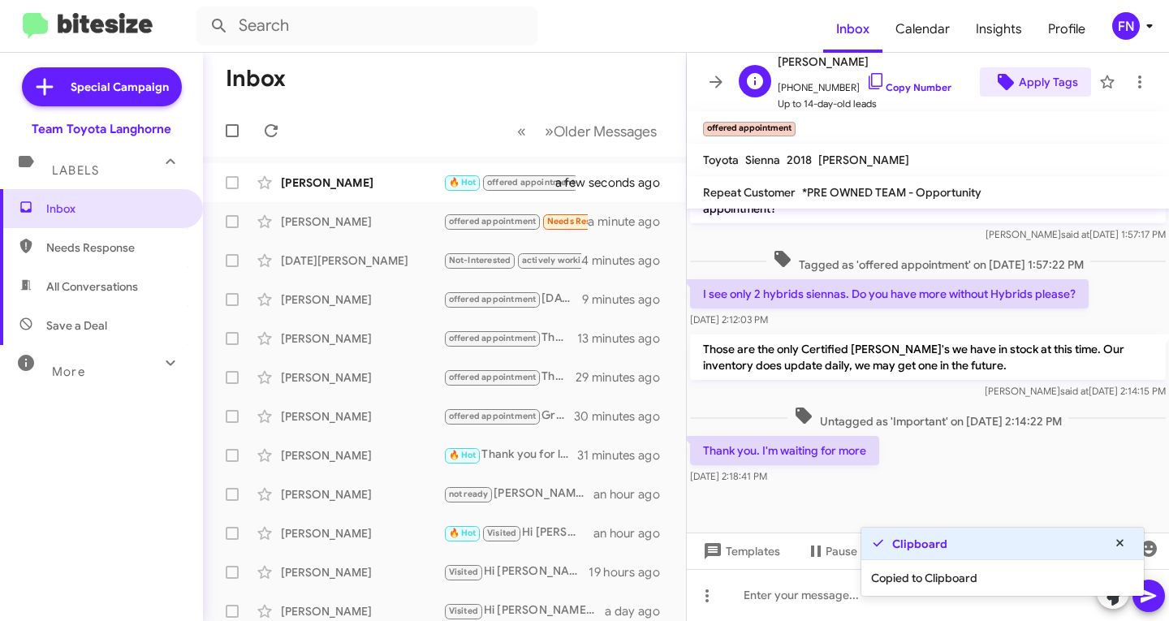
click at [1055, 75] on span "Apply Tags" at bounding box center [1047, 81] width 59 height 29
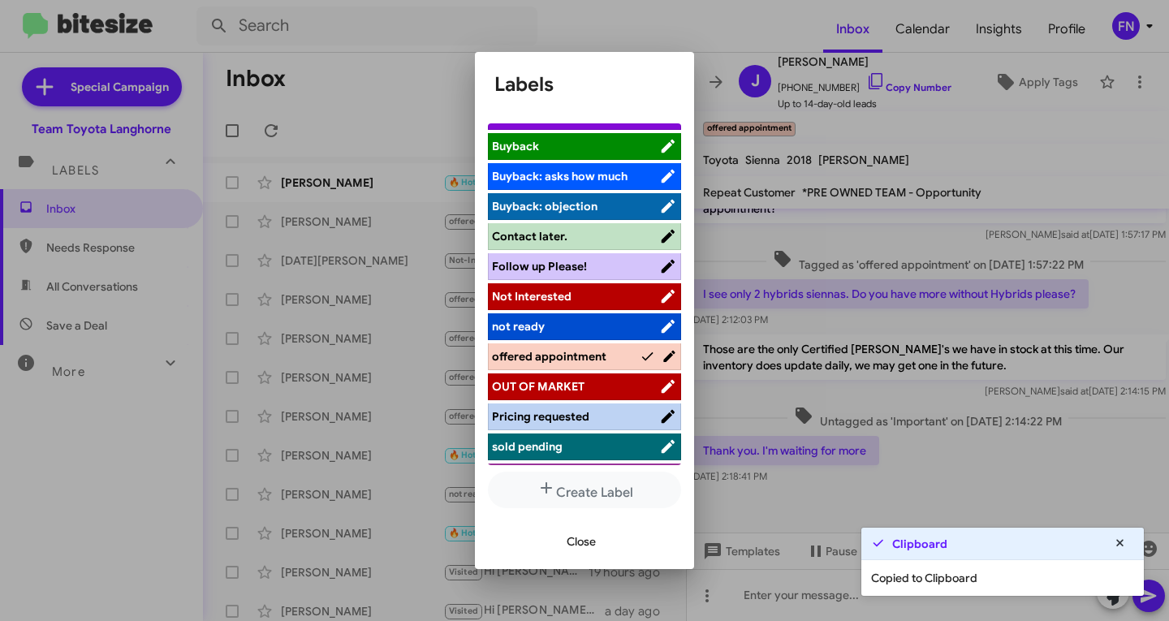
scroll to position [230, 0]
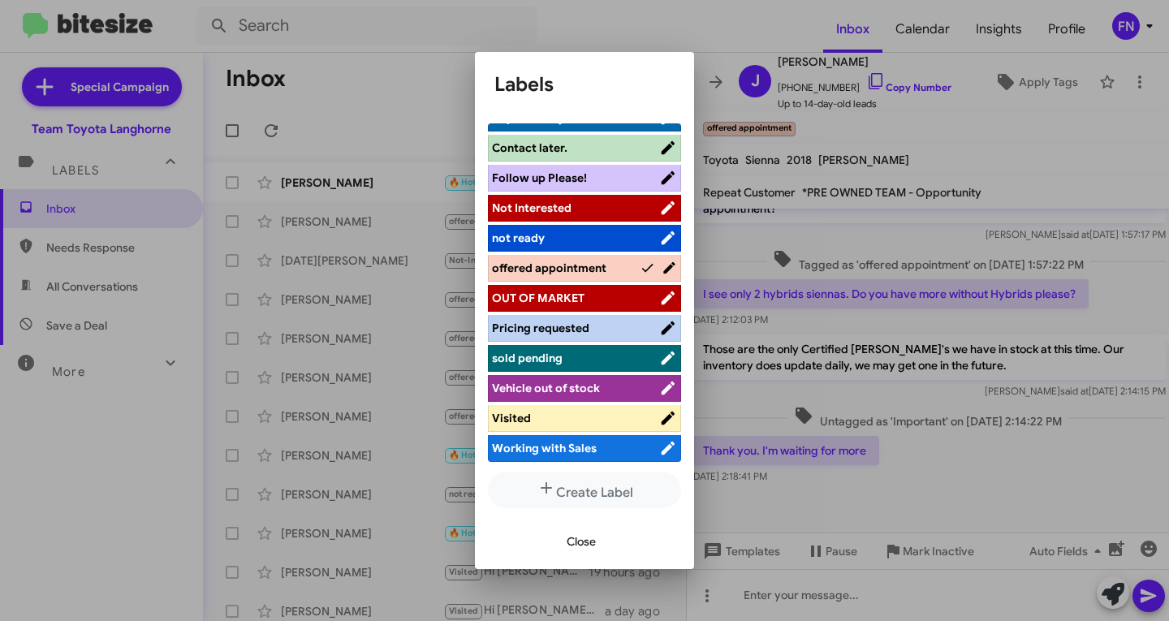
click at [550, 421] on span "Visited" at bounding box center [575, 418] width 167 height 16
click at [612, 268] on span "offered appointment" at bounding box center [566, 268] width 148 height 16
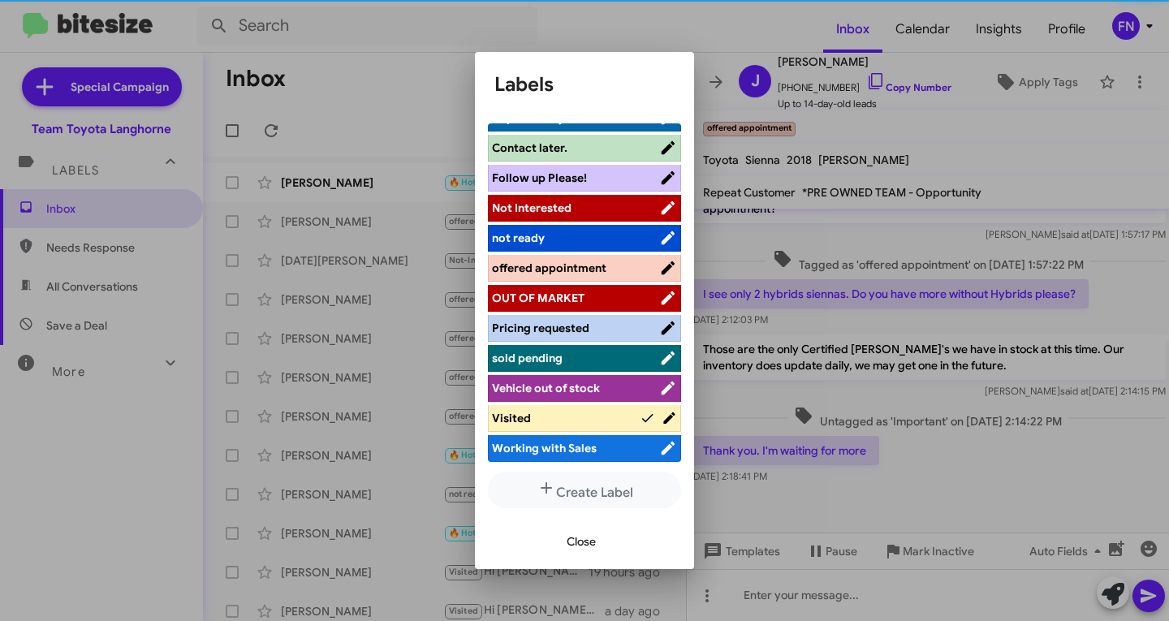
click at [570, 535] on span "Close" at bounding box center [580, 541] width 29 height 29
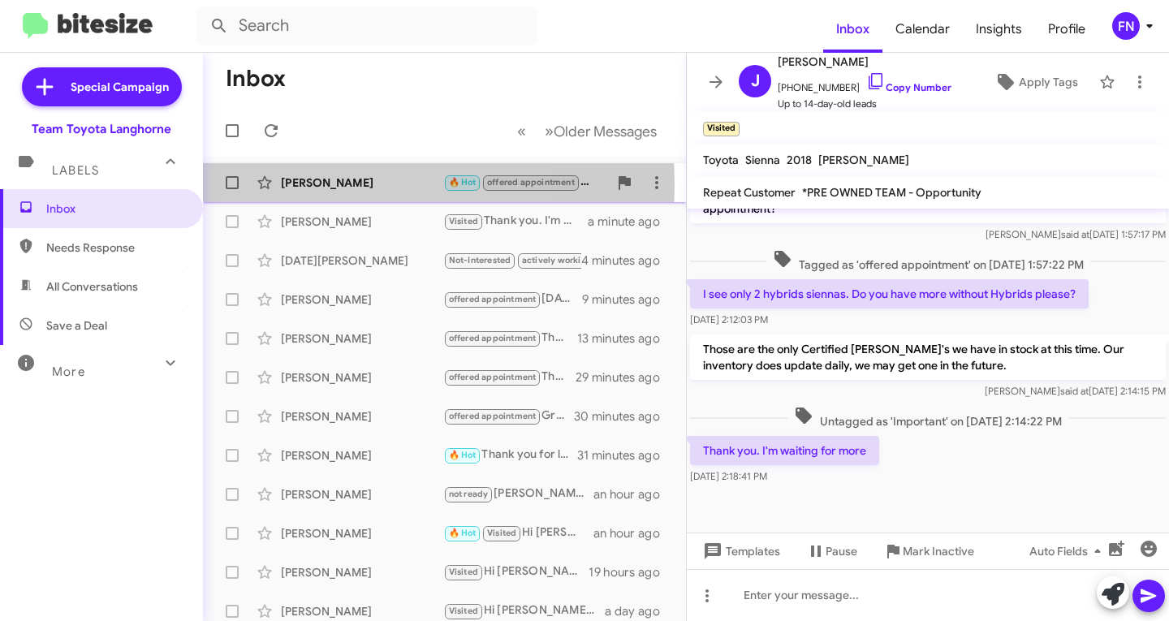
click at [304, 185] on div "[PERSON_NAME]" at bounding box center [362, 182] width 162 height 16
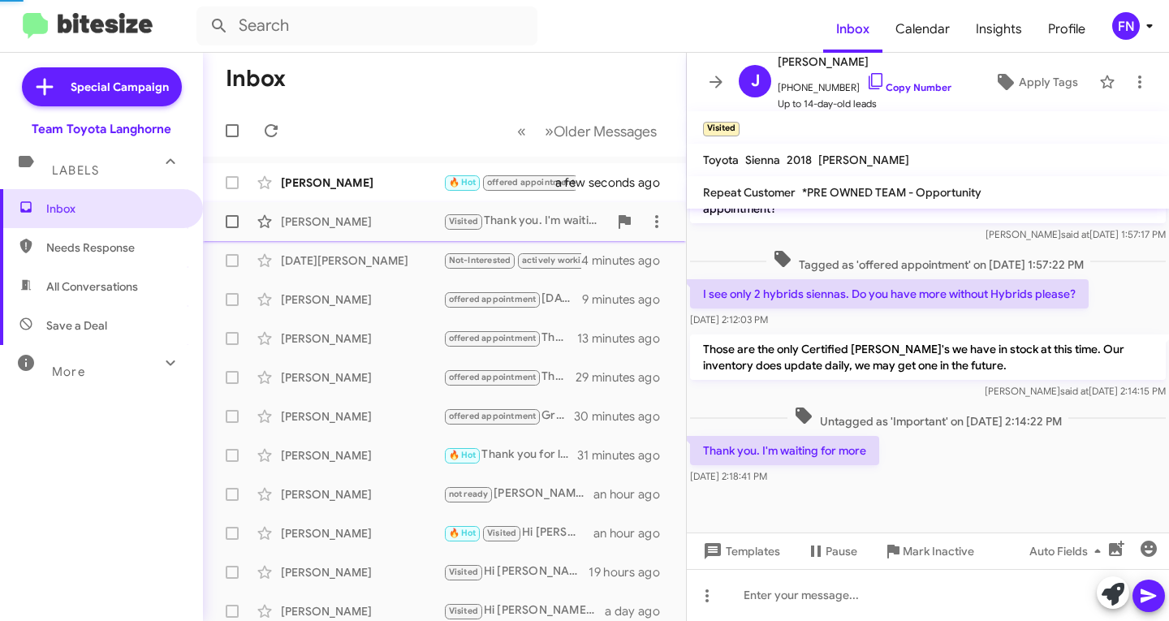
scroll to position [147, 0]
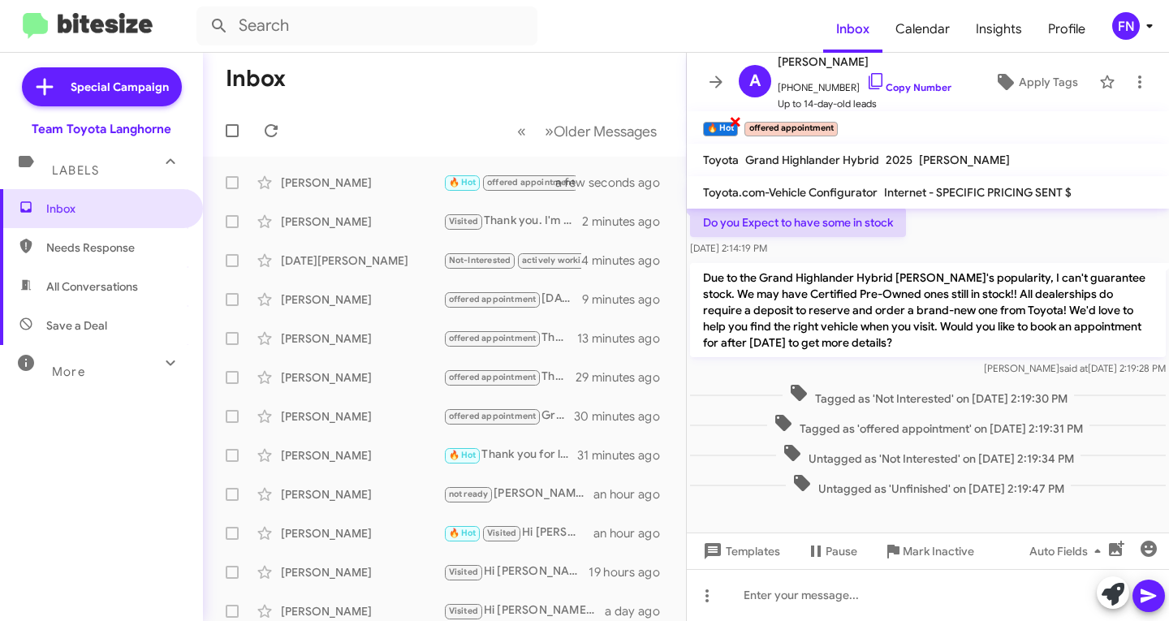
click at [734, 123] on span "×" at bounding box center [735, 120] width 13 height 19
drag, startPoint x: 144, startPoint y: 295, endPoint x: 134, endPoint y: 266, distance: 30.8
click at [144, 294] on span "All Conversations" at bounding box center [101, 286] width 203 height 39
type input "in:all-conversations"
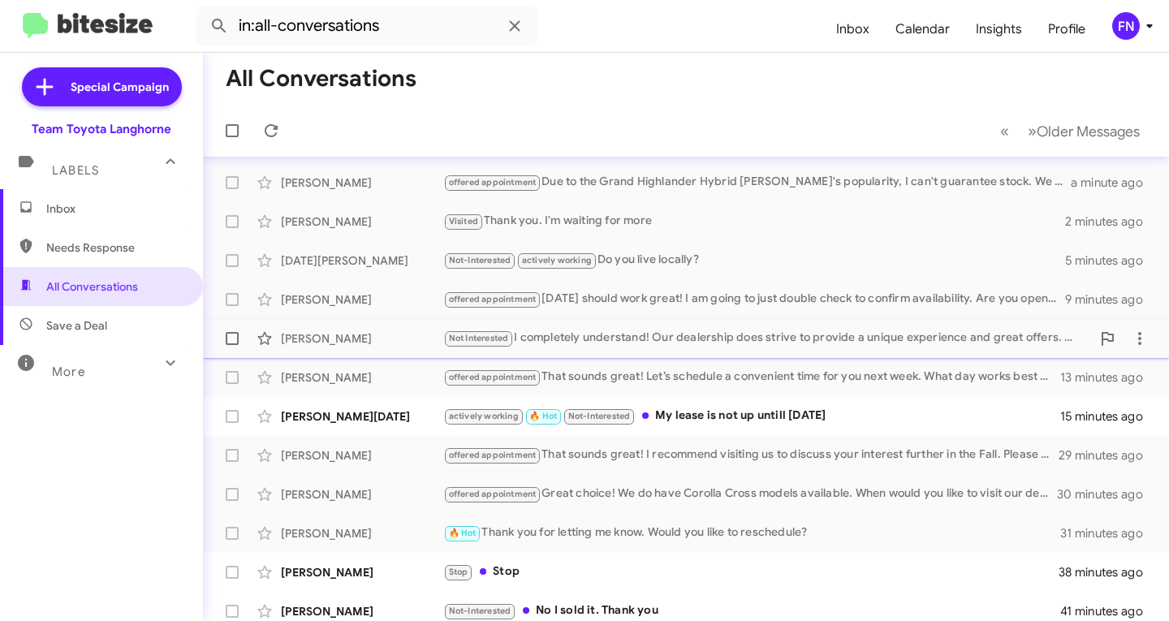
scroll to position [162, 0]
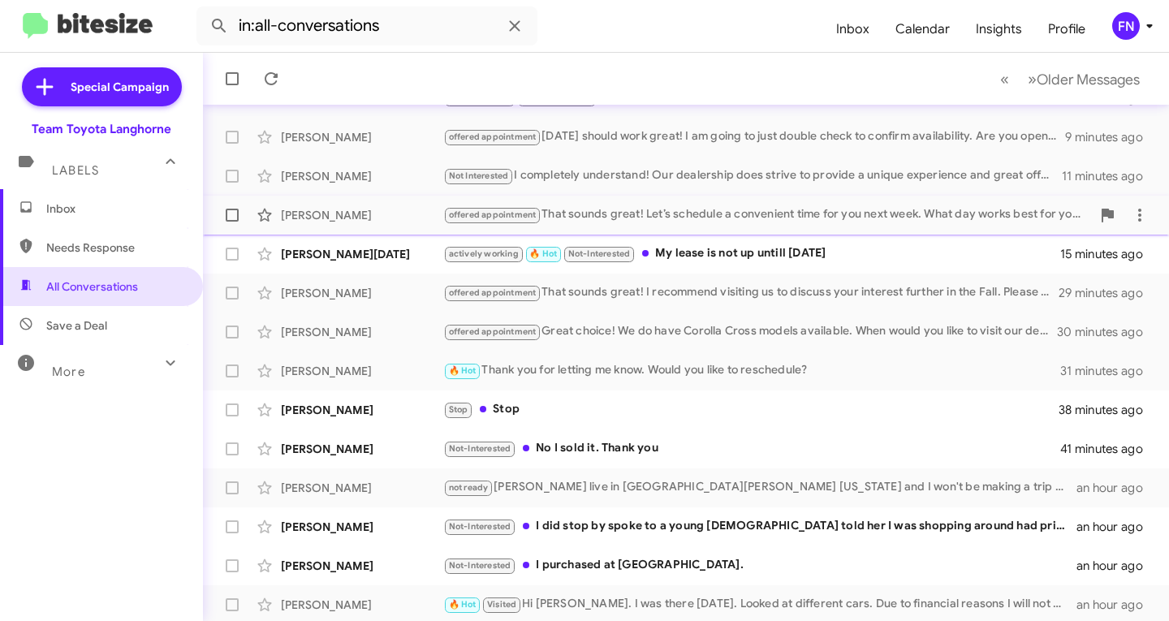
click at [807, 226] on div "[PERSON_NAME] offered appointment That sounds great! Let’s schedule a convenien…" at bounding box center [686, 215] width 940 height 32
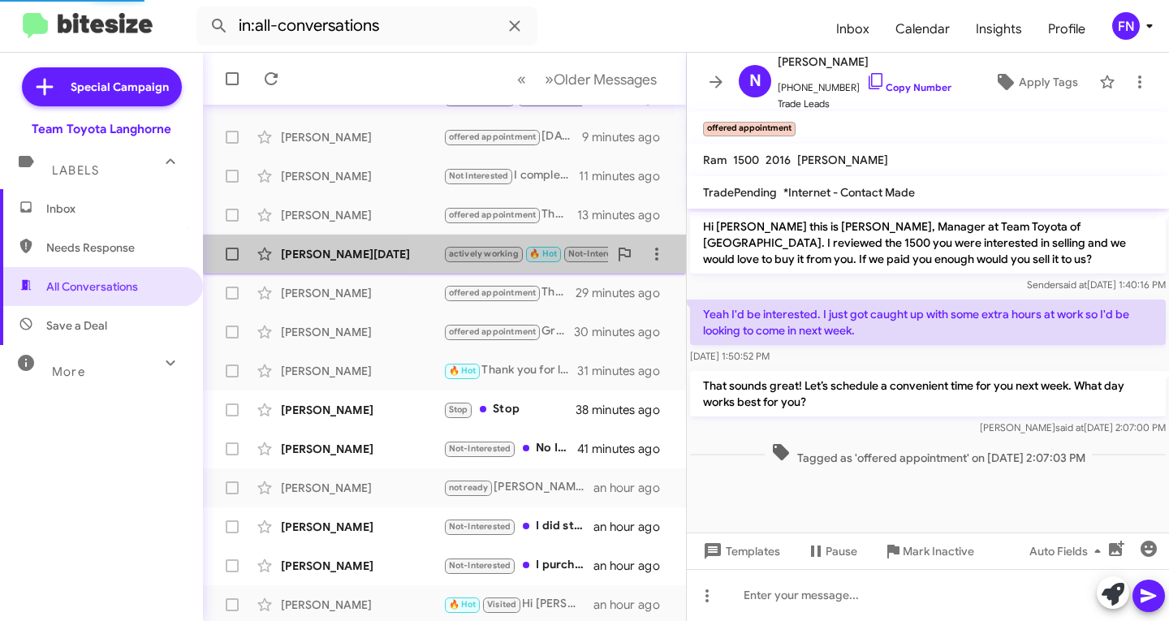
click at [621, 269] on li at bounding box center [624, 254] width 32 height 32
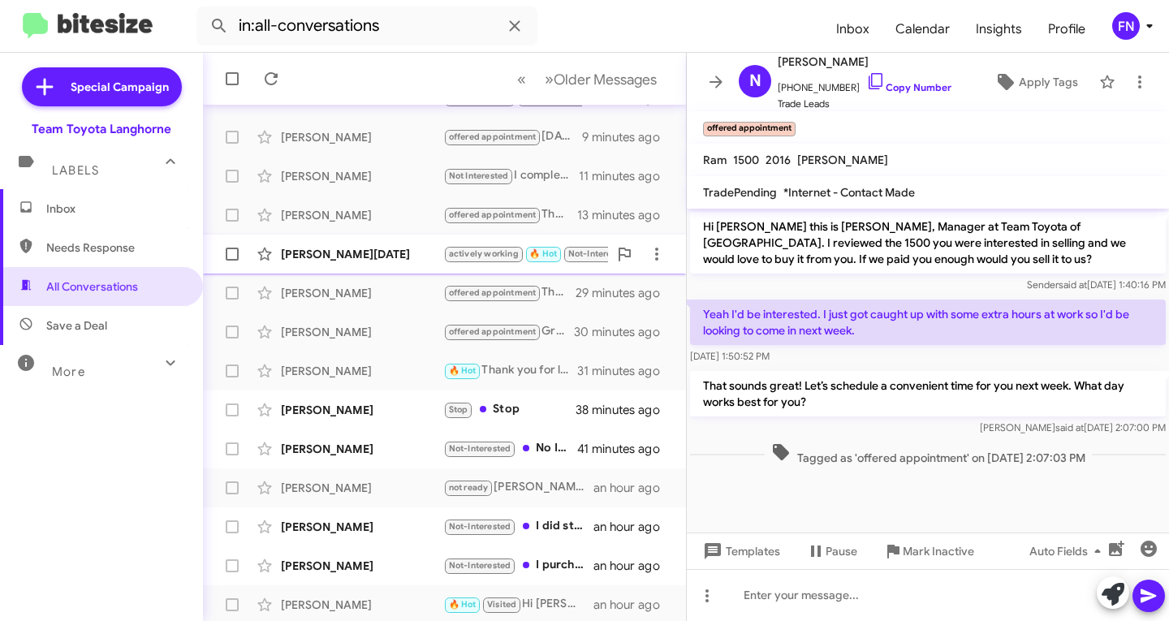
click at [367, 265] on div "[PERSON_NAME][DATE] actively working 🔥 Hot Not-Interested My lease is not up un…" at bounding box center [444, 254] width 457 height 32
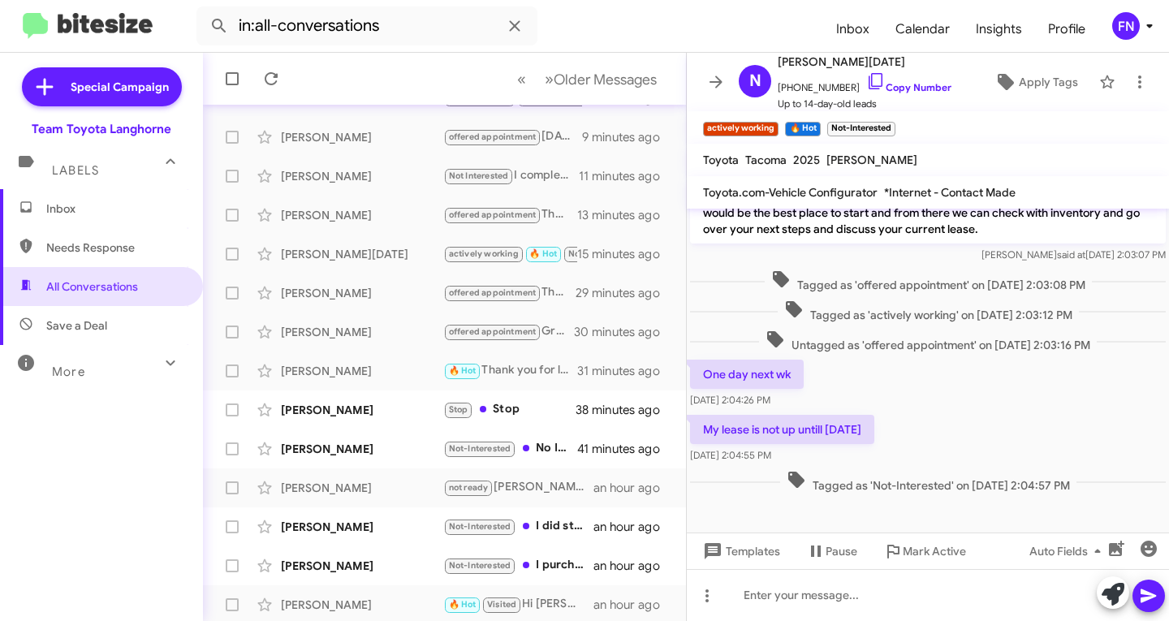
scroll to position [190, 0]
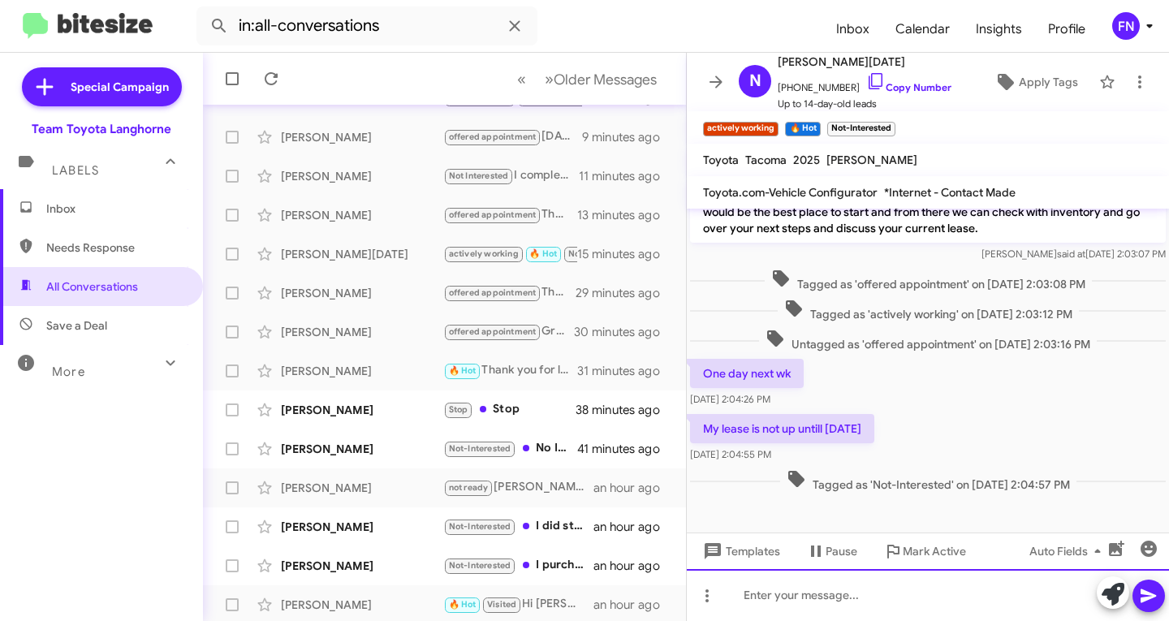
click at [849, 611] on div at bounding box center [928, 595] width 482 height 52
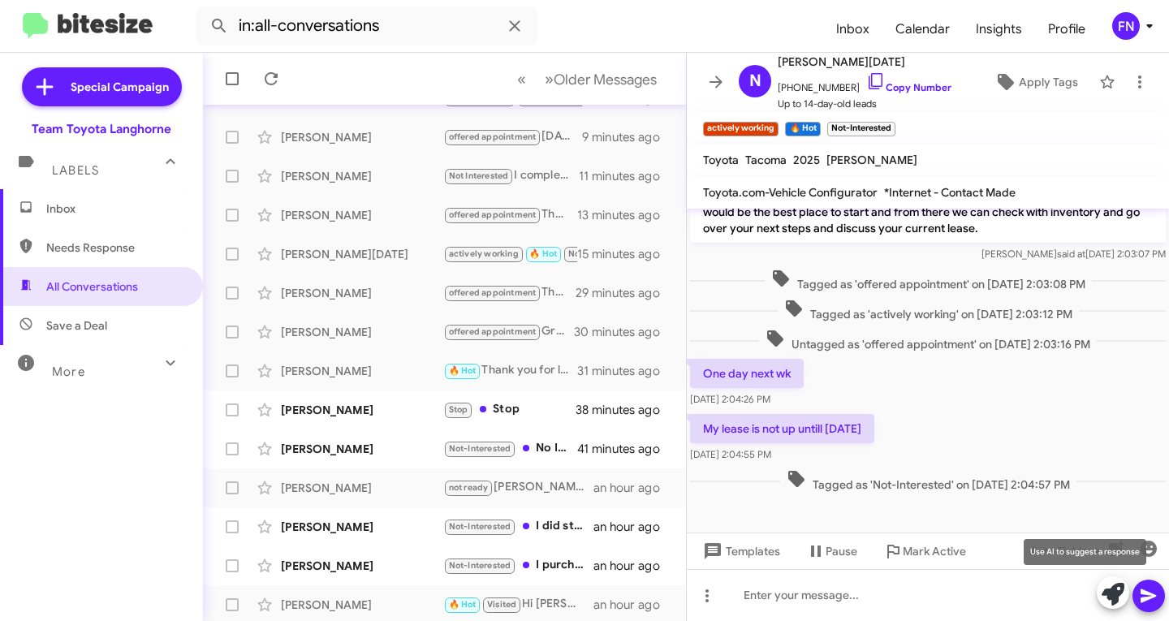
click at [1126, 584] on button at bounding box center [1112, 592] width 32 height 32
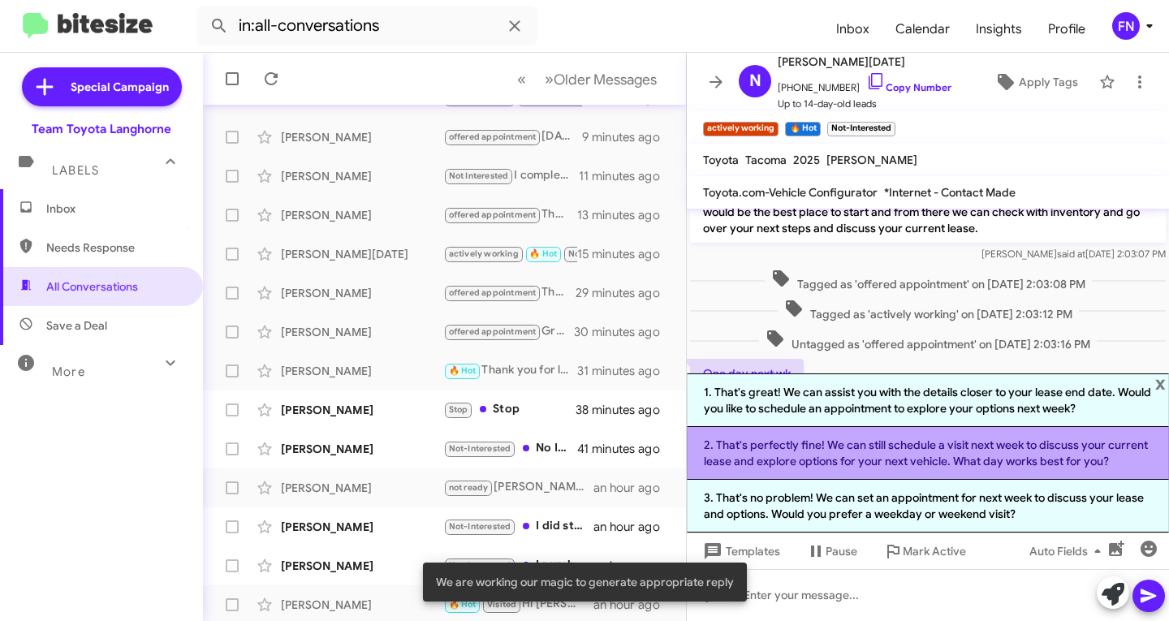
click at [800, 452] on li "2. That's perfectly fine! We can still schedule a visit next week to discuss yo…" at bounding box center [928, 453] width 482 height 53
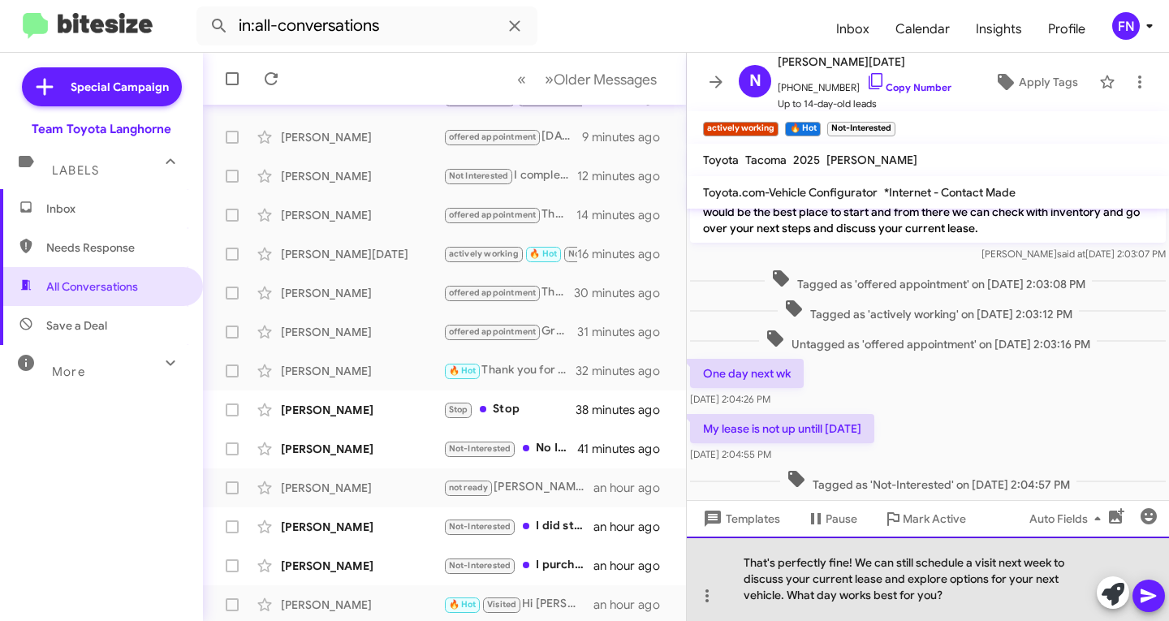
drag, startPoint x: 978, startPoint y: 596, endPoint x: 793, endPoint y: 605, distance: 185.3
click at [793, 605] on div "That's perfectly fine! We can still schedule a visit next week to discuss your …" at bounding box center [928, 578] width 482 height 84
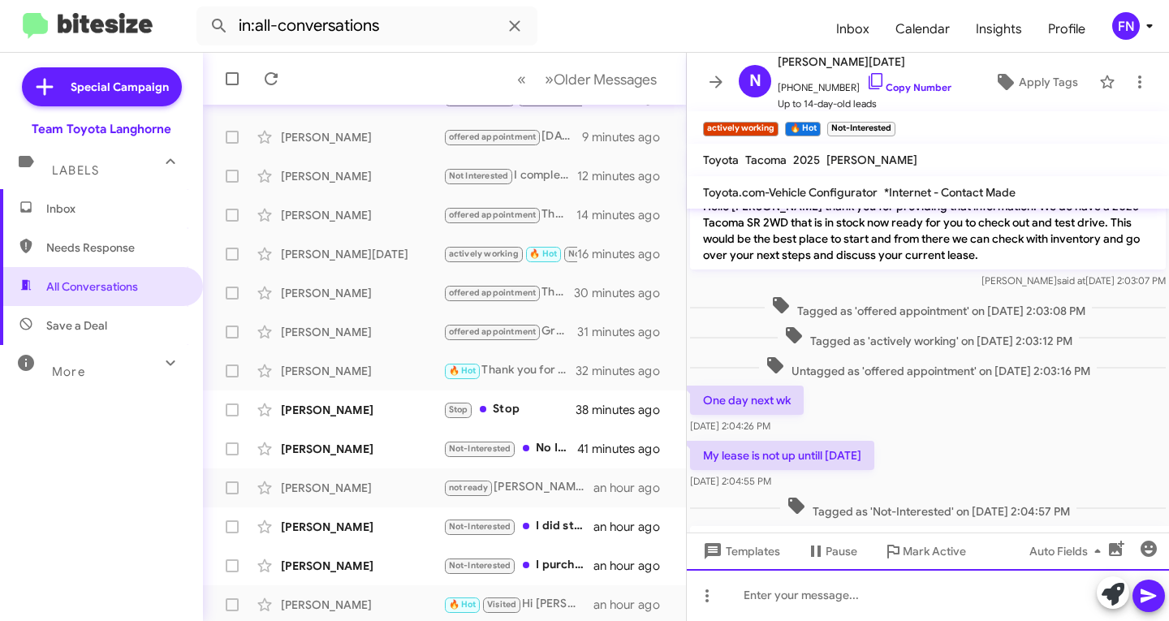
scroll to position [282, 0]
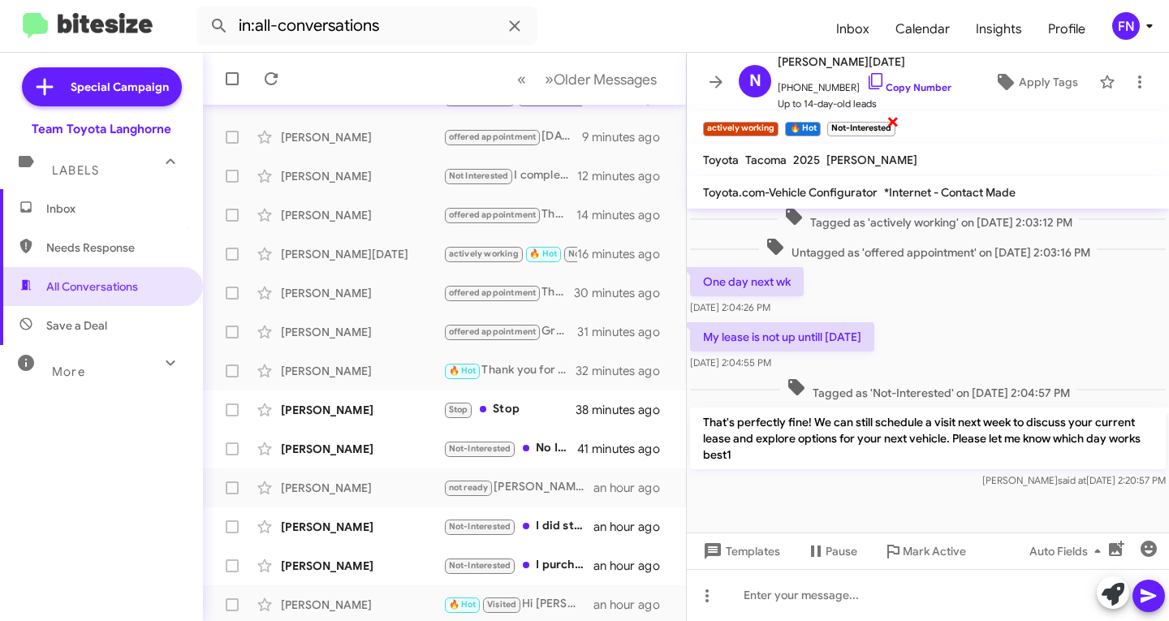
click at [894, 121] on span "×" at bounding box center [892, 120] width 13 height 19
click at [381, 406] on div "[PERSON_NAME]" at bounding box center [362, 410] width 162 height 16
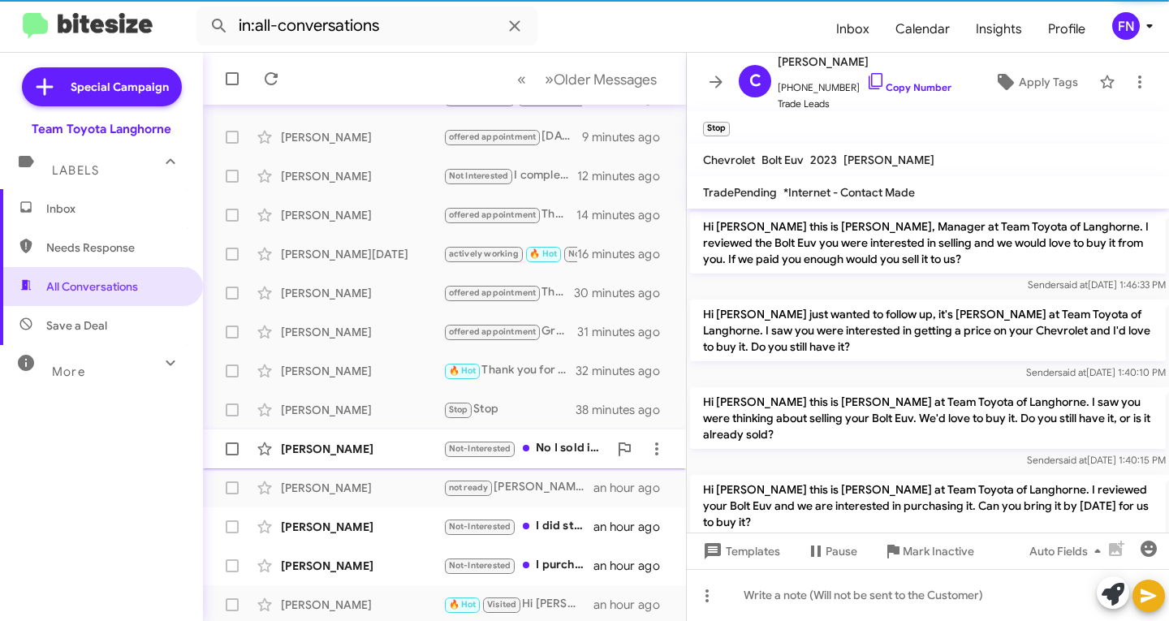
click at [374, 442] on div "[PERSON_NAME]" at bounding box center [362, 449] width 162 height 16
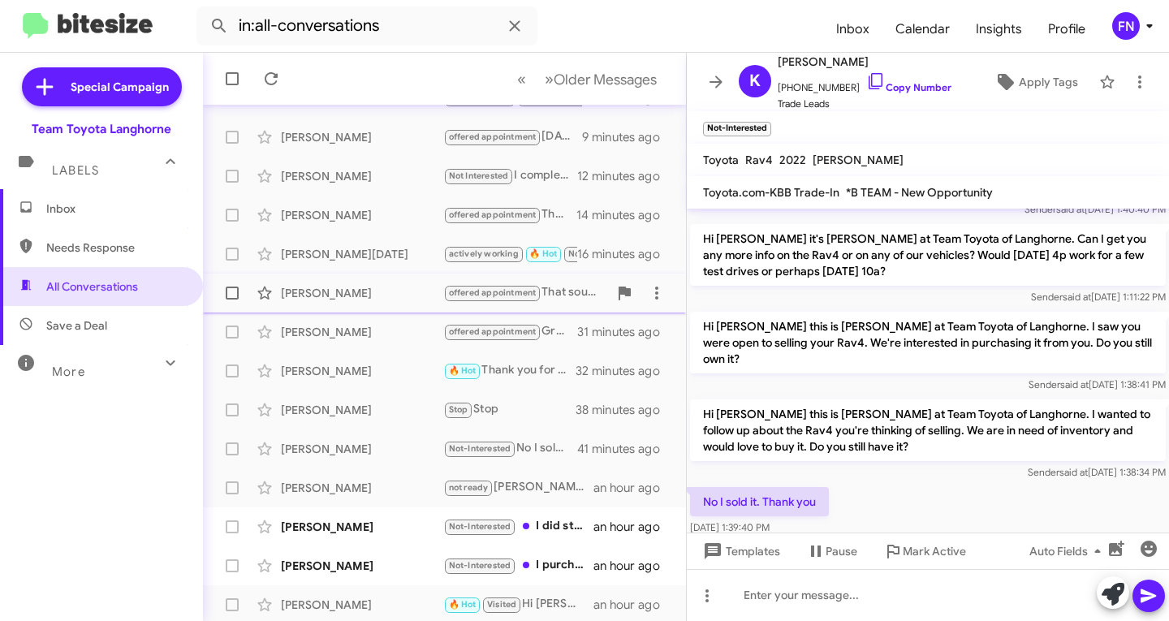
scroll to position [321, 0]
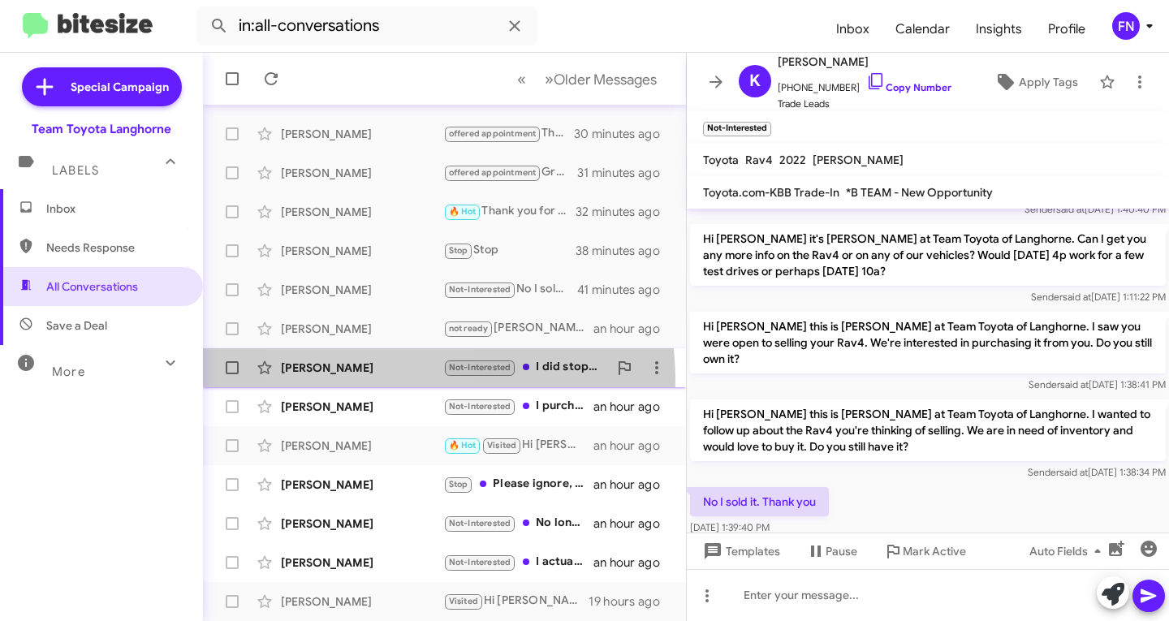
click at [368, 381] on div "[PERSON_NAME] Not-Interested I did stop by spoke to a young [DEMOGRAPHIC_DATA] …" at bounding box center [444, 367] width 457 height 32
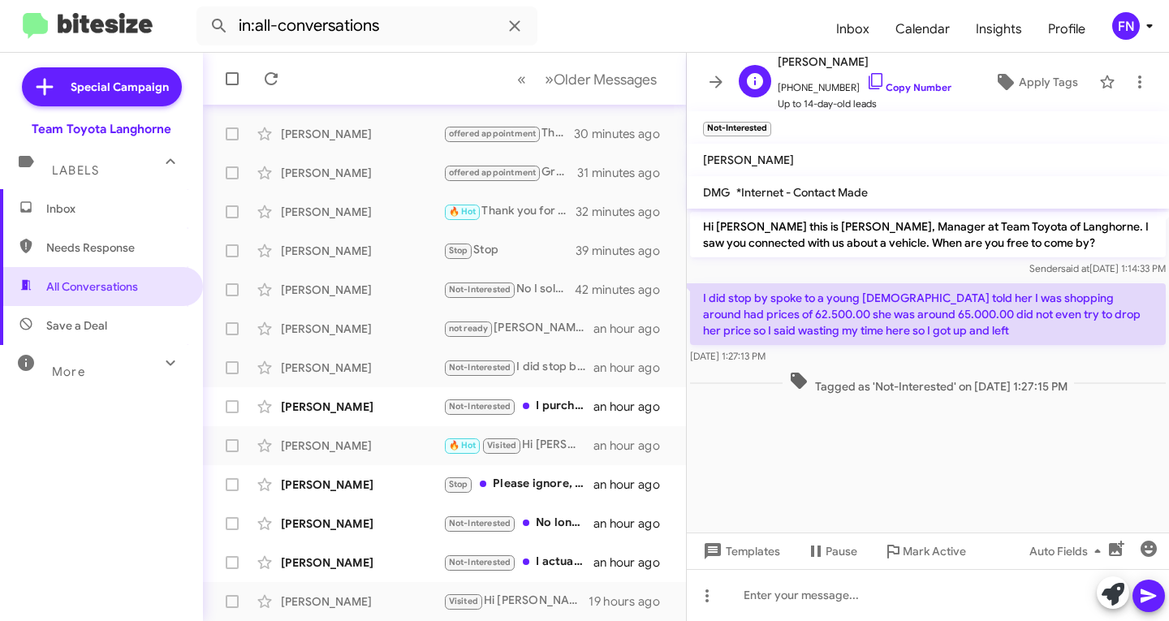
click at [883, 79] on span "[PHONE_NUMBER] Copy Number" at bounding box center [864, 83] width 174 height 24
click at [878, 83] on link "Copy Number" at bounding box center [908, 87] width 85 height 12
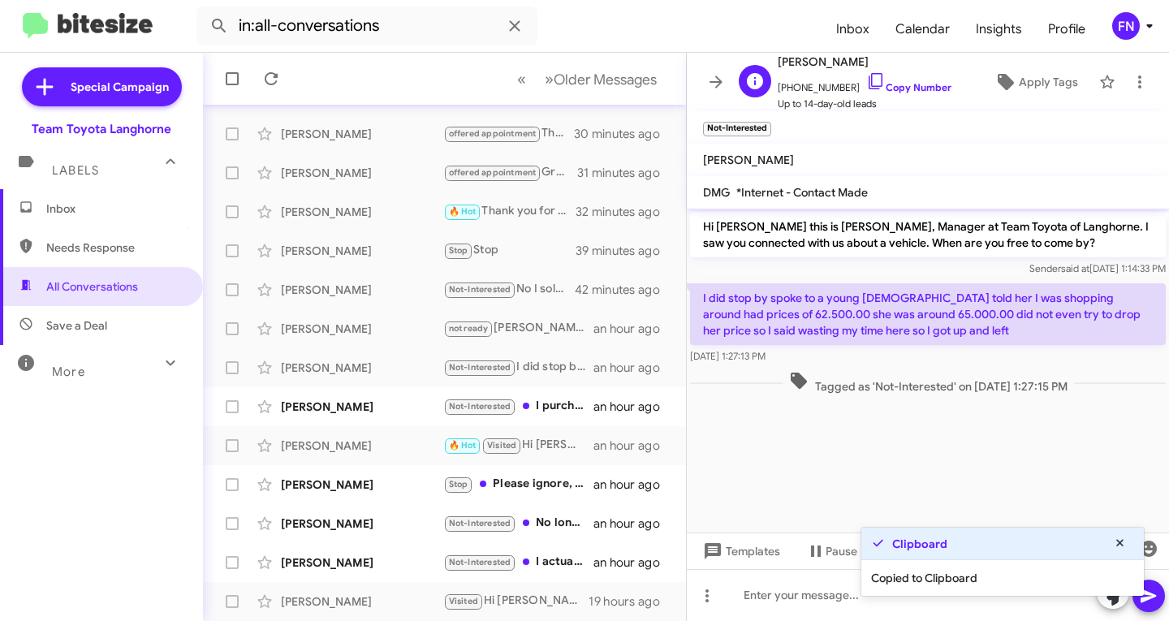
click at [868, 78] on span "[PHONE_NUMBER] Copy Number" at bounding box center [864, 83] width 174 height 24
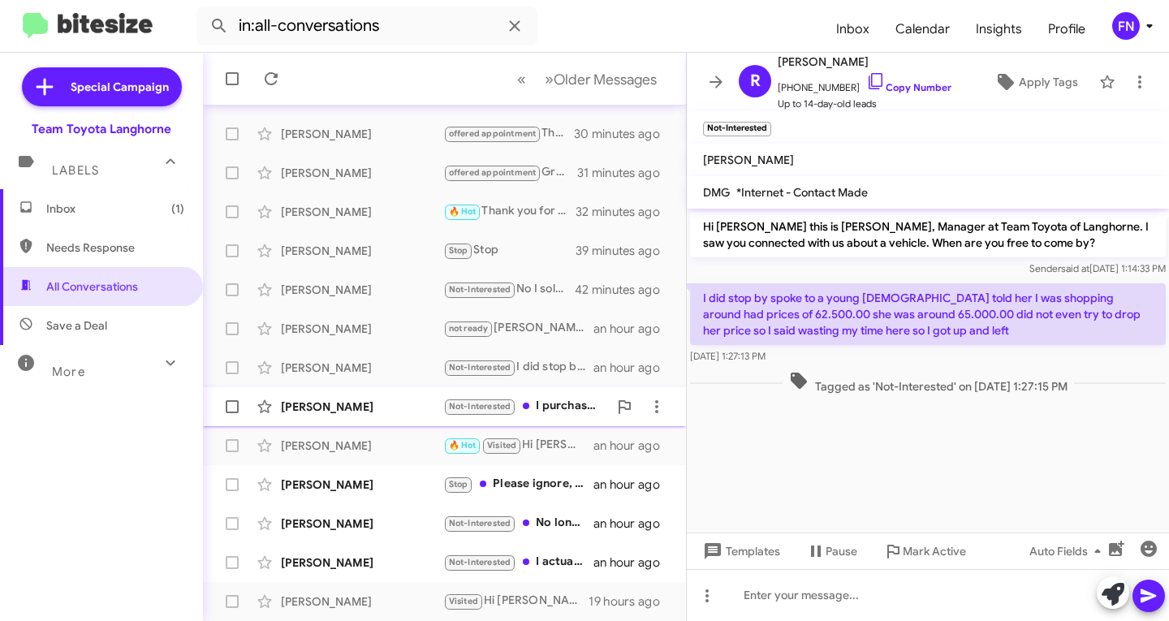
click at [321, 399] on div "[PERSON_NAME]" at bounding box center [362, 406] width 162 height 16
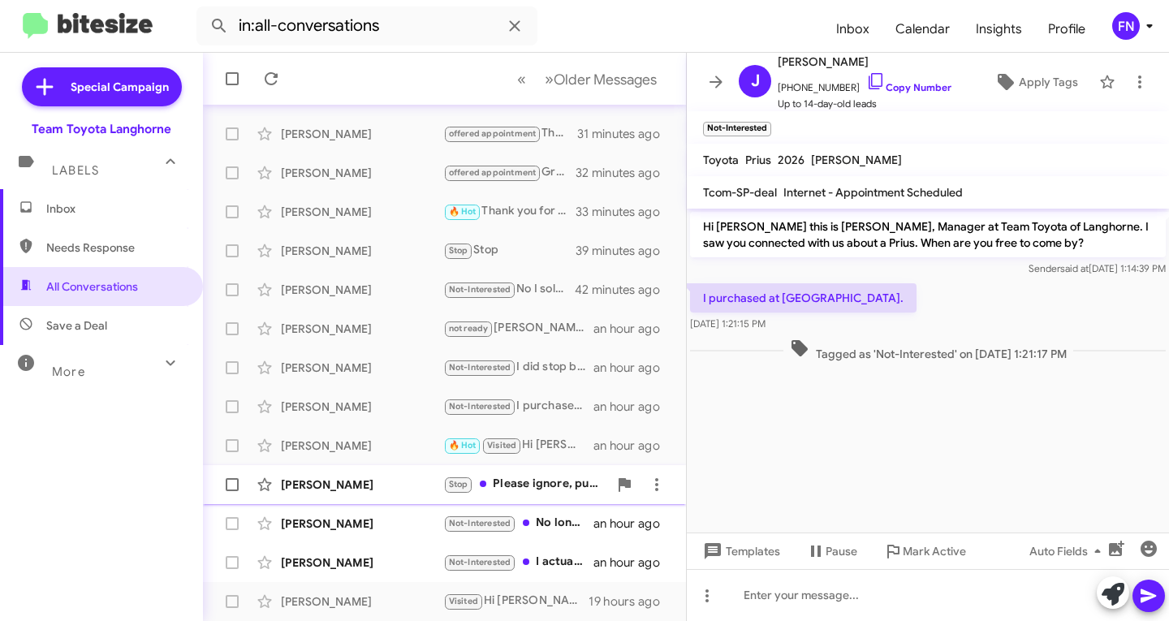
click at [341, 484] on div "[PERSON_NAME]" at bounding box center [362, 484] width 162 height 16
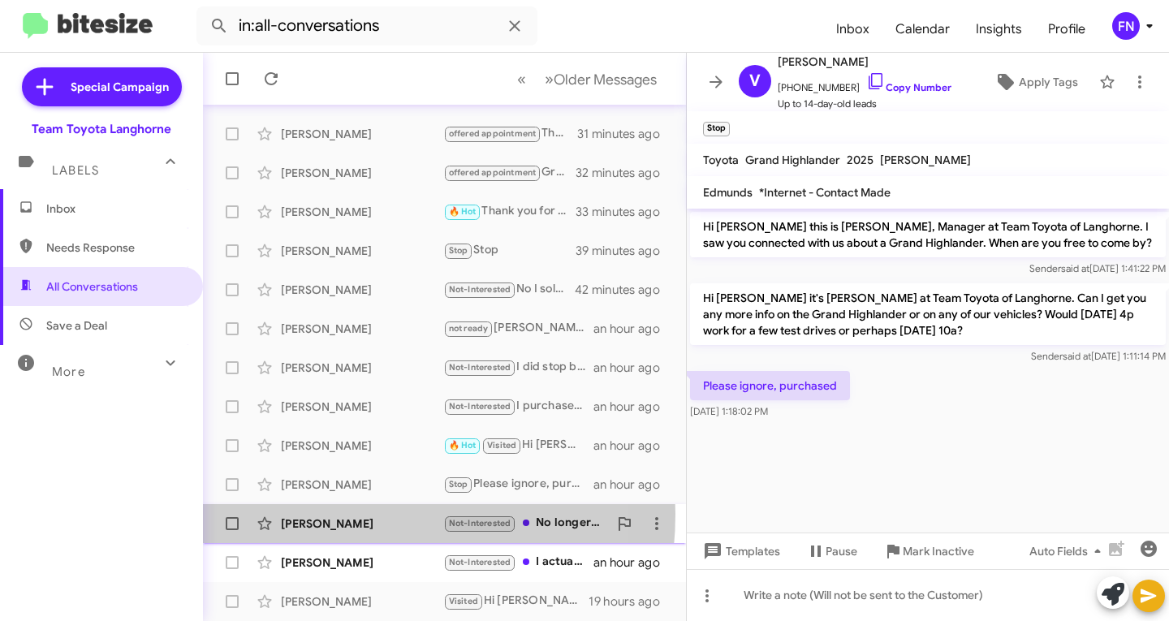
click at [342, 514] on div "[PERSON_NAME] Not-Interested No longer in the market an hour ago" at bounding box center [444, 523] width 457 height 32
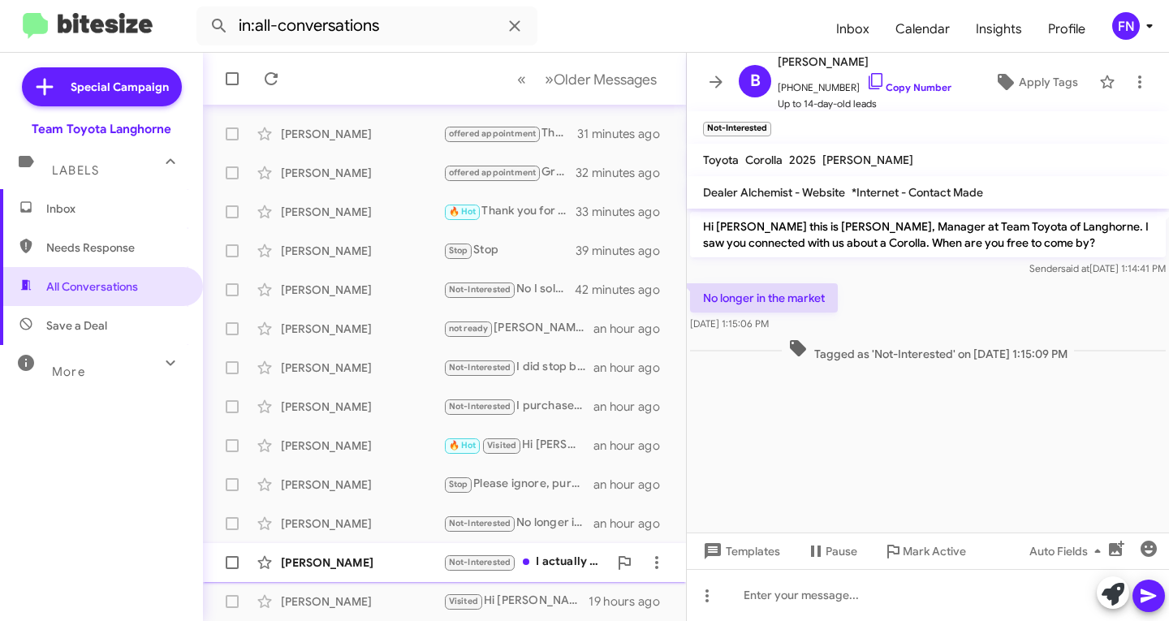
click at [340, 552] on div "[PERSON_NAME] Not-Interested I actually purchased on recently and am out of the…" at bounding box center [444, 562] width 457 height 32
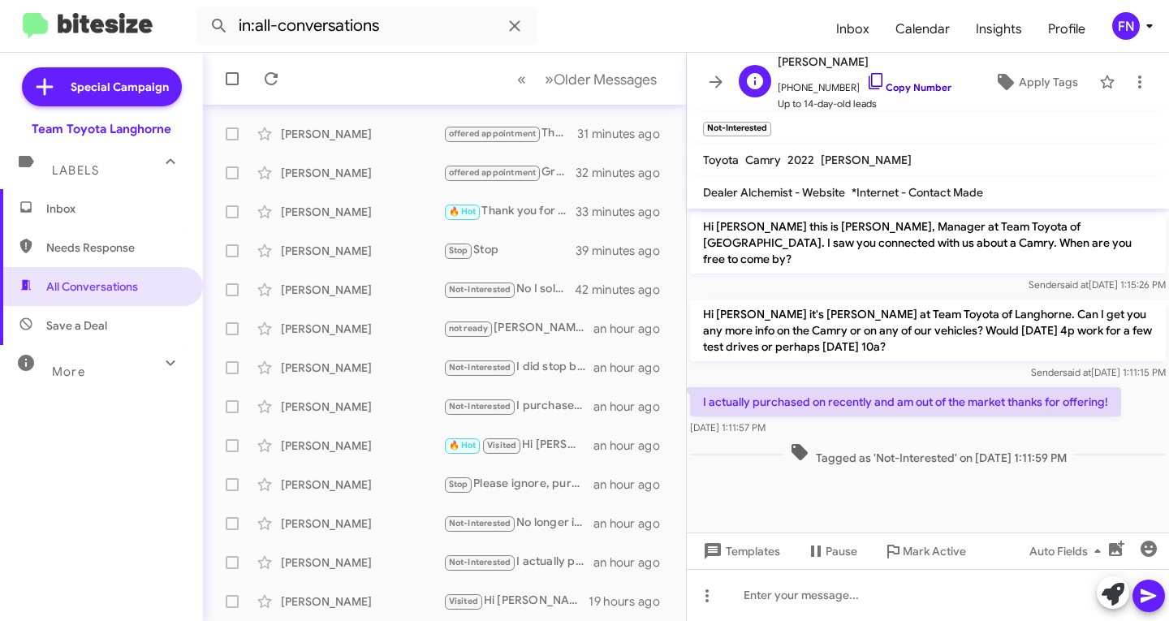
click at [881, 86] on link "Copy Number" at bounding box center [908, 87] width 85 height 12
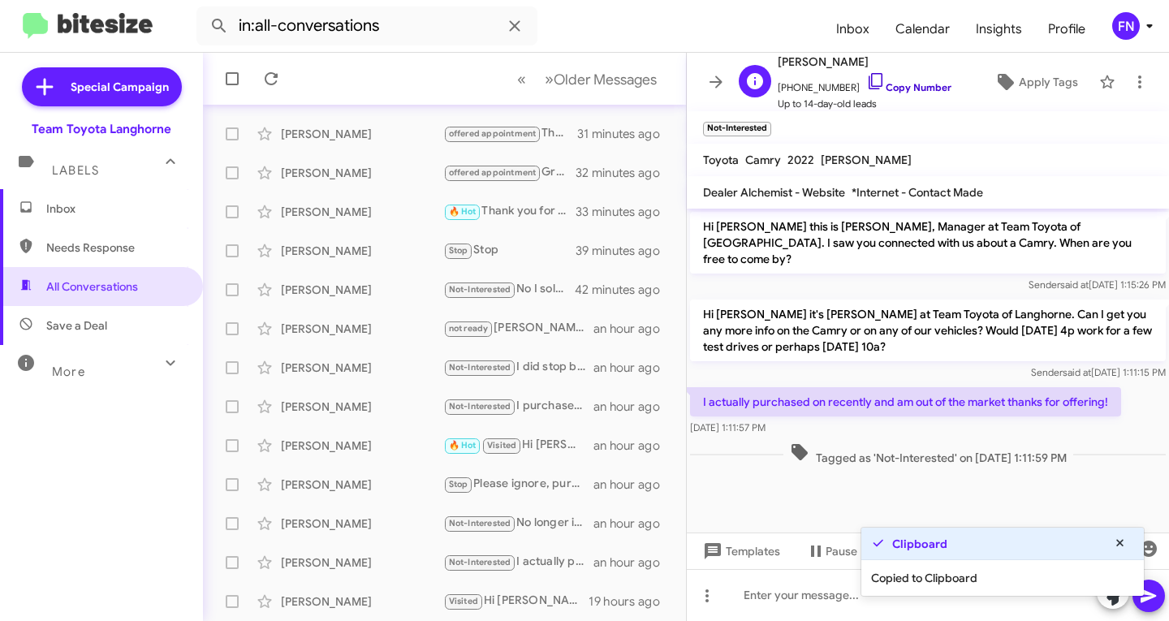
click at [881, 86] on link "Copy Number" at bounding box center [908, 87] width 85 height 12
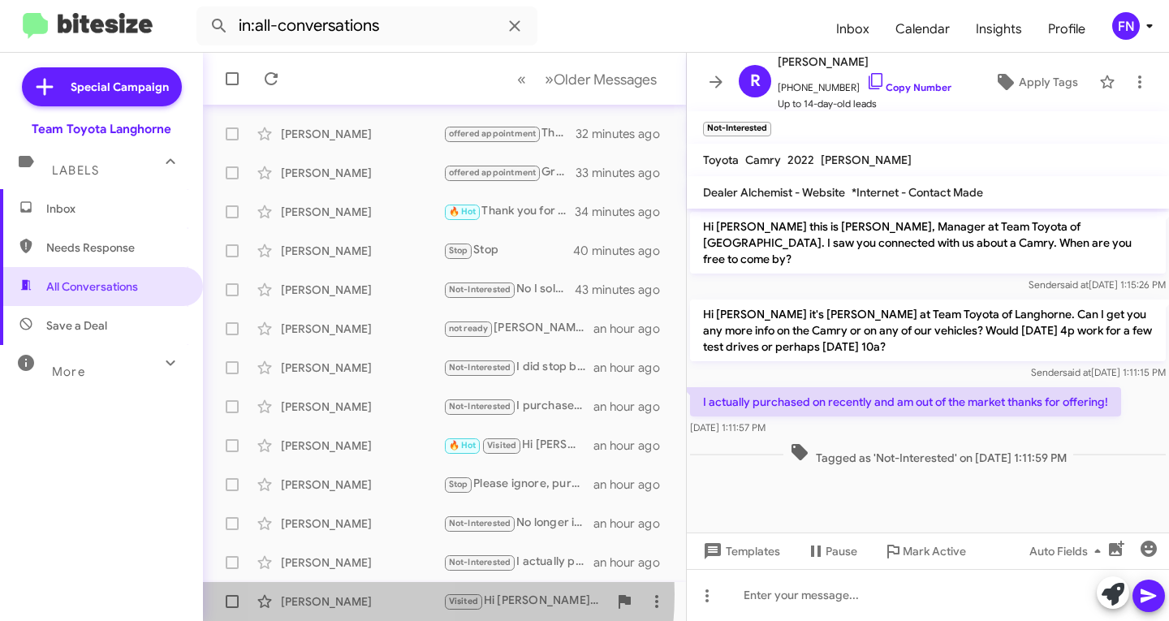
click at [358, 594] on div "[PERSON_NAME]" at bounding box center [362, 601] width 162 height 16
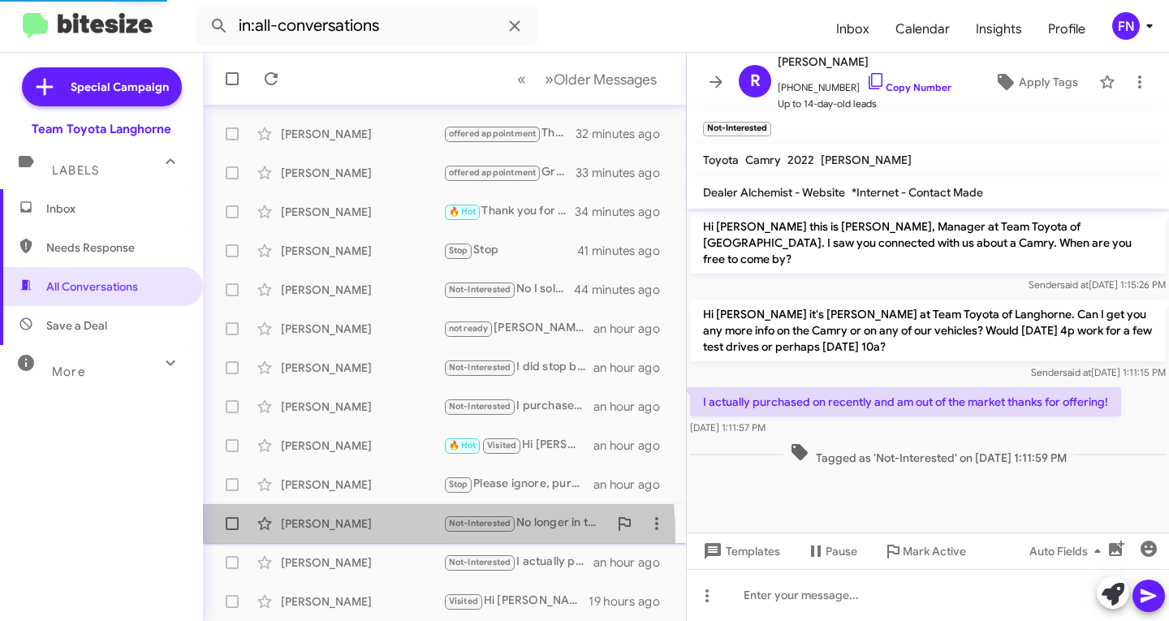
click at [359, 536] on div "[PERSON_NAME] Not-Interested No longer in the market an hour ago" at bounding box center [444, 523] width 457 height 32
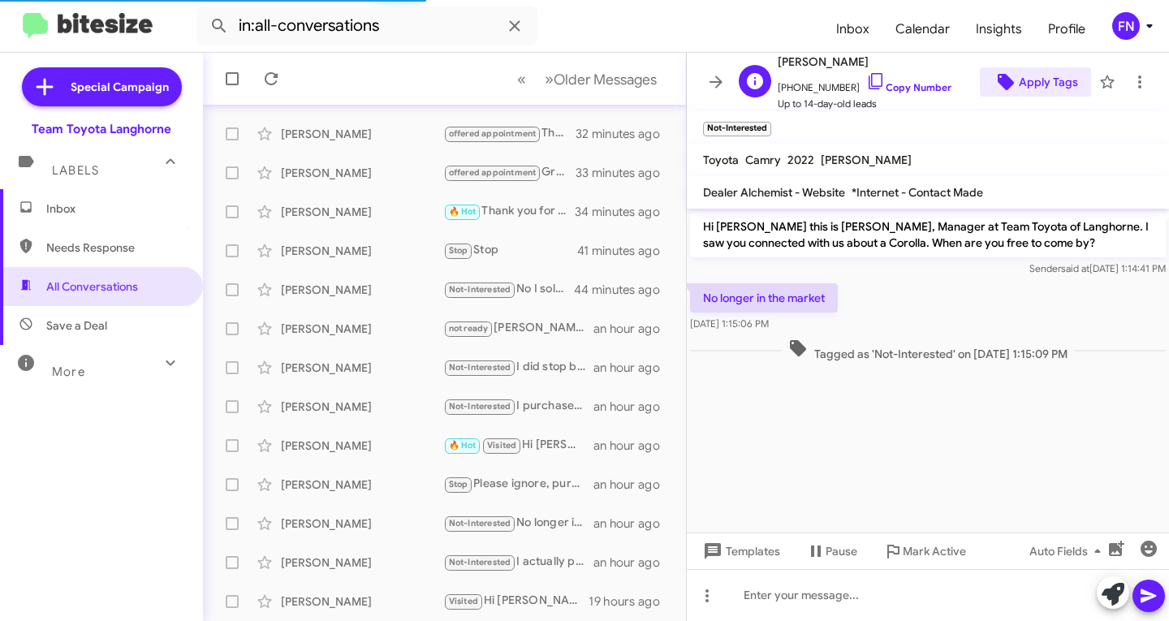
click at [1026, 82] on span "Apply Tags" at bounding box center [1047, 81] width 59 height 29
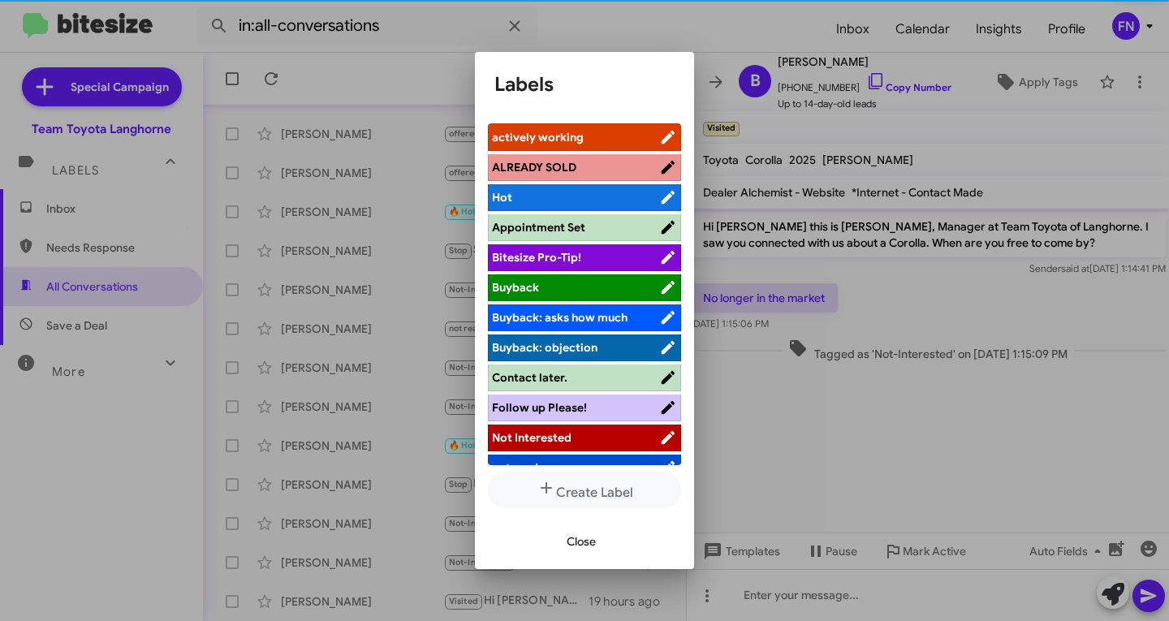
click at [580, 557] on div "Close" at bounding box center [584, 541] width 180 height 55
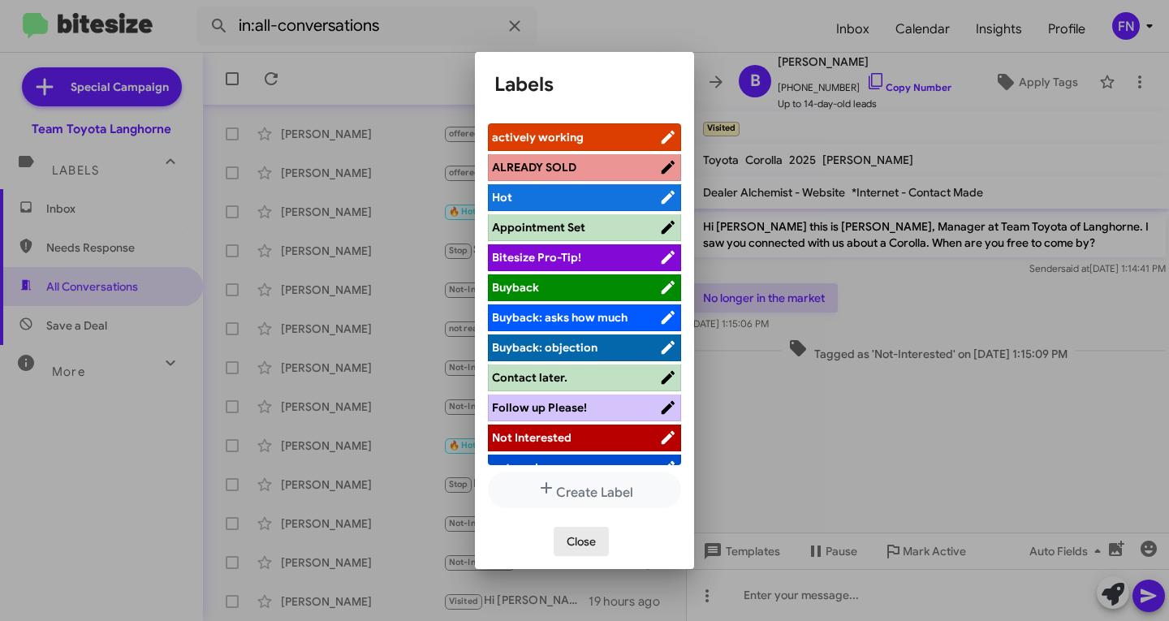
click at [575, 542] on span "Close" at bounding box center [580, 541] width 29 height 29
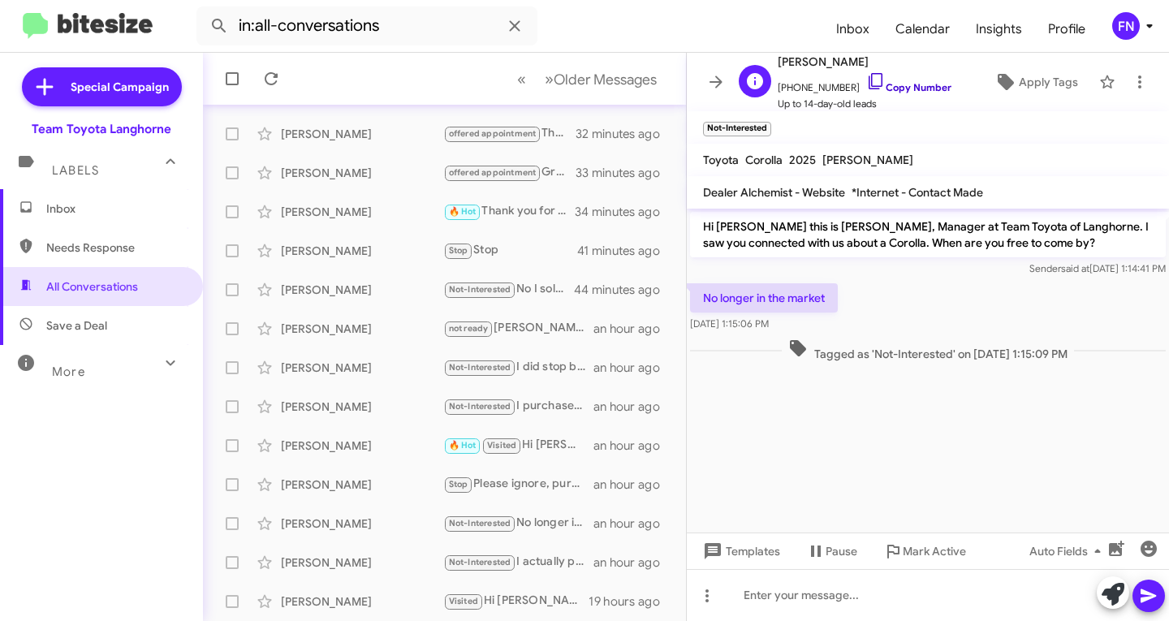
click at [868, 86] on link "Copy Number" at bounding box center [908, 87] width 85 height 12
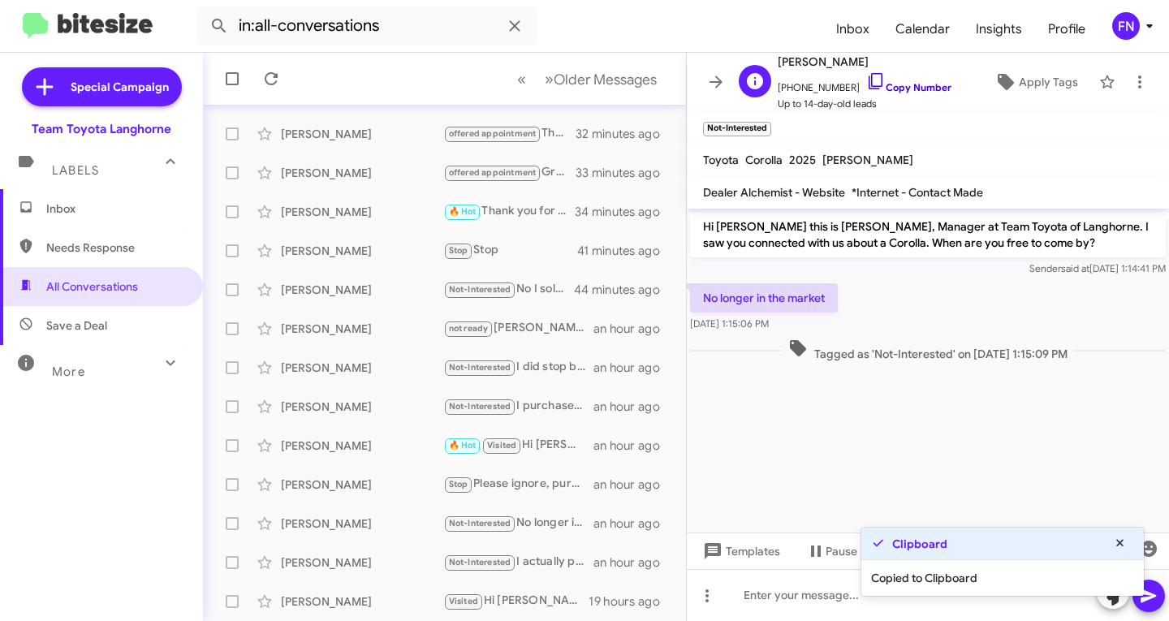
click at [871, 84] on link "Copy Number" at bounding box center [908, 87] width 85 height 12
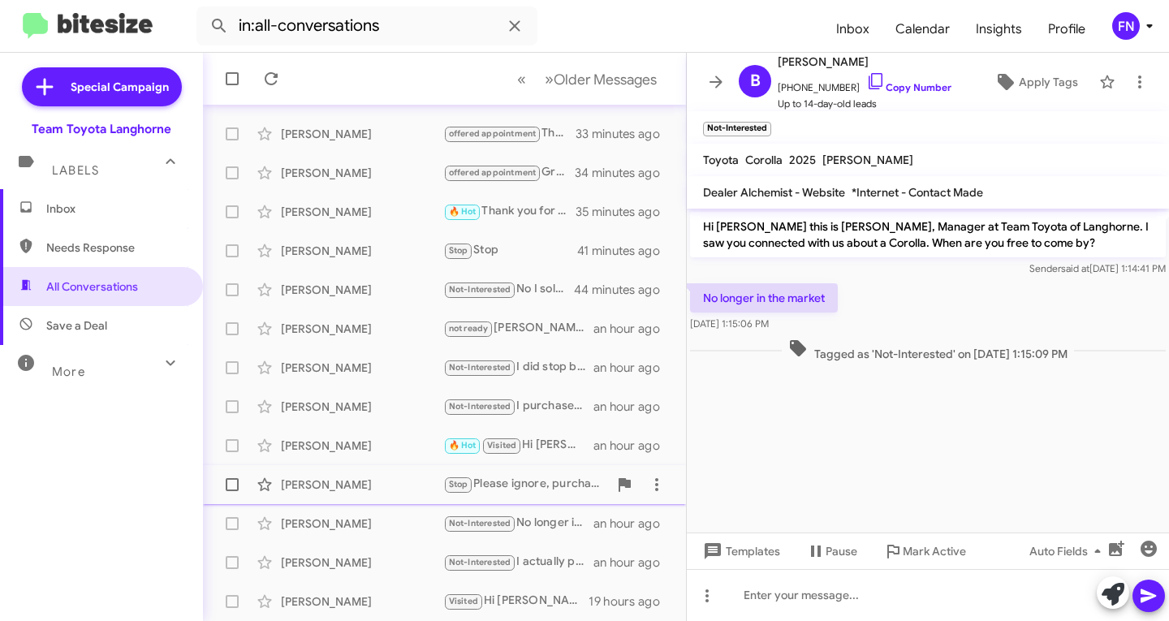
click at [318, 477] on div "[PERSON_NAME]" at bounding box center [362, 484] width 162 height 16
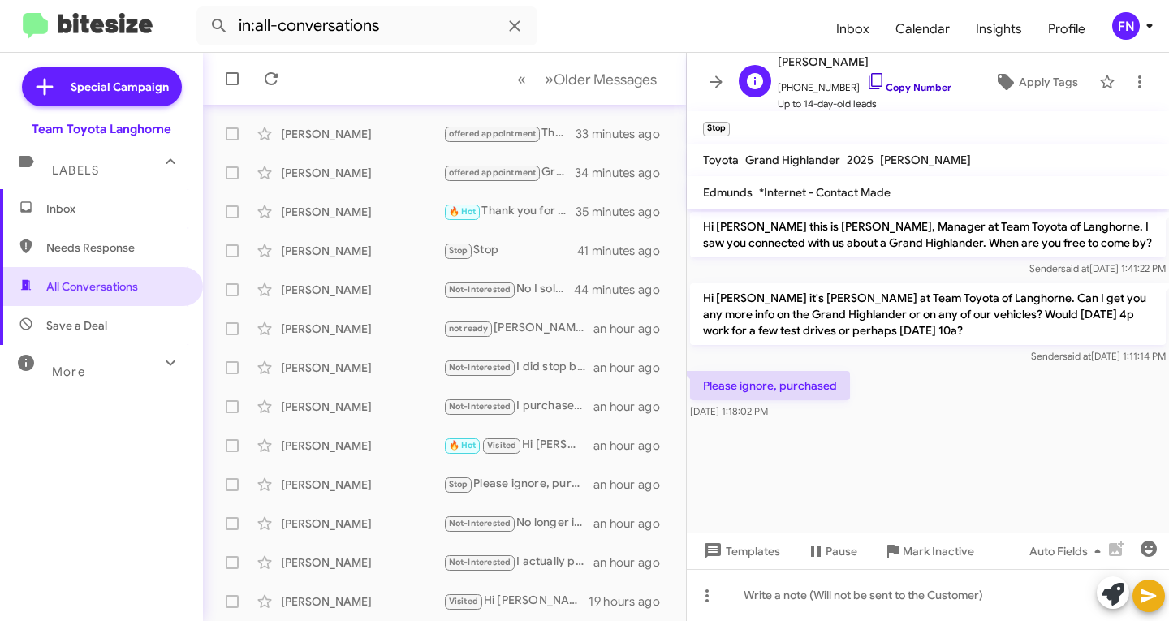
click at [868, 86] on link "Copy Number" at bounding box center [908, 87] width 85 height 12
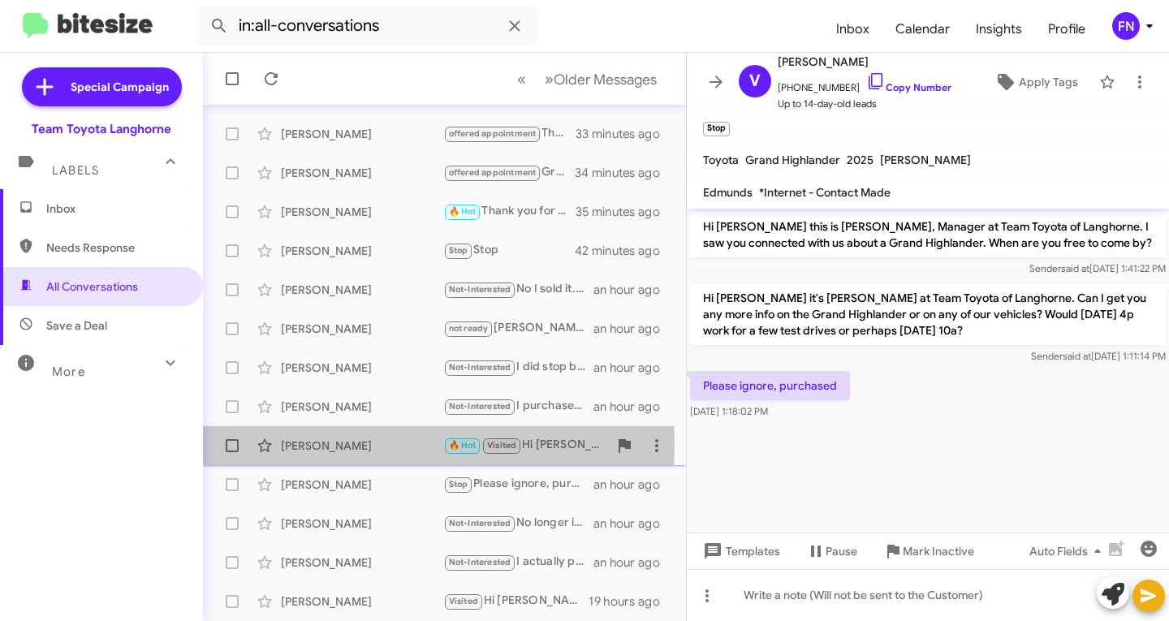
click at [351, 443] on div "[PERSON_NAME]" at bounding box center [362, 445] width 162 height 16
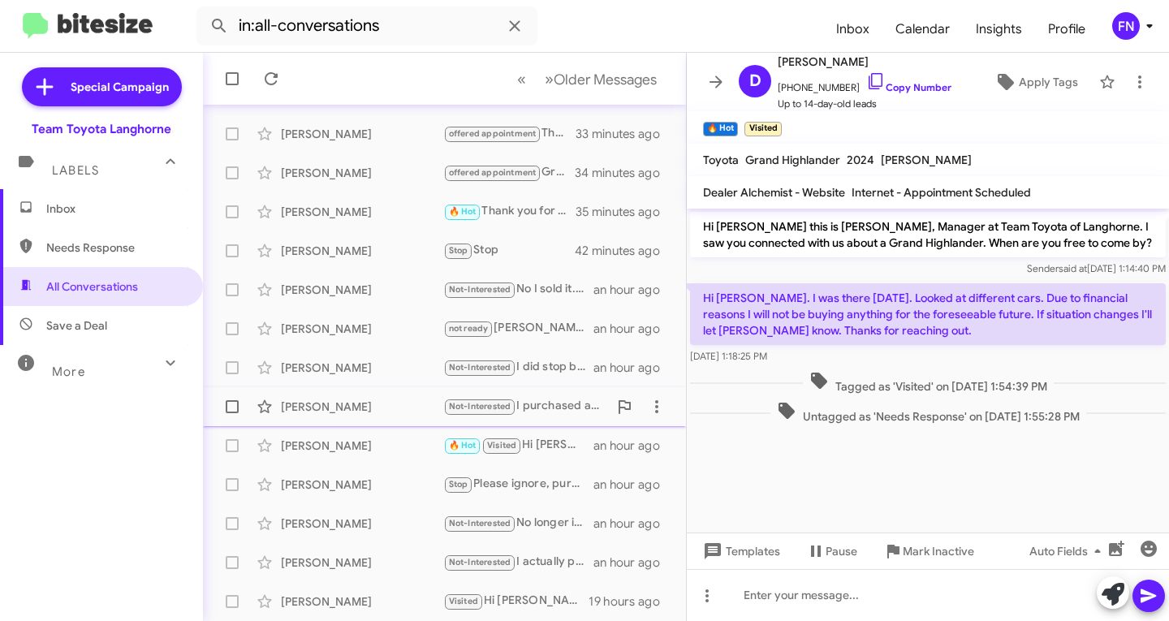
click at [351, 410] on div "[PERSON_NAME]" at bounding box center [362, 406] width 162 height 16
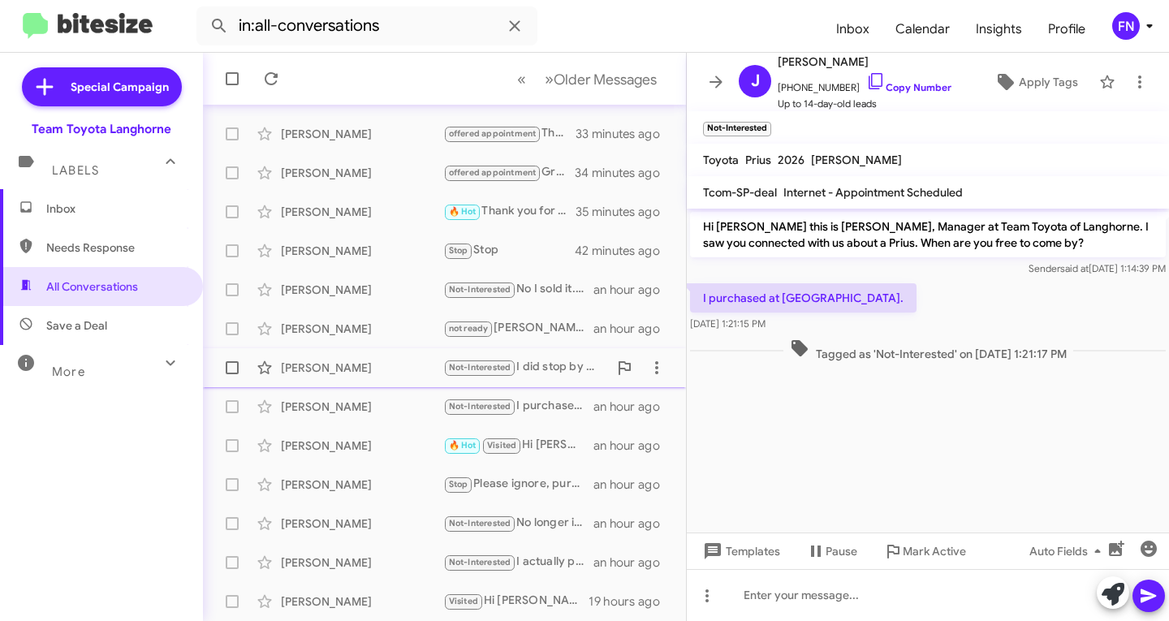
click at [361, 372] on div "[PERSON_NAME]" at bounding box center [362, 367] width 162 height 16
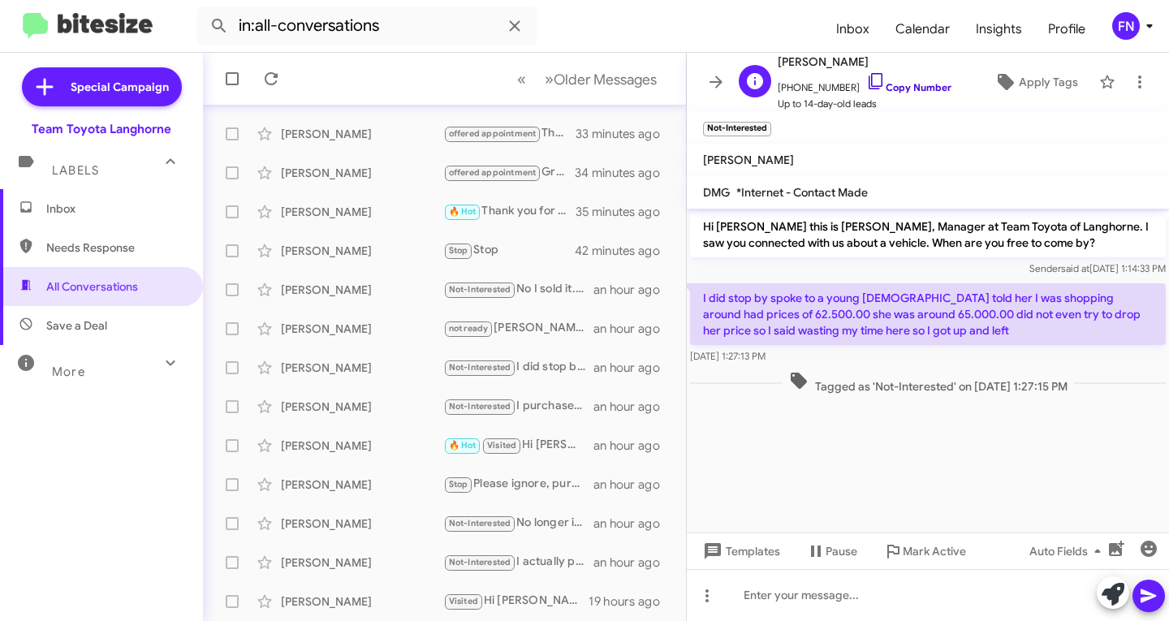
click at [876, 82] on link "Copy Number" at bounding box center [908, 87] width 85 height 12
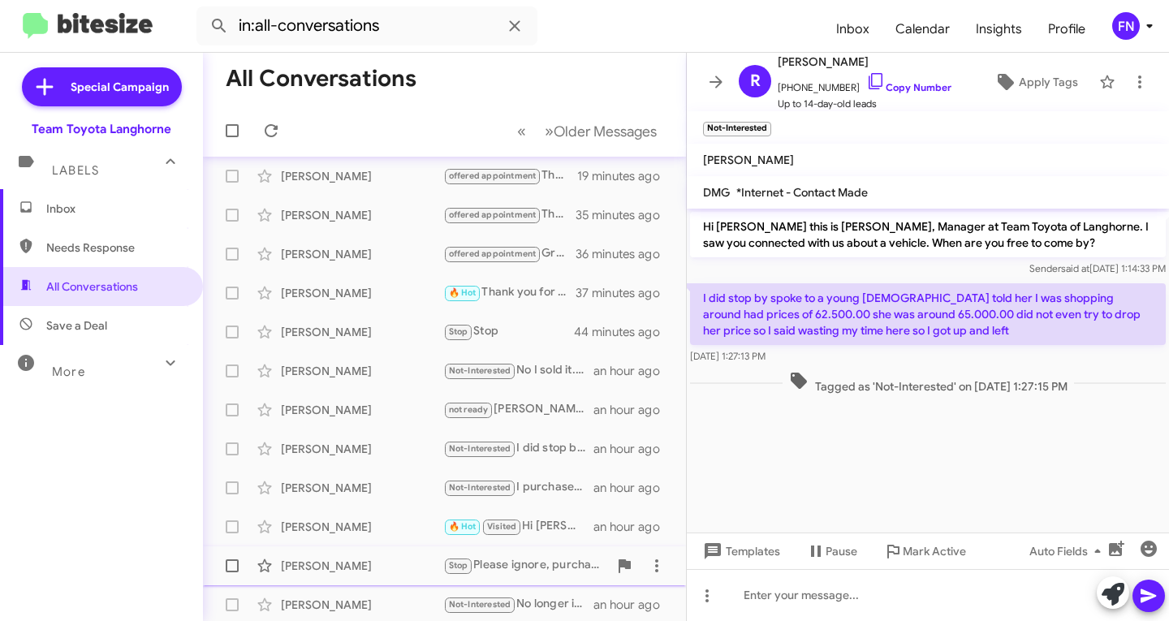
scroll to position [159, 0]
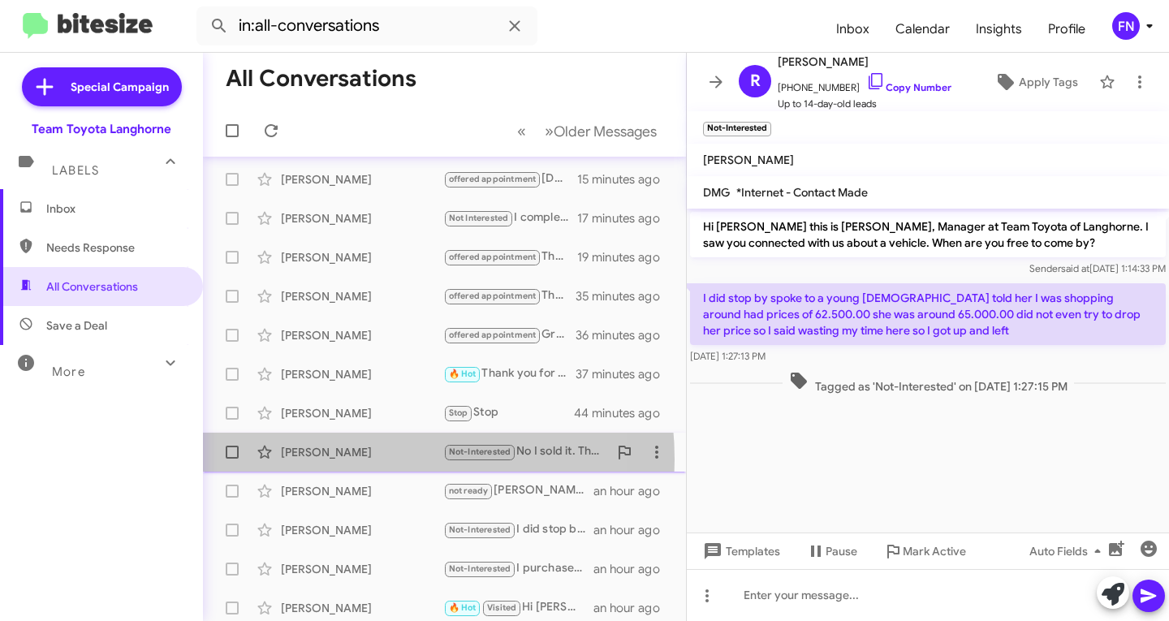
click at [341, 459] on div "[PERSON_NAME]" at bounding box center [362, 452] width 162 height 16
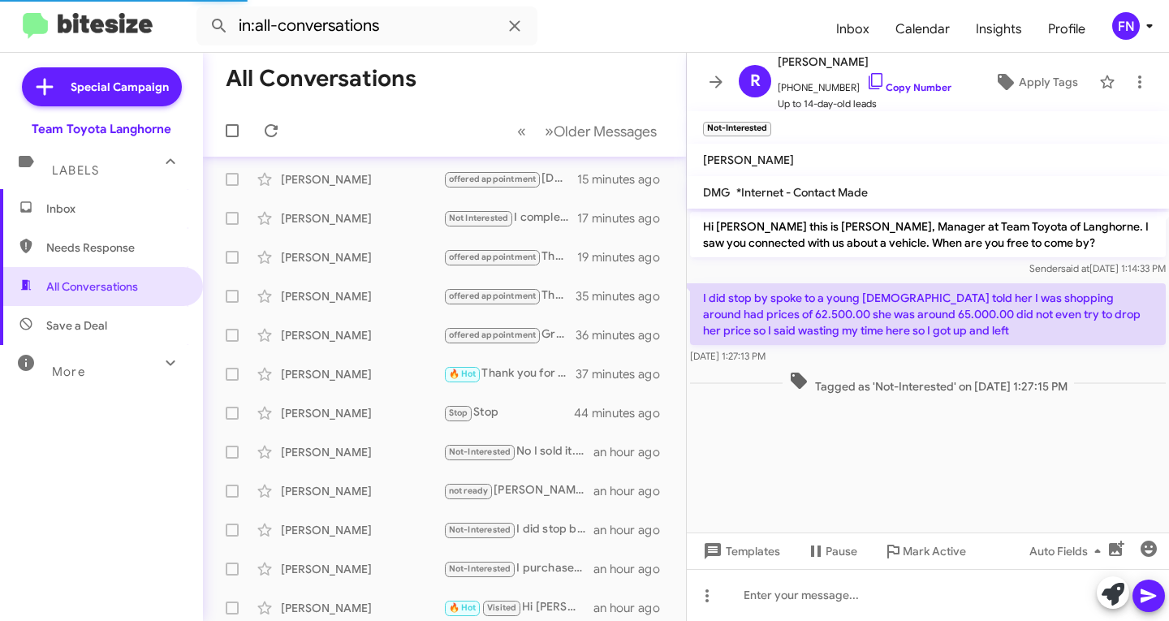
scroll to position [897, 0]
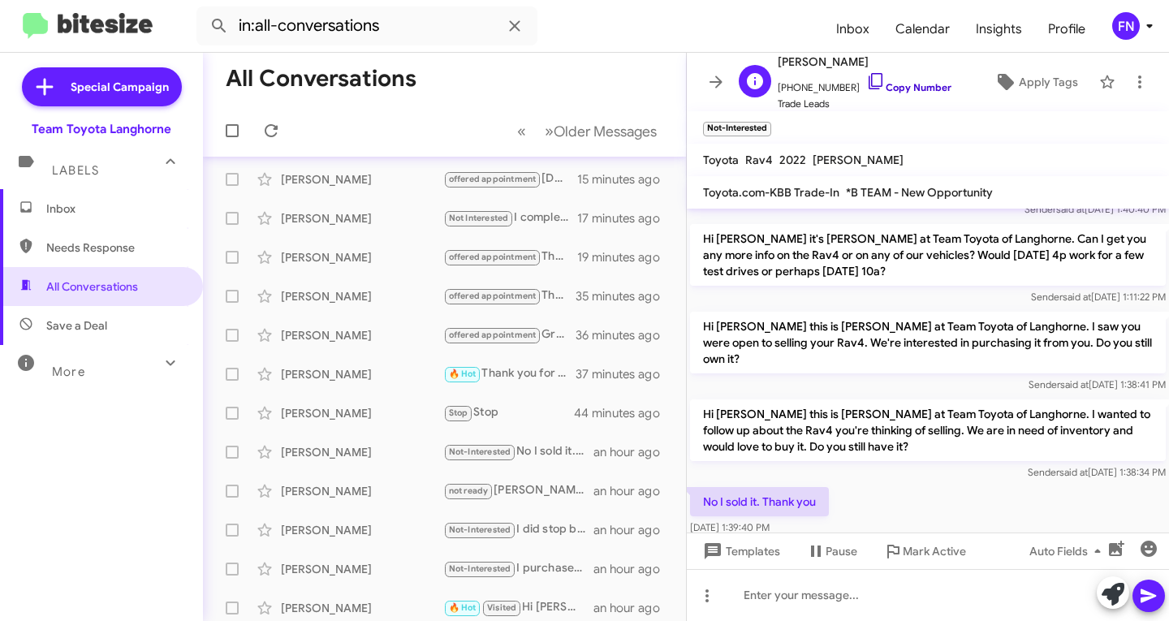
click at [868, 79] on icon at bounding box center [875, 81] width 14 height 16
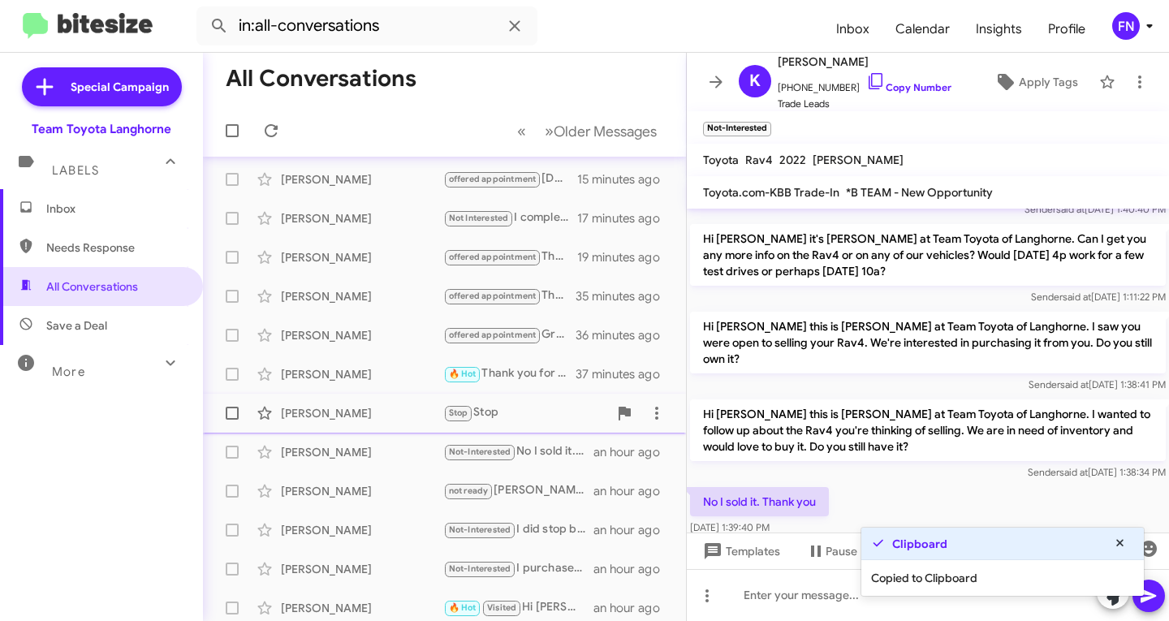
click at [347, 406] on div "[PERSON_NAME]" at bounding box center [362, 413] width 162 height 16
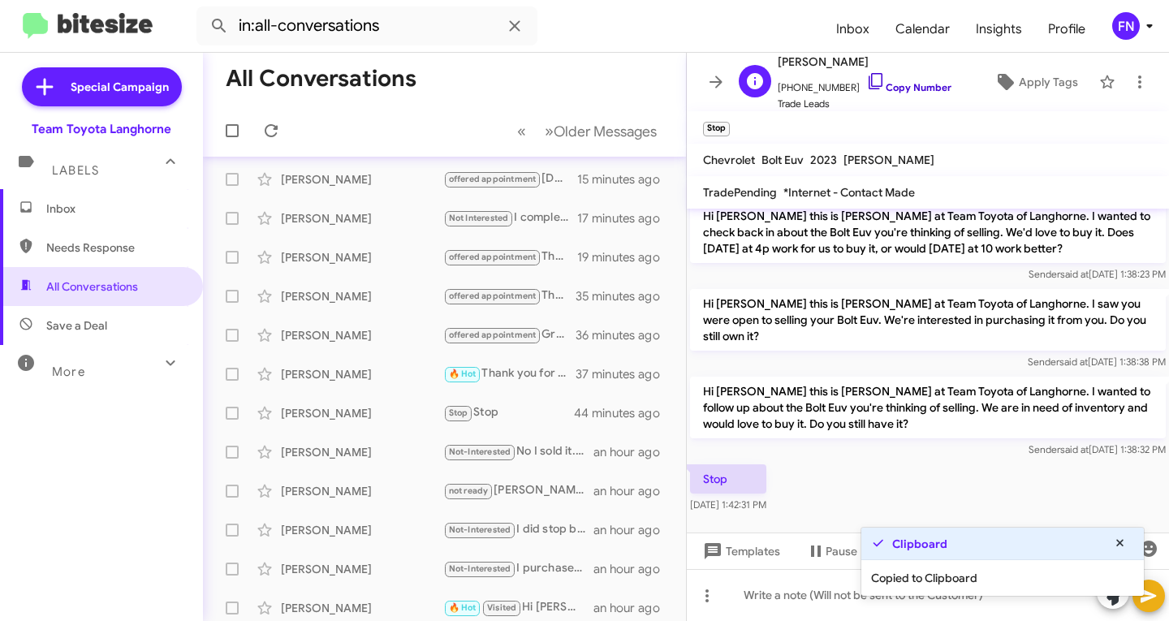
click at [895, 86] on link "Copy Number" at bounding box center [908, 87] width 85 height 12
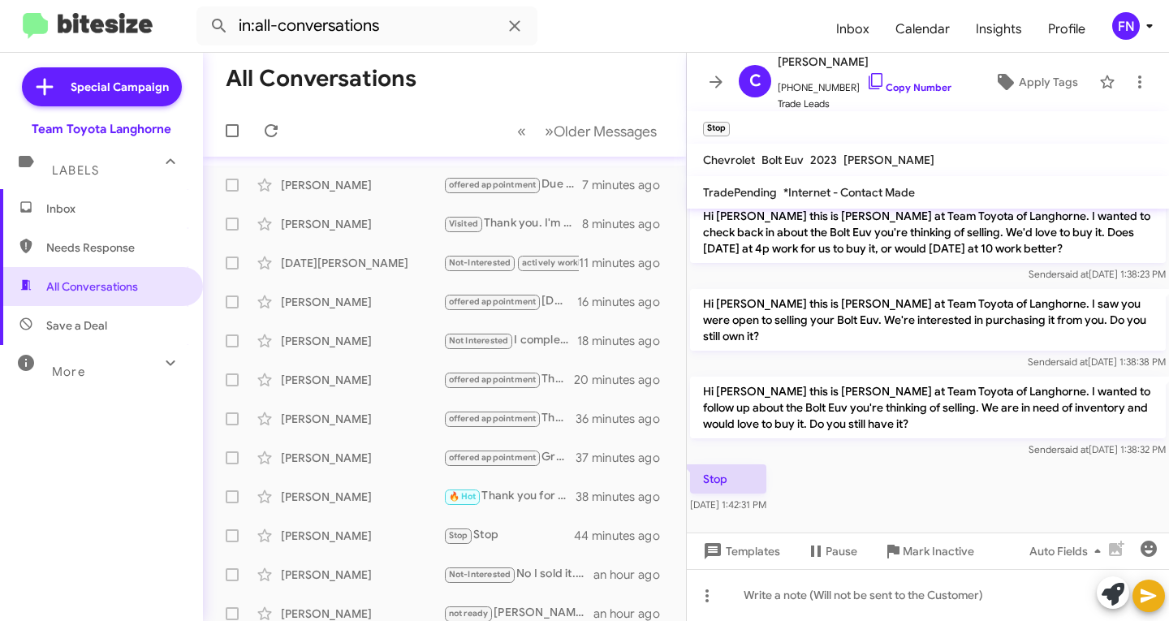
scroll to position [0, 0]
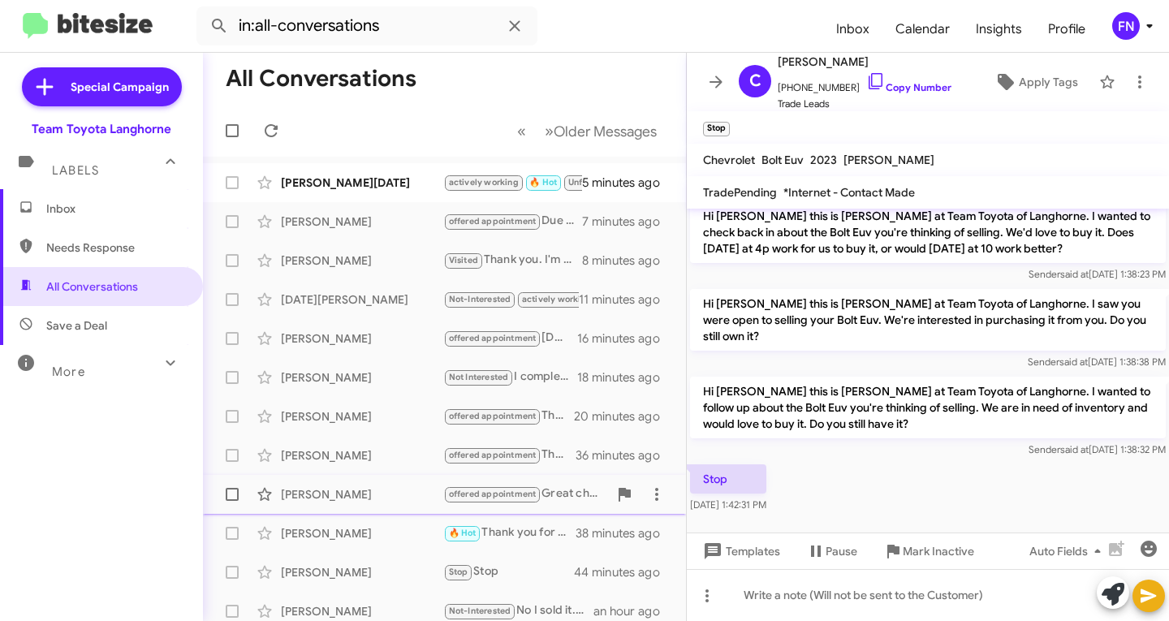
click at [382, 503] on div "[PERSON_NAME] offered appointment Great choice! We do have Corolla Cross models…" at bounding box center [444, 494] width 457 height 32
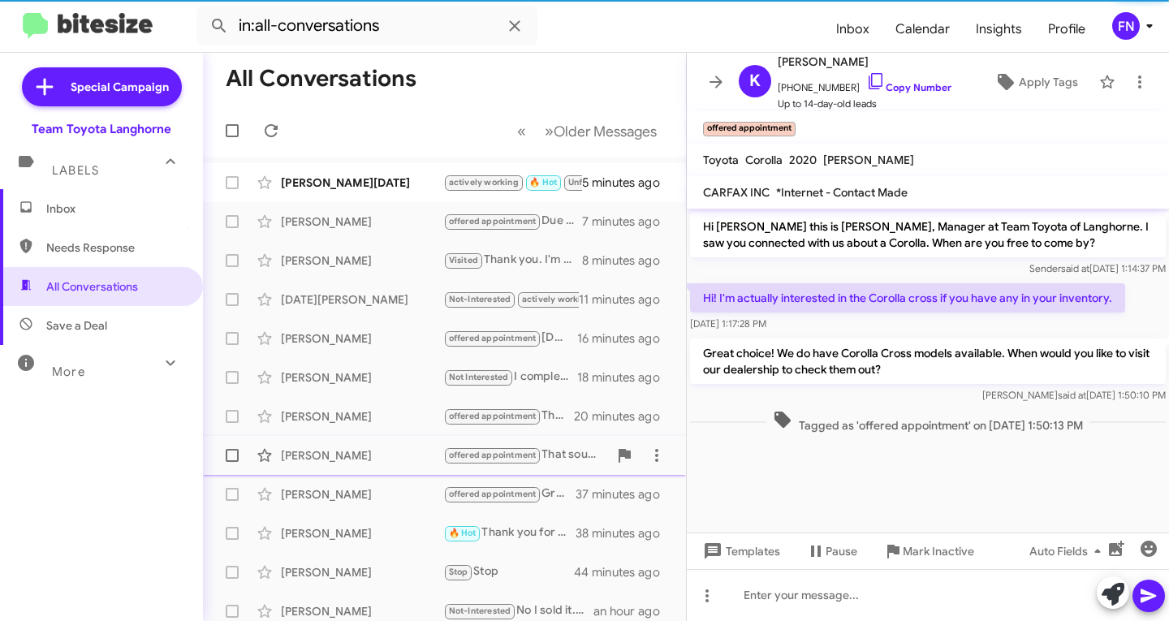
click at [403, 455] on div "[PERSON_NAME]" at bounding box center [362, 455] width 162 height 16
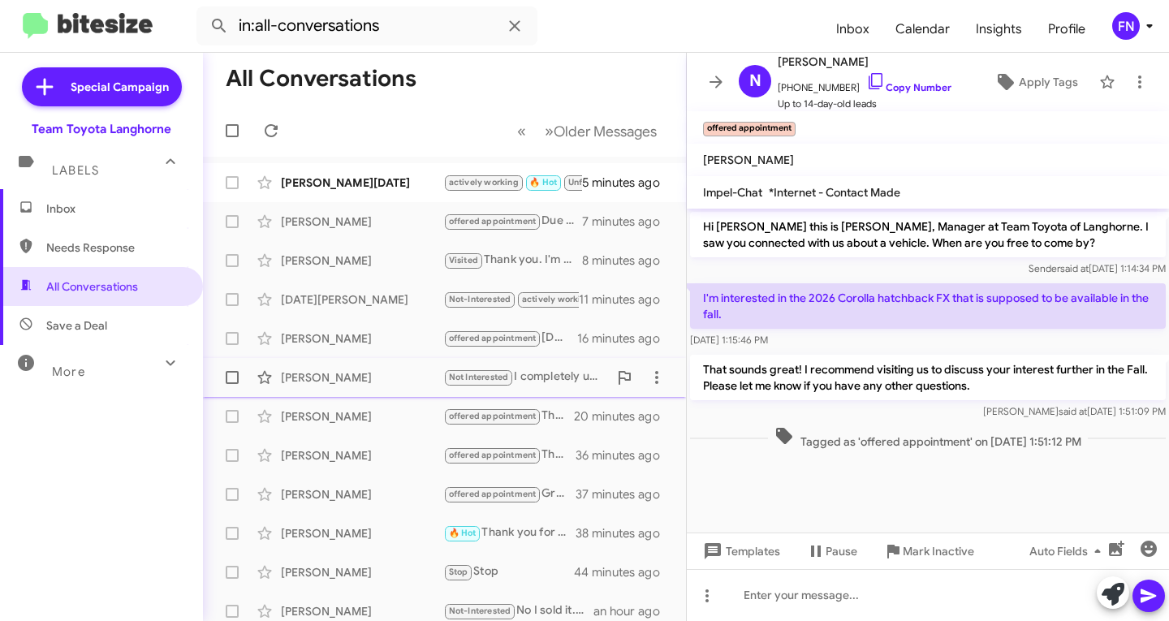
click at [405, 385] on div "[PERSON_NAME]" at bounding box center [362, 377] width 162 height 16
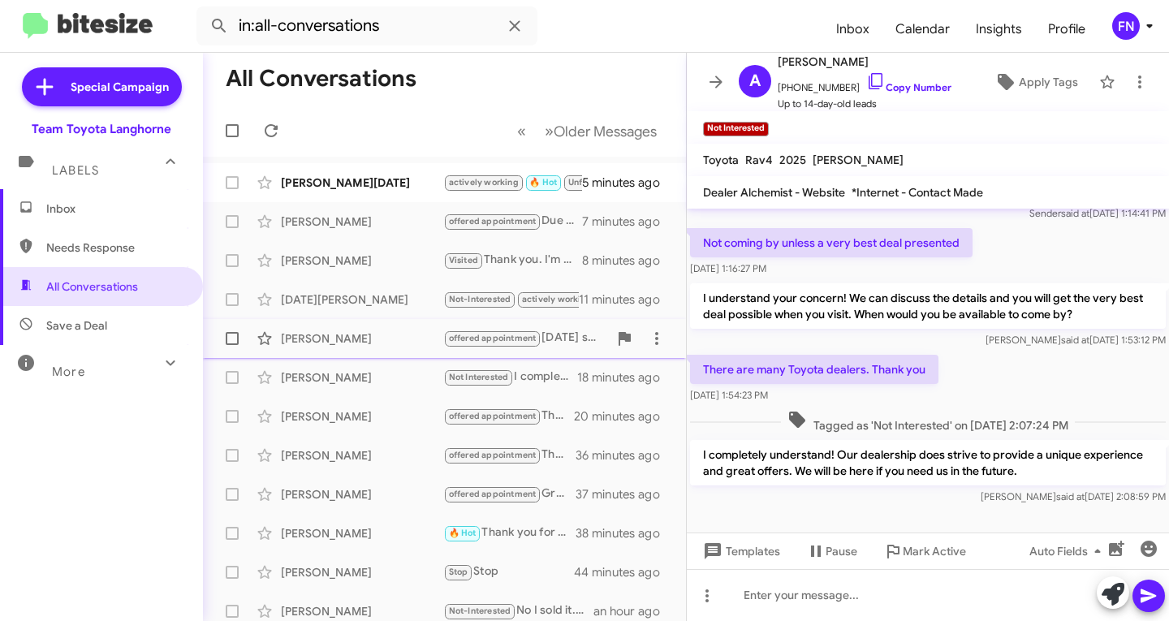
click at [371, 338] on div "[PERSON_NAME]" at bounding box center [362, 338] width 162 height 16
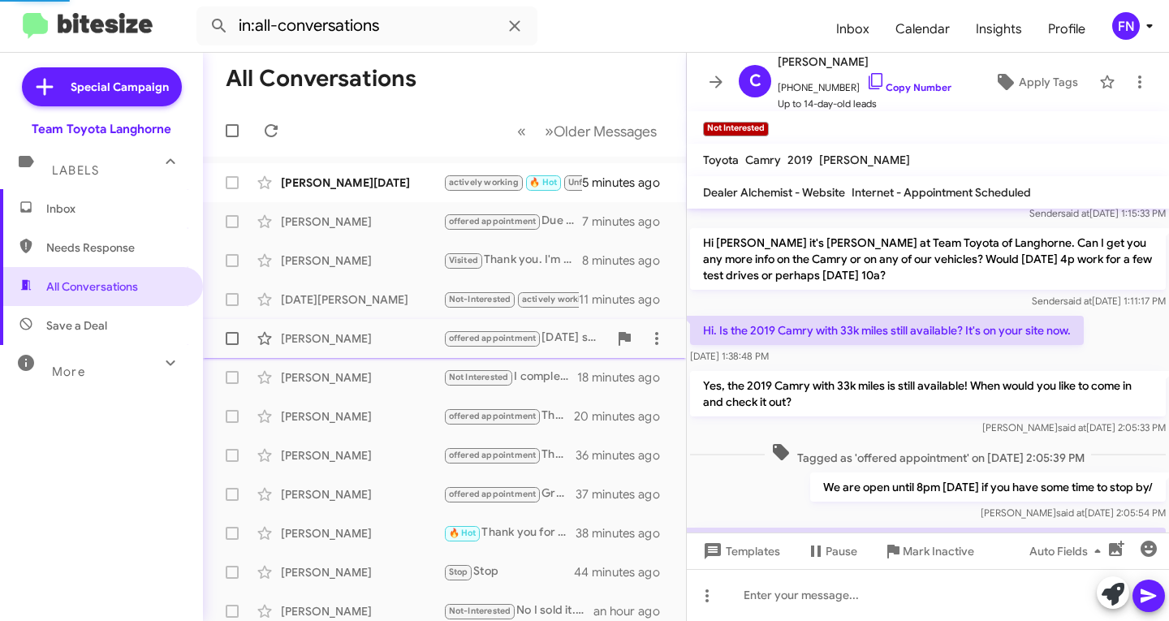
scroll to position [256, 0]
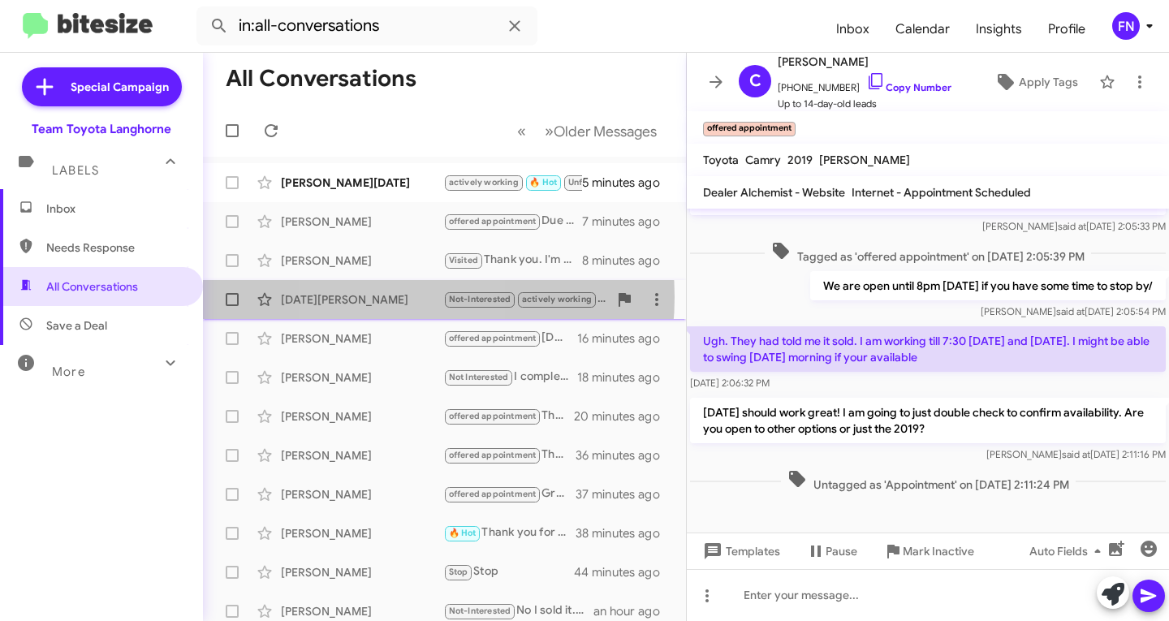
click at [383, 297] on div "[DATE][PERSON_NAME]" at bounding box center [362, 299] width 162 height 16
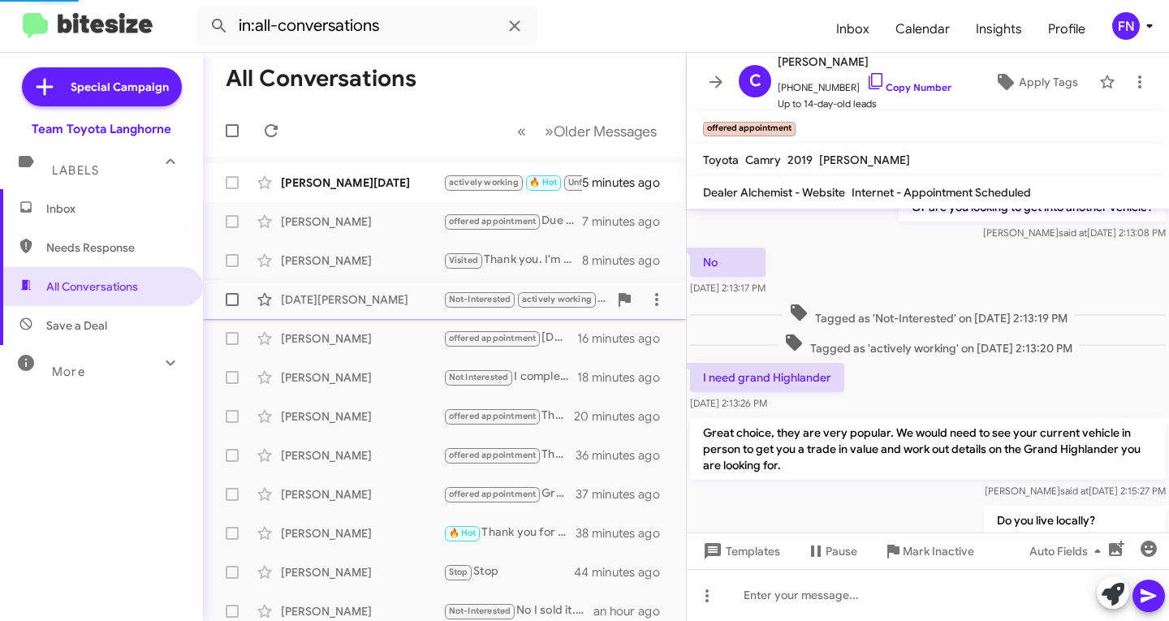
scroll to position [326, 0]
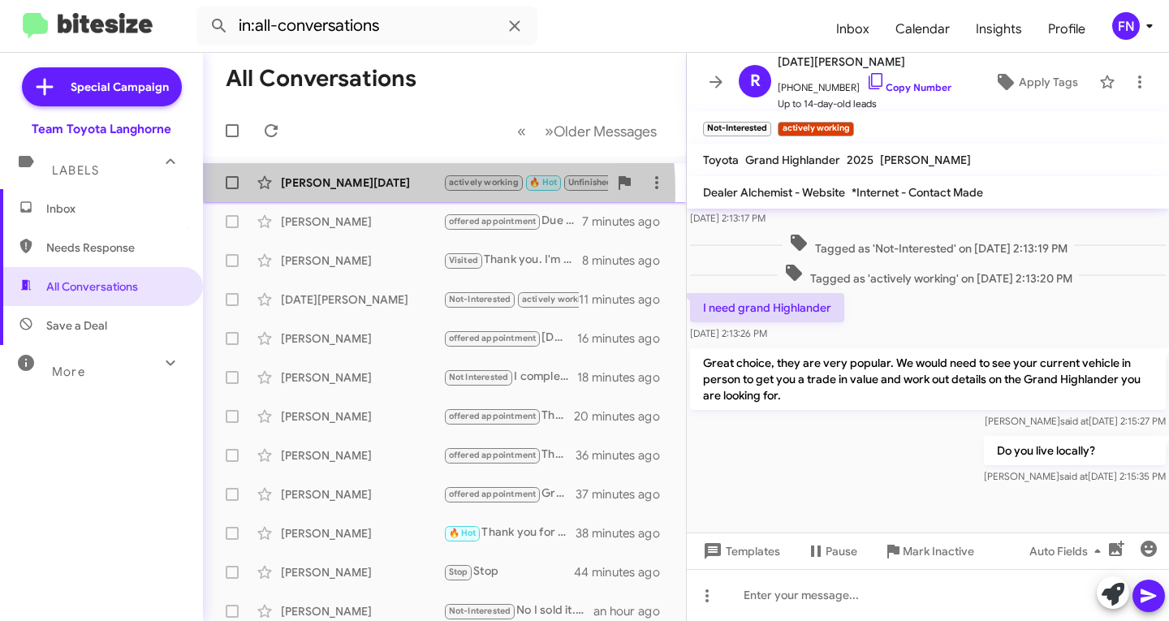
click at [335, 192] on div "[PERSON_NAME][DATE] actively working 🔥 Hot Unfinished Needs Response Ok i will …" at bounding box center [444, 182] width 457 height 32
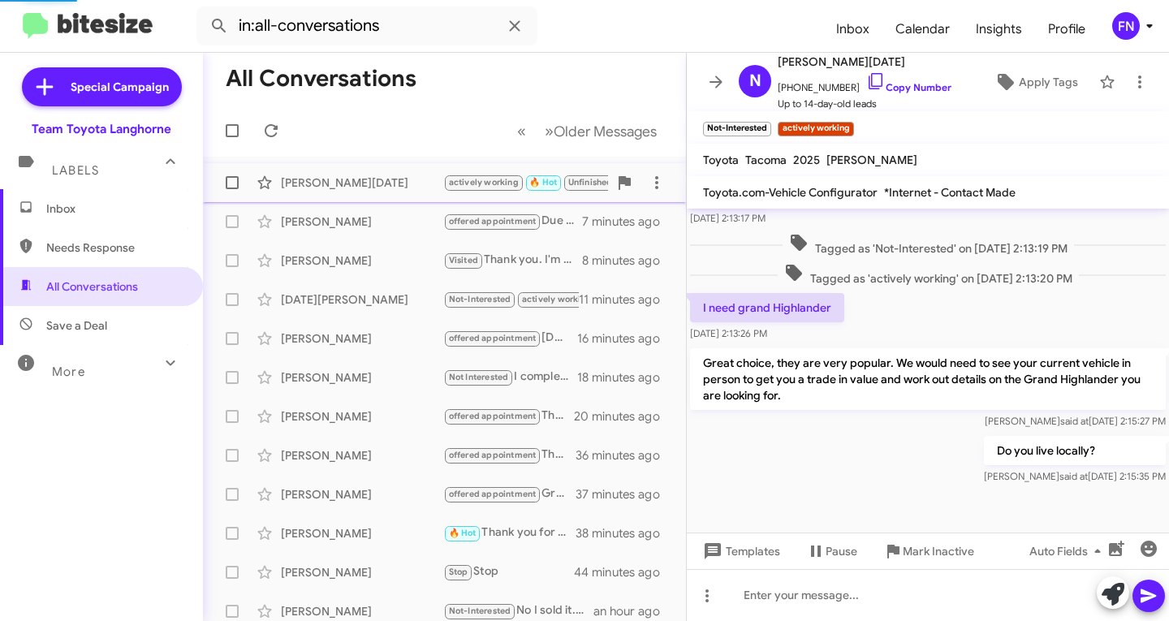
scroll to position [375, 0]
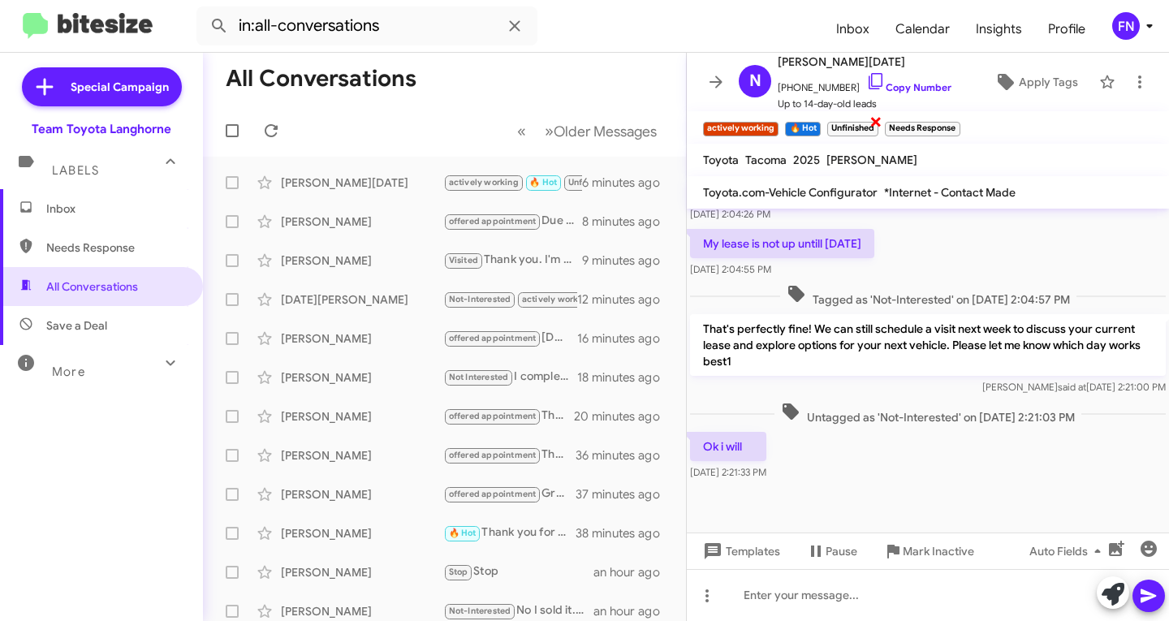
click at [878, 124] on span "×" at bounding box center [875, 120] width 13 height 19
click at [901, 120] on span "×" at bounding box center [899, 120] width 13 height 19
click at [97, 205] on span "Inbox" at bounding box center [115, 208] width 138 height 16
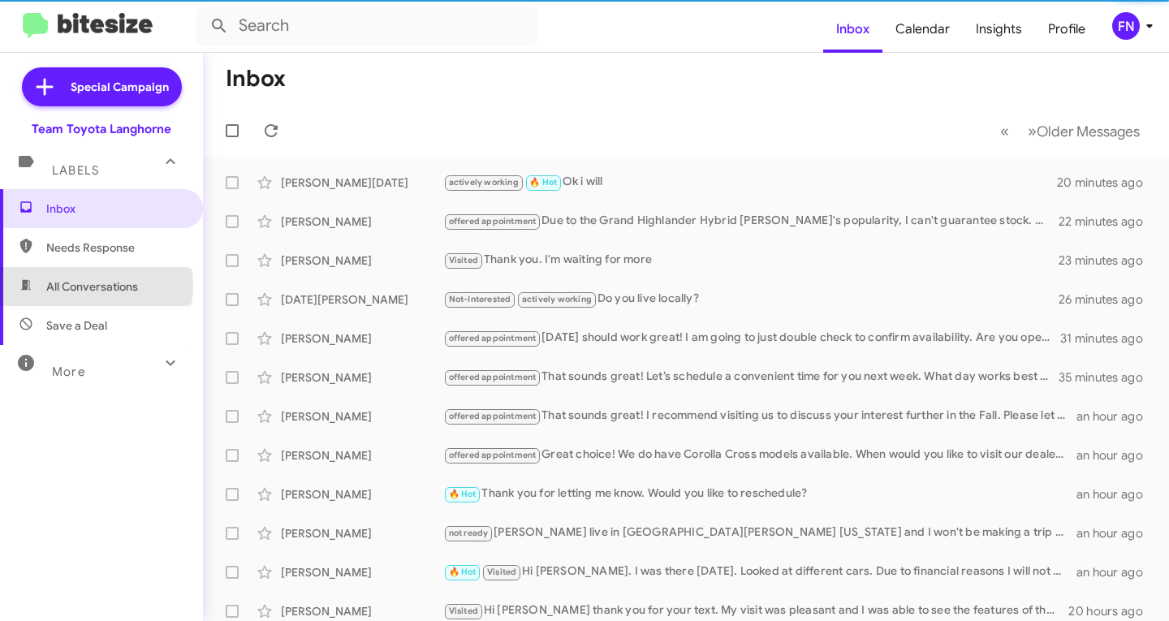
click at [88, 285] on span "All Conversations" at bounding box center [92, 286] width 92 height 16
type input "in:all-conversations"
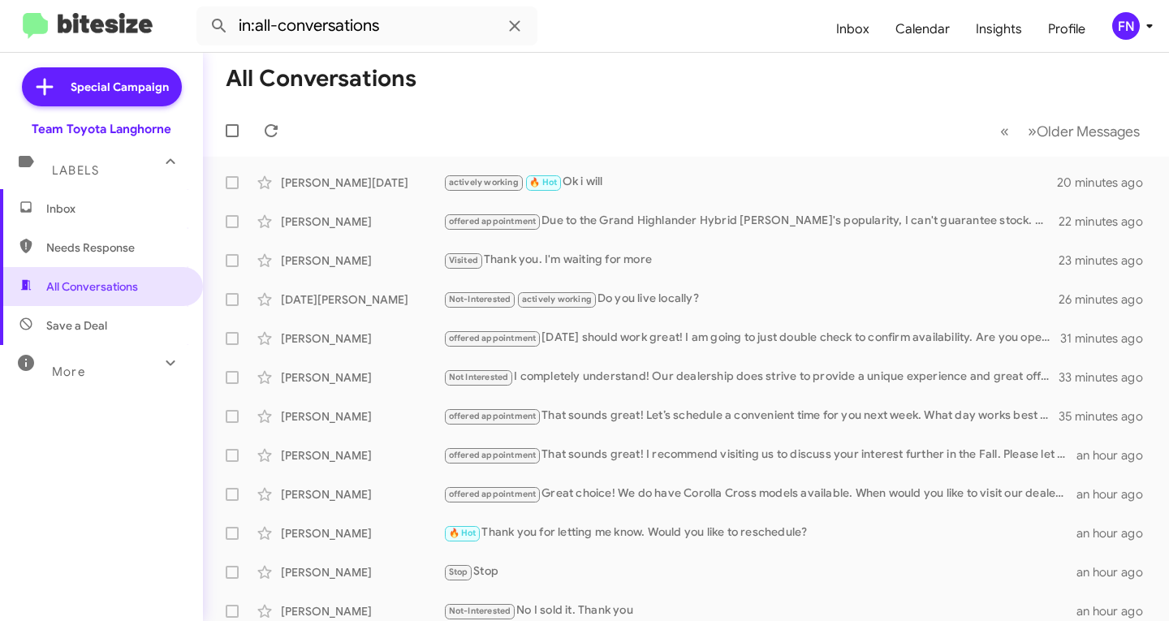
click at [120, 196] on span "Inbox" at bounding box center [101, 208] width 203 height 39
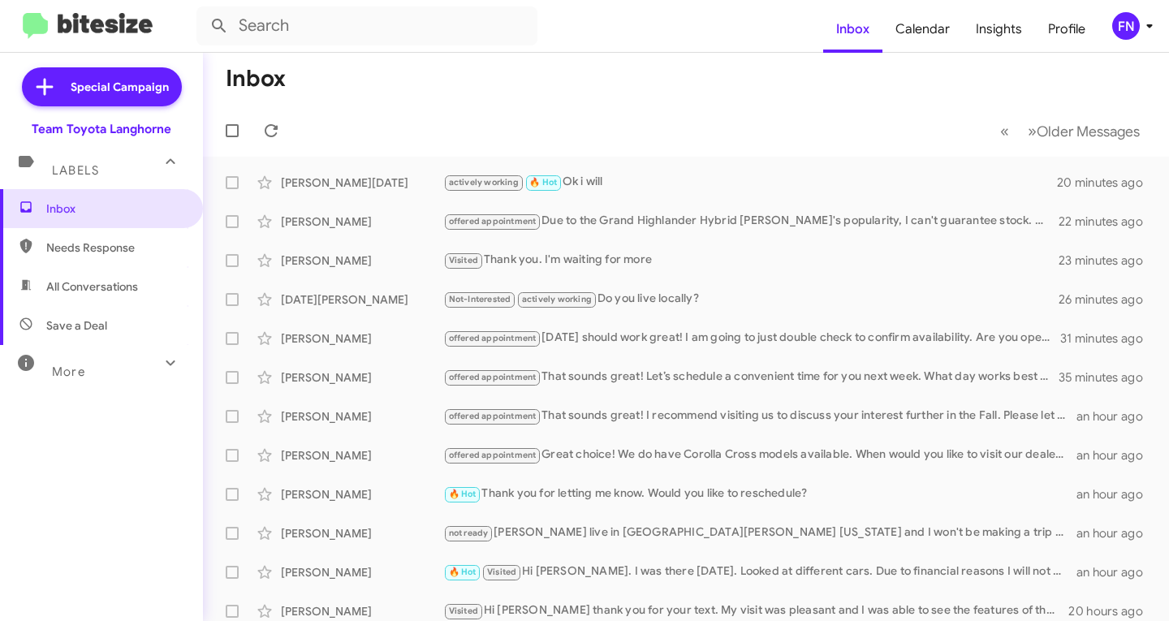
click at [1139, 34] on span "FN" at bounding box center [1135, 26] width 49 height 28
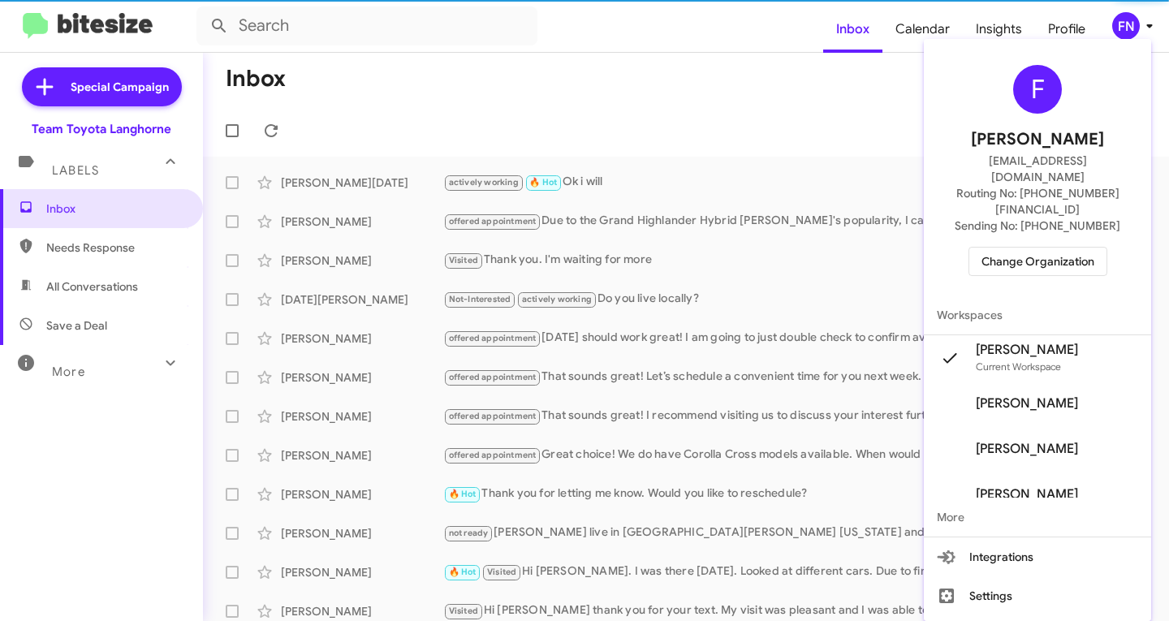
click at [1037, 248] on span "Change Organization" at bounding box center [1037, 262] width 113 height 28
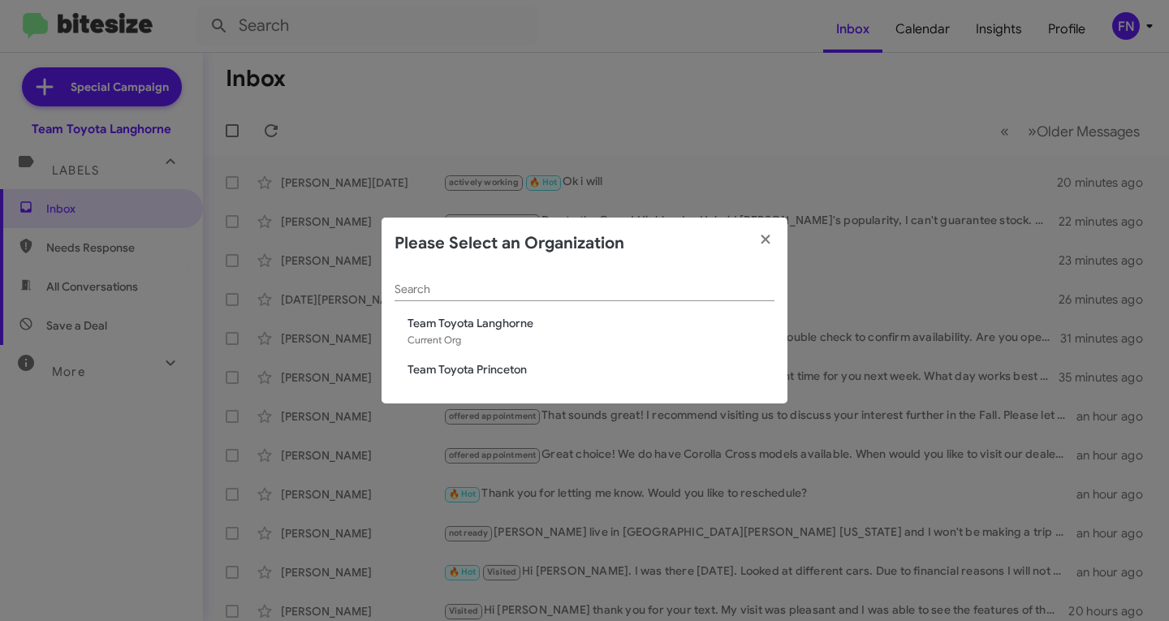
click at [510, 370] on span "Team Toyota Princeton" at bounding box center [590, 369] width 367 height 16
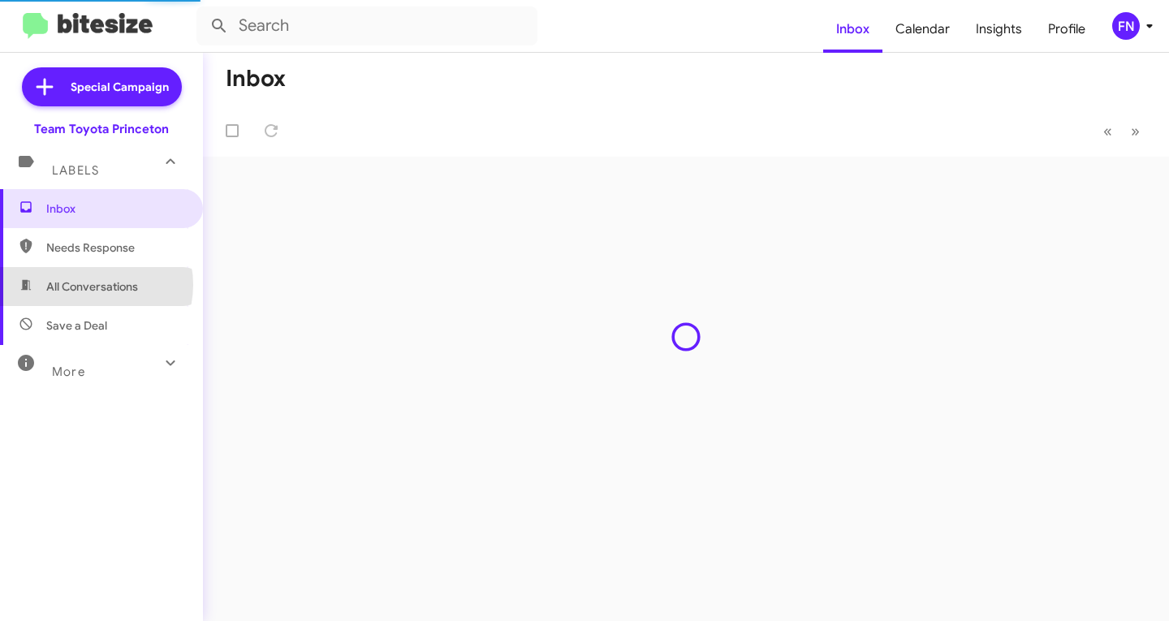
click at [95, 286] on span "All Conversations" at bounding box center [92, 286] width 92 height 16
type input "in:all-conversations"
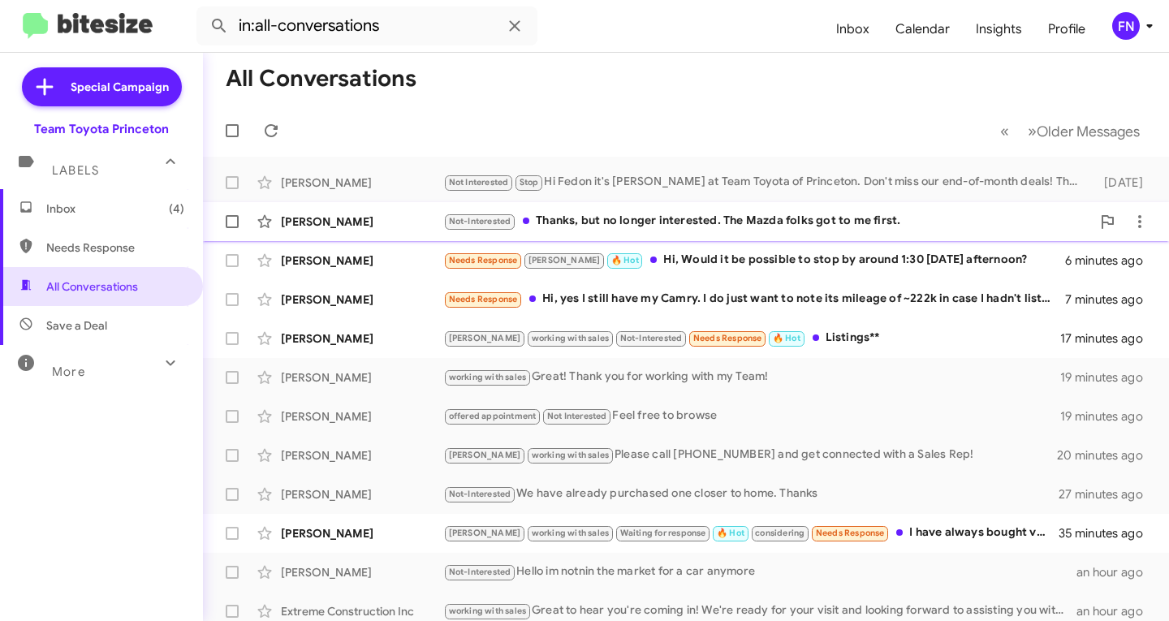
click at [381, 235] on div "Laurie Harbison Not-Interested Thanks, but no longer interested. The Mazda folk…" at bounding box center [686, 221] width 940 height 32
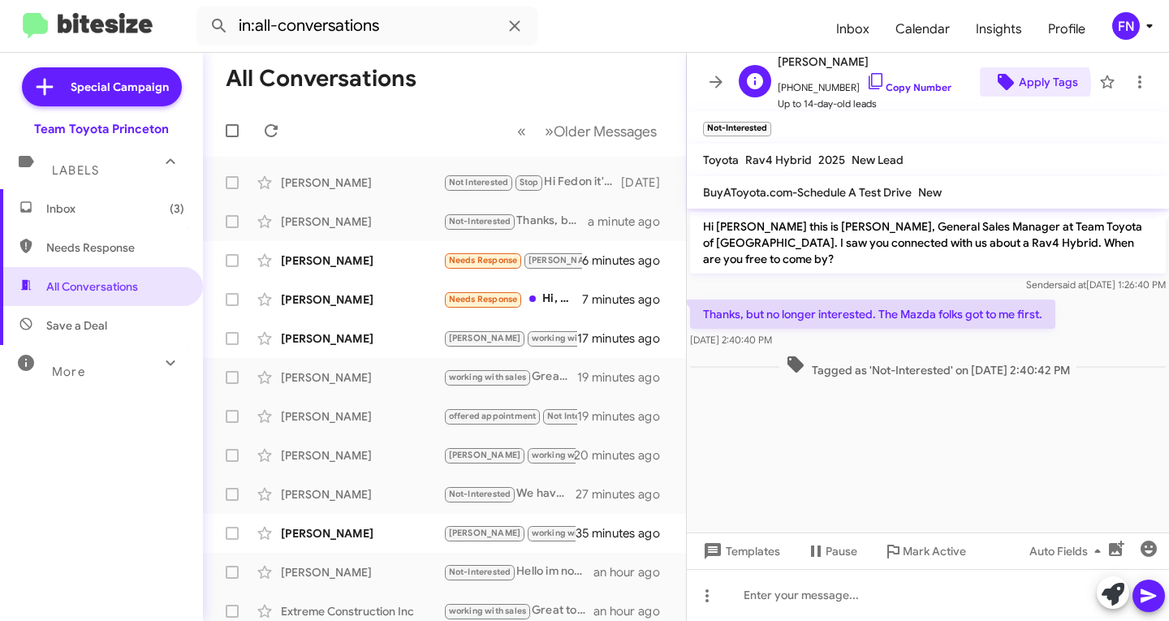
click at [1018, 84] on span "Apply Tags" at bounding box center [1047, 81] width 59 height 29
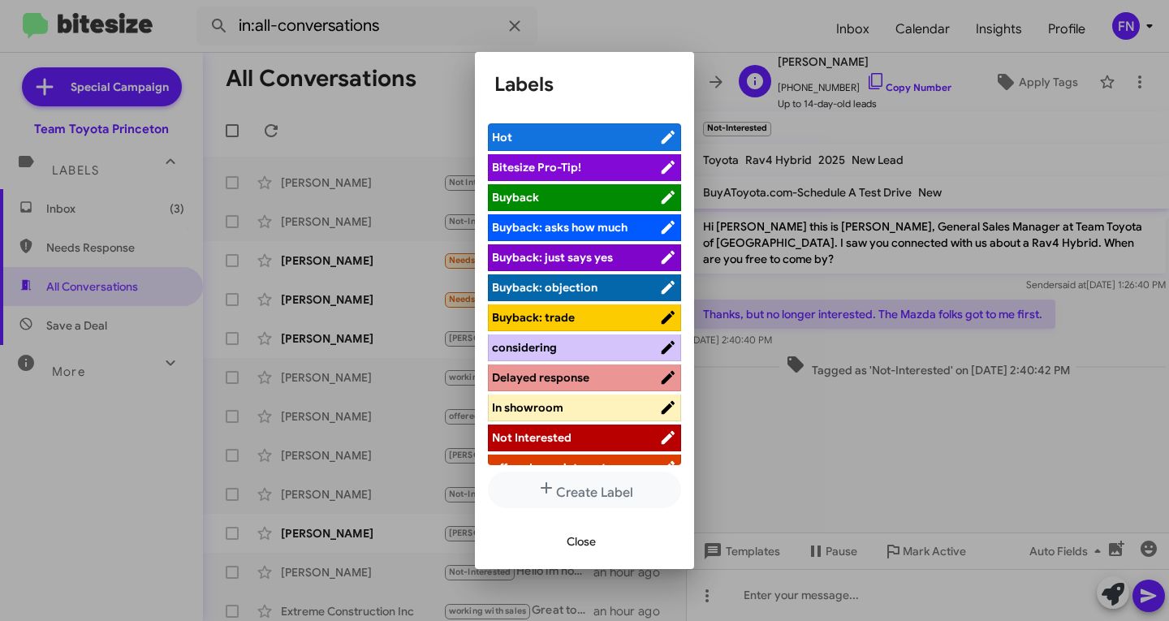
click at [908, 98] on div at bounding box center [584, 310] width 1169 height 621
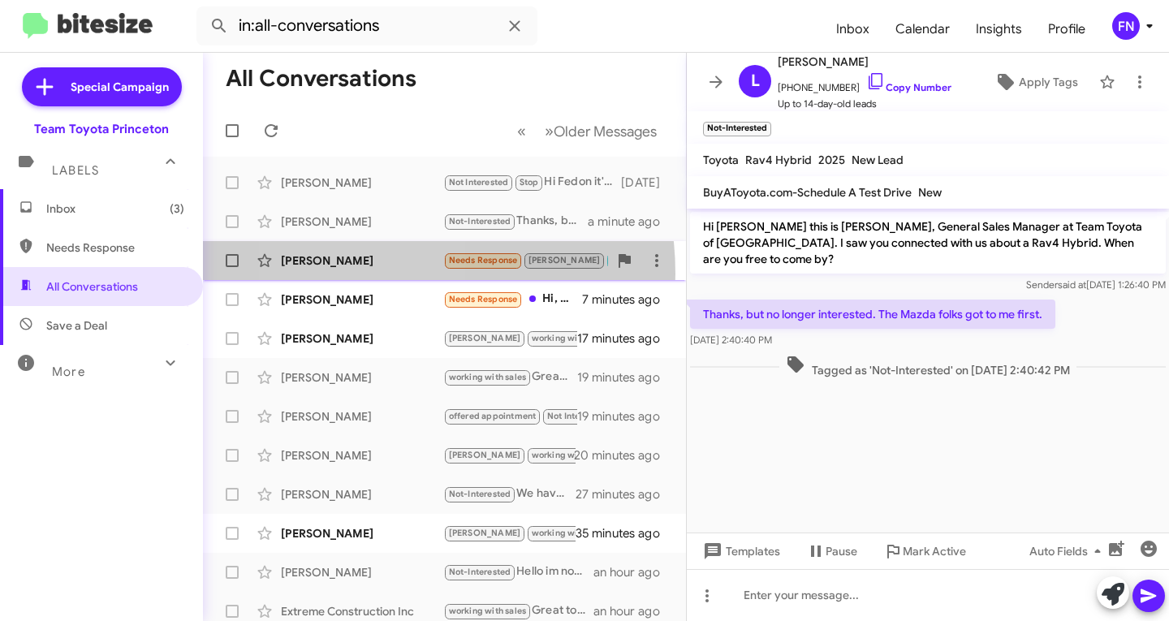
click at [364, 273] on div "Kimberly Barrett Needs Response Lee 🔥 Hot Hi, Would it be possible to stop by a…" at bounding box center [444, 260] width 457 height 32
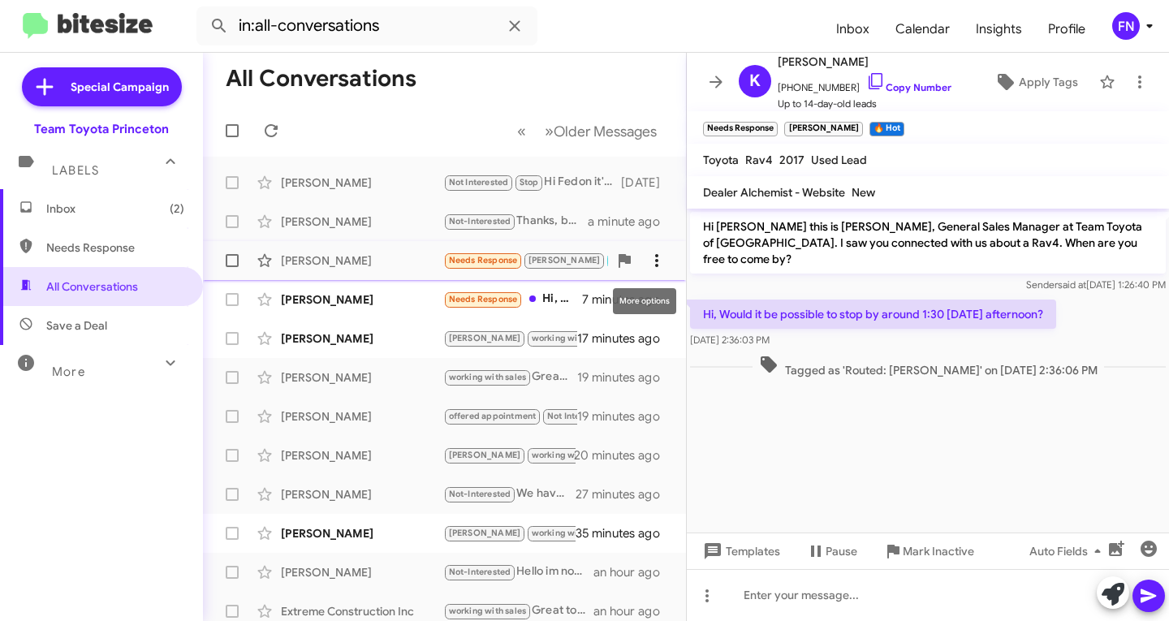
click at [647, 253] on icon at bounding box center [656, 260] width 19 height 19
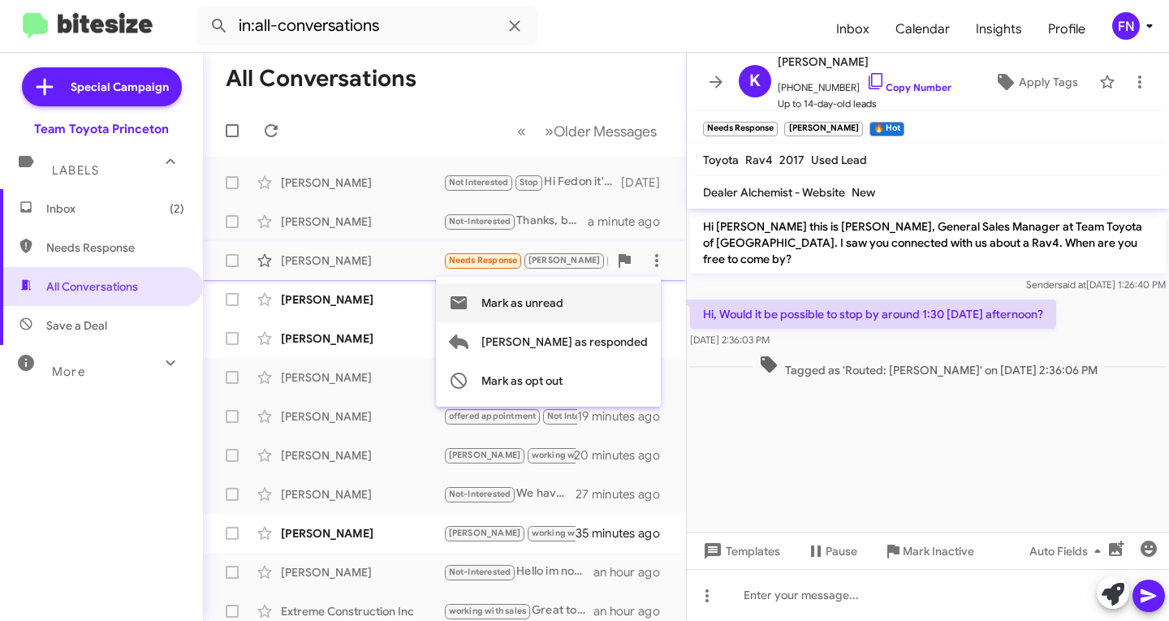
click at [562, 291] on span "Mark as unread" at bounding box center [522, 302] width 82 height 39
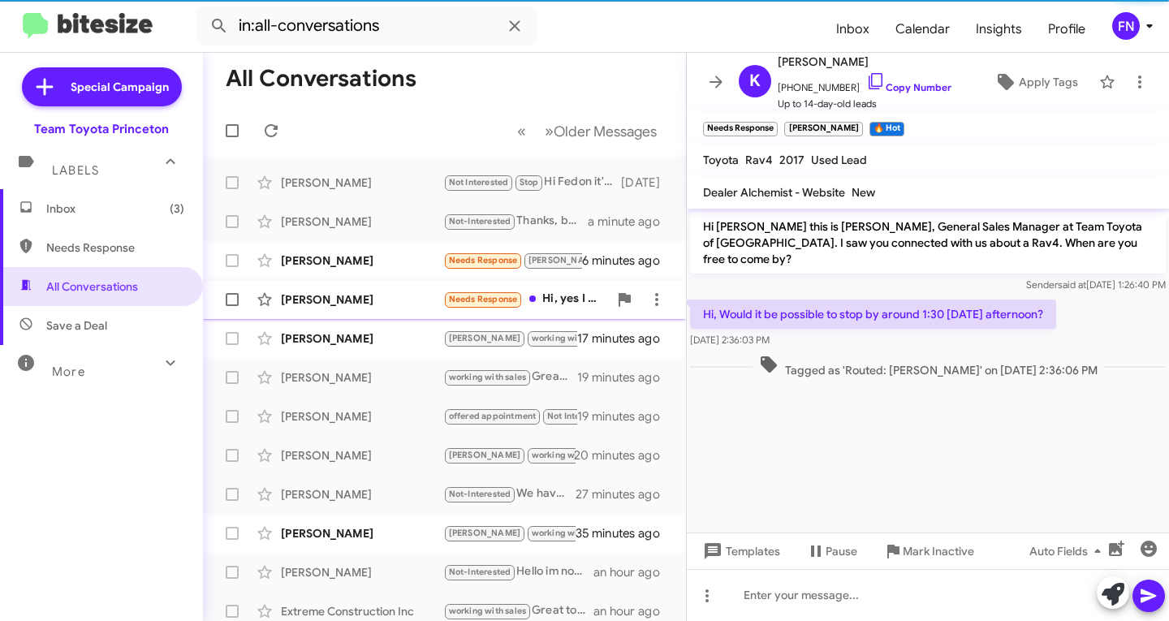
click at [329, 304] on div "Jane Nelson" at bounding box center [362, 299] width 162 height 16
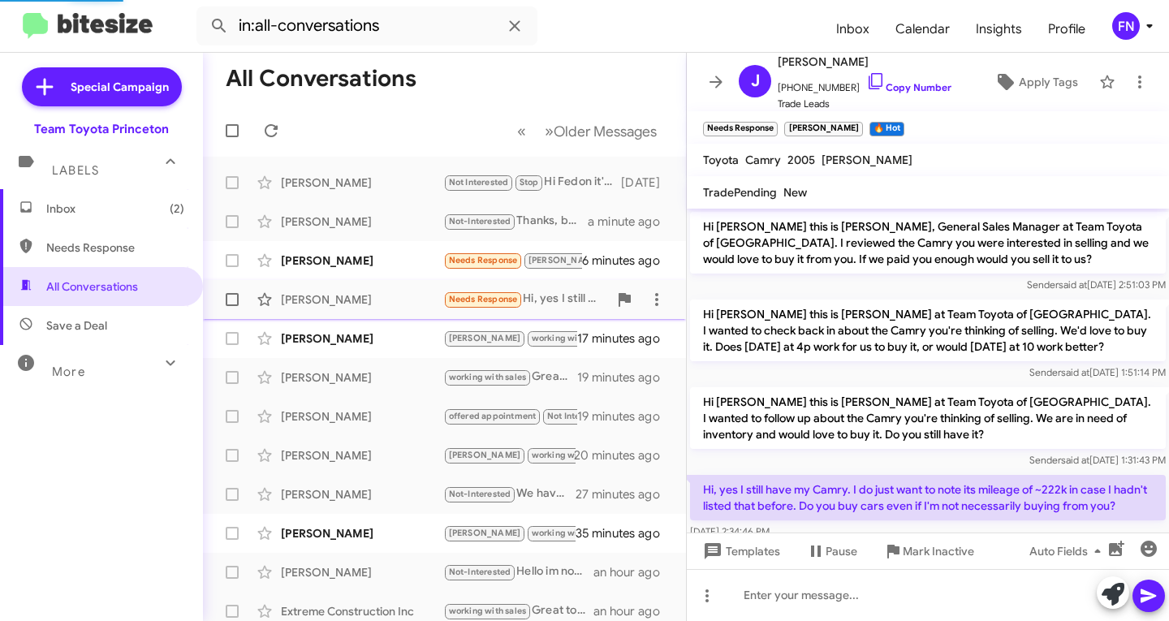
scroll to position [43, 0]
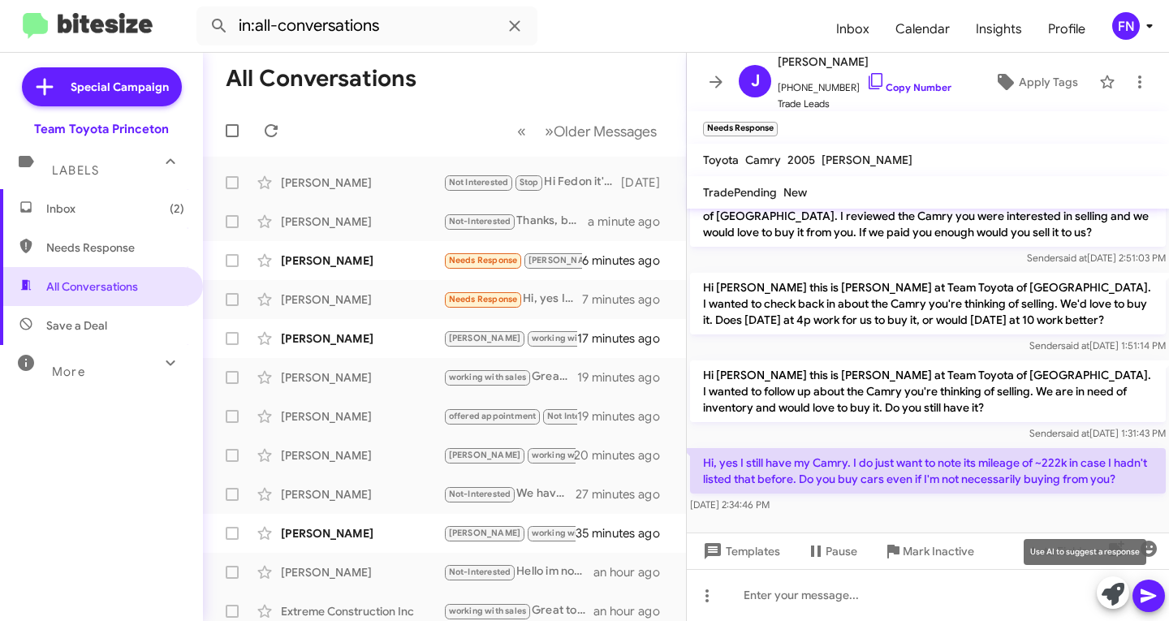
click at [1110, 592] on icon at bounding box center [1112, 594] width 23 height 23
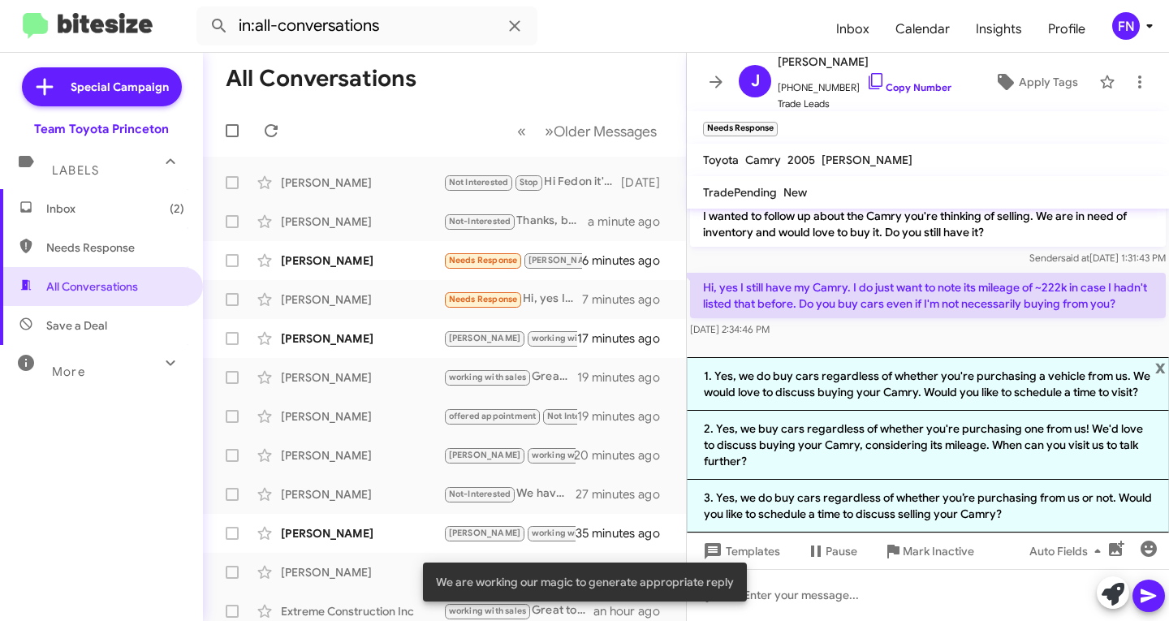
scroll to position [218, 0]
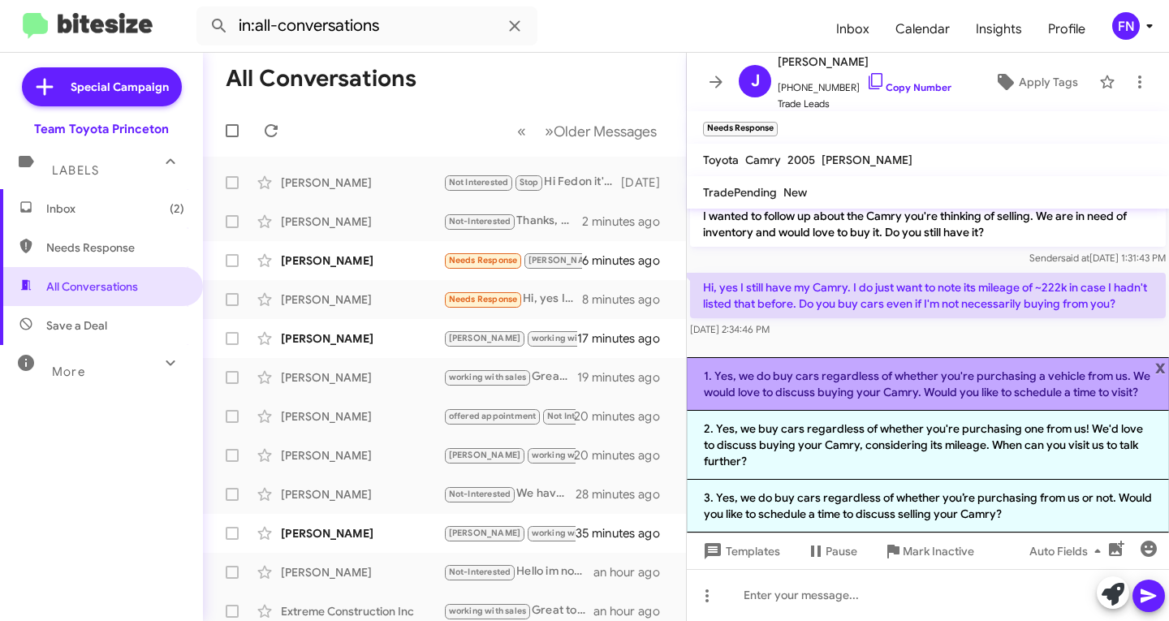
click at [765, 372] on li "1. Yes, we do buy cars regardless of whether you're purchasing a vehicle from u…" at bounding box center [928, 384] width 482 height 54
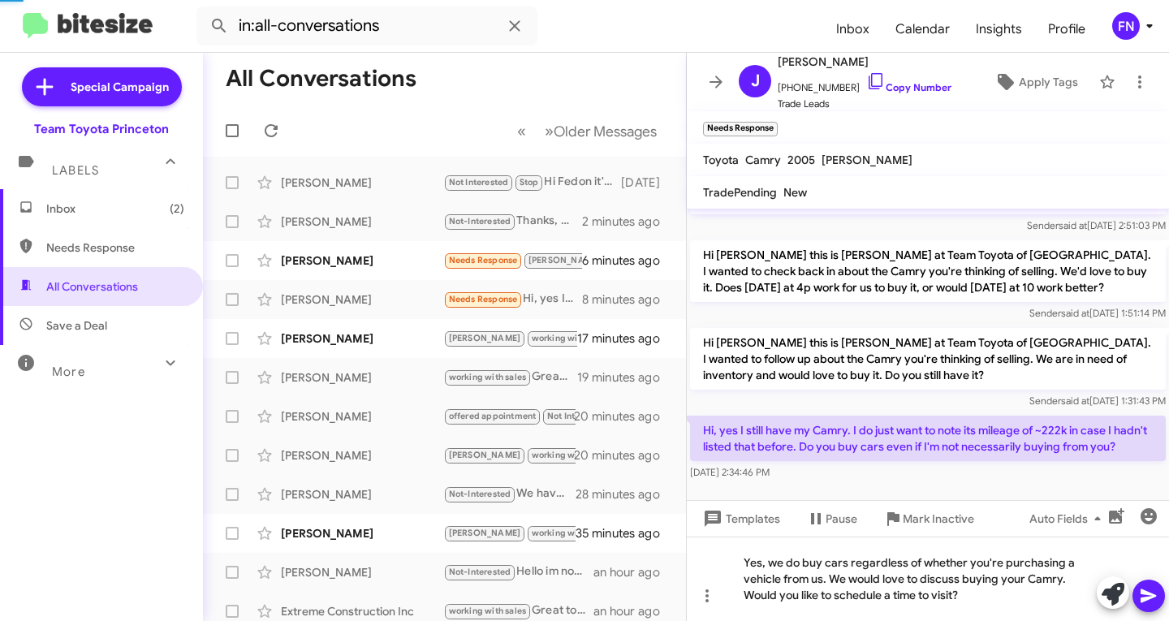
scroll to position [75, 0]
click at [1142, 588] on icon at bounding box center [1148, 595] width 19 height 19
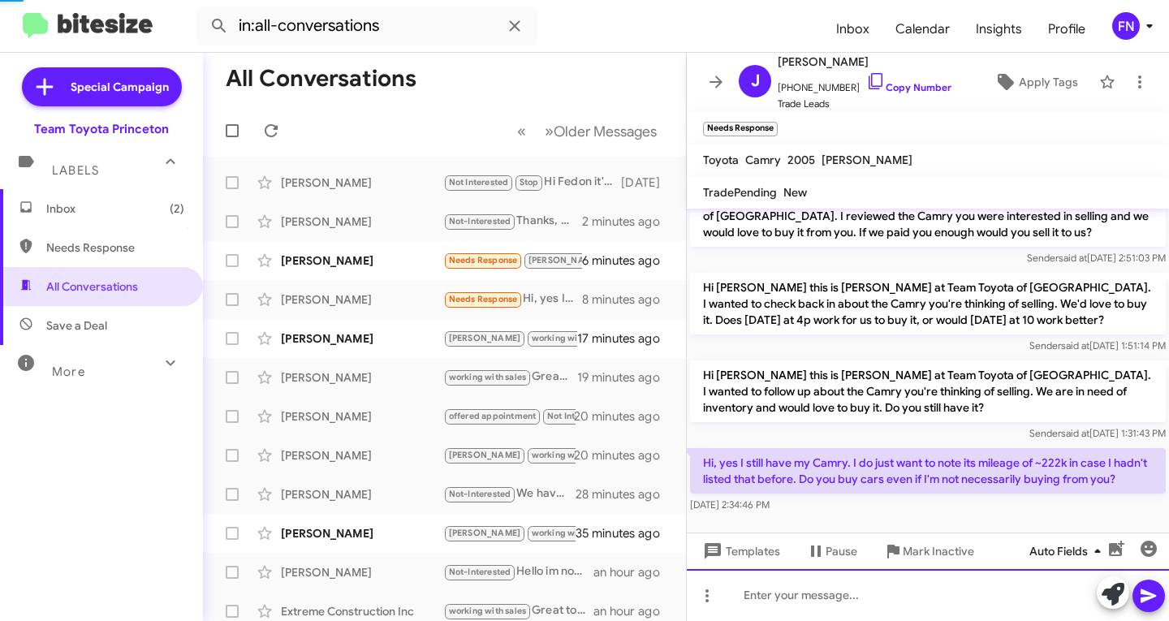
scroll to position [135, 0]
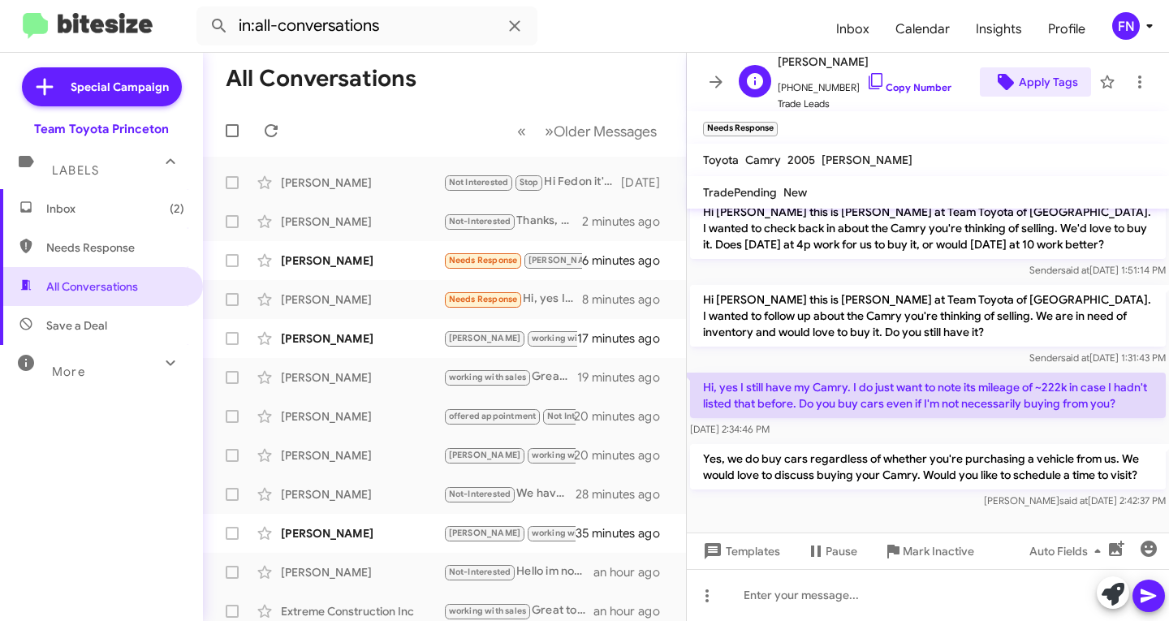
click at [1046, 75] on span "Apply Tags" at bounding box center [1047, 81] width 59 height 29
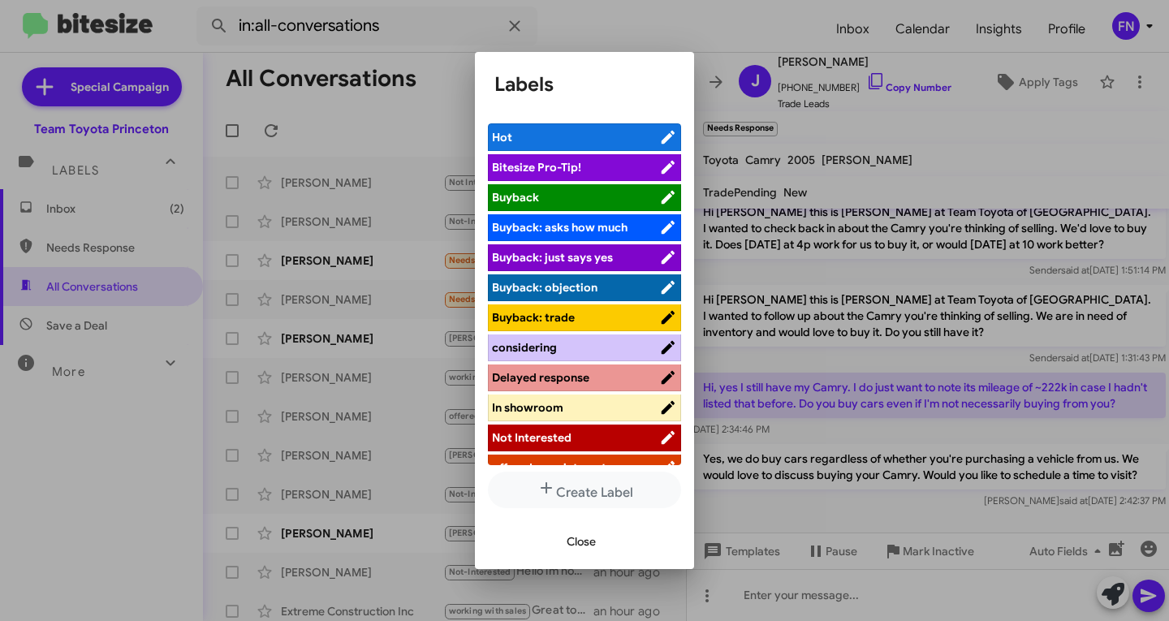
scroll to position [213, 0]
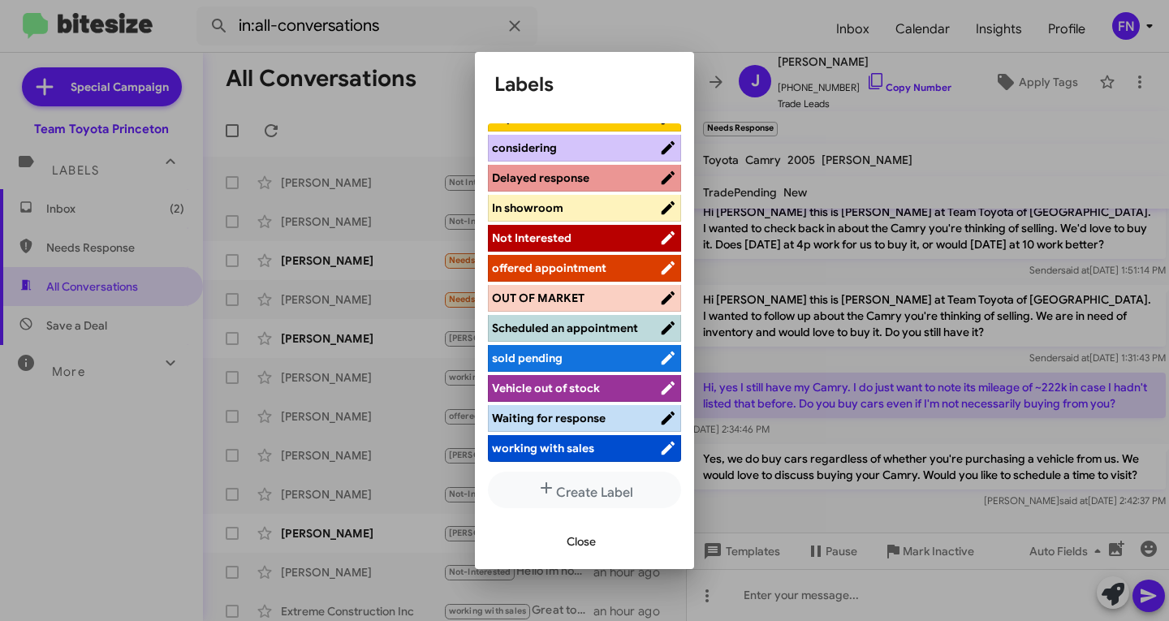
click at [588, 260] on span "offered appointment" at bounding box center [549, 267] width 114 height 15
click at [583, 546] on span "Close" at bounding box center [580, 541] width 29 height 29
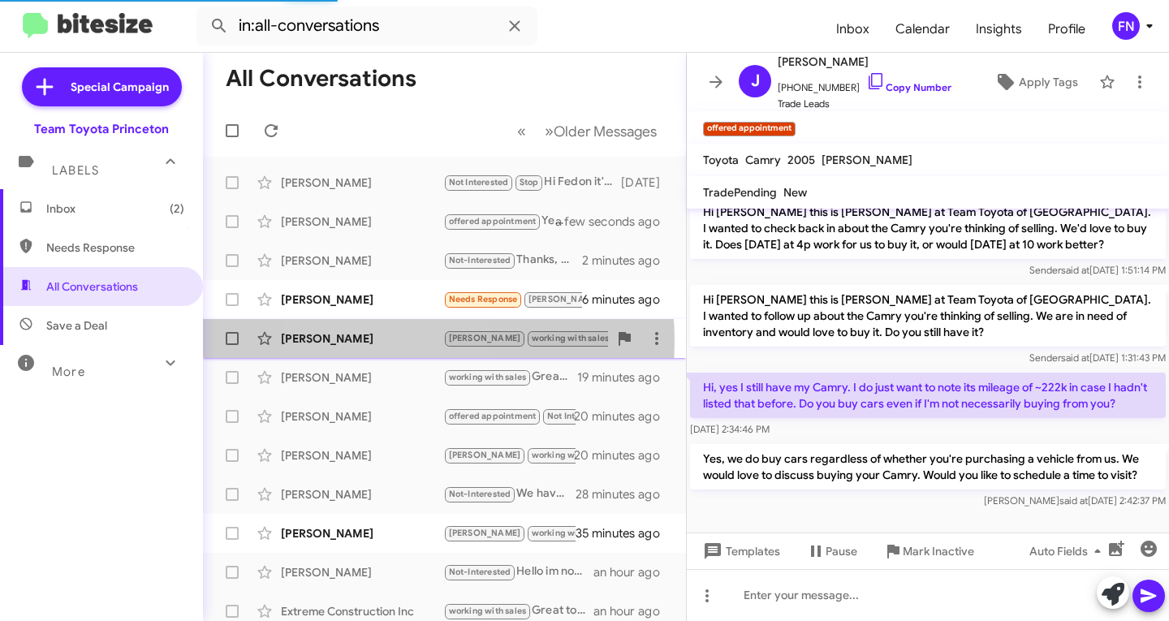
click at [375, 341] on div "Frank Dimichele" at bounding box center [362, 338] width 162 height 16
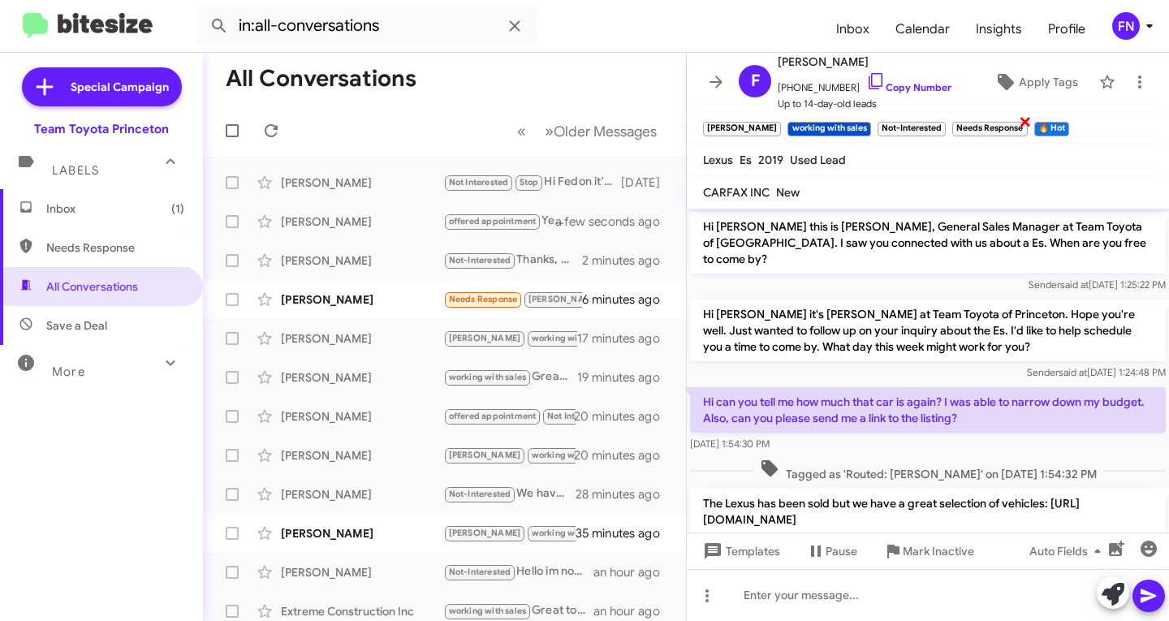
click at [1018, 128] on span "×" at bounding box center [1024, 120] width 13 height 19
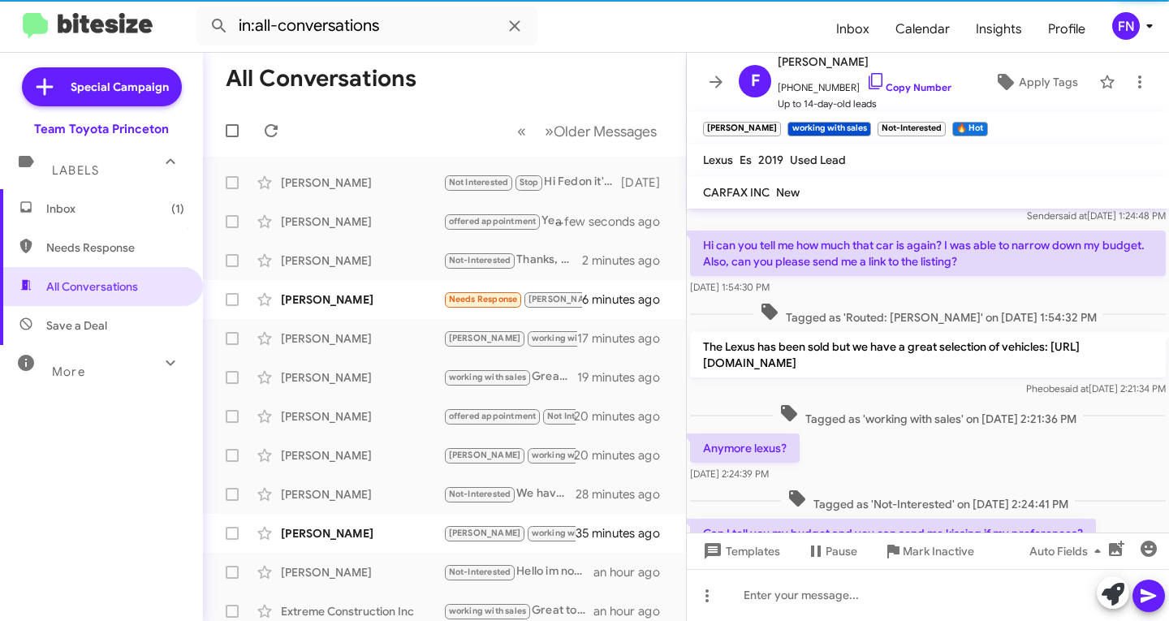
scroll to position [274, 0]
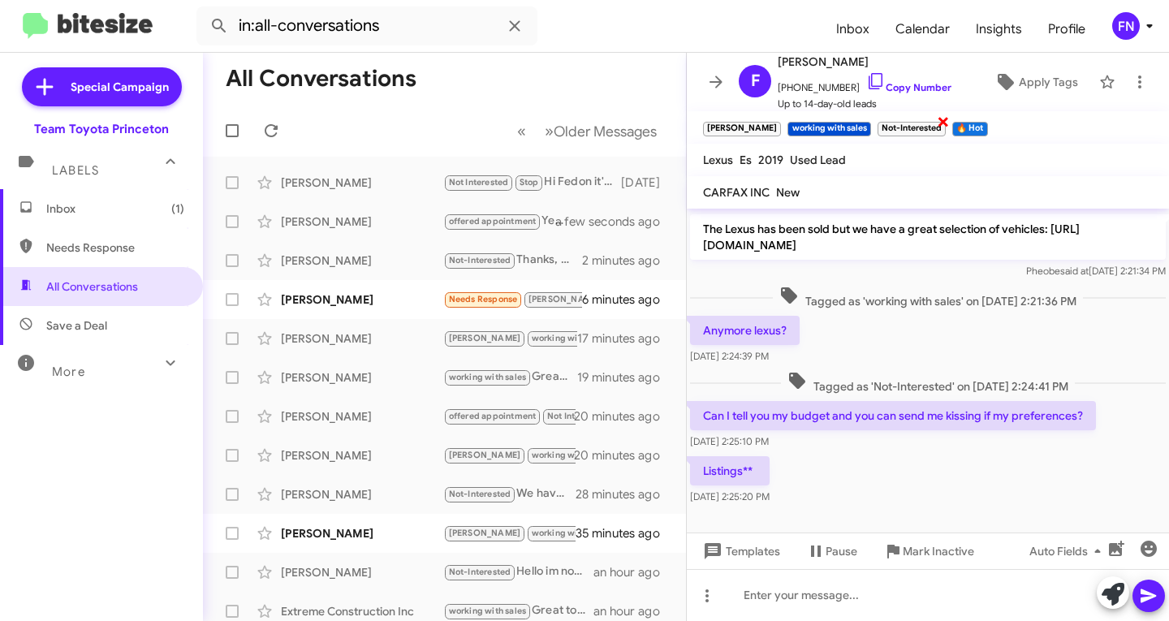
click at [936, 121] on span "×" at bounding box center [942, 120] width 13 height 19
click at [903, 128] on span "×" at bounding box center [909, 120] width 13 height 19
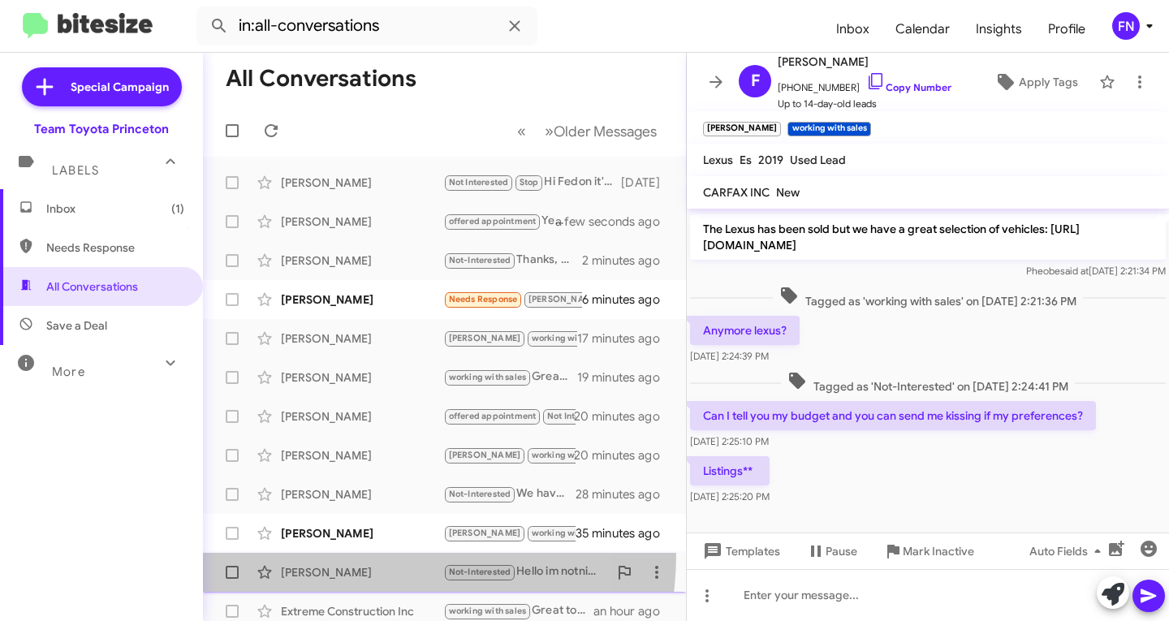
click at [334, 553] on span "Victor Ortega Not-Interested Hello im notnin the market for a car anymore an ho…" at bounding box center [444, 572] width 483 height 39
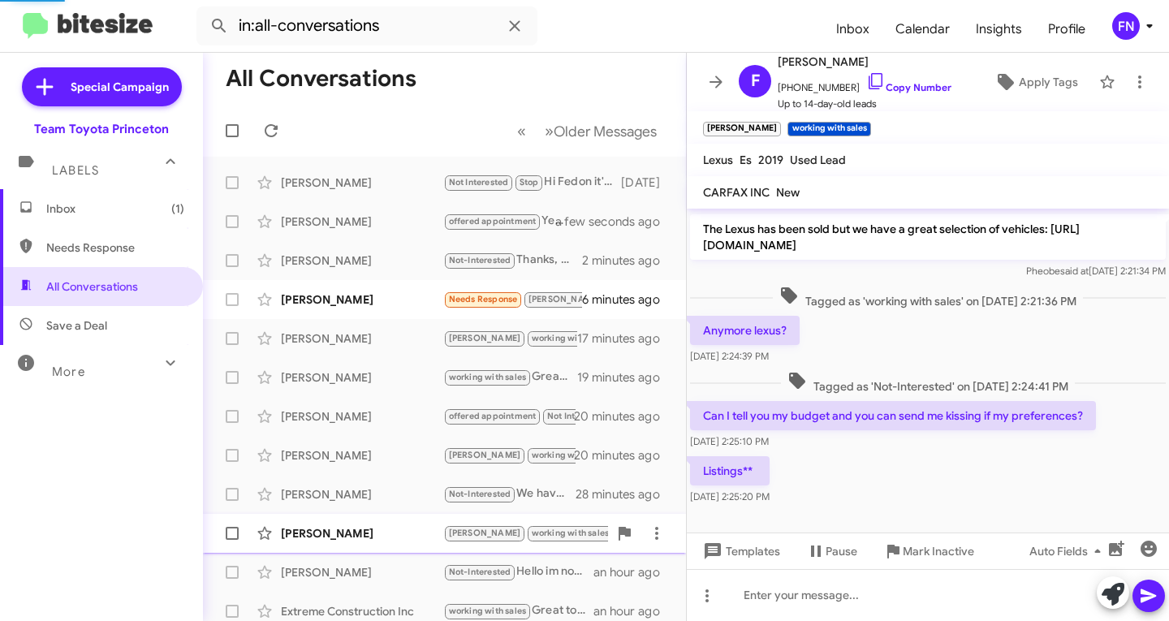
click at [345, 531] on div "Jordan Schmidt" at bounding box center [362, 533] width 162 height 16
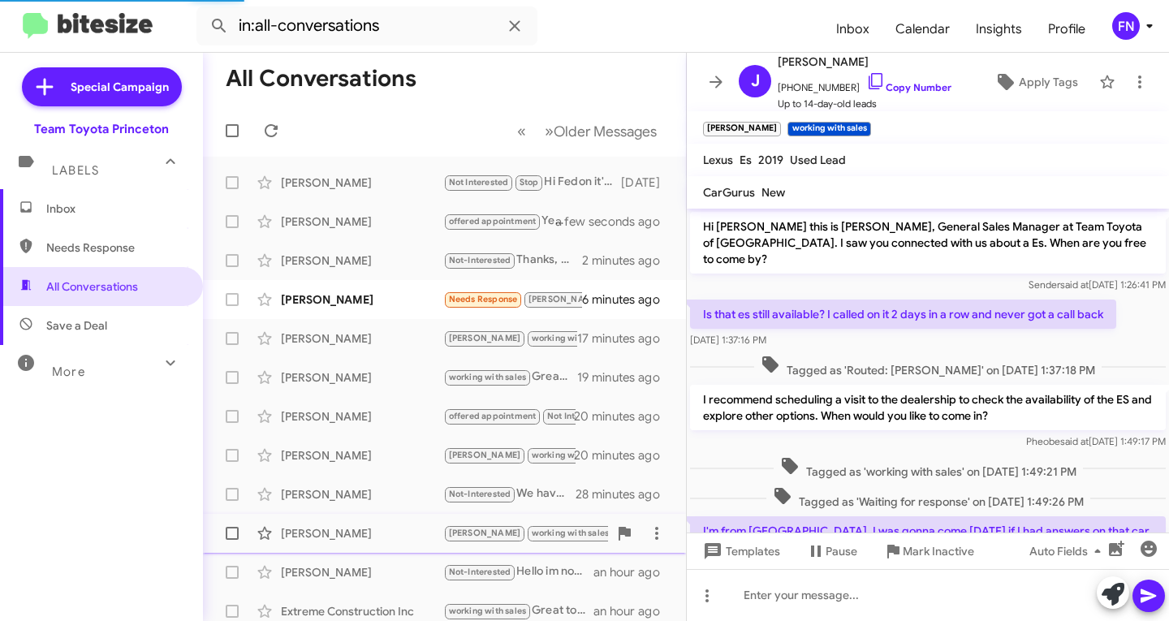
scroll to position [308, 0]
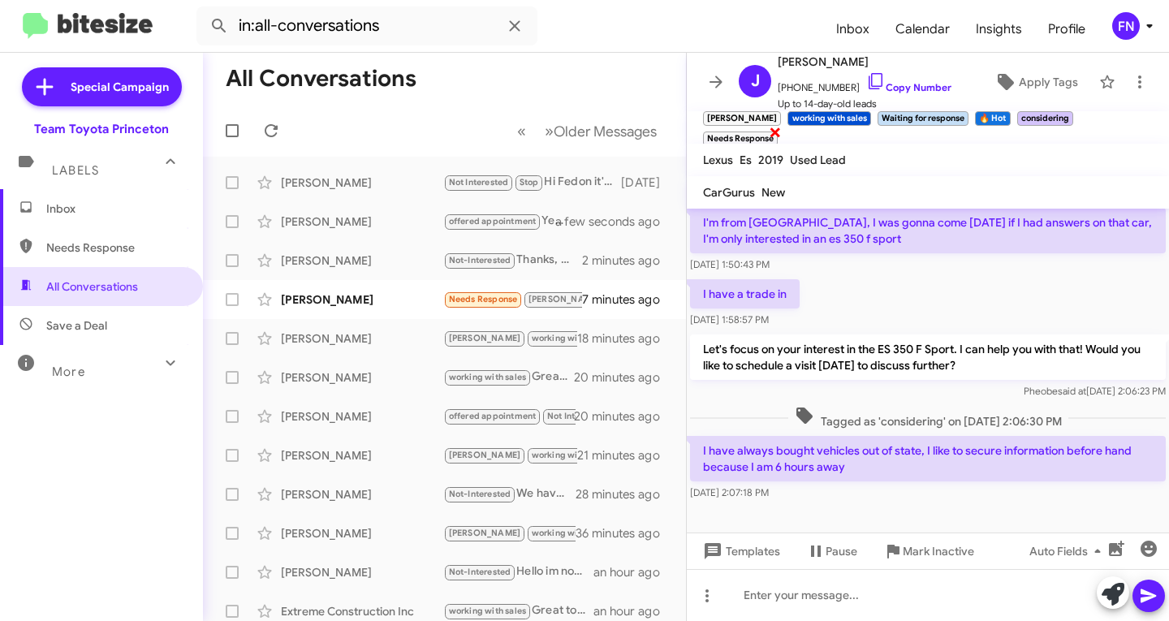
click at [781, 124] on span "×" at bounding box center [775, 131] width 13 height 19
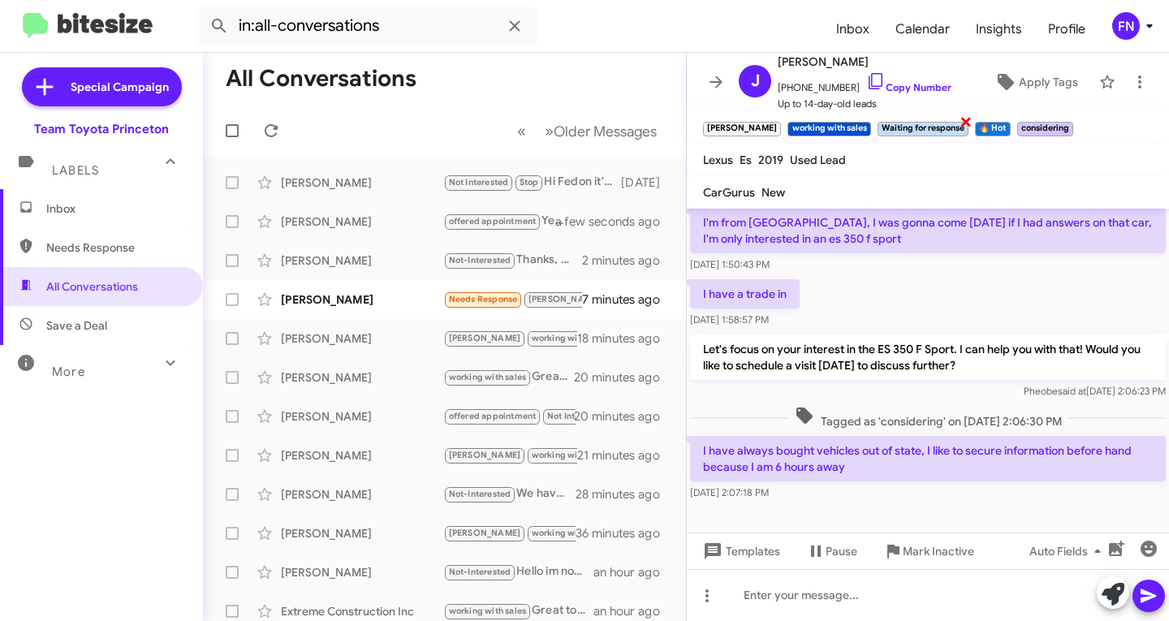
click at [959, 122] on span "×" at bounding box center [965, 120] width 13 height 19
click at [903, 127] on span "×" at bounding box center [909, 120] width 13 height 19
click at [924, 120] on span "×" at bounding box center [930, 120] width 13 height 19
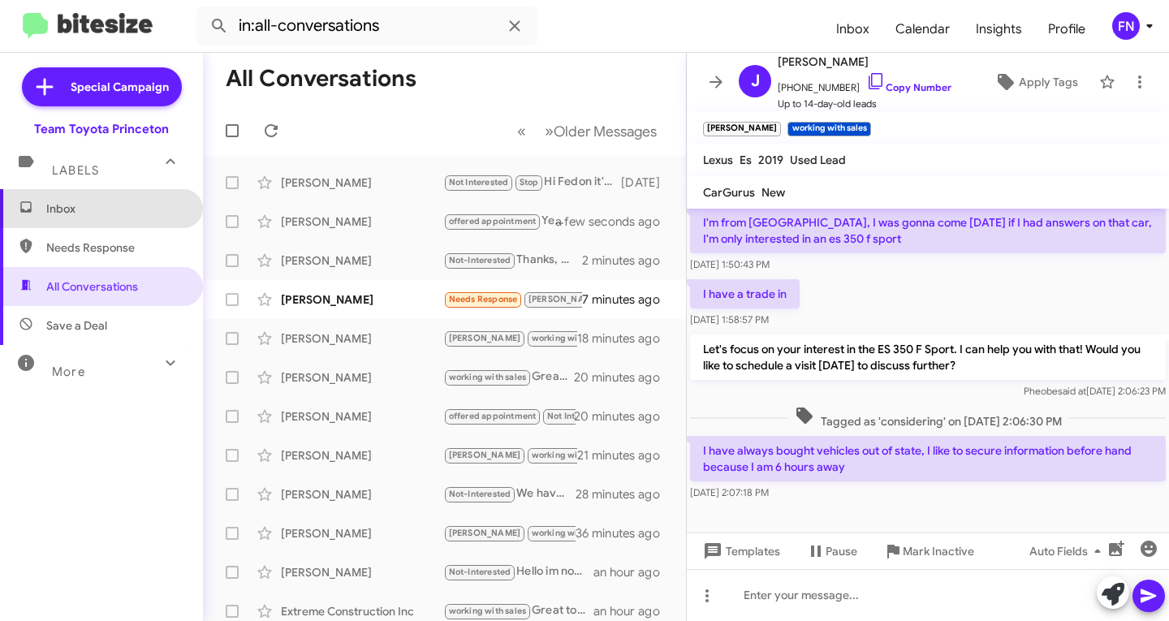
click at [139, 209] on span "Inbox" at bounding box center [115, 208] width 138 height 16
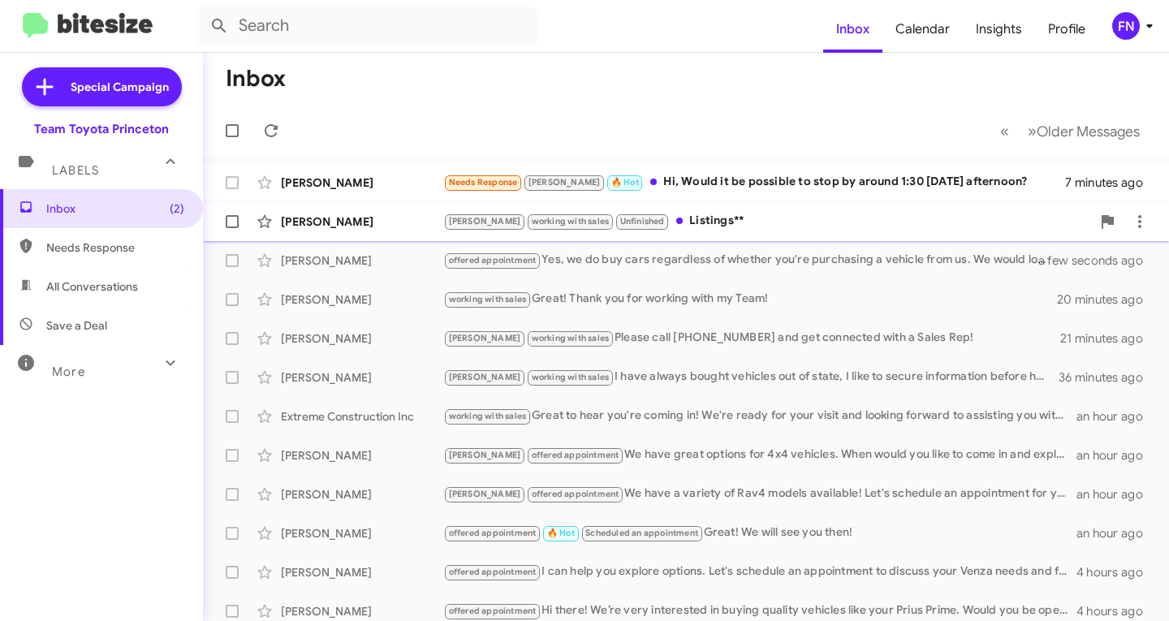
click at [412, 227] on div "Frank Dimichele" at bounding box center [362, 221] width 162 height 16
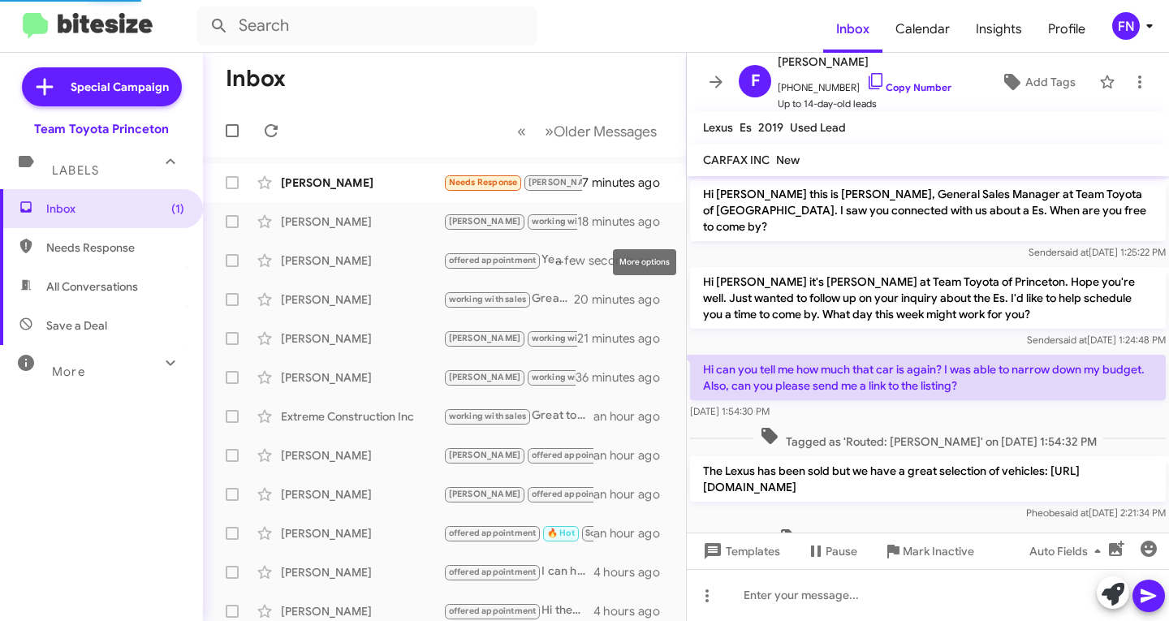
scroll to position [344, 0]
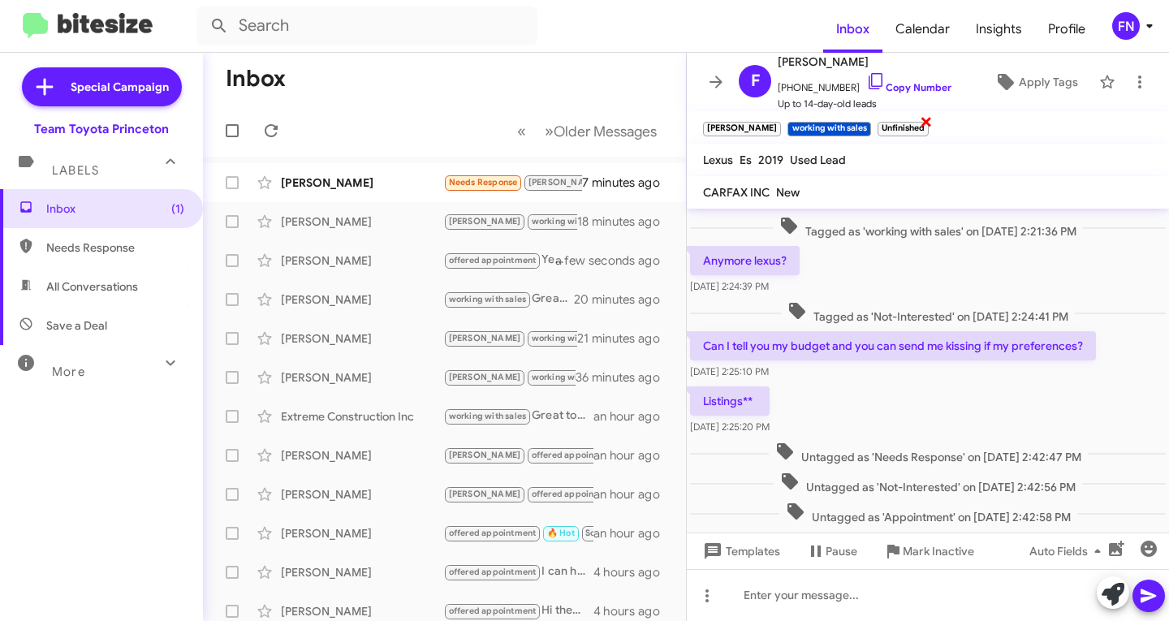
click at [919, 124] on span "×" at bounding box center [925, 120] width 13 height 19
